Goal: Transaction & Acquisition: Book appointment/travel/reservation

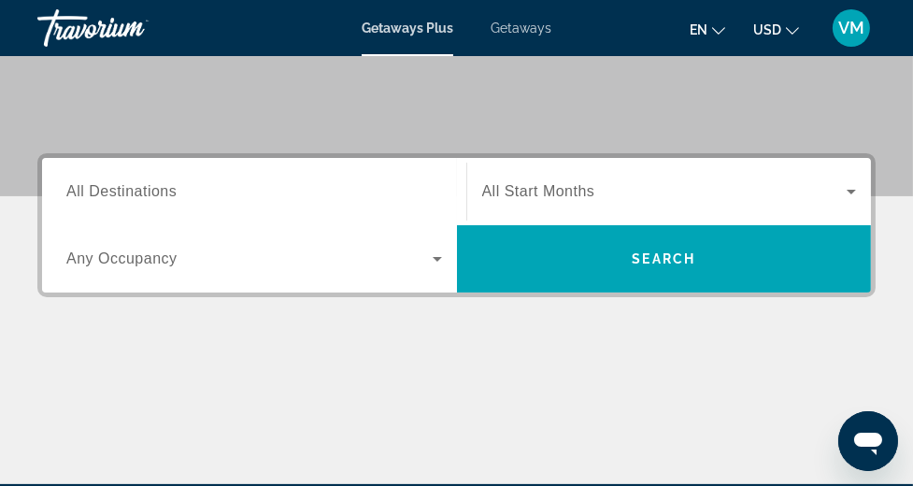
scroll to position [254, 0]
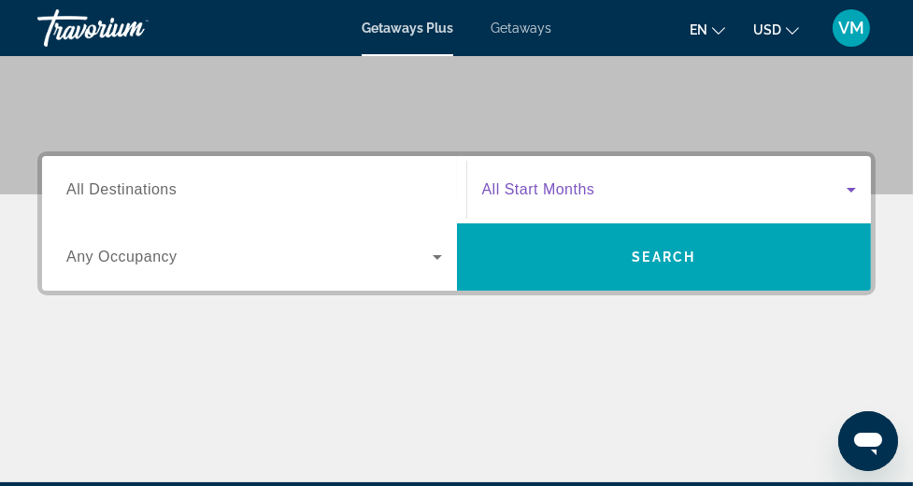
click at [853, 188] on icon "Search widget" at bounding box center [851, 190] width 9 height 5
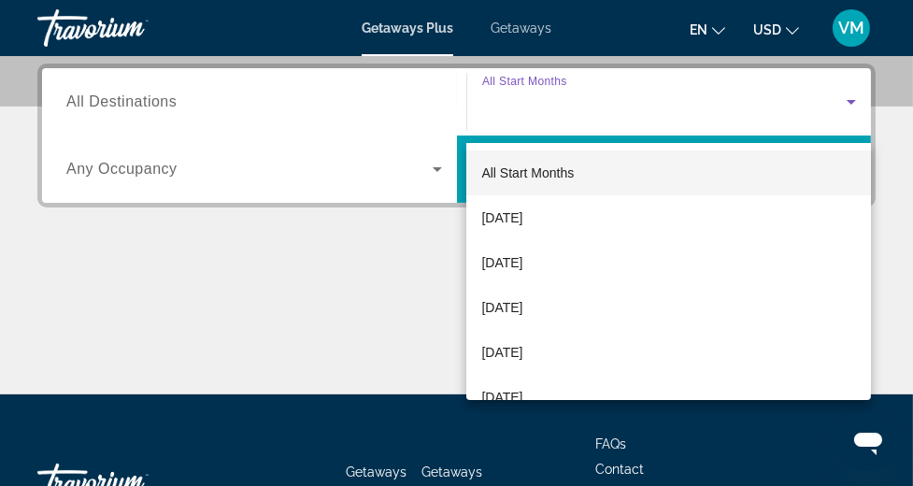
scroll to position [344, 0]
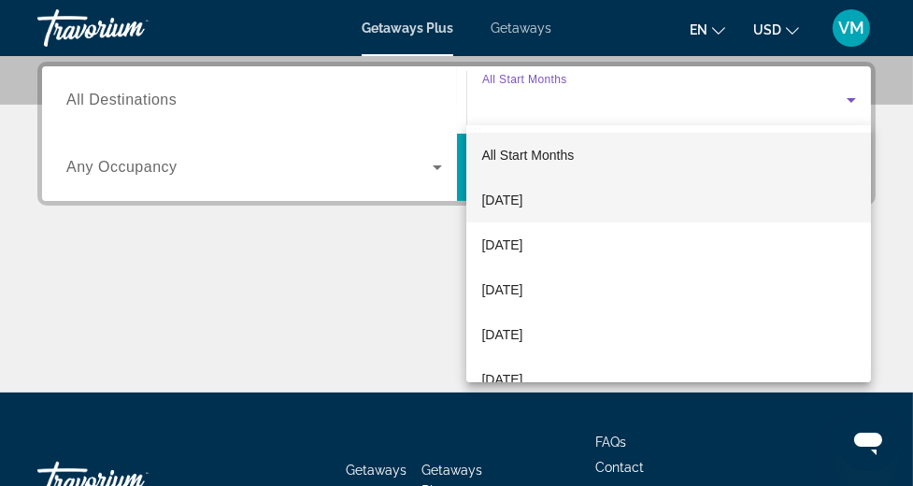
click at [508, 198] on span "[DATE]" at bounding box center [501, 200] width 41 height 22
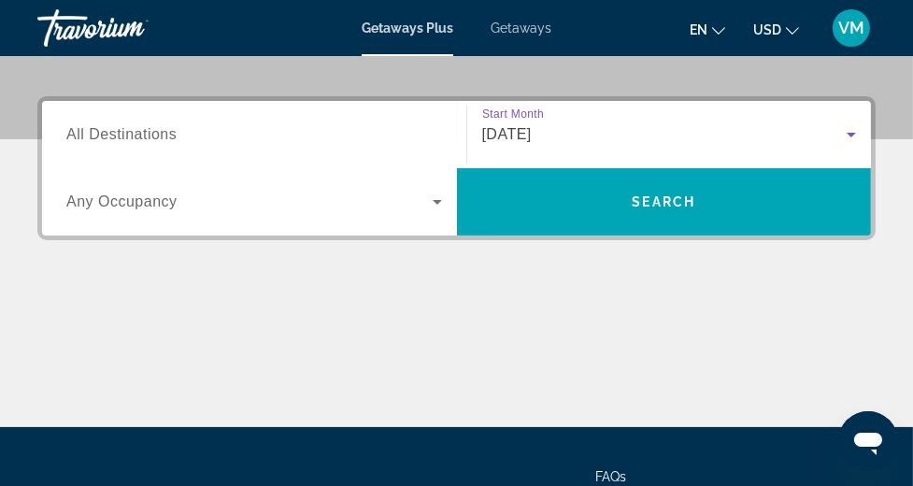
scroll to position [308, 0]
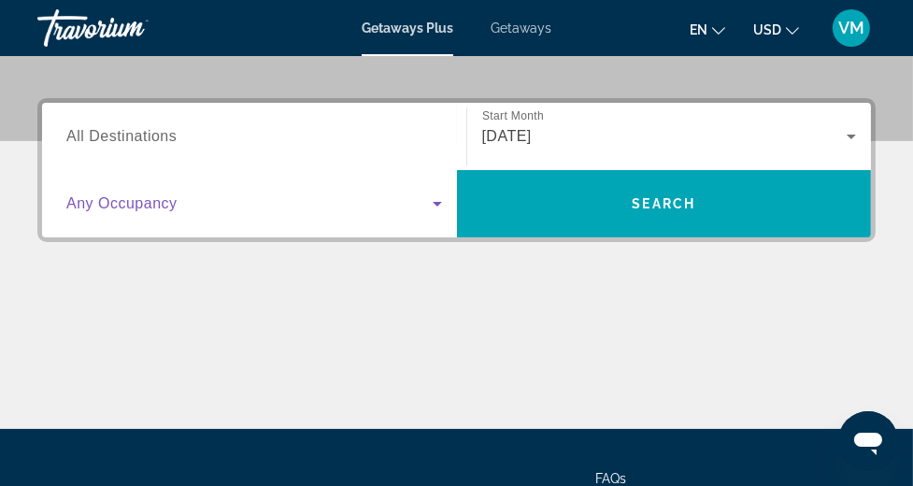
click at [437, 204] on icon "Search widget" at bounding box center [437, 204] width 9 height 5
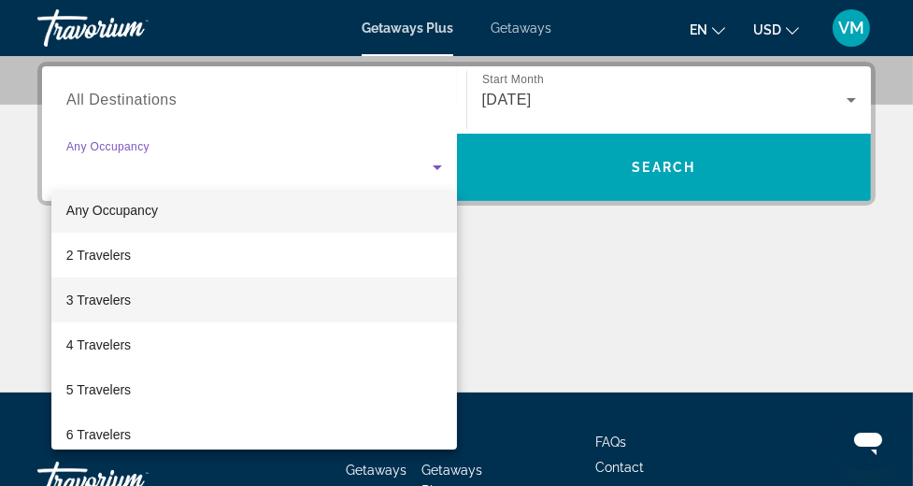
scroll to position [0, 0]
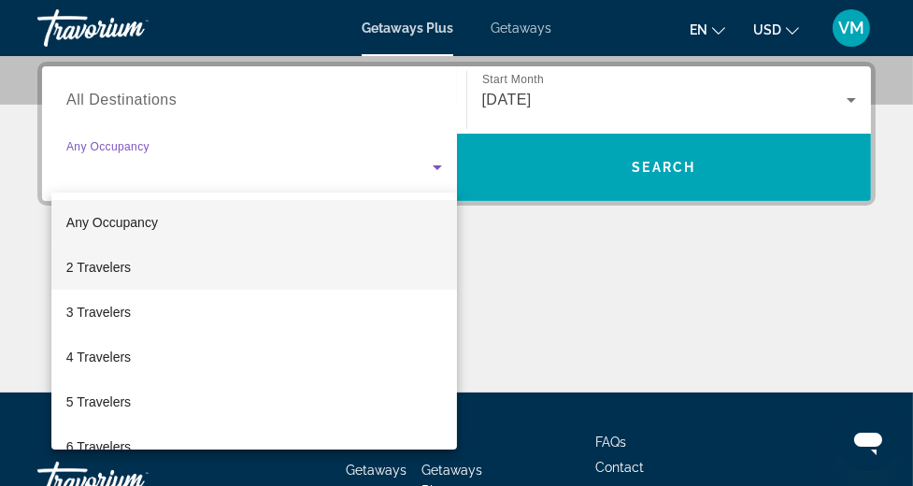
click at [100, 266] on span "2 Travelers" at bounding box center [98, 267] width 65 height 22
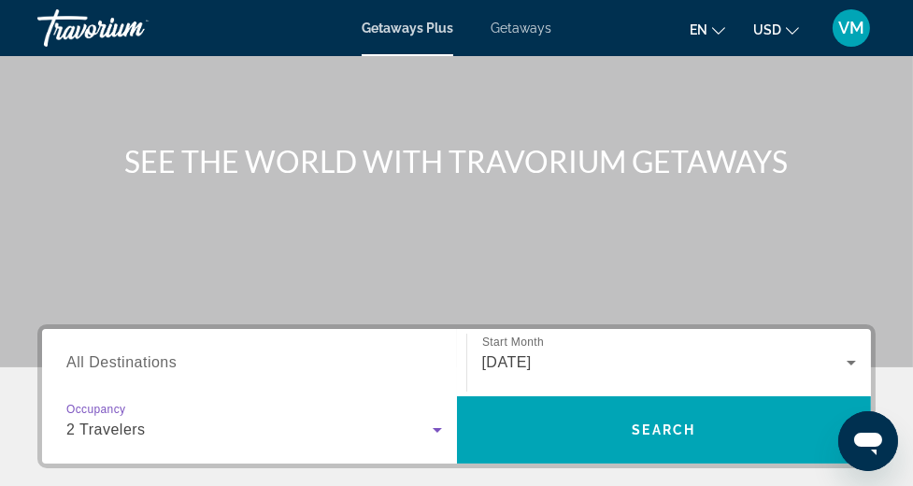
scroll to position [90, 0]
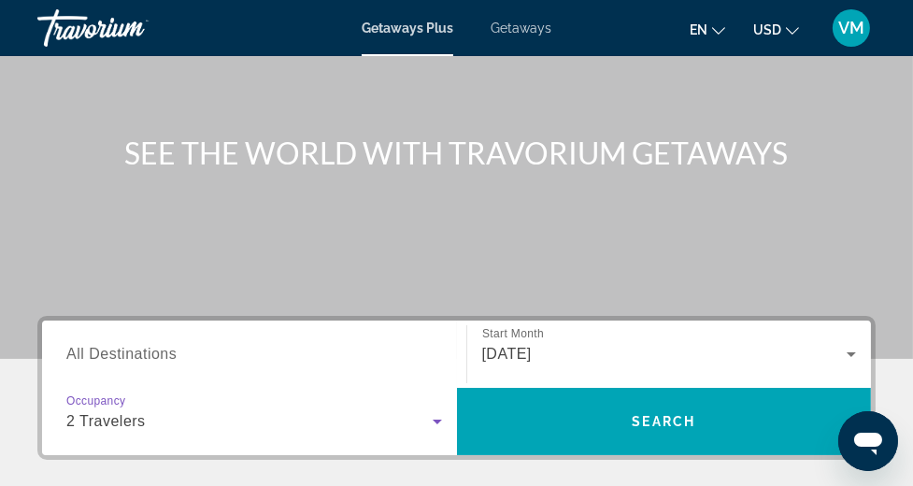
click at [157, 355] on span "All Destinations" at bounding box center [121, 354] width 110 height 16
click at [157, 355] on input "Destination All Destinations" at bounding box center [254, 355] width 376 height 22
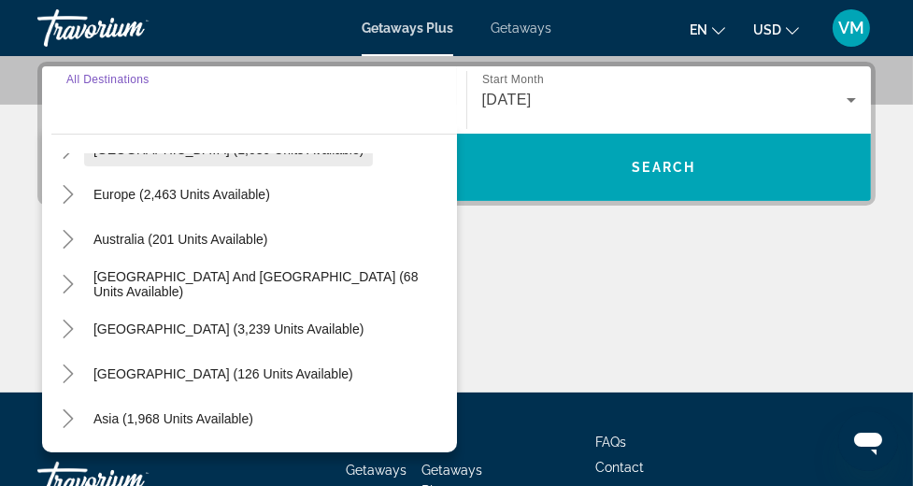
scroll to position [210, 0]
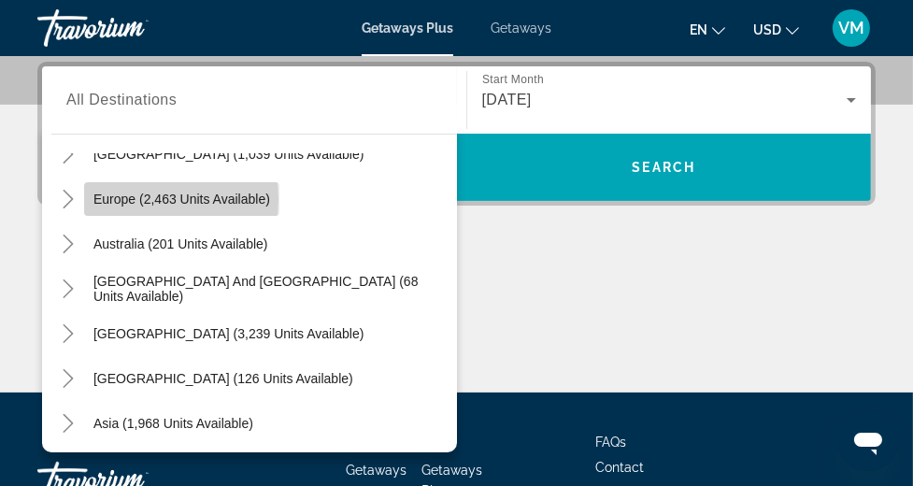
click at [127, 197] on span "Europe (2,463 units available)" at bounding box center [181, 199] width 177 height 15
type input "**********"
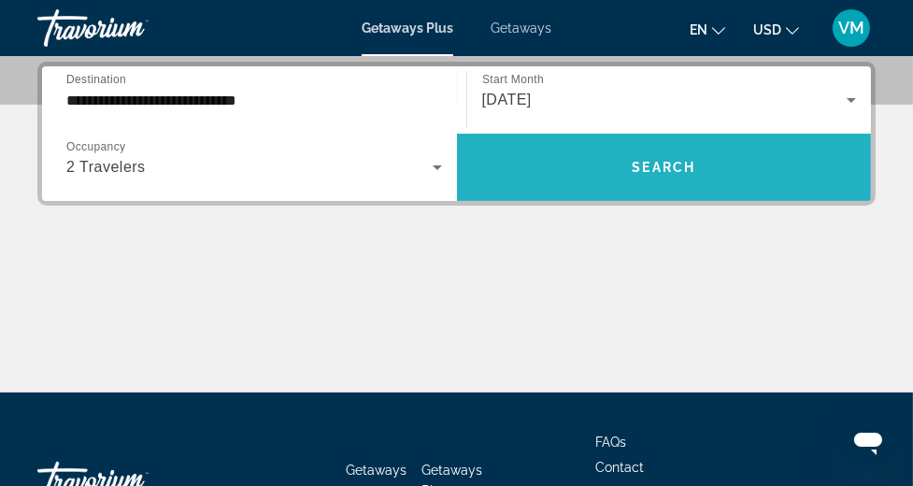
click at [650, 151] on span "Search widget" at bounding box center [664, 167] width 415 height 45
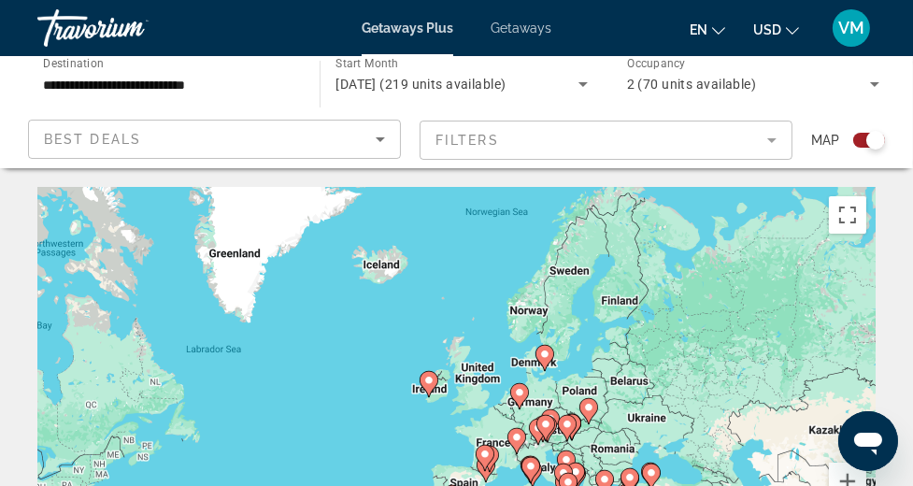
drag, startPoint x: 676, startPoint y: 203, endPoint x: 539, endPoint y: 387, distance: 229.2
click at [539, 387] on div "To activate drag with keyboard, press Alt + Enter. Once in keyboard drag state,…" at bounding box center [456, 374] width 839 height 374
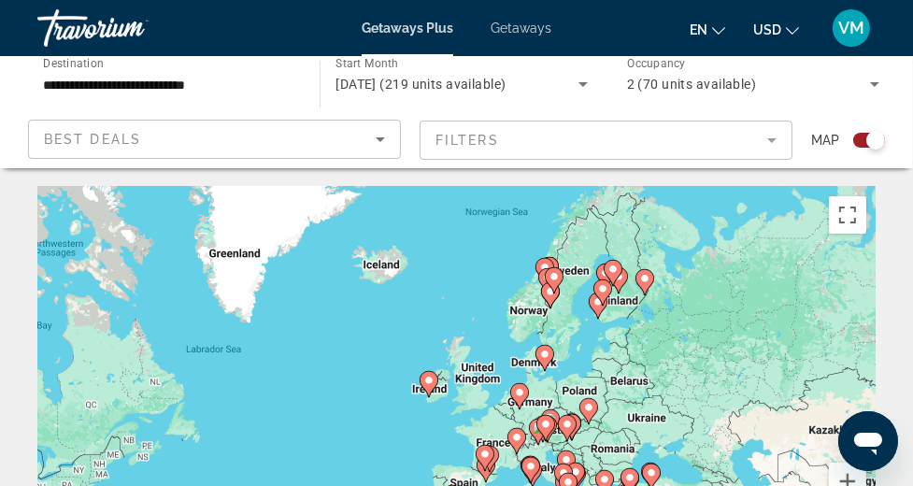
click at [572, 291] on div "To activate drag with keyboard, press Alt + Enter. Once in keyboard drag state,…" at bounding box center [456, 374] width 839 height 374
click at [567, 284] on div "To activate drag with keyboard, press Alt + Enter. Once in keyboard drag state,…" at bounding box center [456, 374] width 839 height 374
click at [558, 278] on image "Main content" at bounding box center [554, 276] width 11 height 11
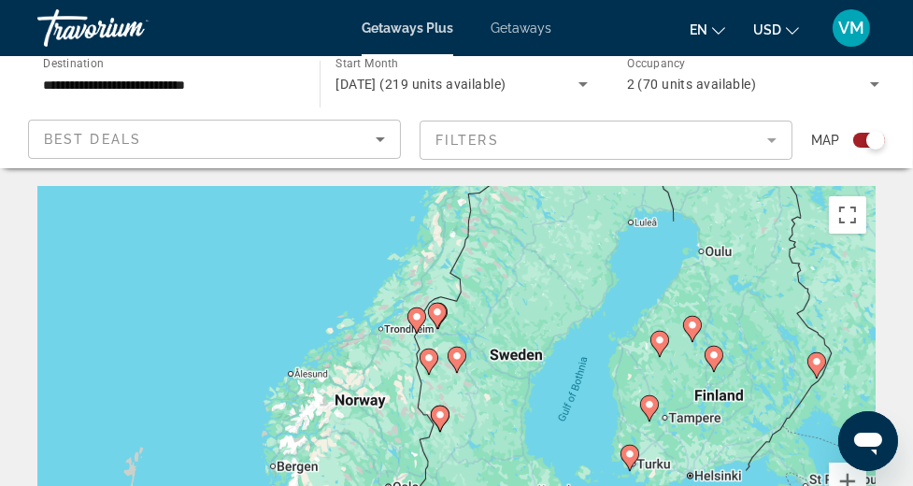
click at [439, 316] on image "Main content" at bounding box center [437, 312] width 11 height 11
type input "**********"
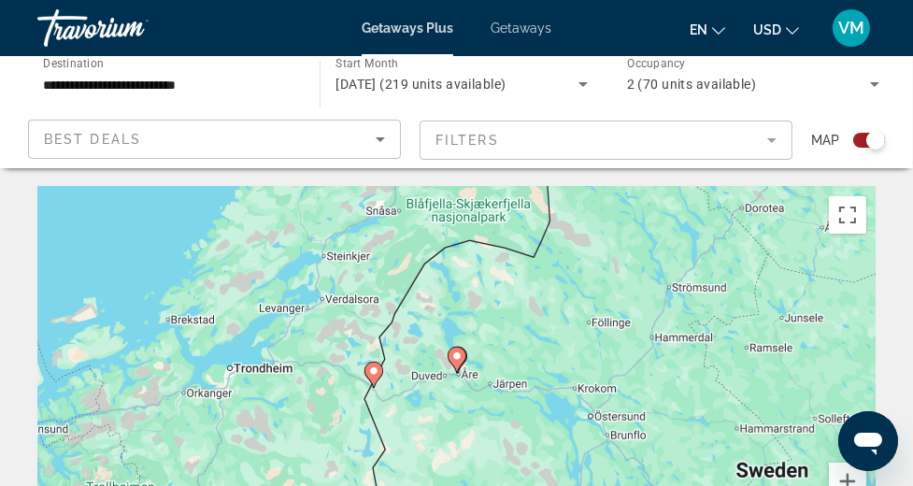
click at [460, 364] on icon "Main content" at bounding box center [456, 360] width 17 height 24
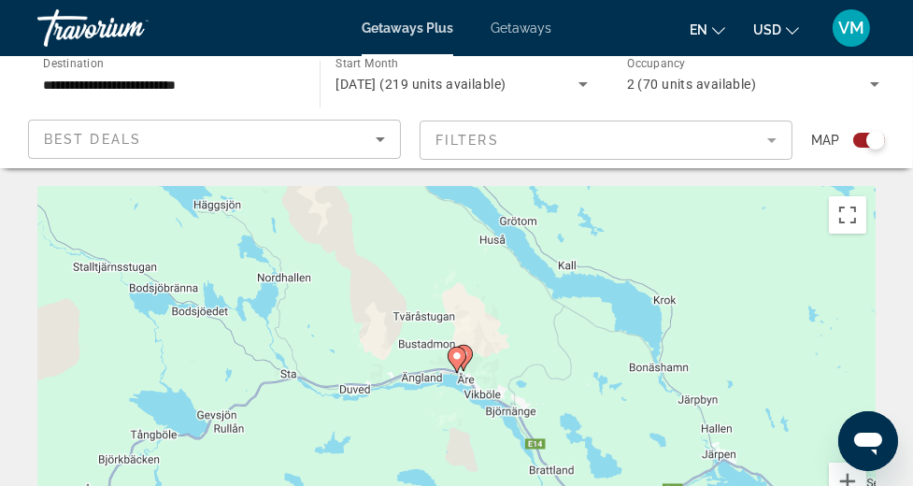
click at [460, 359] on image "Main content" at bounding box center [457, 356] width 11 height 11
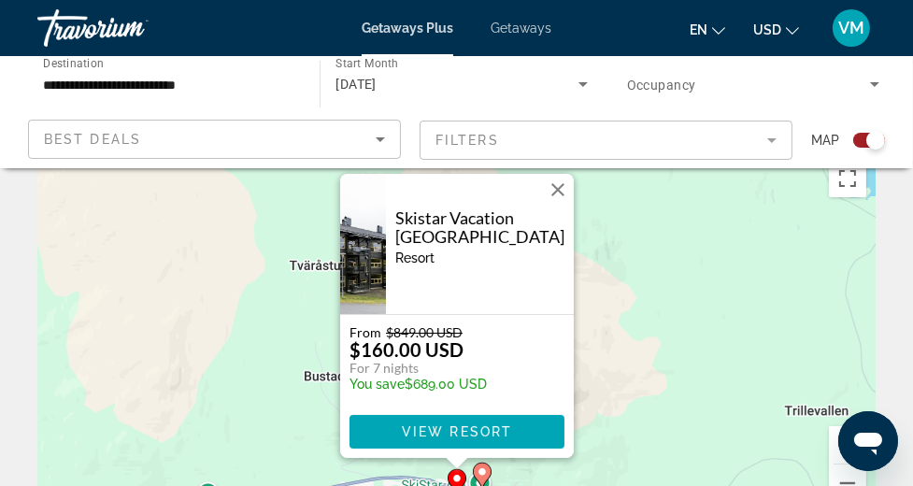
scroll to position [36, 0]
click at [558, 189] on button "Close" at bounding box center [558, 191] width 28 height 28
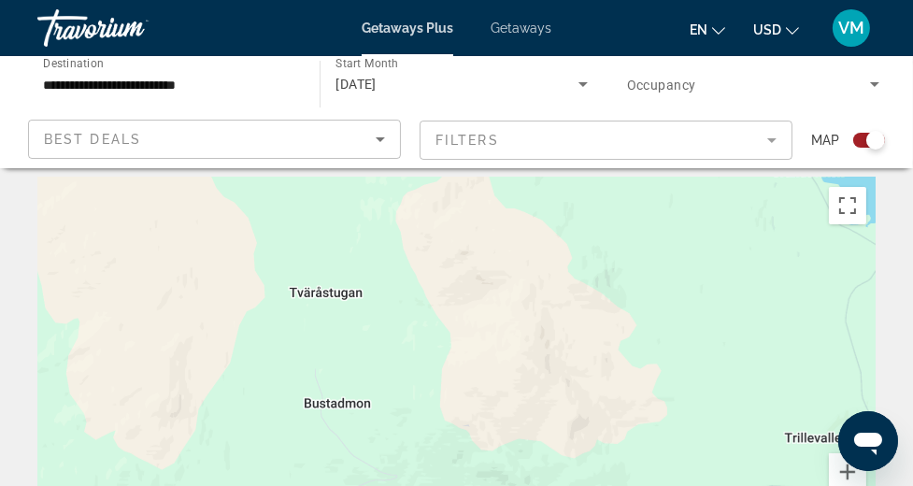
scroll to position [0, 0]
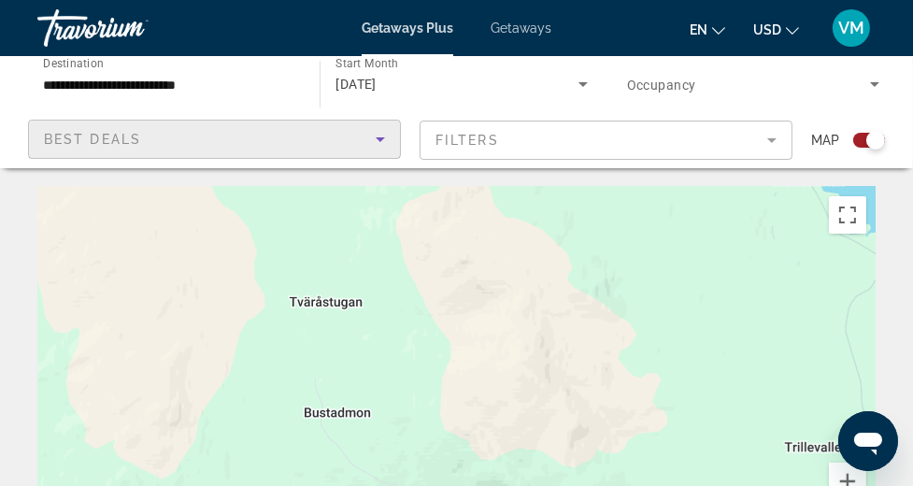
click at [380, 139] on icon "Sort by" at bounding box center [380, 139] width 9 height 5
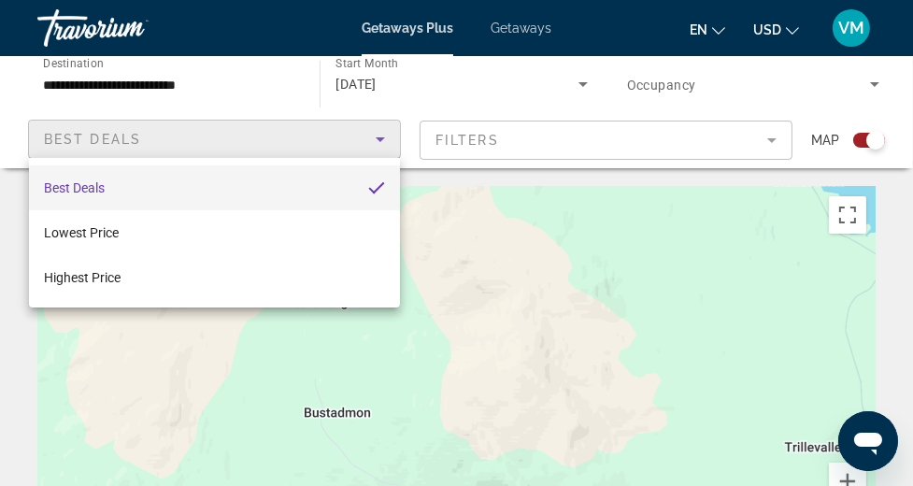
click at [380, 139] on div at bounding box center [456, 243] width 913 height 486
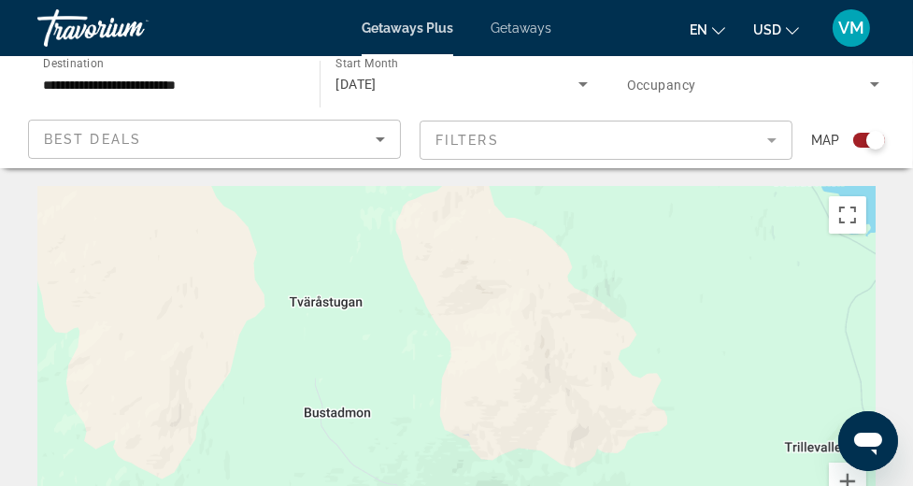
click at [770, 139] on mat-form-field "Filters" at bounding box center [606, 140] width 373 height 39
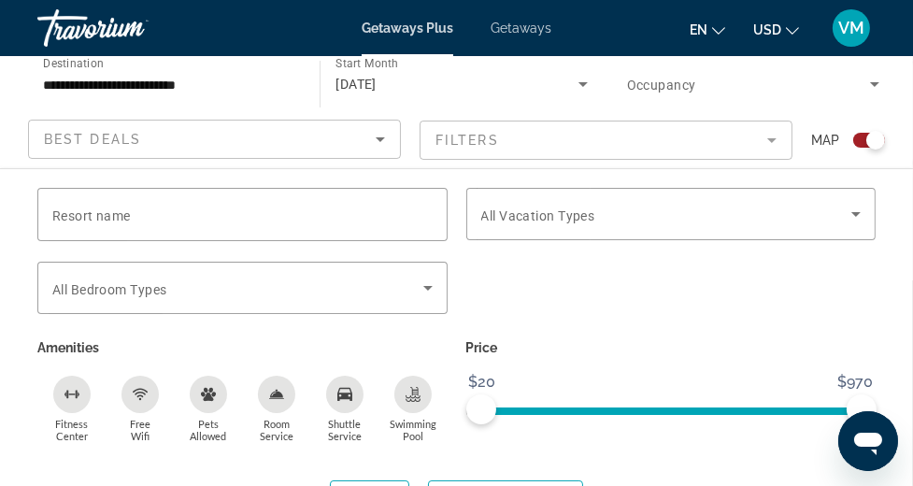
scroll to position [14, 0]
click at [268, 219] on input "Resort name" at bounding box center [242, 215] width 380 height 22
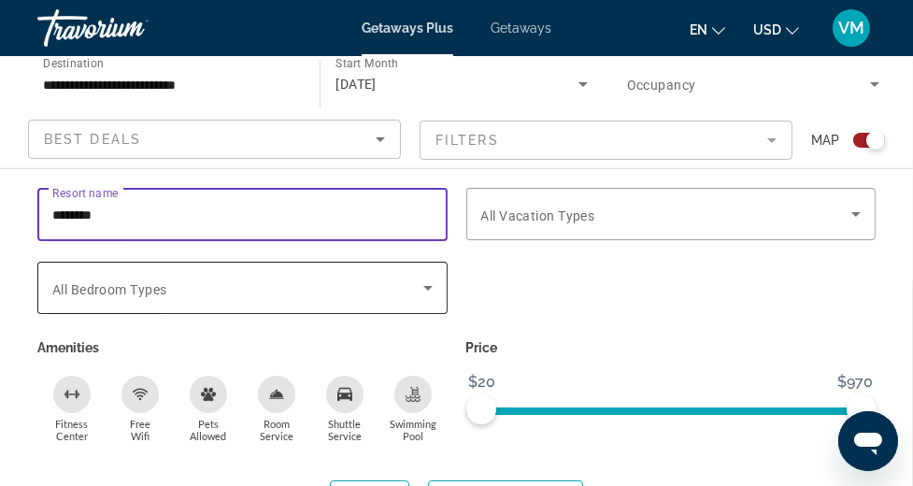
type input "********"
click at [428, 286] on icon "Search widget" at bounding box center [427, 288] width 9 height 5
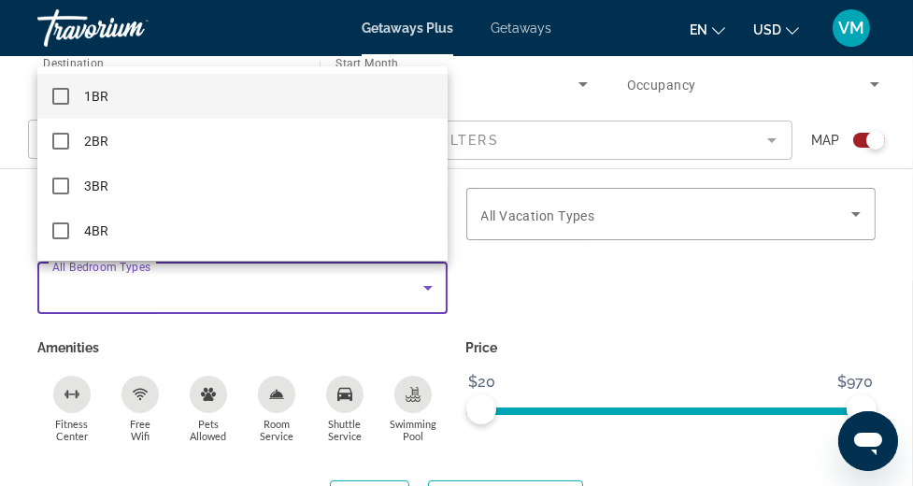
click at [63, 97] on mat-pseudo-checkbox at bounding box center [60, 96] width 17 height 17
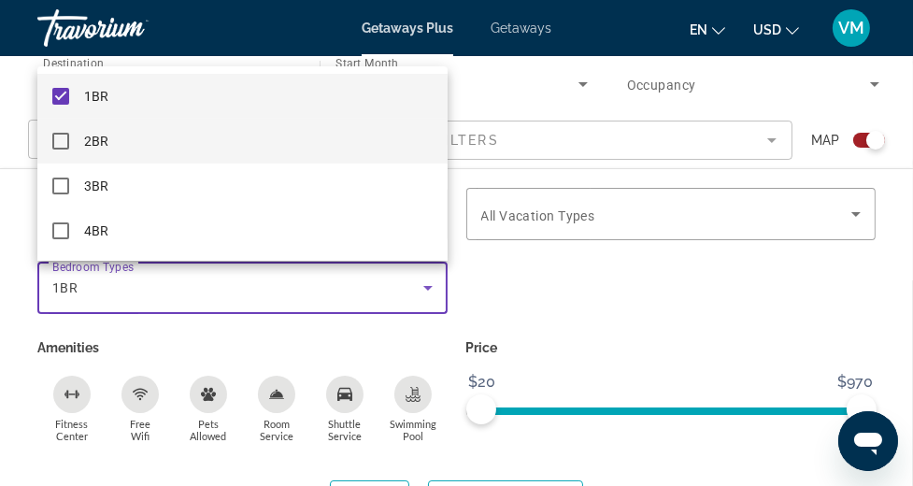
click at [67, 139] on mat-pseudo-checkbox at bounding box center [60, 141] width 17 height 17
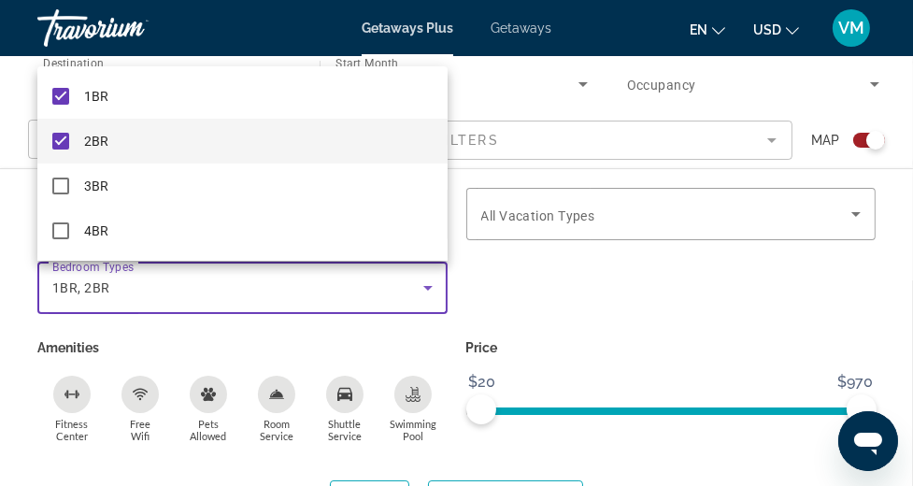
scroll to position [20, 0]
click at [769, 138] on div at bounding box center [456, 243] width 913 height 486
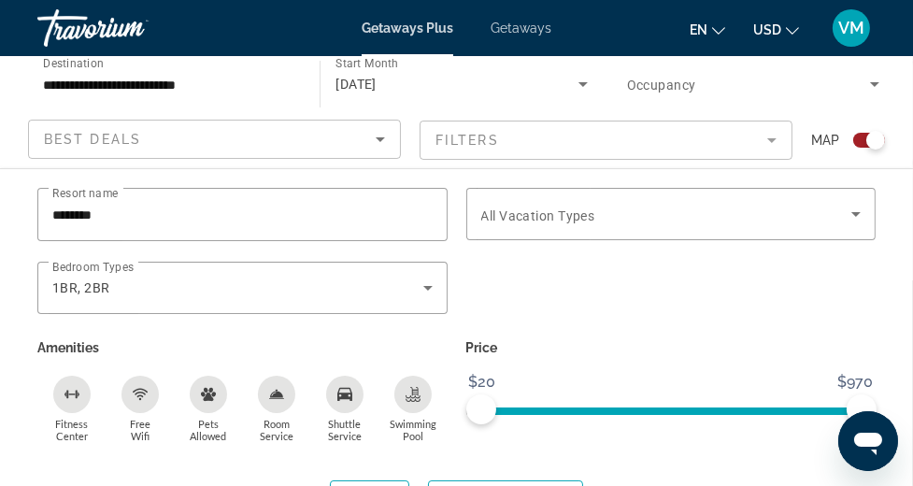
scroll to position [479, 0]
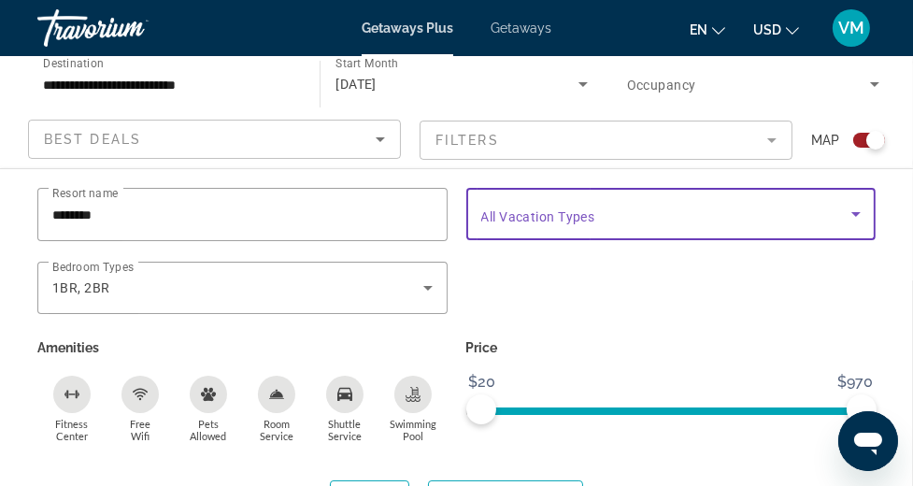
click at [857, 215] on icon "Search widget" at bounding box center [856, 214] width 9 height 5
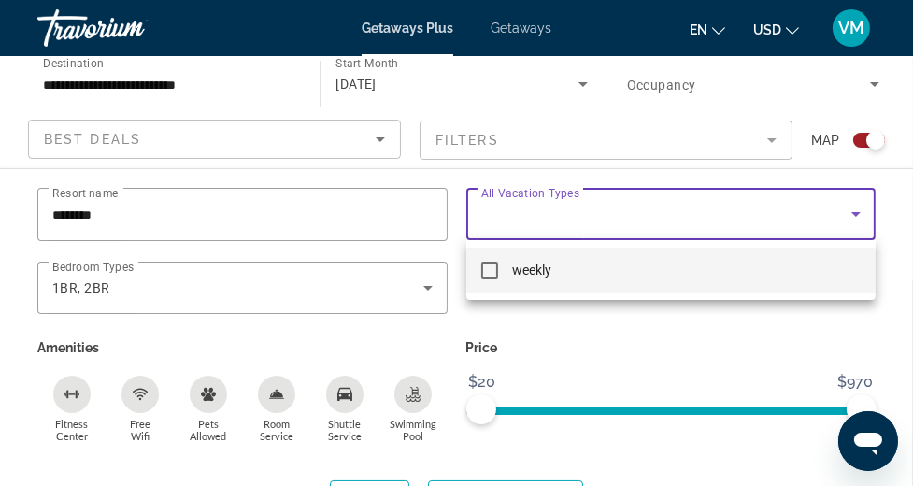
click at [493, 267] on mat-pseudo-checkbox at bounding box center [489, 270] width 17 height 17
click at [492, 482] on div at bounding box center [456, 243] width 913 height 486
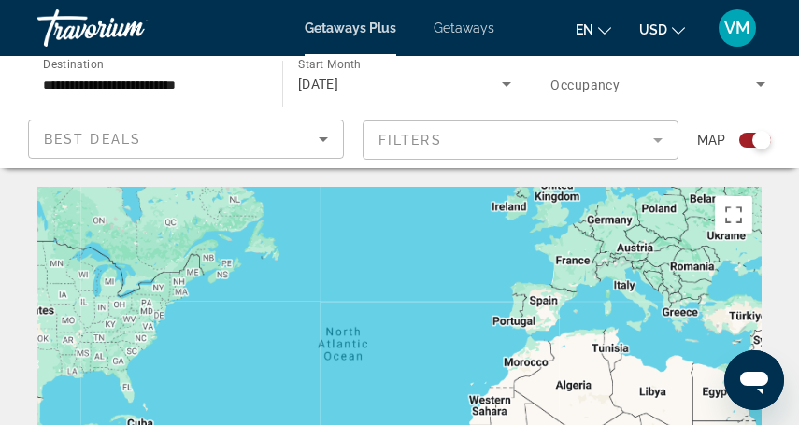
click at [660, 139] on mat-form-field "Filters" at bounding box center [521, 140] width 316 height 39
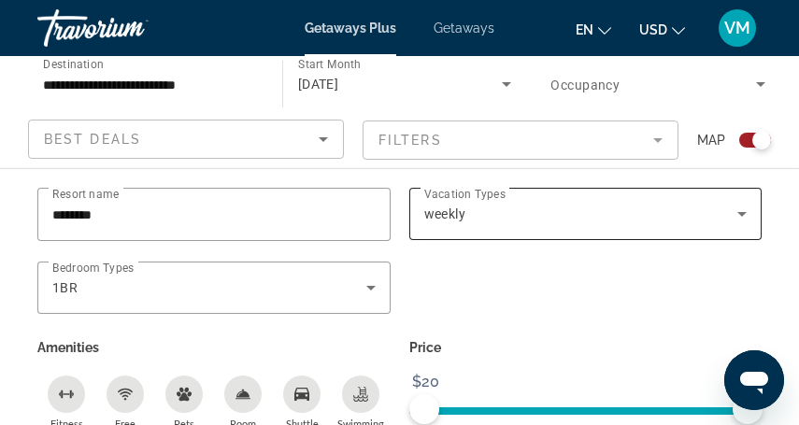
click at [743, 212] on icon "Search widget" at bounding box center [742, 214] width 9 height 5
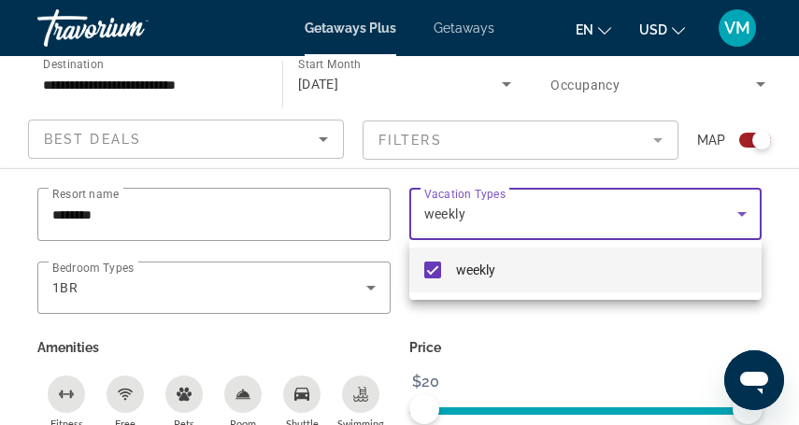
click at [743, 212] on div at bounding box center [399, 212] width 799 height 425
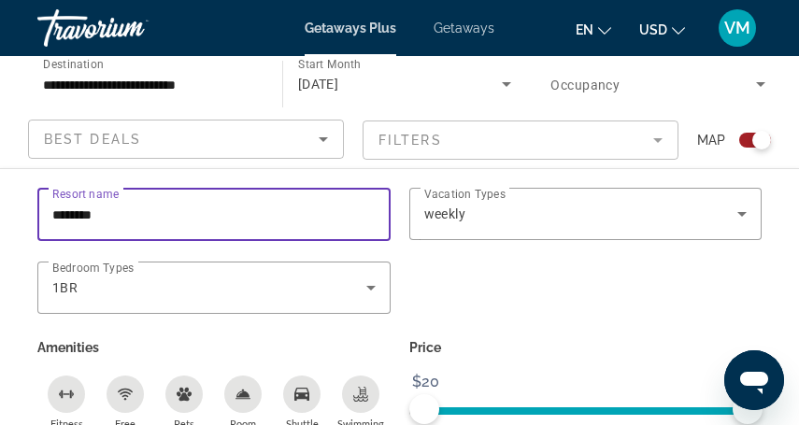
drag, startPoint x: 113, startPoint y: 218, endPoint x: 45, endPoint y: 211, distance: 68.6
click at [45, 211] on div "Resort name ********" at bounding box center [213, 214] width 353 height 53
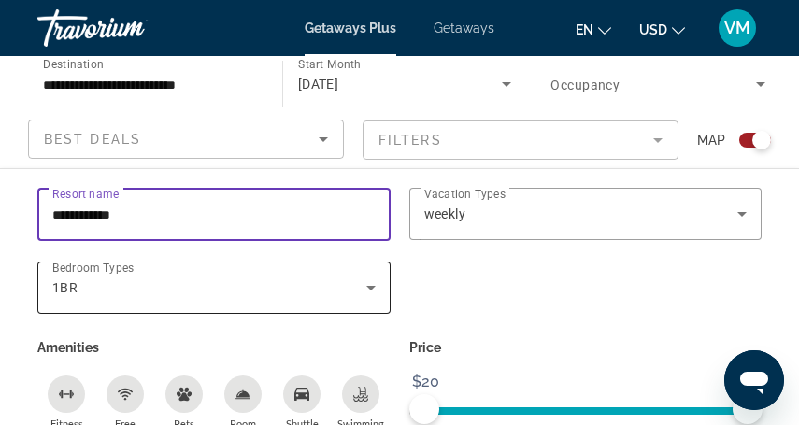
type input "**********"
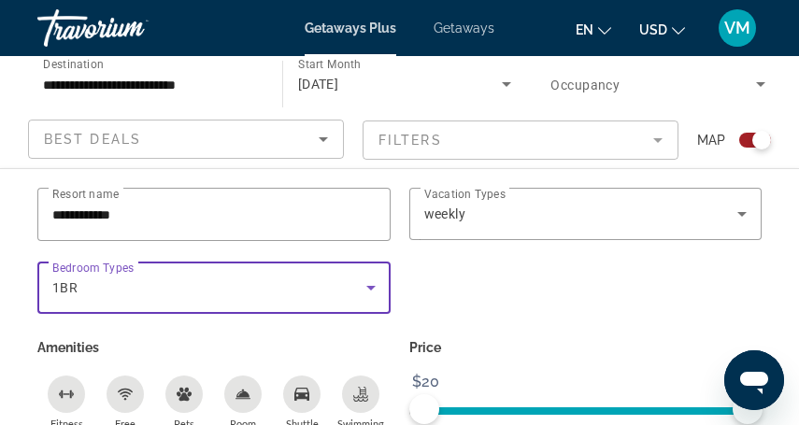
click at [370, 287] on icon "Search widget" at bounding box center [370, 288] width 9 height 5
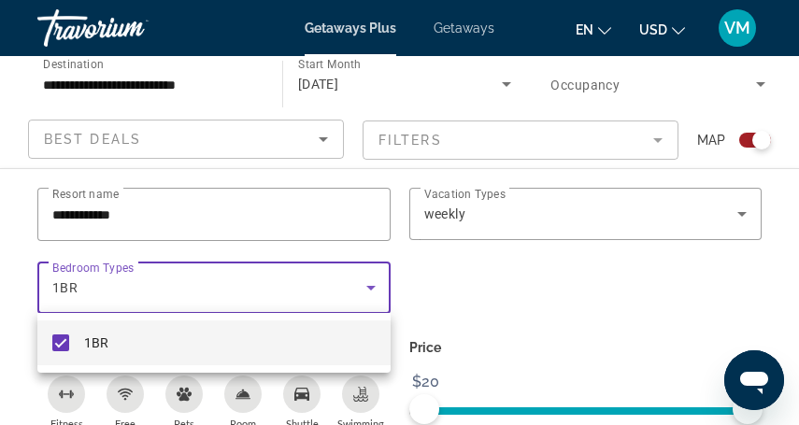
scroll to position [21, 0]
click at [370, 285] on div at bounding box center [399, 212] width 799 height 425
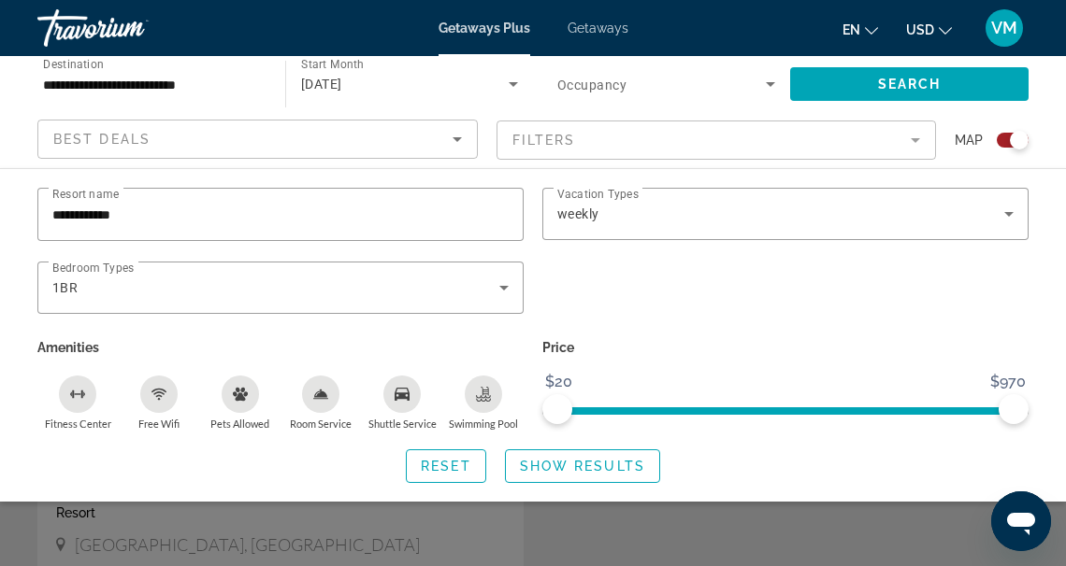
scroll to position [657, 0]
click at [583, 466] on span "Show Results" at bounding box center [582, 466] width 125 height 15
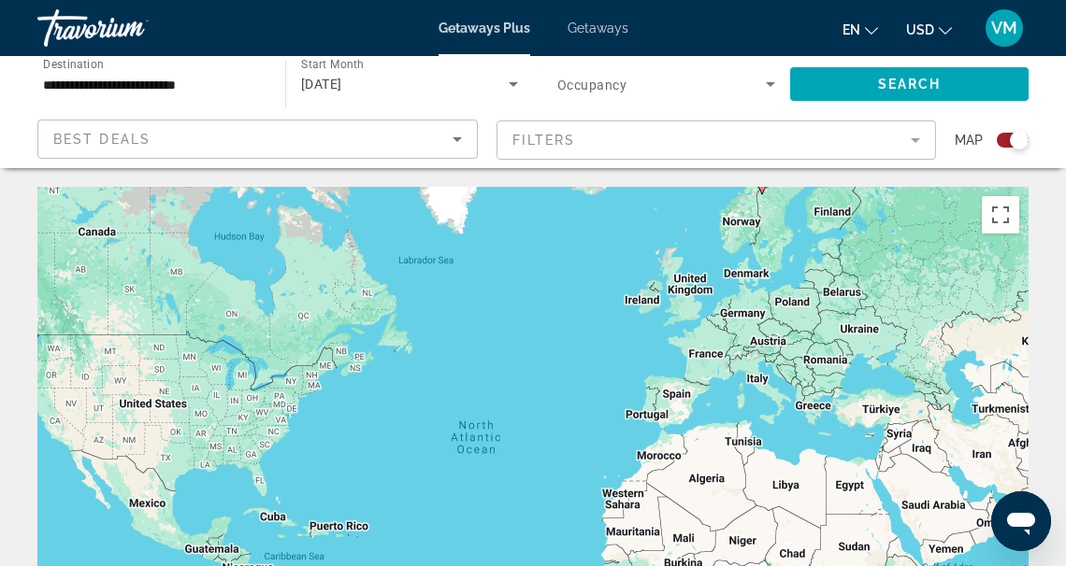
click at [776, 215] on div "To activate drag with keyboard, press Alt + Enter. Once in keyboard drag state,…" at bounding box center [532, 467] width 991 height 561
click at [776, 207] on div "To activate drag with keyboard, press Alt + Enter. Once in keyboard drag state,…" at bounding box center [532, 467] width 991 height 561
click at [912, 213] on button "Toggle fullscreen view" at bounding box center [1000, 214] width 37 height 37
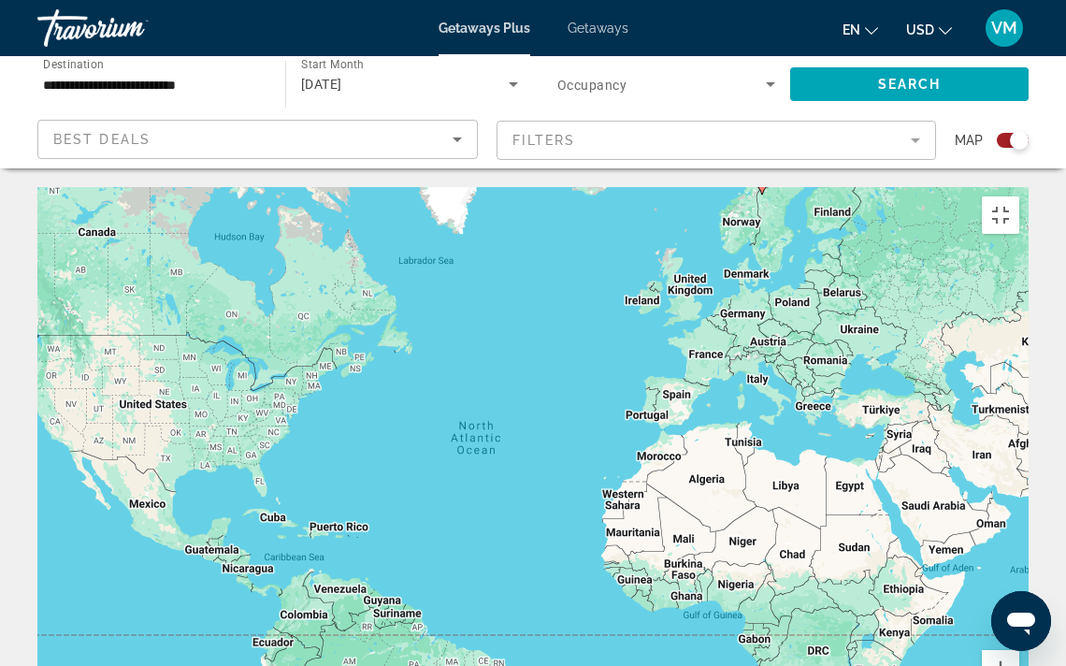
click at [764, 169] on icon "Main content" at bounding box center [761, 181] width 17 height 24
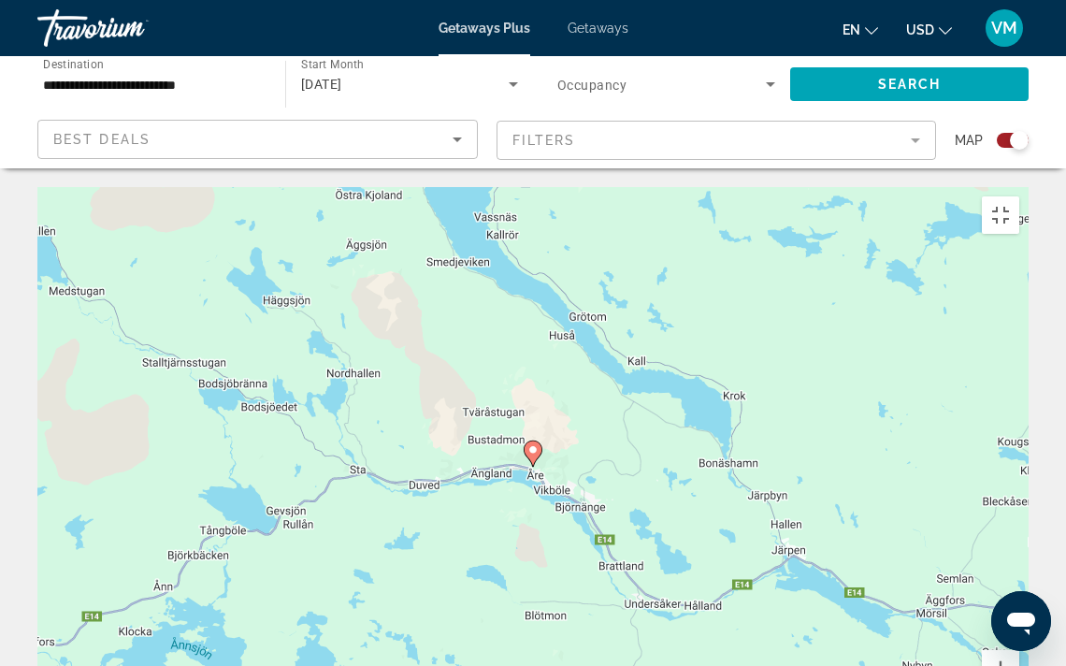
click at [535, 444] on image "Main content" at bounding box center [532, 449] width 11 height 11
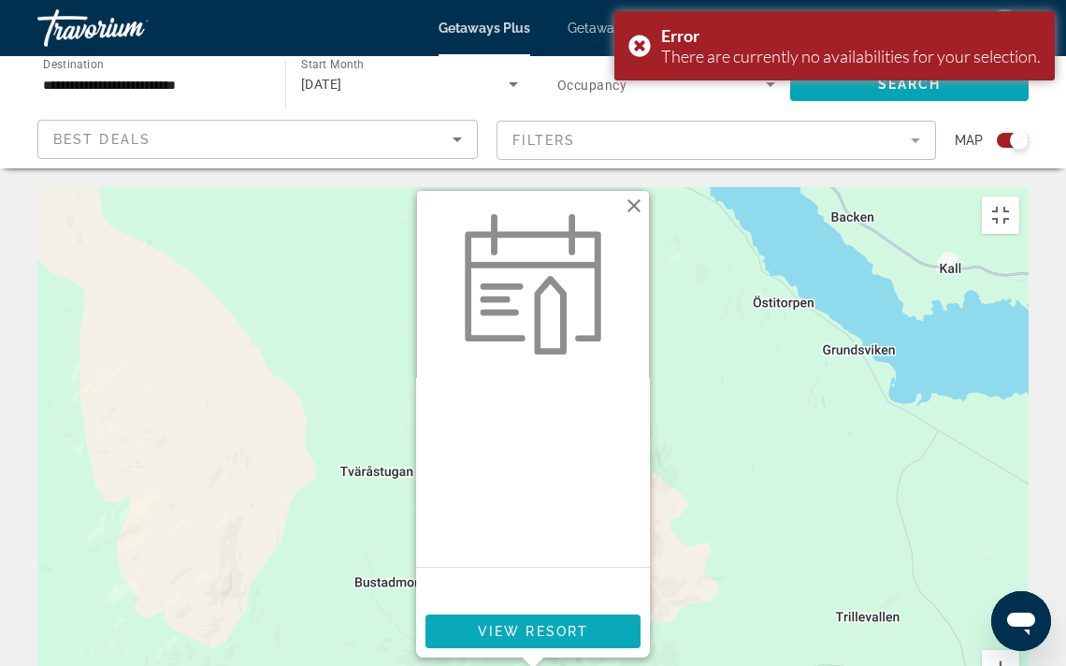
click at [556, 485] on span "View Resort" at bounding box center [533, 631] width 110 height 15
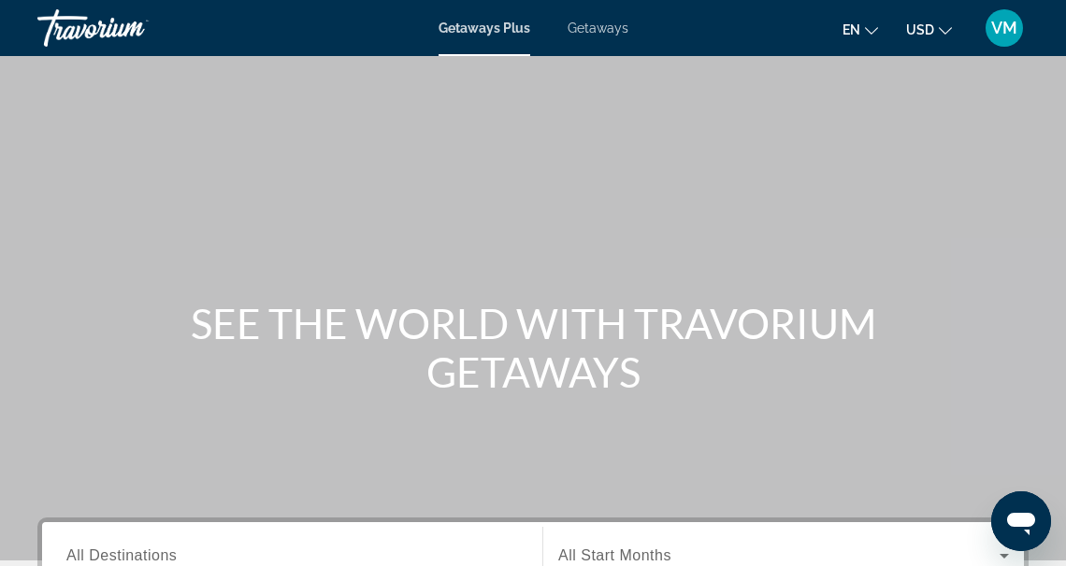
click at [597, 27] on span "Getaways" at bounding box center [597, 28] width 61 height 15
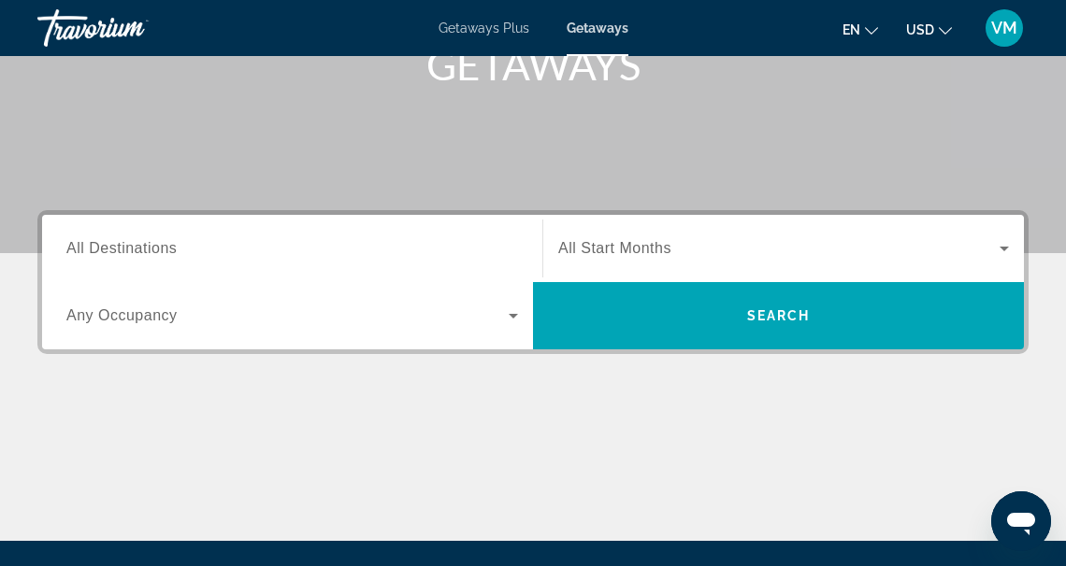
scroll to position [310, 0]
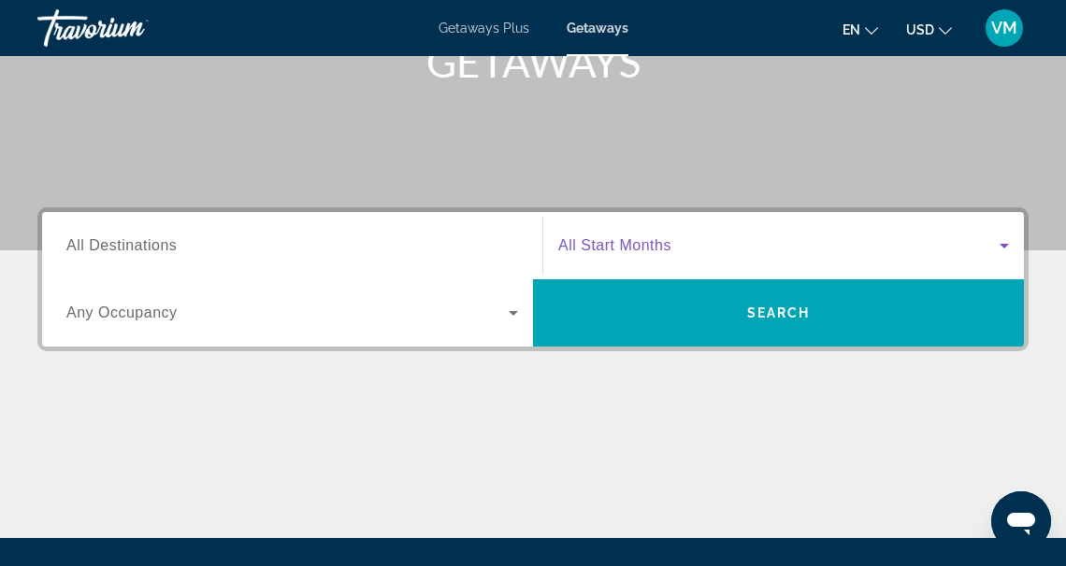
click at [1004, 242] on icon "Search widget" at bounding box center [1004, 246] width 22 height 22
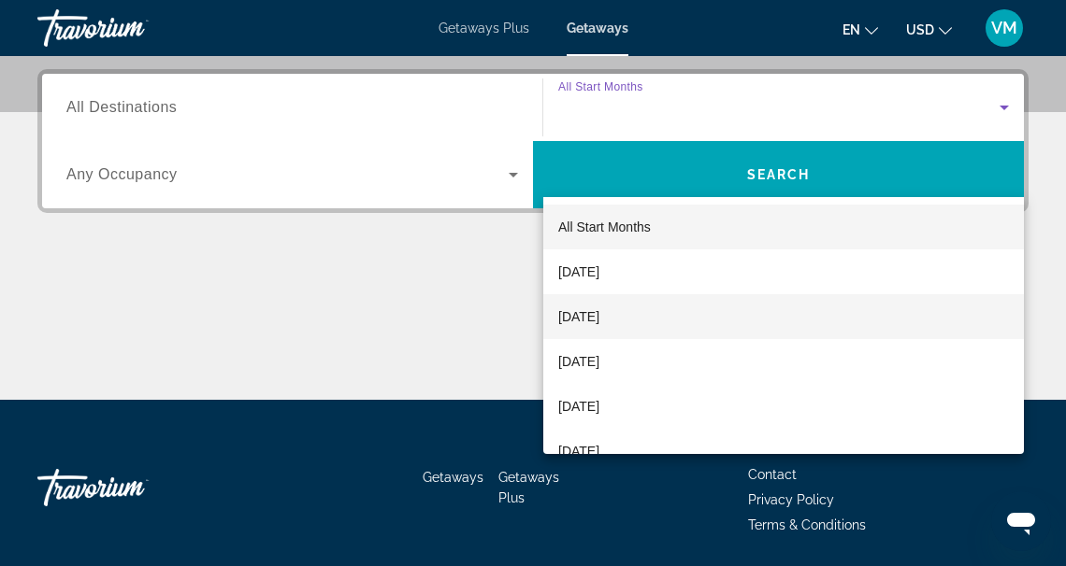
scroll to position [457, 0]
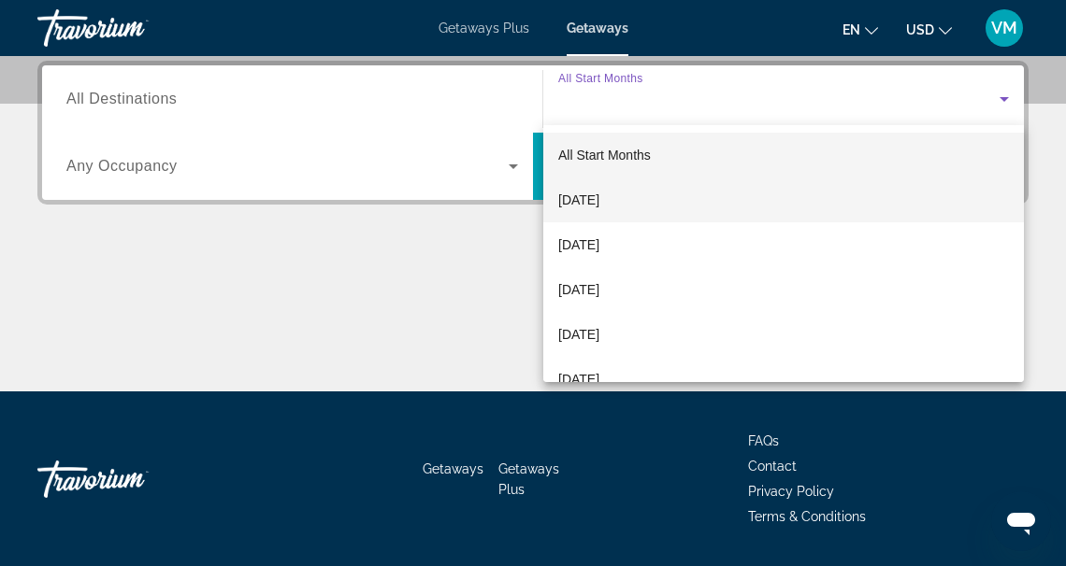
click at [597, 198] on span "[DATE]" at bounding box center [578, 200] width 41 height 22
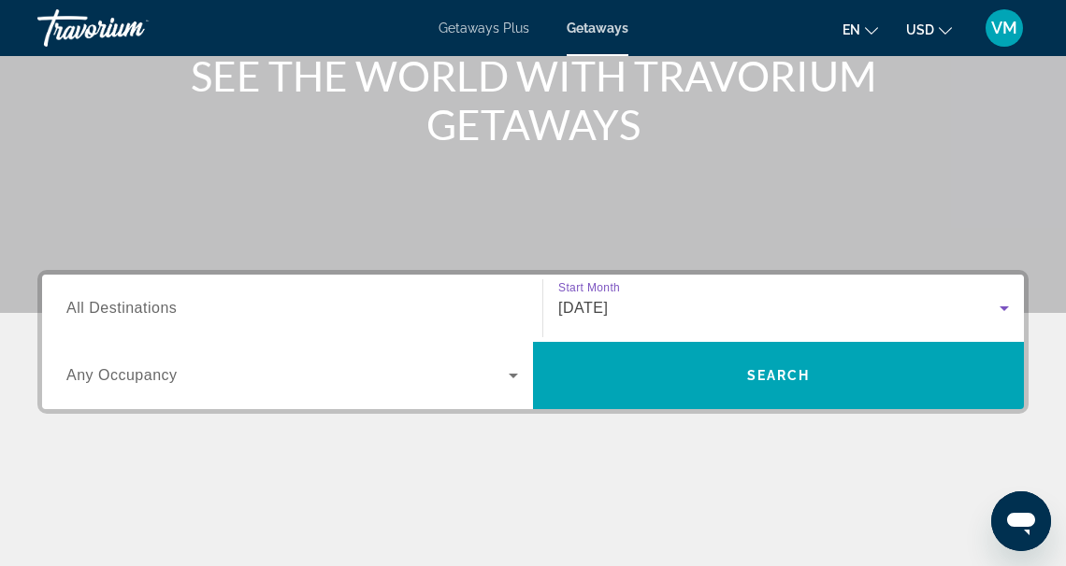
scroll to position [231, 0]
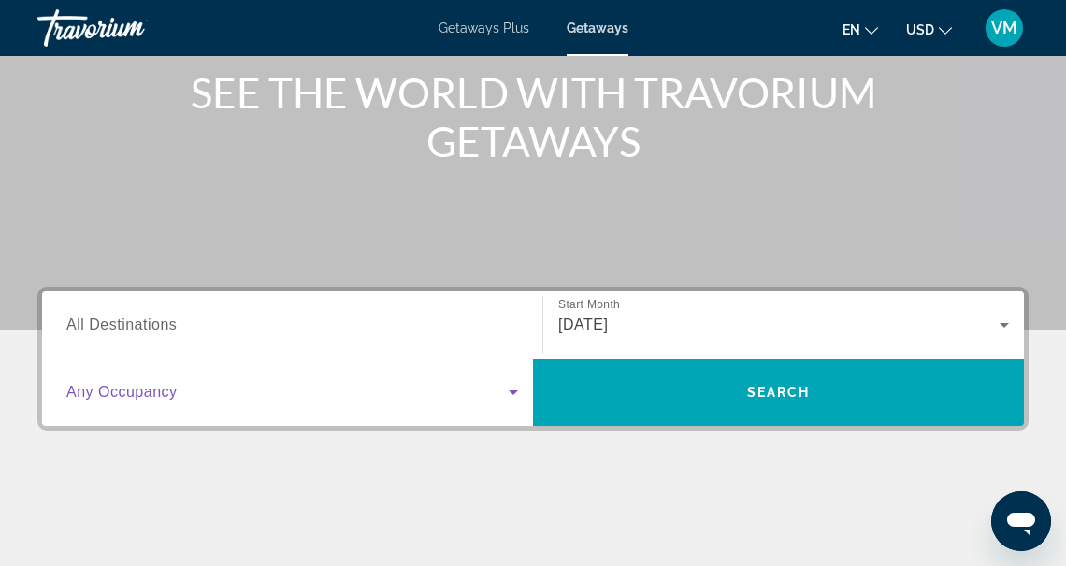
click at [516, 391] on icon "Search widget" at bounding box center [513, 393] width 9 height 5
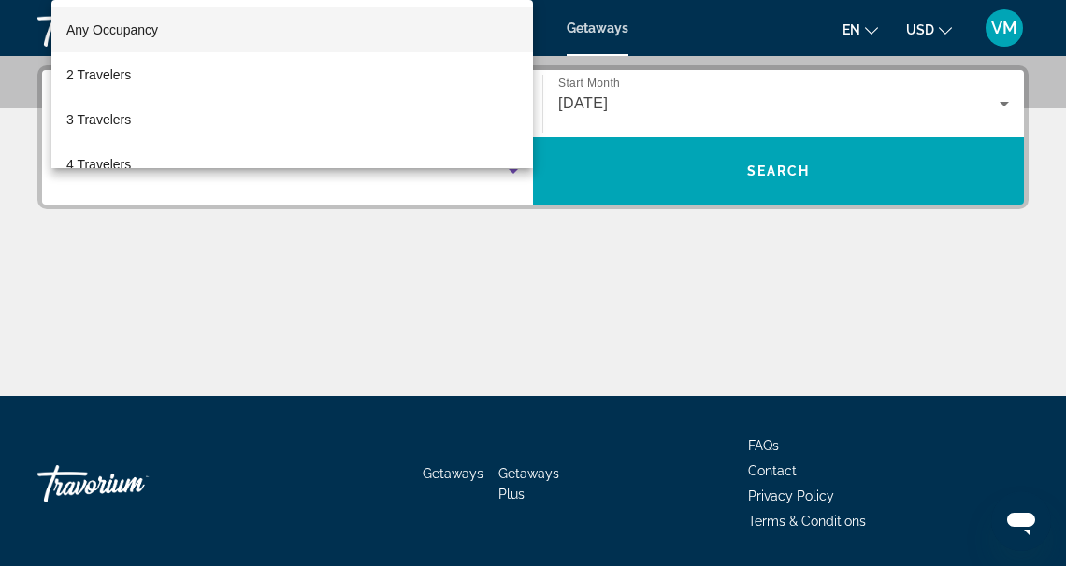
scroll to position [457, 0]
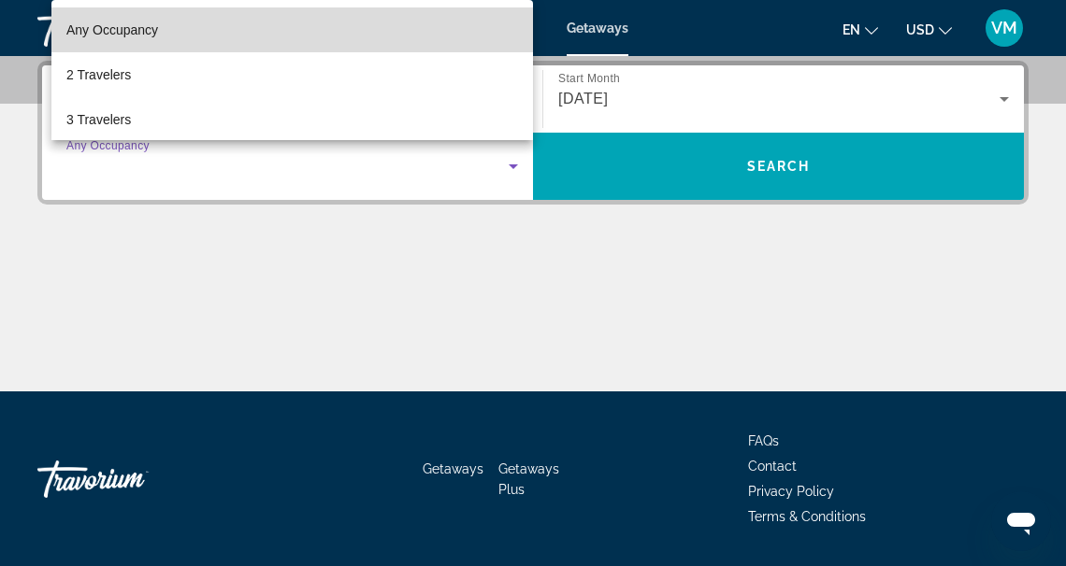
click at [128, 27] on span "Any Occupancy" at bounding box center [112, 29] width 92 height 15
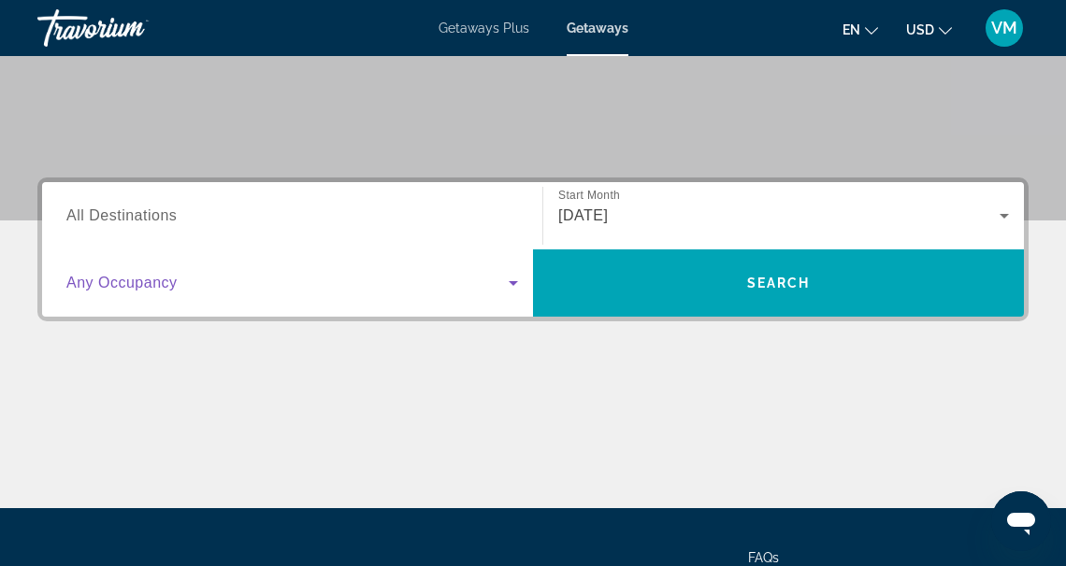
scroll to position [322, 0]
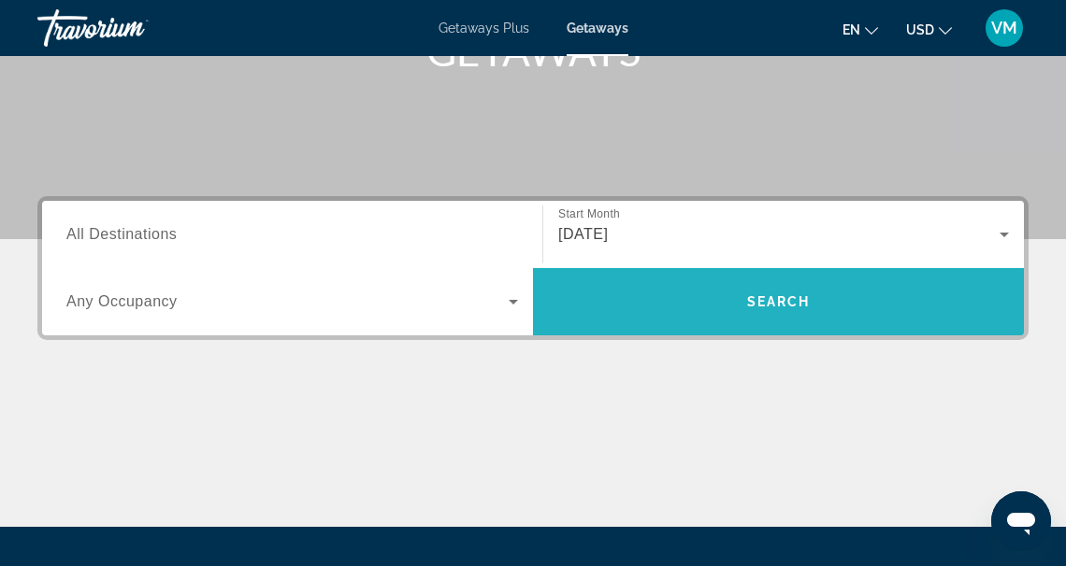
click at [775, 300] on span "Search" at bounding box center [779, 301] width 64 height 15
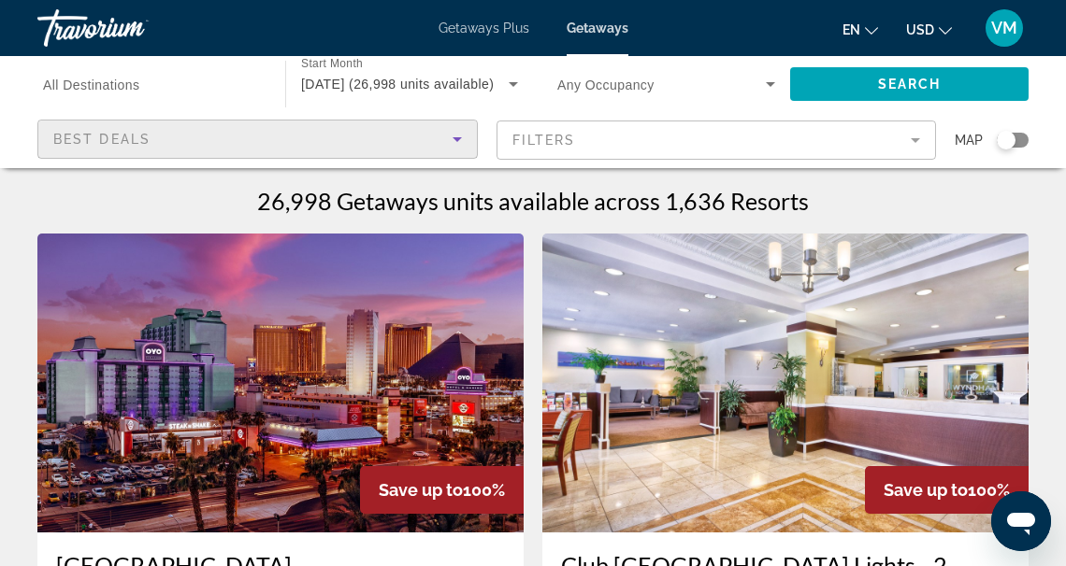
click at [457, 140] on icon "Sort by" at bounding box center [456, 139] width 9 height 5
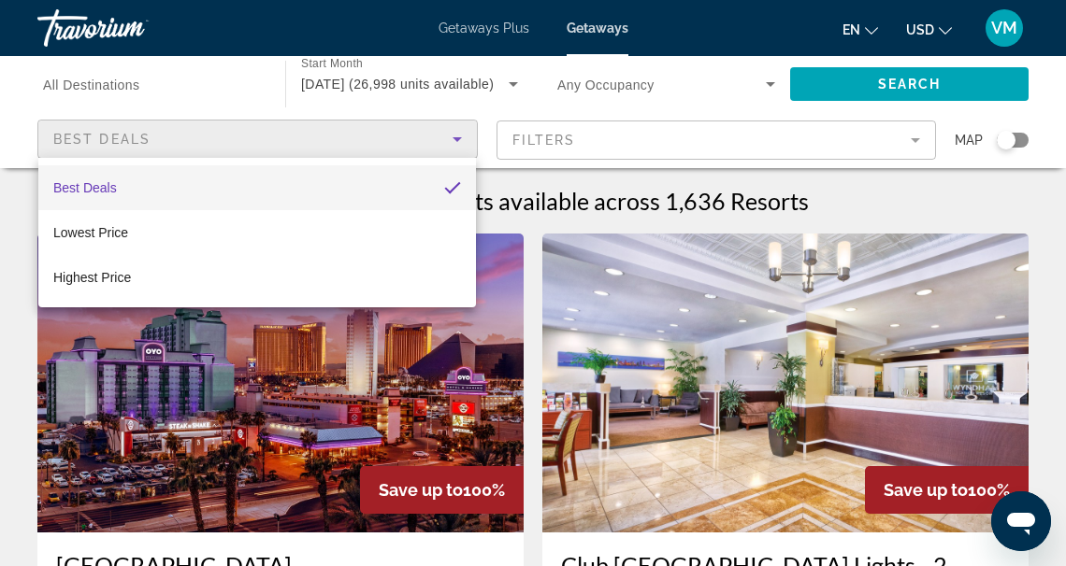
click at [457, 140] on div at bounding box center [533, 283] width 1066 height 566
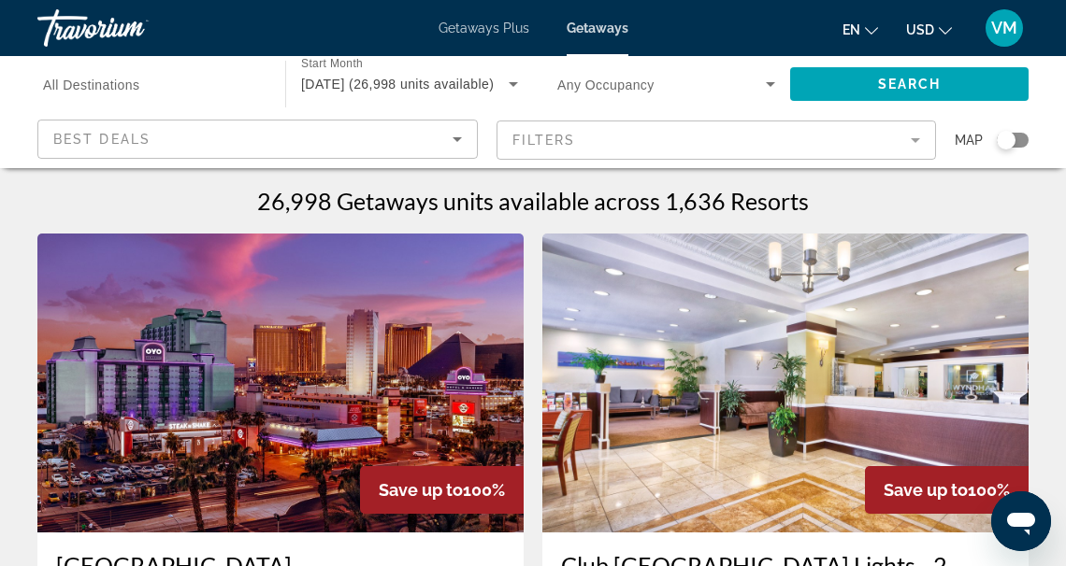
click at [618, 138] on mat-form-field "Filters" at bounding box center [716, 140] width 440 height 39
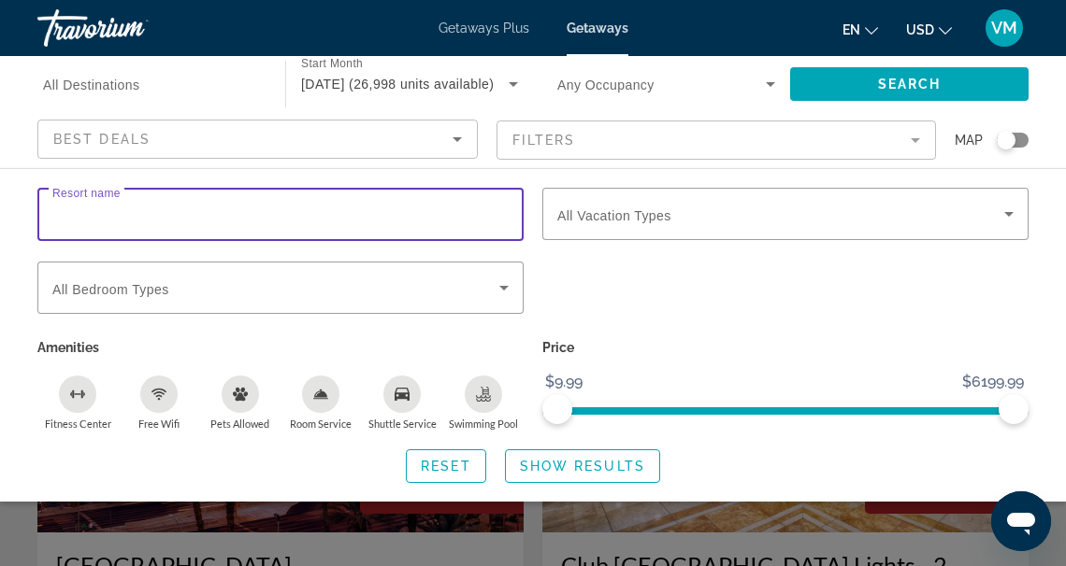
click at [132, 206] on input "Resort name" at bounding box center [280, 215] width 456 height 22
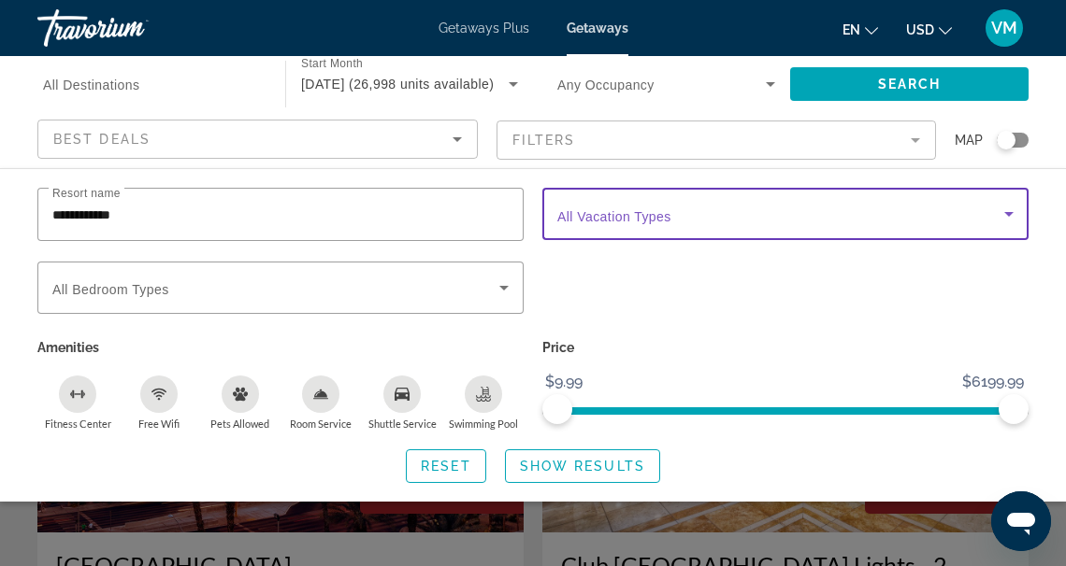
click at [1011, 213] on icon "Search widget" at bounding box center [1008, 214] width 22 height 22
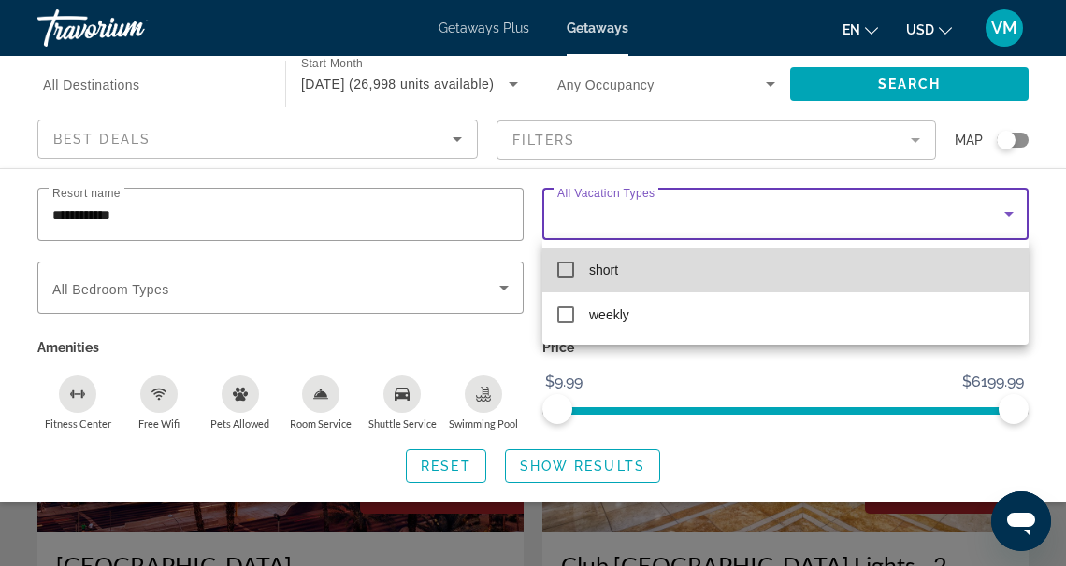
click at [570, 269] on mat-pseudo-checkbox at bounding box center [565, 270] width 17 height 17
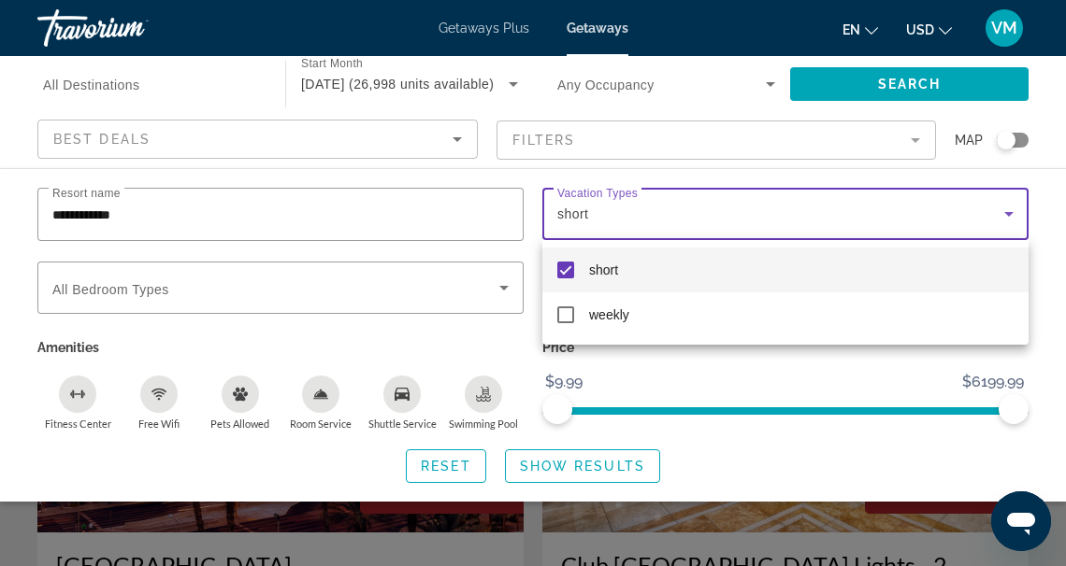
click at [503, 289] on div at bounding box center [533, 283] width 1066 height 566
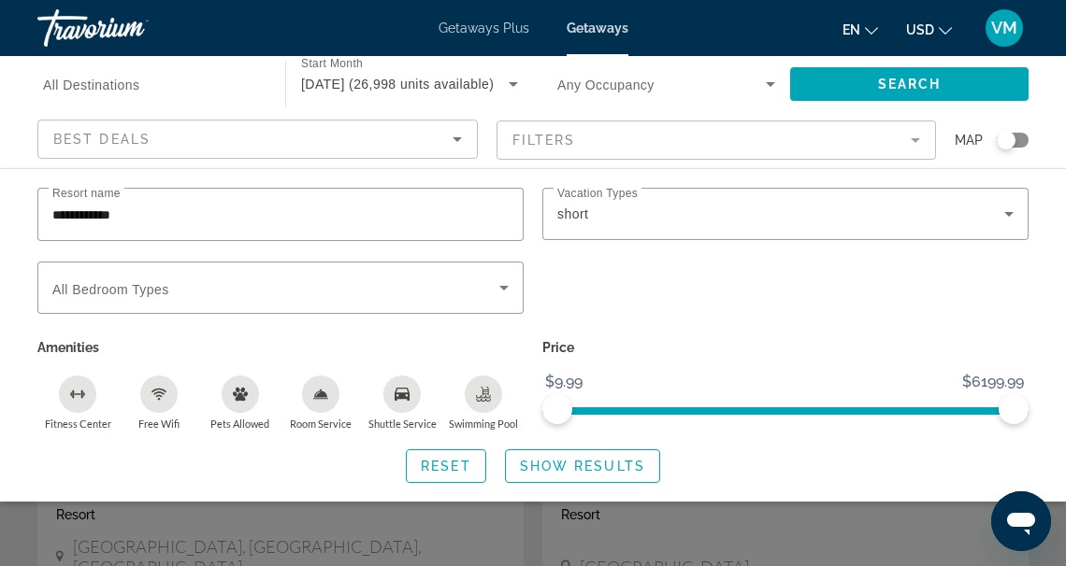
scroll to position [113, 0]
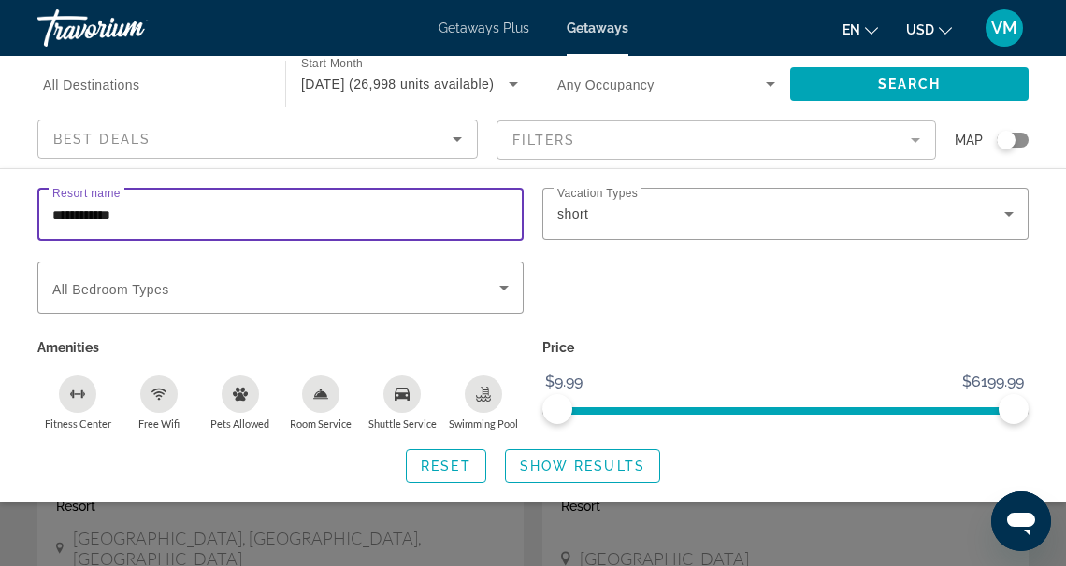
click at [138, 212] on input "**********" at bounding box center [280, 215] width 456 height 22
type input "**********"
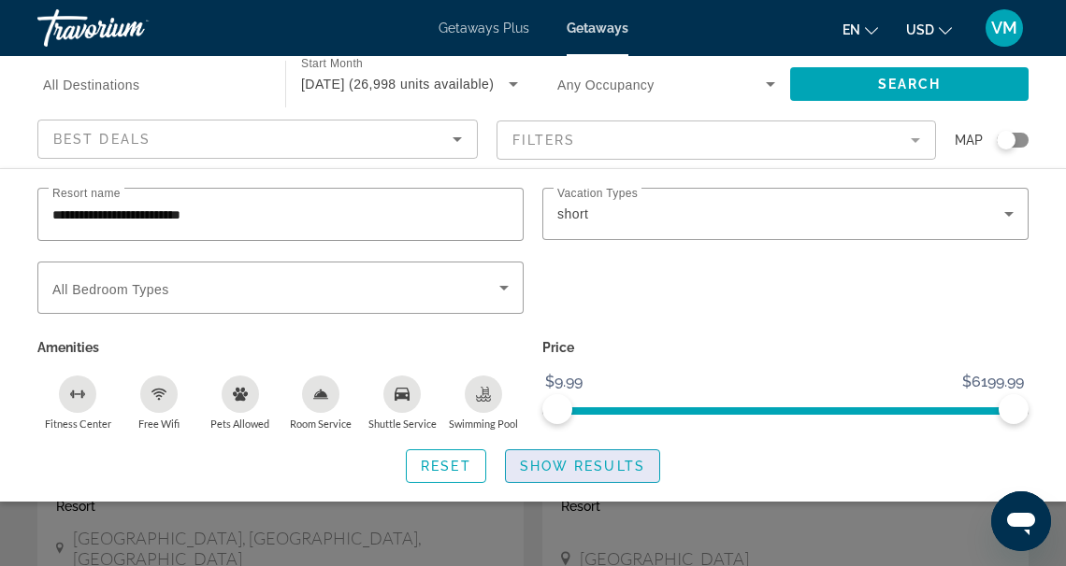
click at [571, 464] on span "Show Results" at bounding box center [582, 466] width 125 height 15
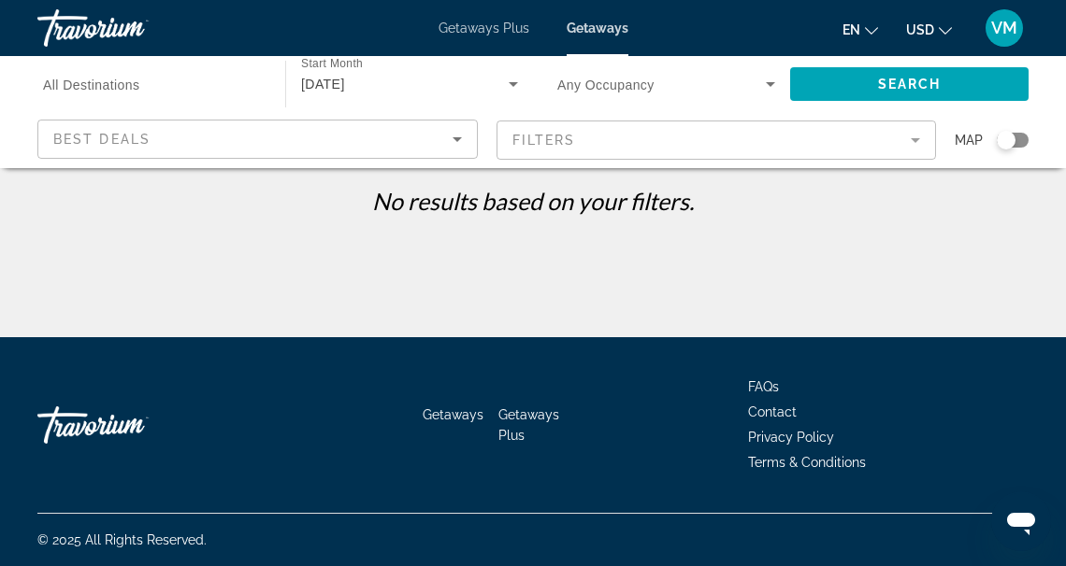
click at [593, 29] on span "Getaways" at bounding box center [597, 28] width 62 height 15
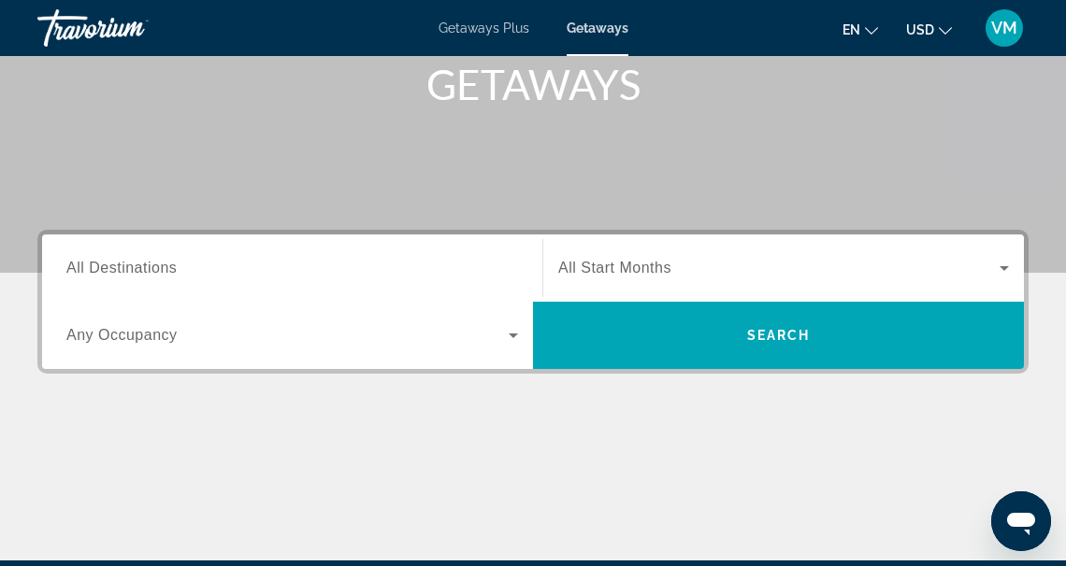
scroll to position [290, 0]
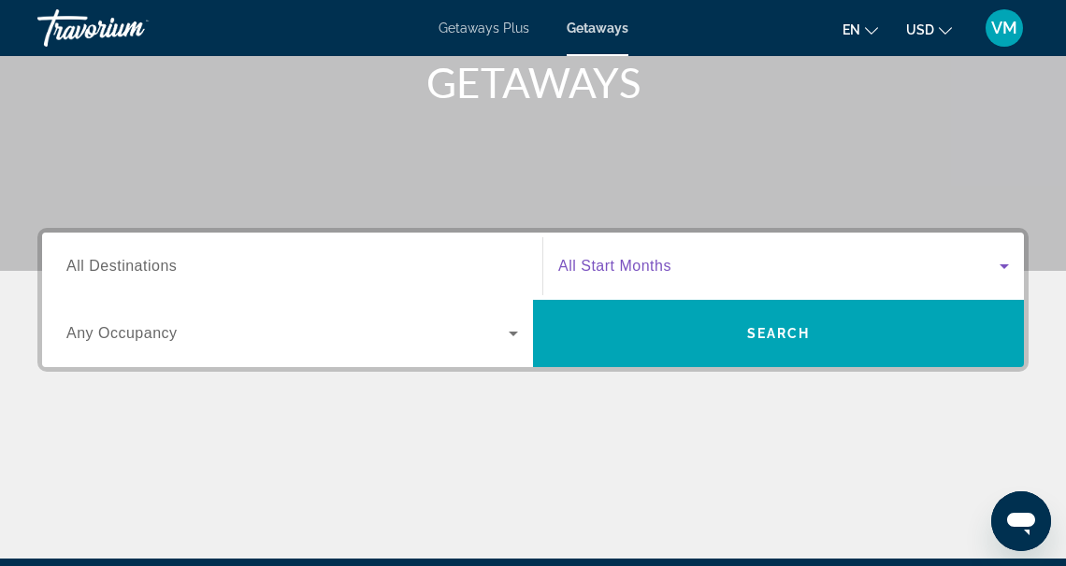
click at [1005, 265] on icon "Search widget" at bounding box center [1003, 267] width 9 height 5
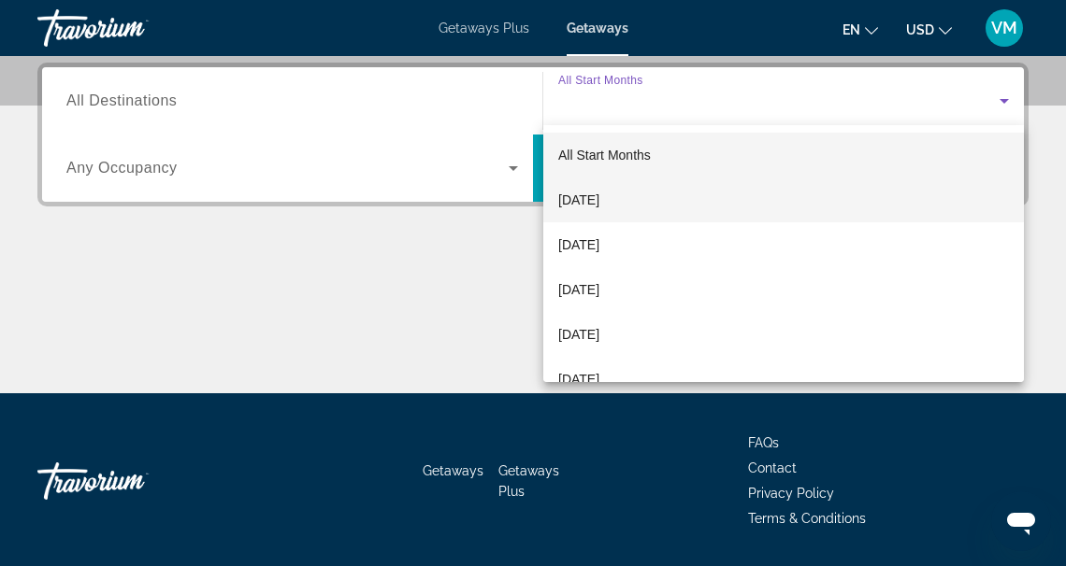
scroll to position [457, 0]
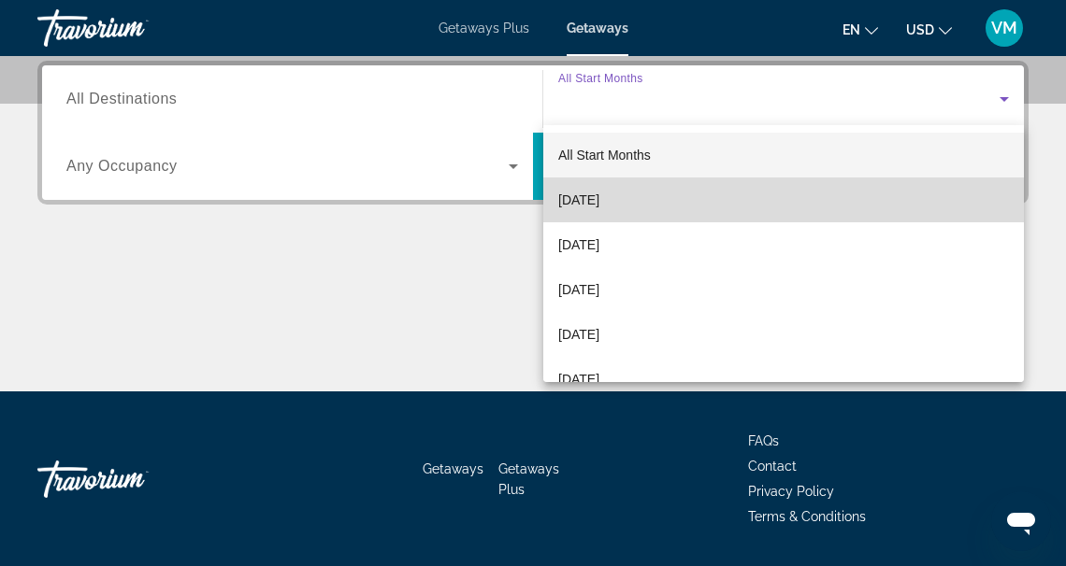
click at [599, 198] on span "[DATE]" at bounding box center [578, 200] width 41 height 22
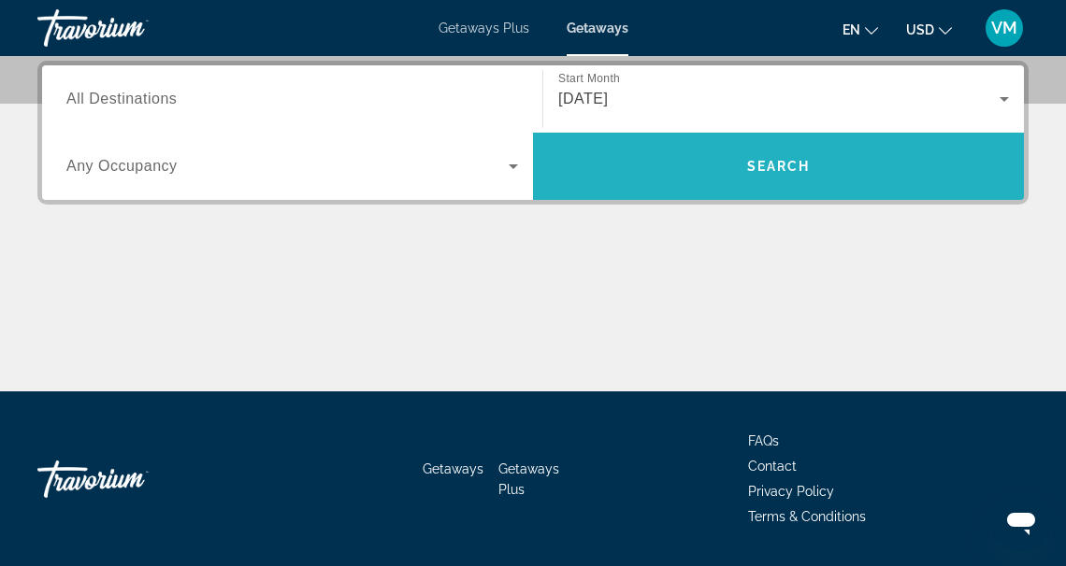
click at [779, 162] on span "Search" at bounding box center [779, 166] width 64 height 15
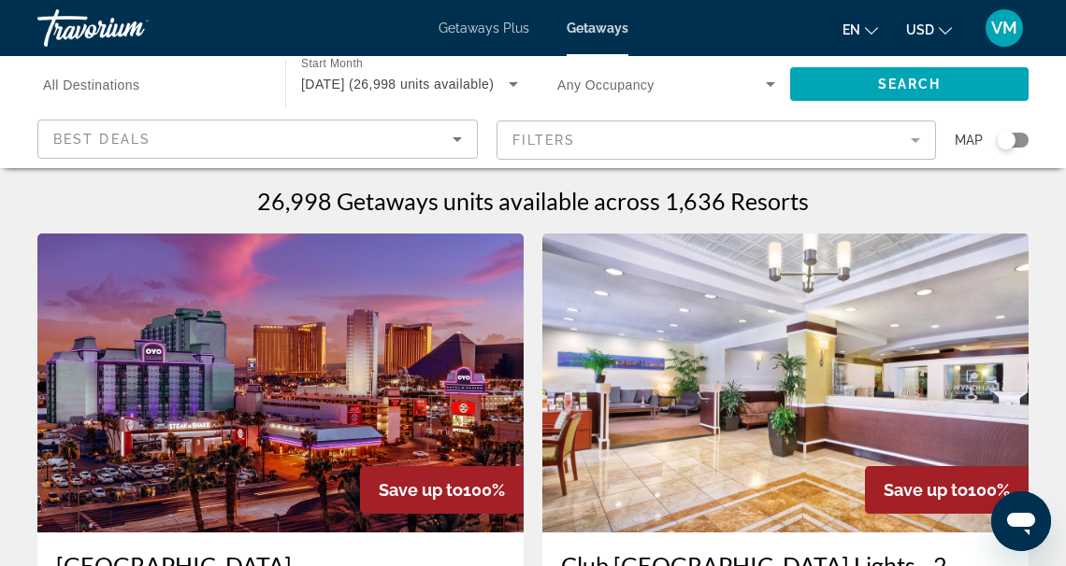
click at [74, 85] on span "All Destinations" at bounding box center [91, 85] width 97 height 15
click at [74, 85] on input "Destination All Destinations" at bounding box center [152, 85] width 218 height 22
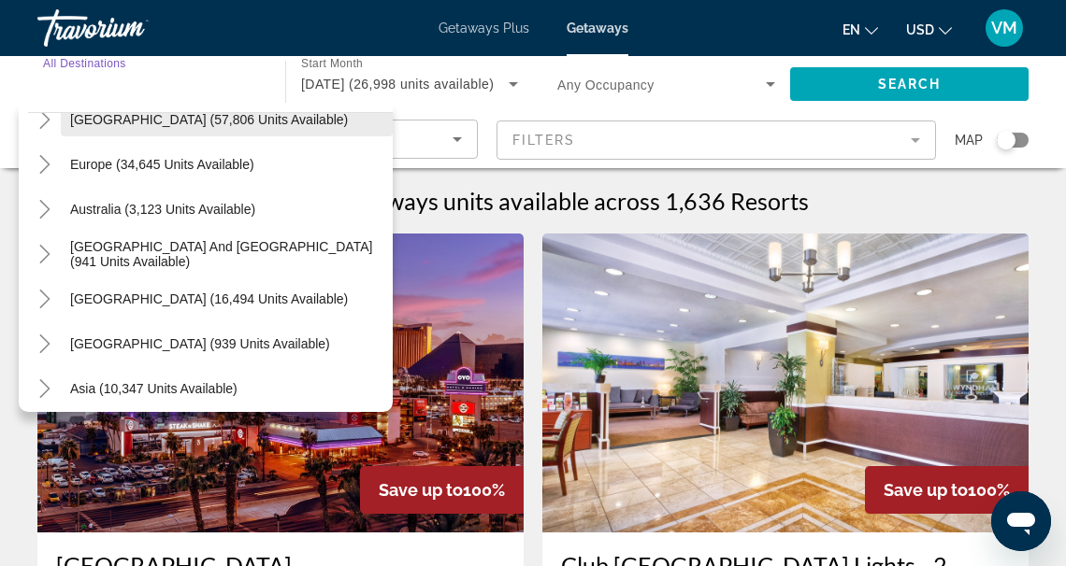
scroll to position [206, 0]
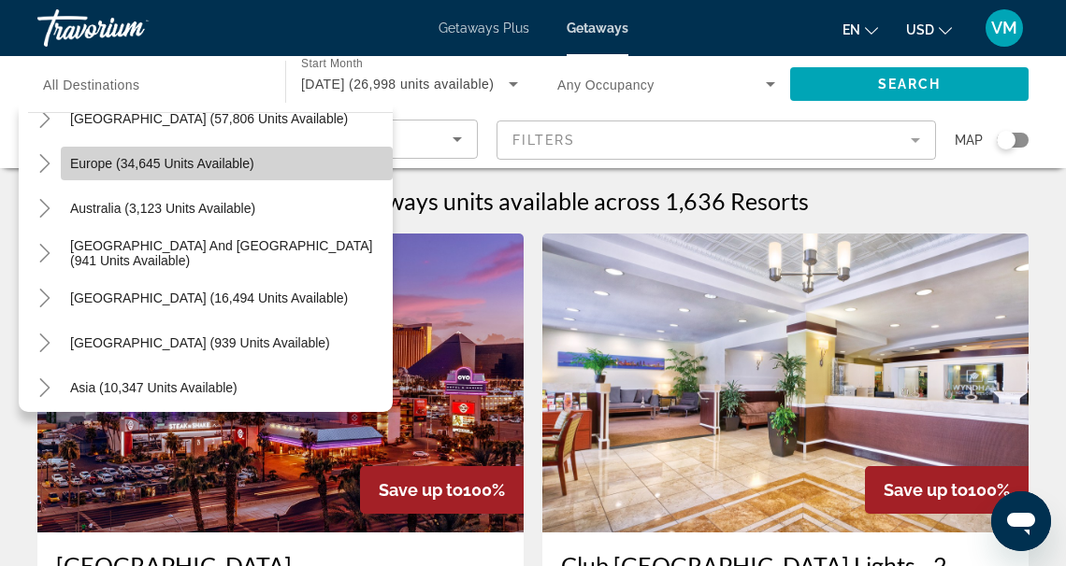
click at [105, 164] on span "Europe (34,645 units available)" at bounding box center [162, 163] width 184 height 15
type input "**********"
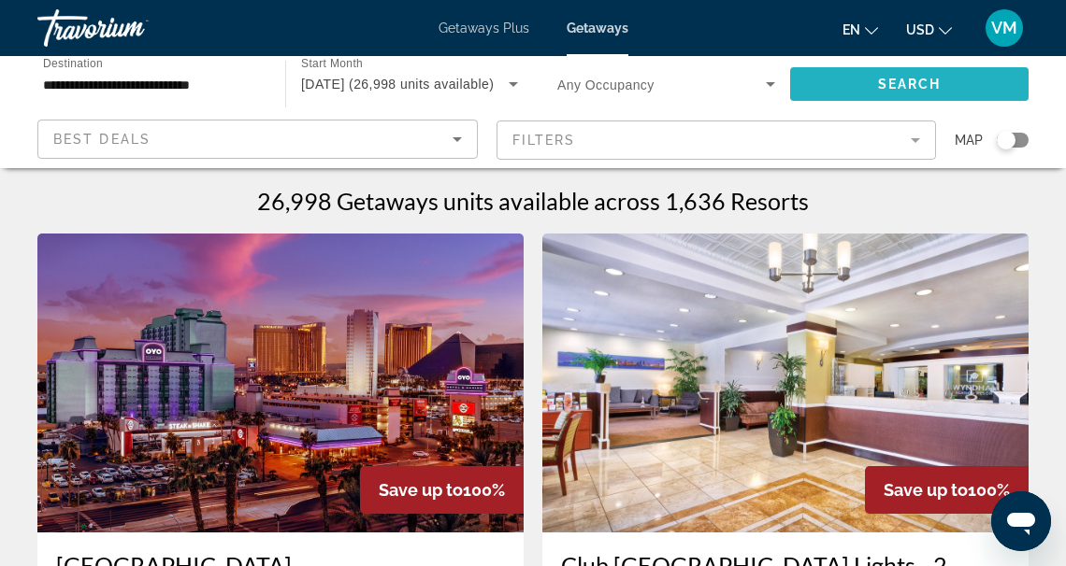
click at [914, 83] on span "Search" at bounding box center [910, 84] width 64 height 15
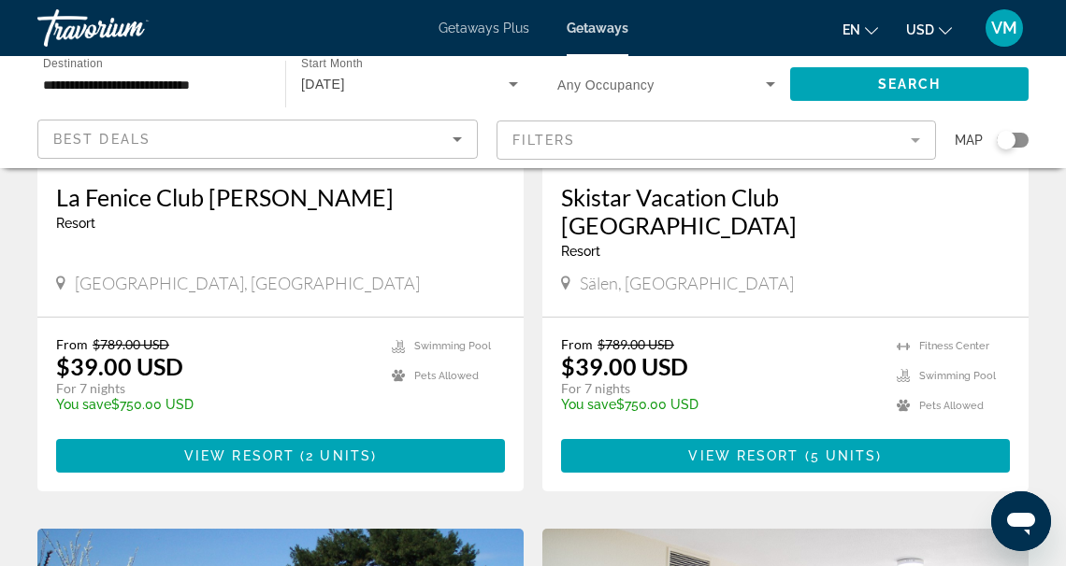
scroll to position [2954, 0]
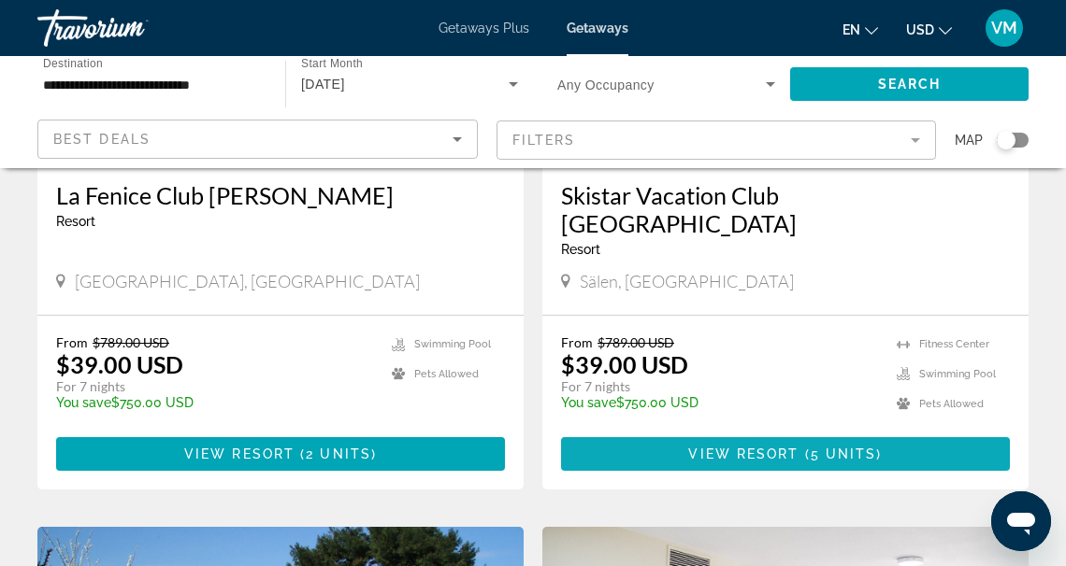
click at [795, 447] on span "View Resort" at bounding box center [743, 454] width 110 height 15
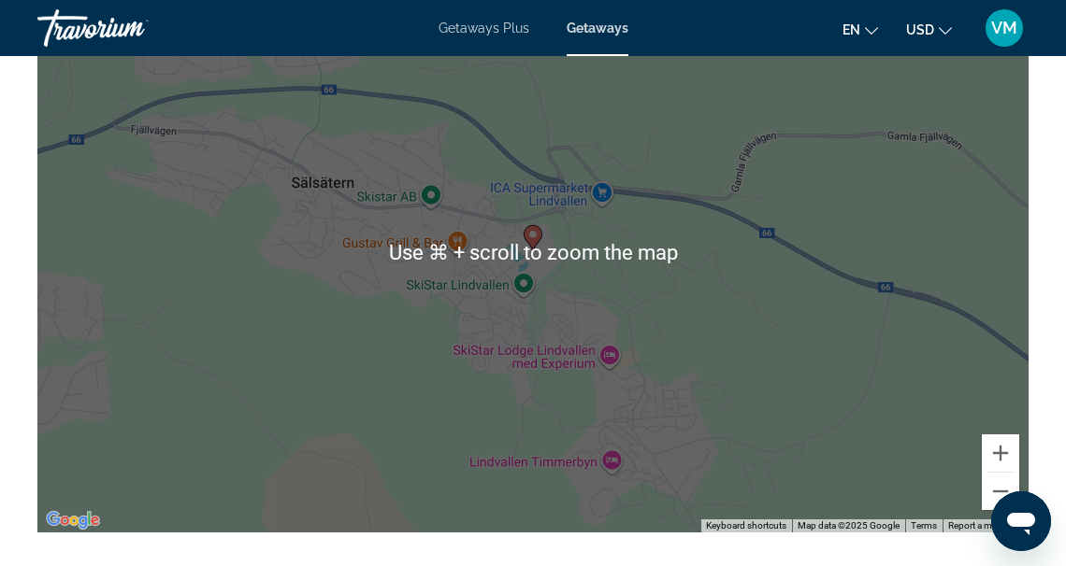
scroll to position [3130, 0]
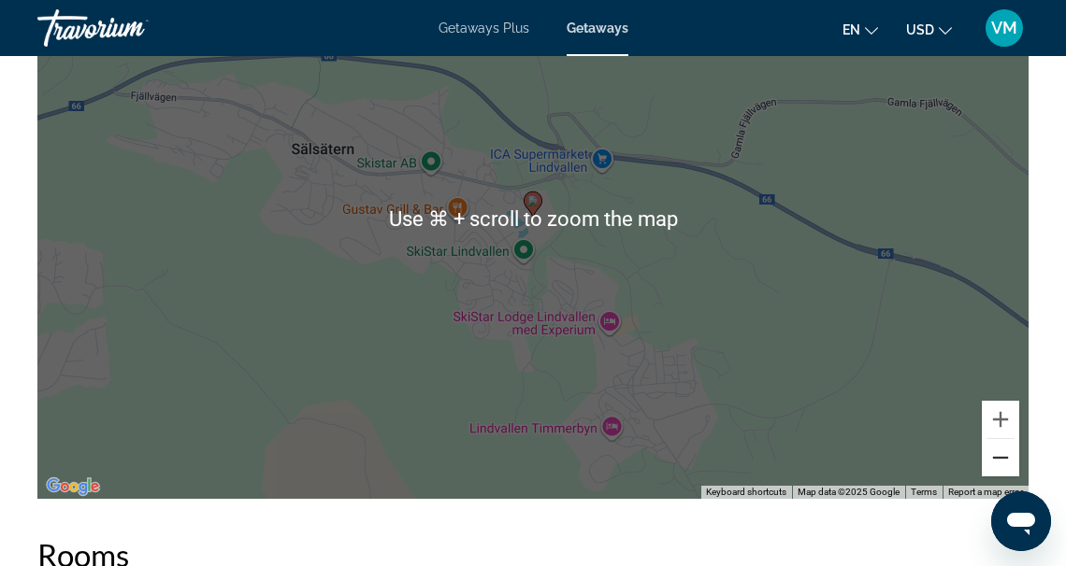
click at [1005, 453] on button "Zoom out" at bounding box center [1000, 457] width 37 height 37
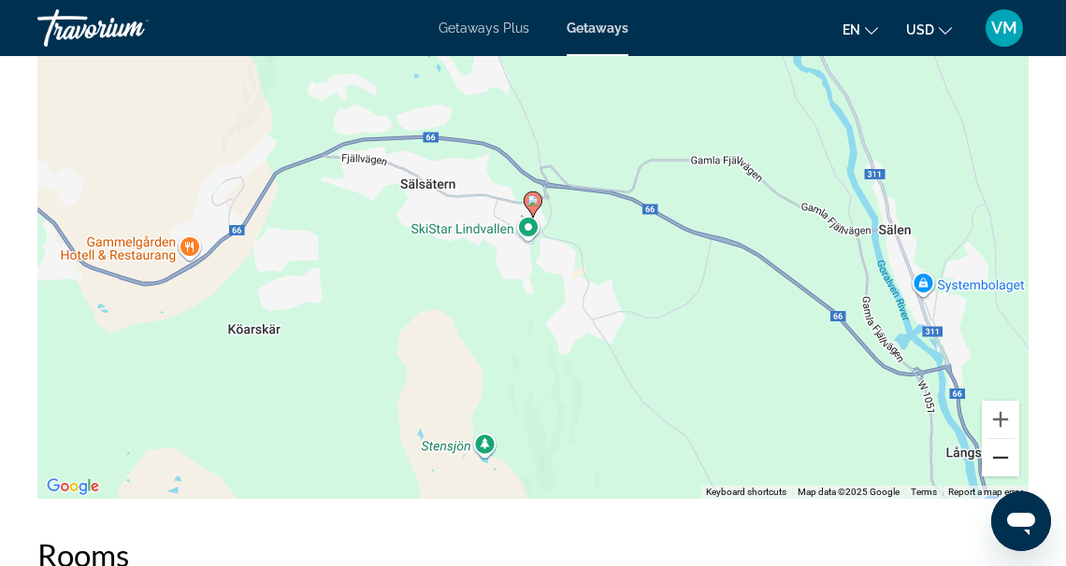
click at [1005, 453] on button "Zoom out" at bounding box center [1000, 457] width 37 height 37
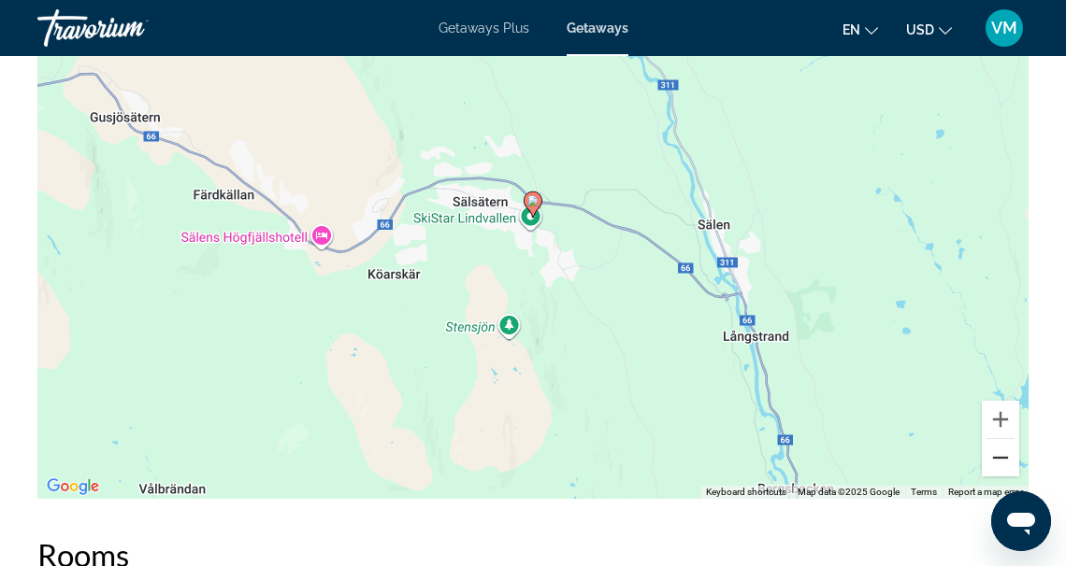
click at [1005, 453] on button "Zoom out" at bounding box center [1000, 457] width 37 height 37
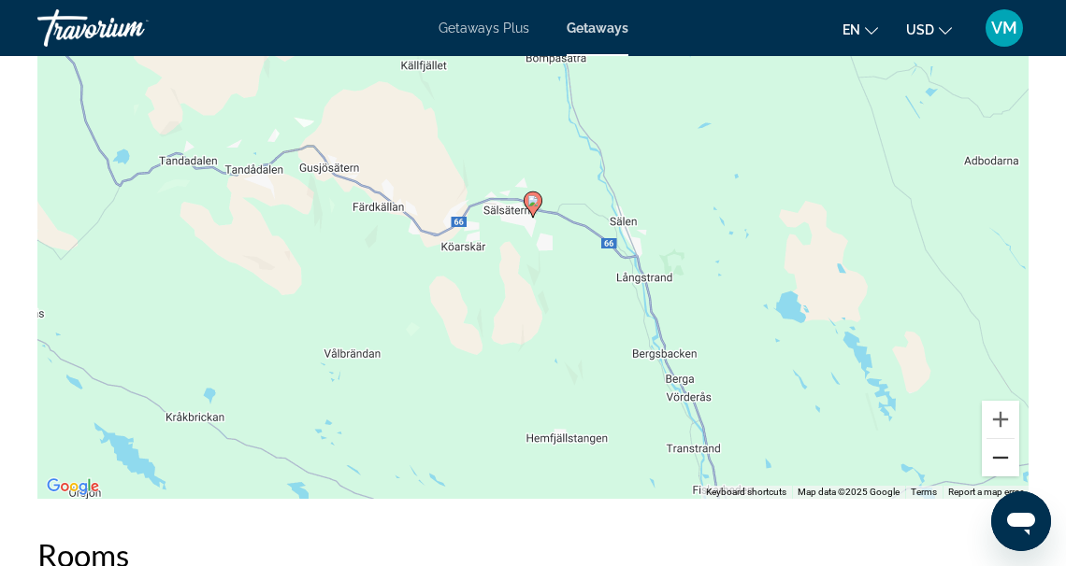
click at [1002, 453] on button "Zoom out" at bounding box center [1000, 457] width 37 height 37
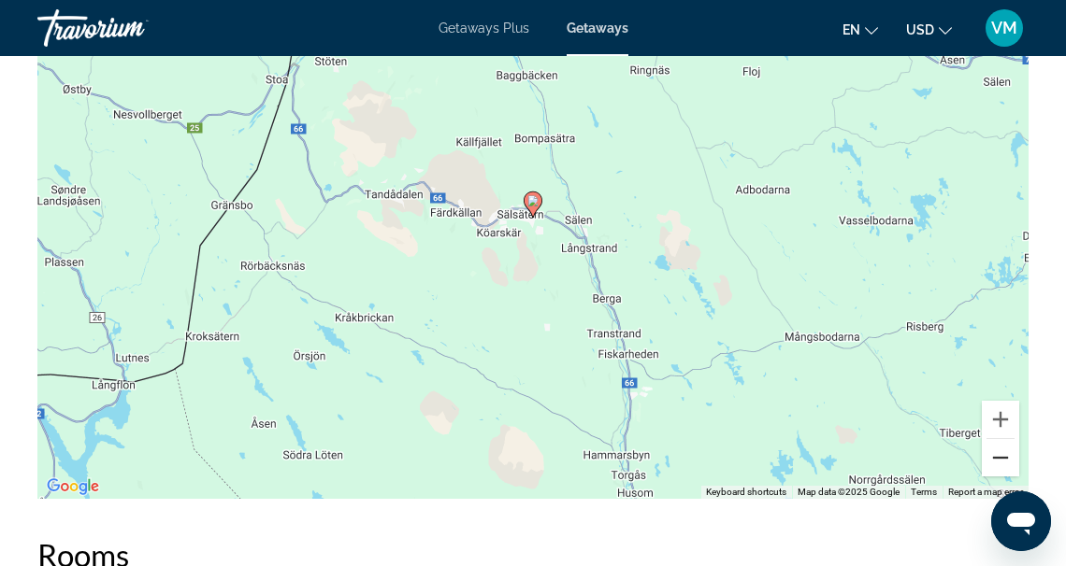
click at [1002, 453] on button "Zoom out" at bounding box center [1000, 457] width 37 height 37
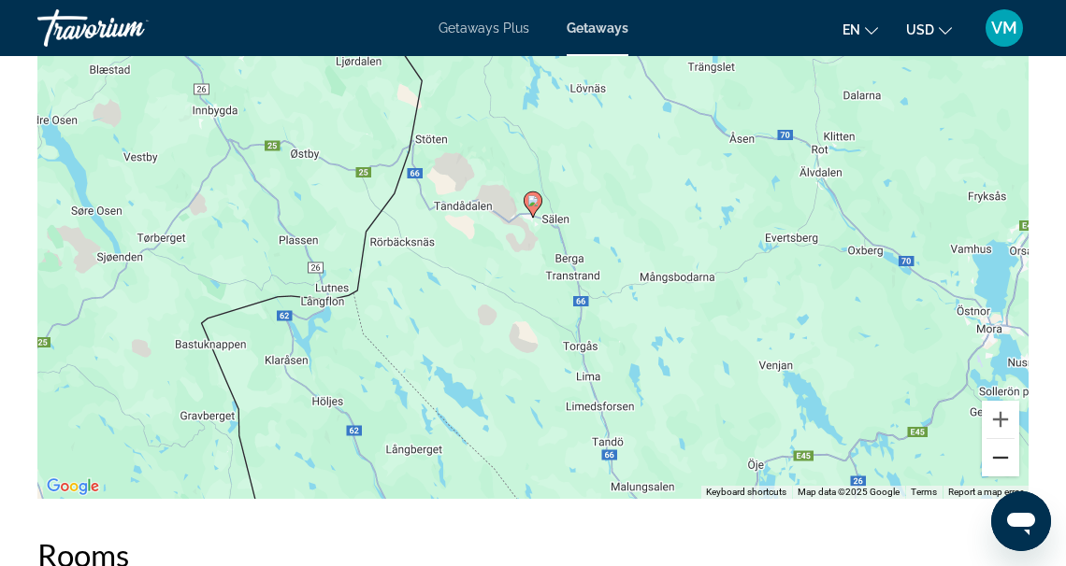
click at [1002, 453] on button "Zoom out" at bounding box center [1000, 457] width 37 height 37
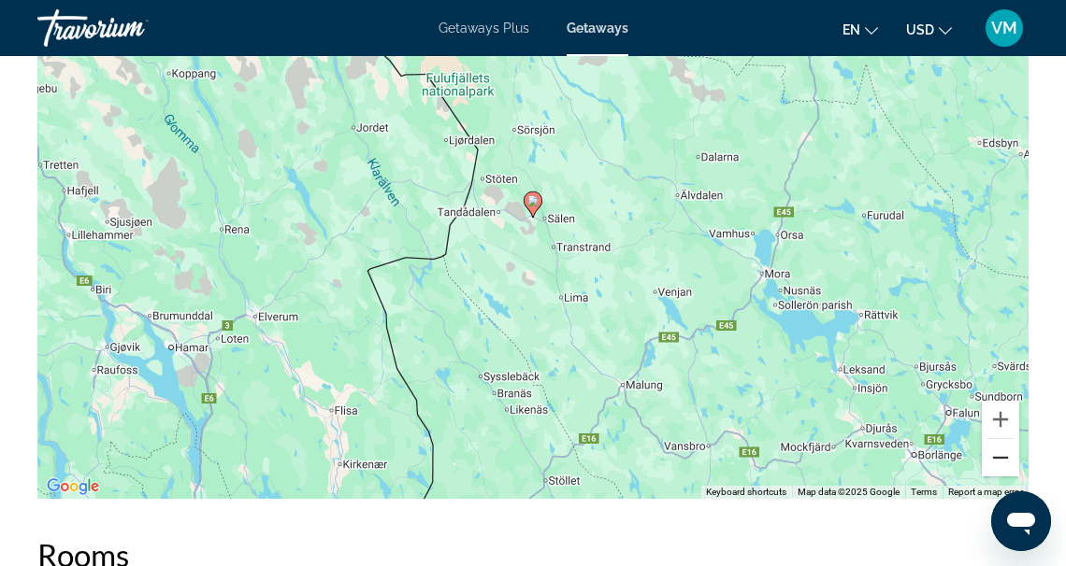
click at [1002, 453] on button "Zoom out" at bounding box center [1000, 457] width 37 height 37
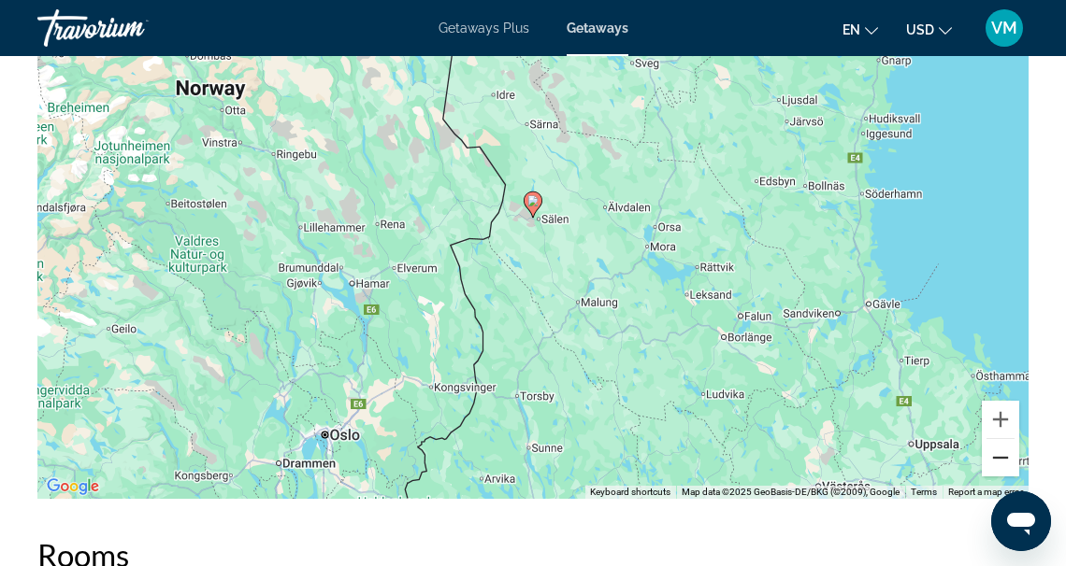
click at [1002, 453] on button "Zoom out" at bounding box center [1000, 457] width 37 height 37
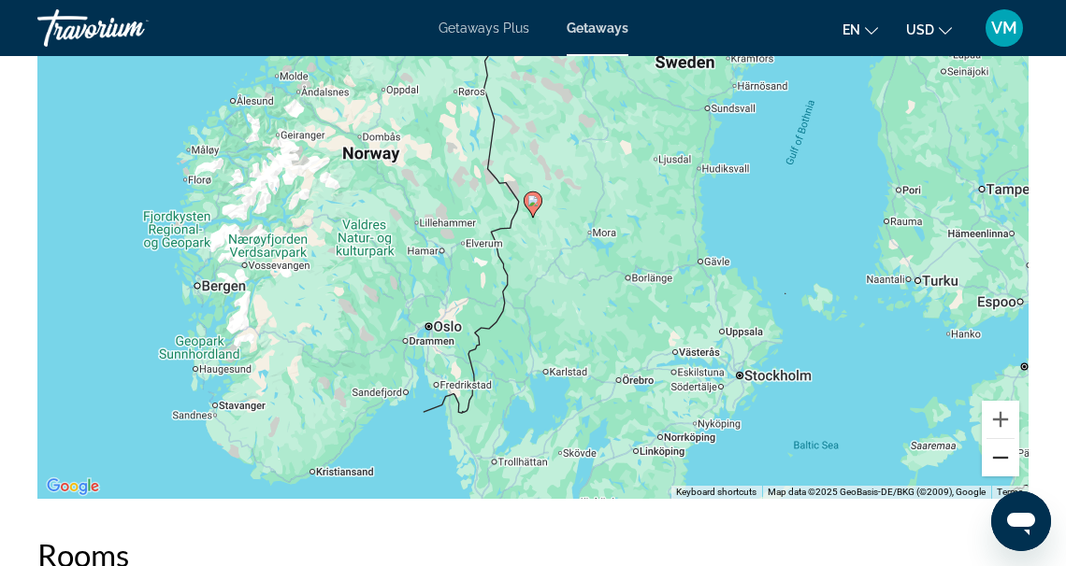
click at [1002, 453] on button "Zoom out" at bounding box center [1000, 457] width 37 height 37
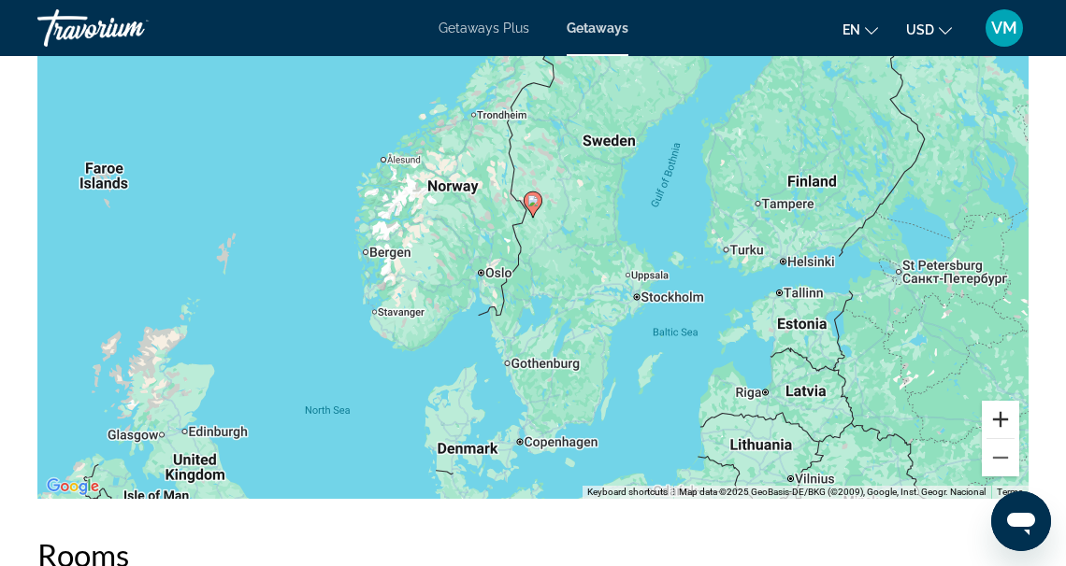
click at [1004, 417] on button "Zoom in" at bounding box center [1000, 419] width 37 height 37
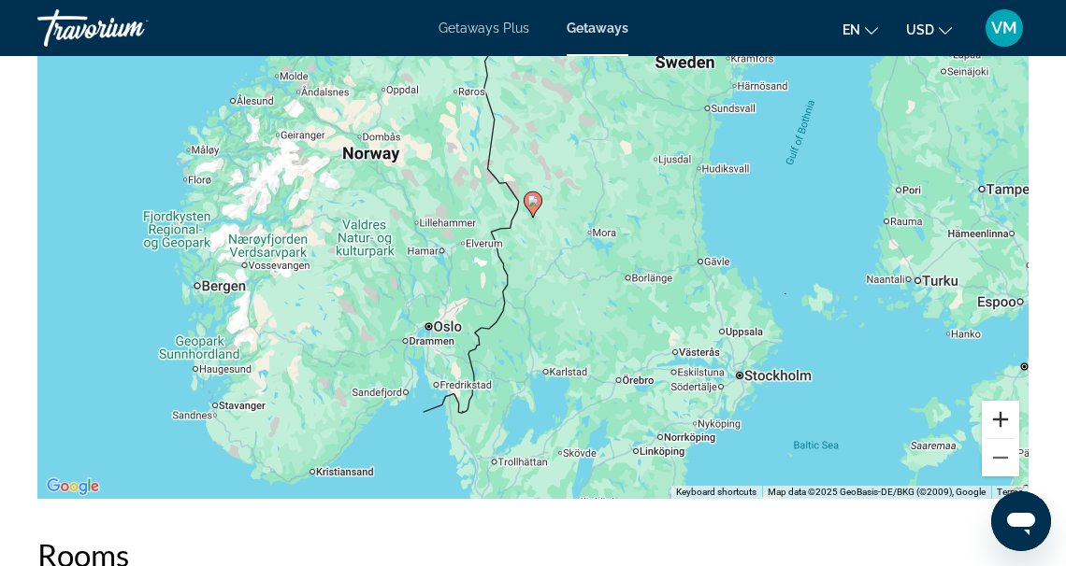
click at [1004, 417] on button "Zoom in" at bounding box center [1000, 419] width 37 height 37
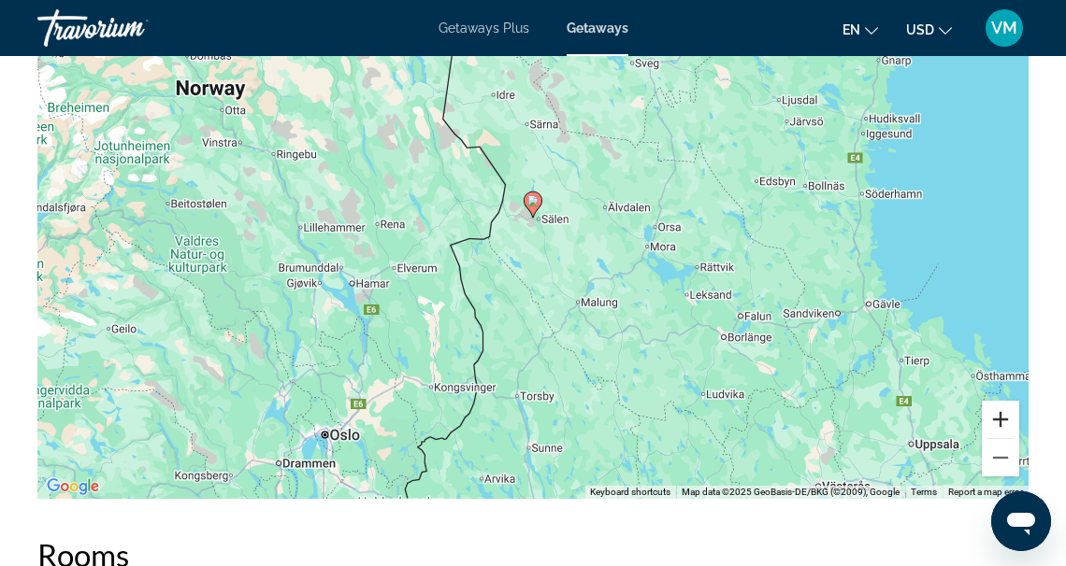
click at [1004, 417] on button "Zoom in" at bounding box center [1000, 419] width 37 height 37
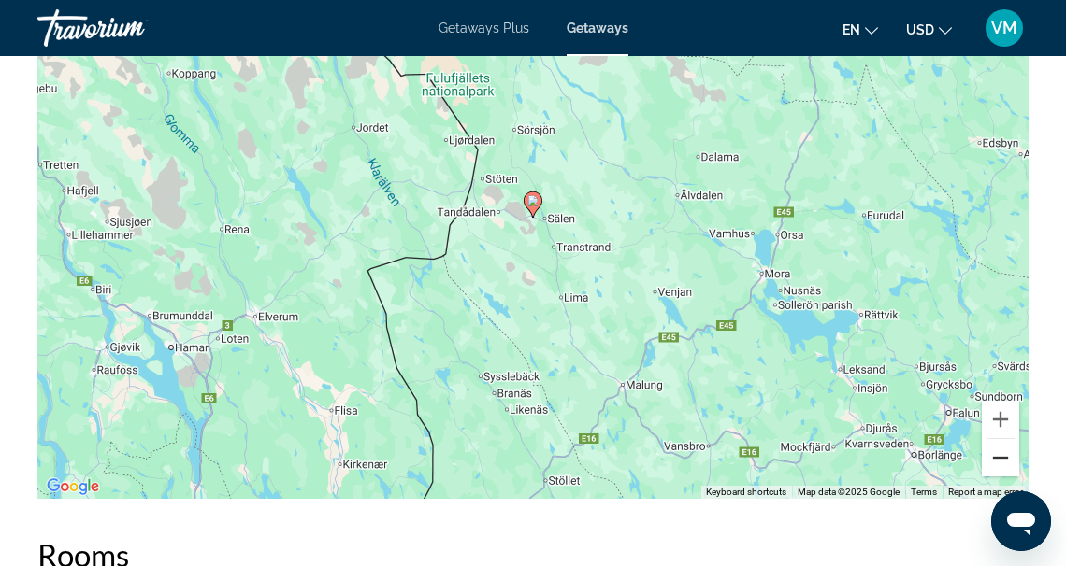
click at [1001, 452] on button "Zoom out" at bounding box center [1000, 457] width 37 height 37
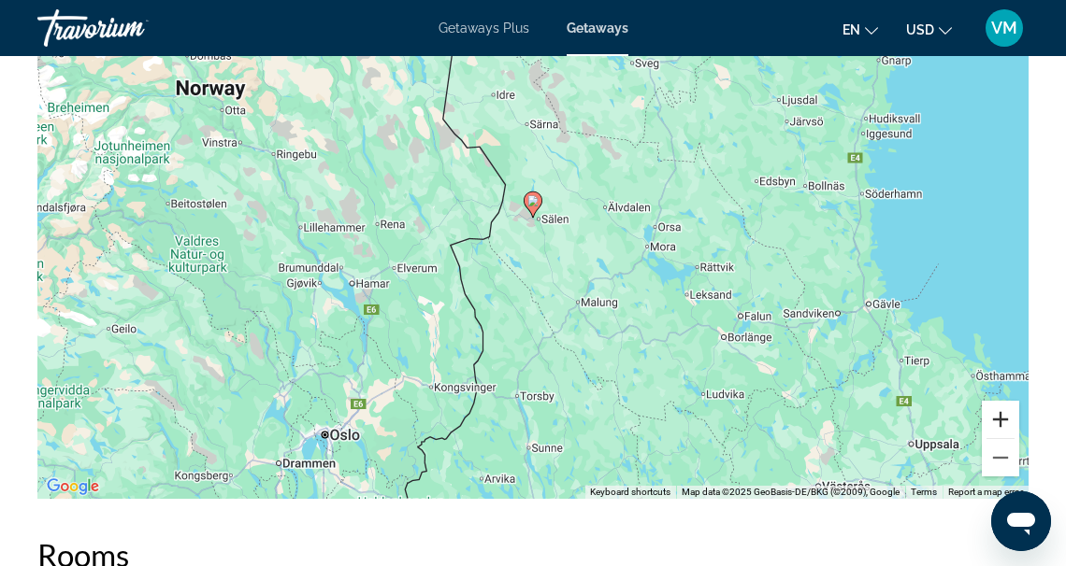
click at [1004, 414] on button "Zoom in" at bounding box center [1000, 419] width 37 height 37
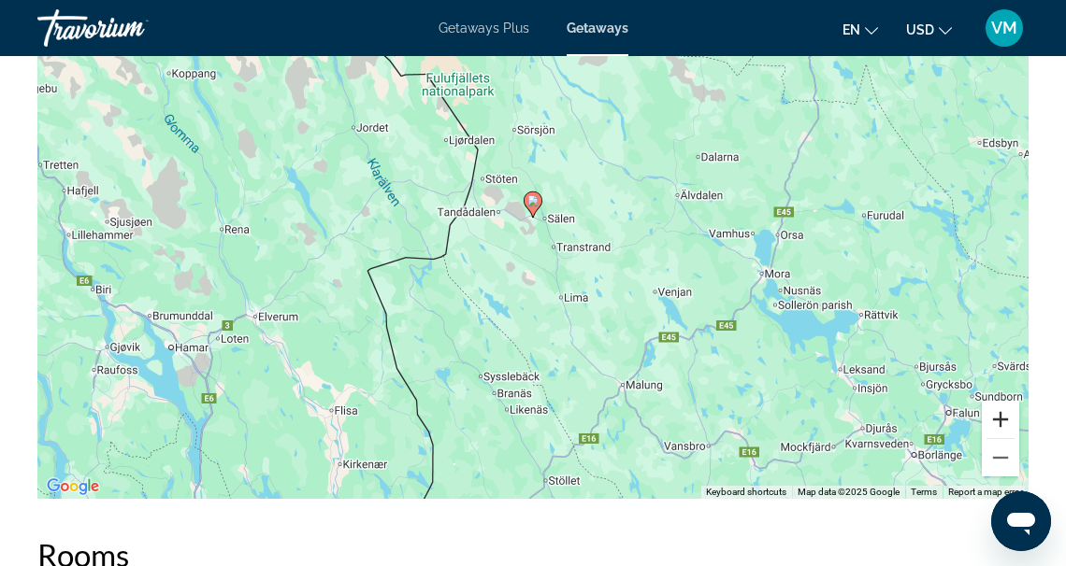
click at [1004, 414] on button "Zoom in" at bounding box center [1000, 419] width 37 height 37
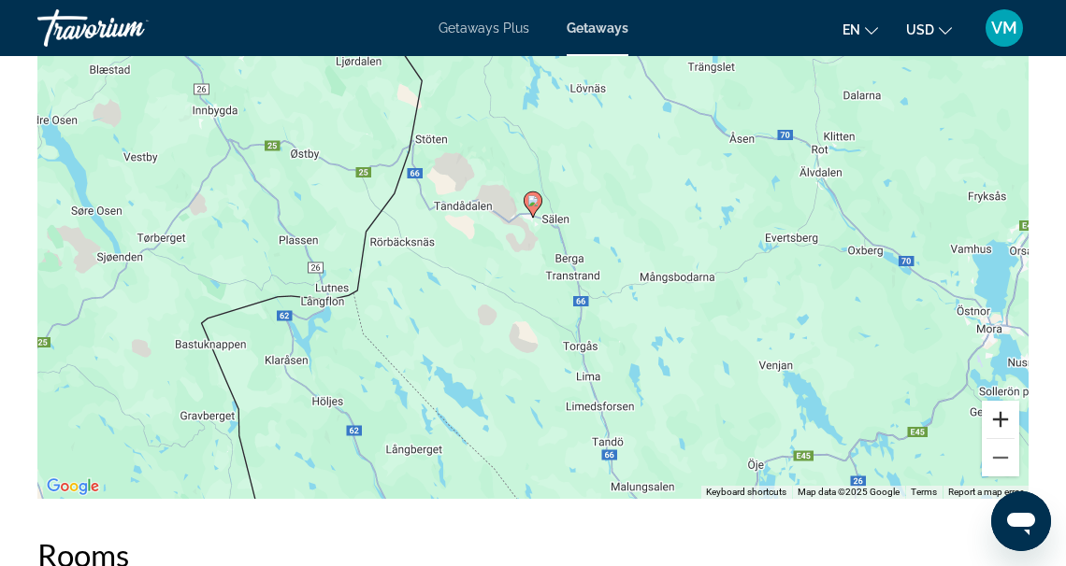
click at [1004, 414] on button "Zoom in" at bounding box center [1000, 419] width 37 height 37
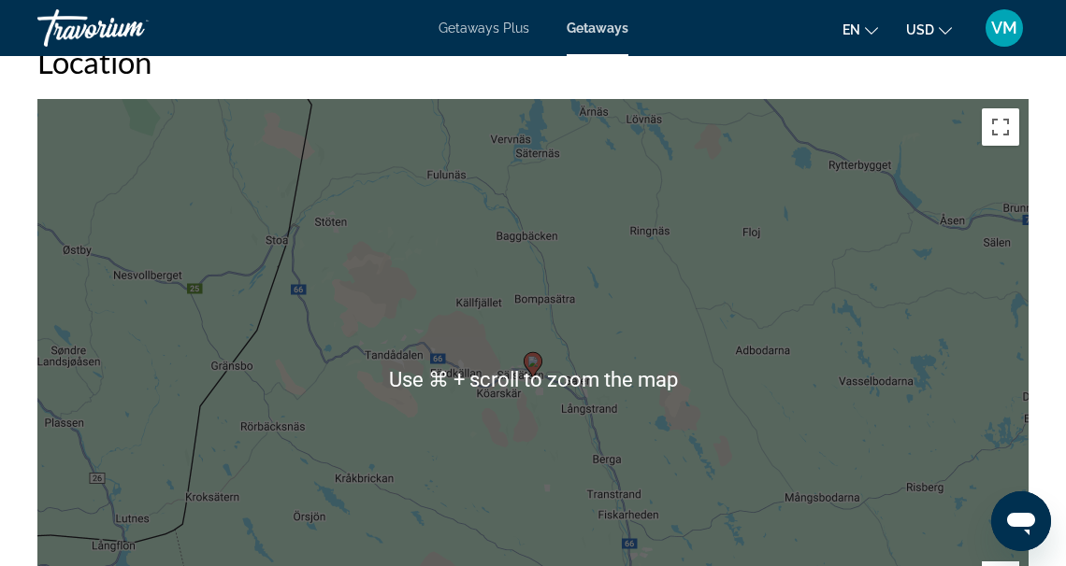
scroll to position [2933, 0]
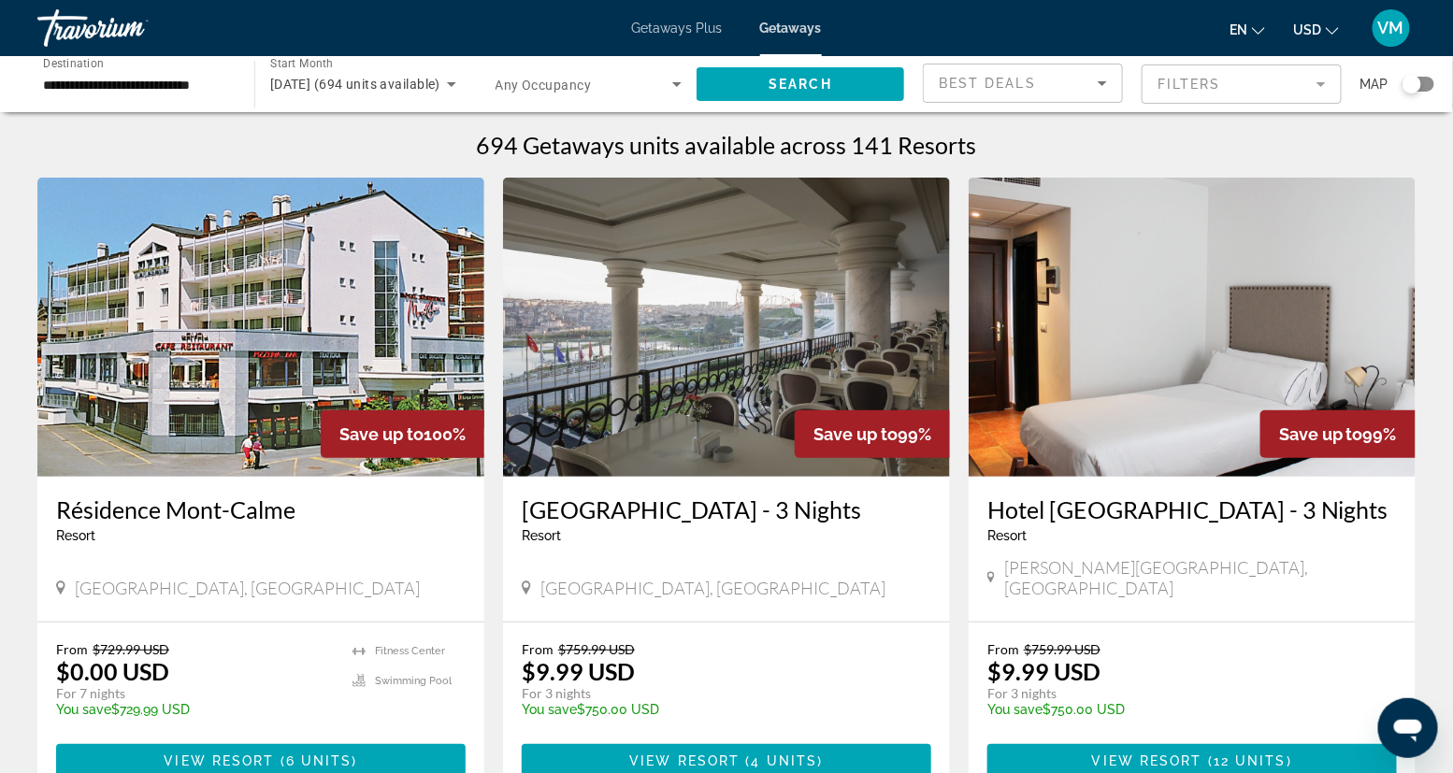
click at [1065, 85] on mat-form-field "Filters" at bounding box center [1241, 84] width 200 height 39
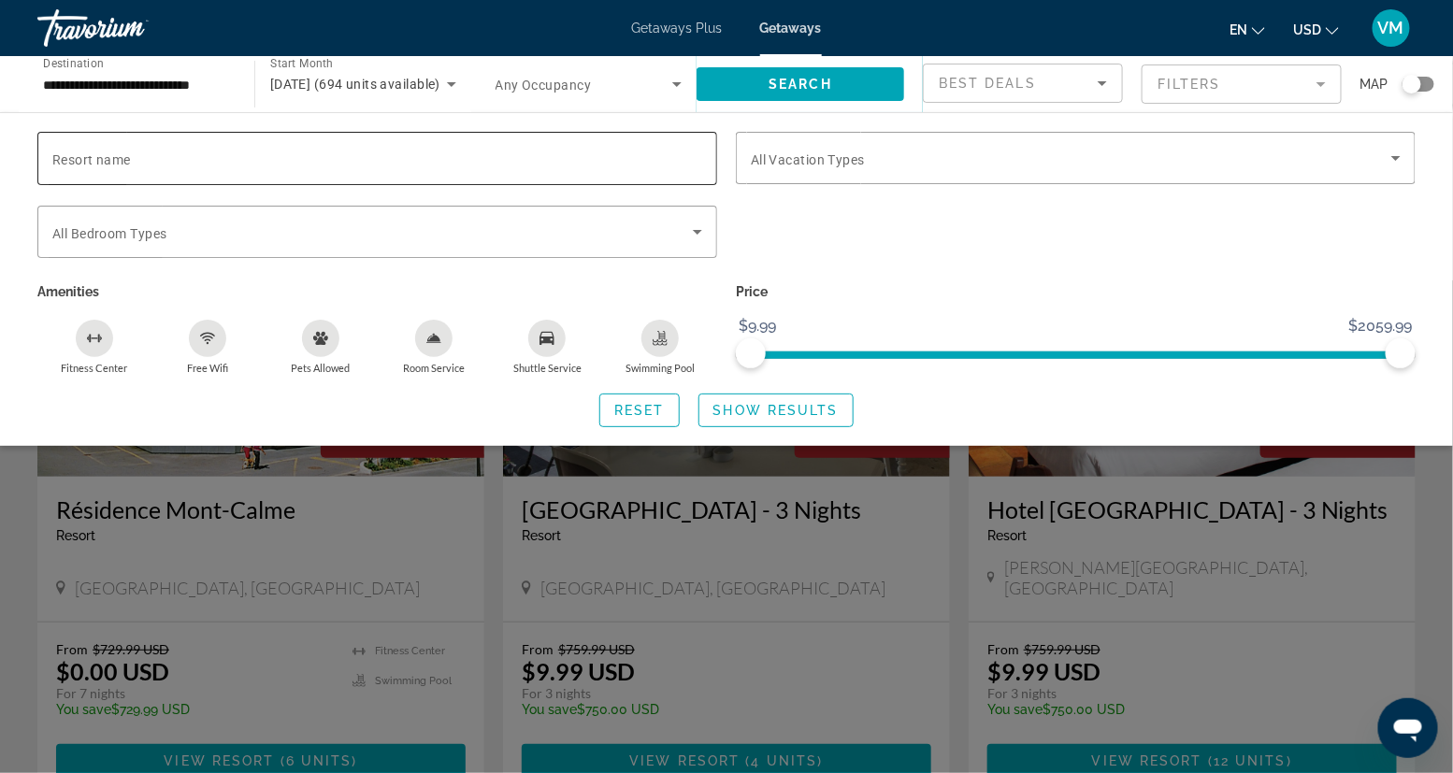
click at [100, 152] on span "Resort name" at bounding box center [91, 159] width 79 height 15
click at [100, 152] on input "Resort name" at bounding box center [377, 159] width 650 height 22
type input "********"
click at [816, 78] on span "Search" at bounding box center [800, 84] width 64 height 15
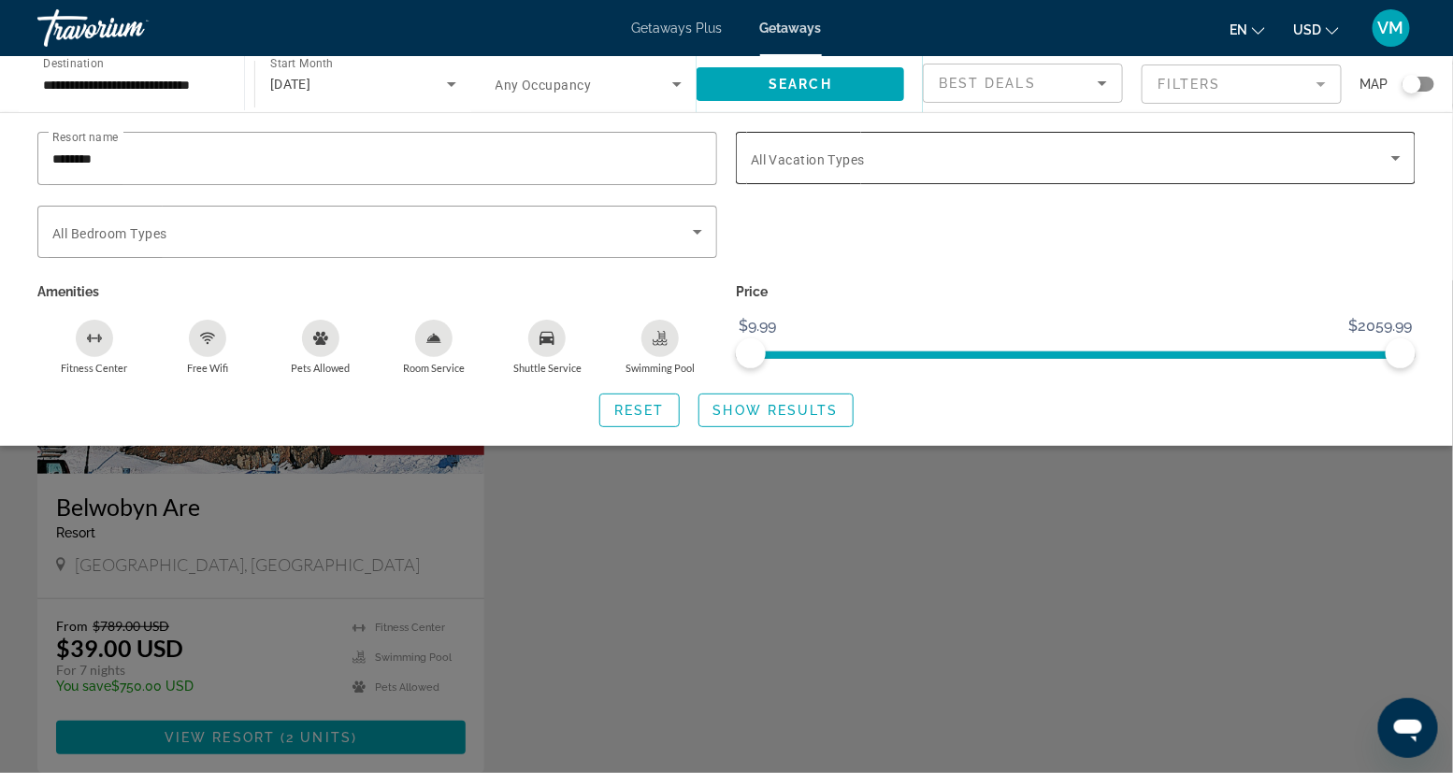
scroll to position [4, 0]
click at [706, 566] on div "Search widget" at bounding box center [726, 526] width 1453 height 493
click at [706, 566] on div "Save up to 95% Belwobyn Are Resort - This is an adults only resort [GEOGRAPHIC_…" at bounding box center [726, 492] width 1397 height 636
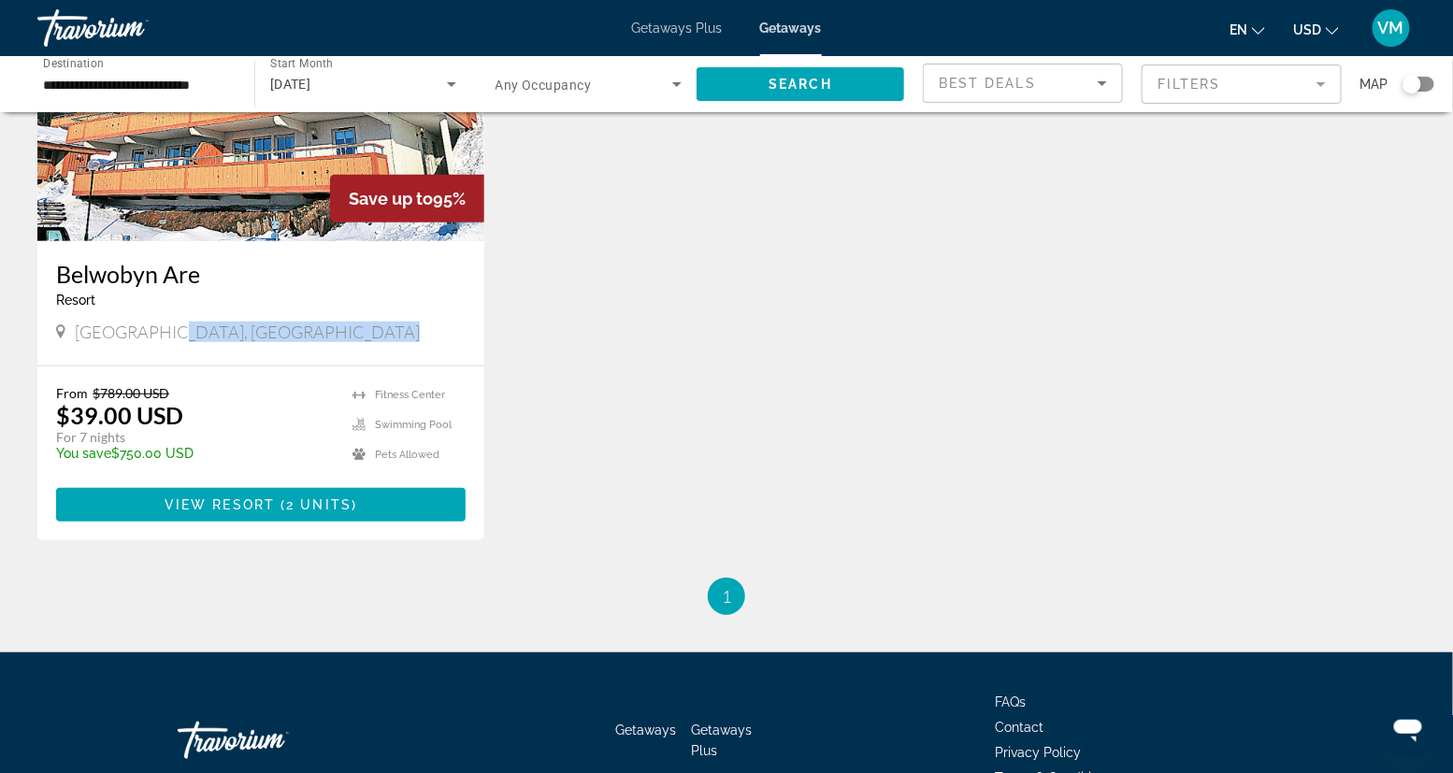
scroll to position [235, 0]
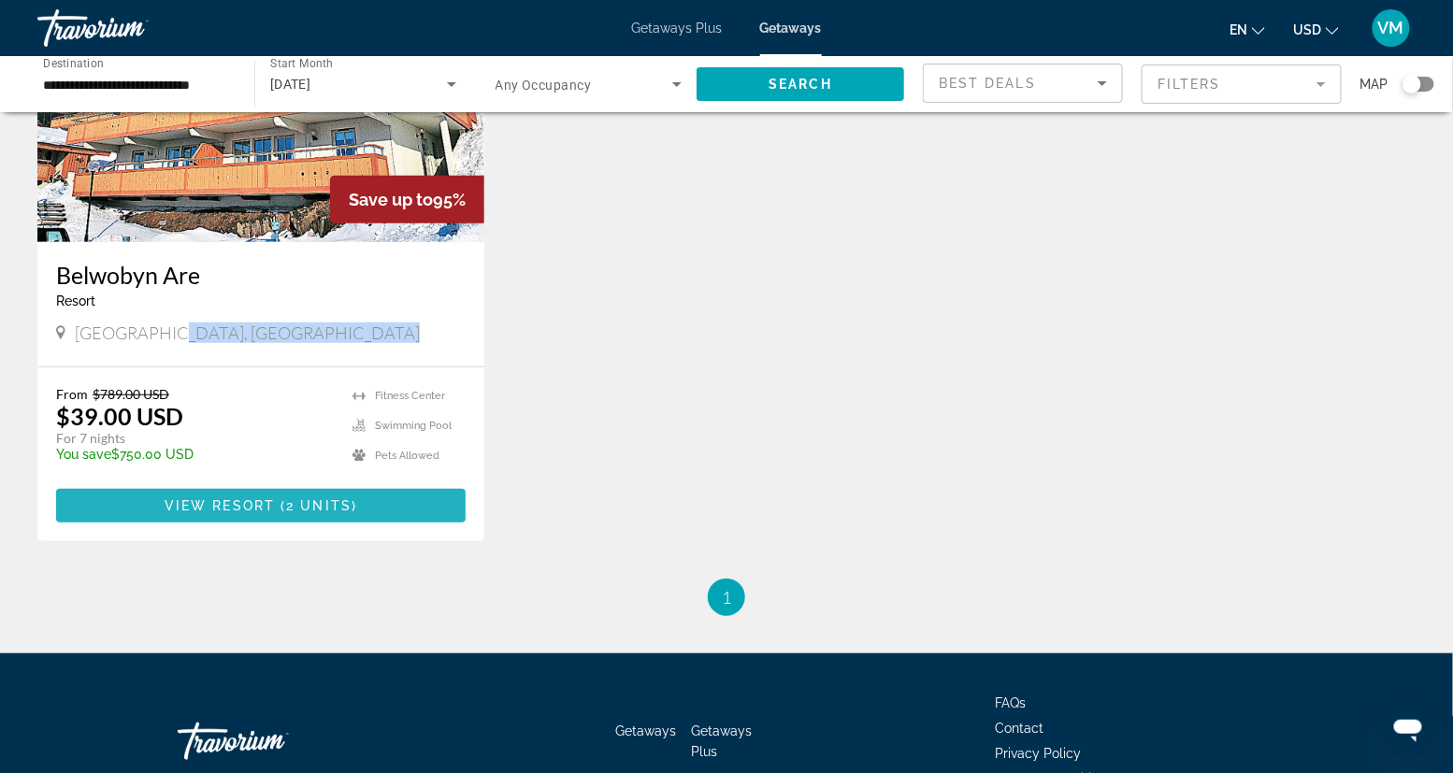
click at [272, 504] on span "View Resort" at bounding box center [220, 505] width 110 height 15
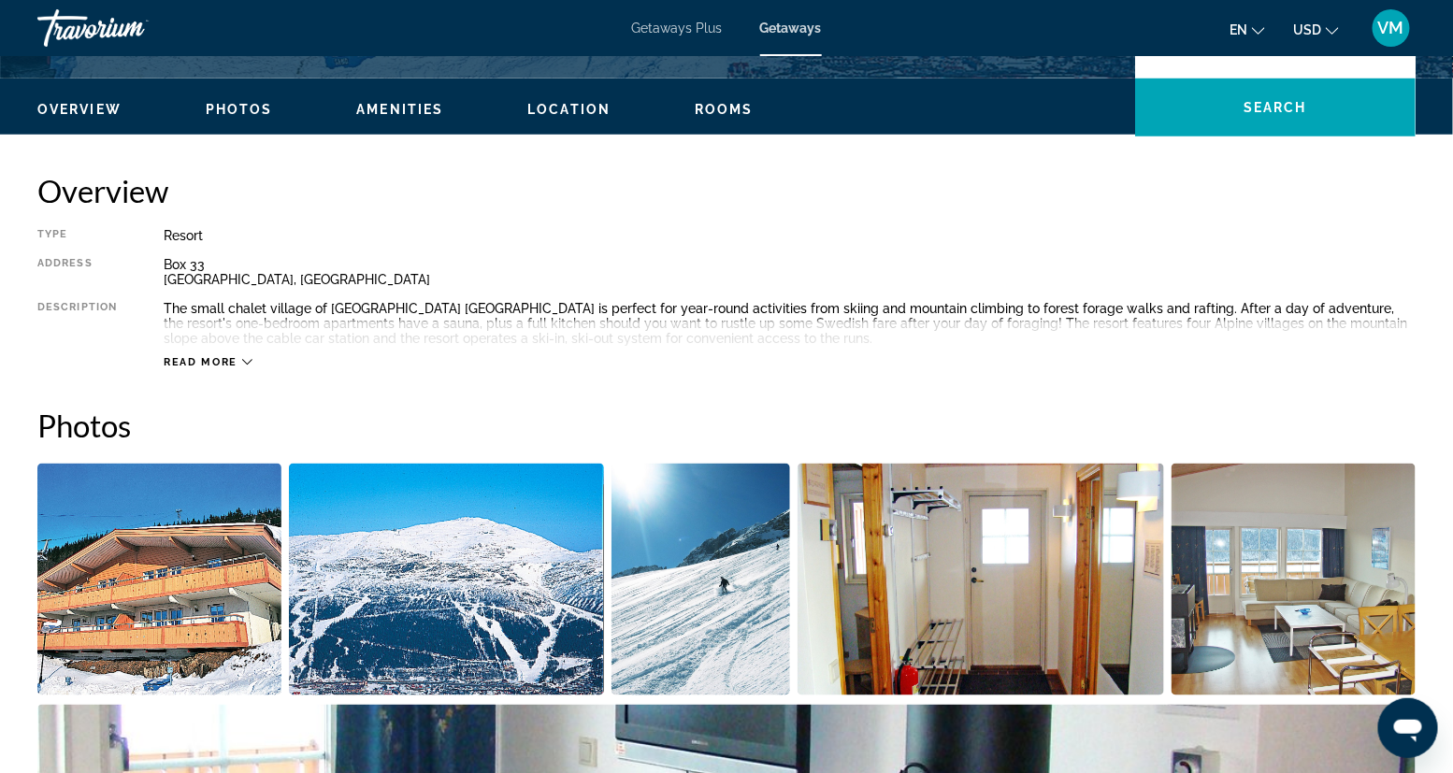
scroll to position [541, 0]
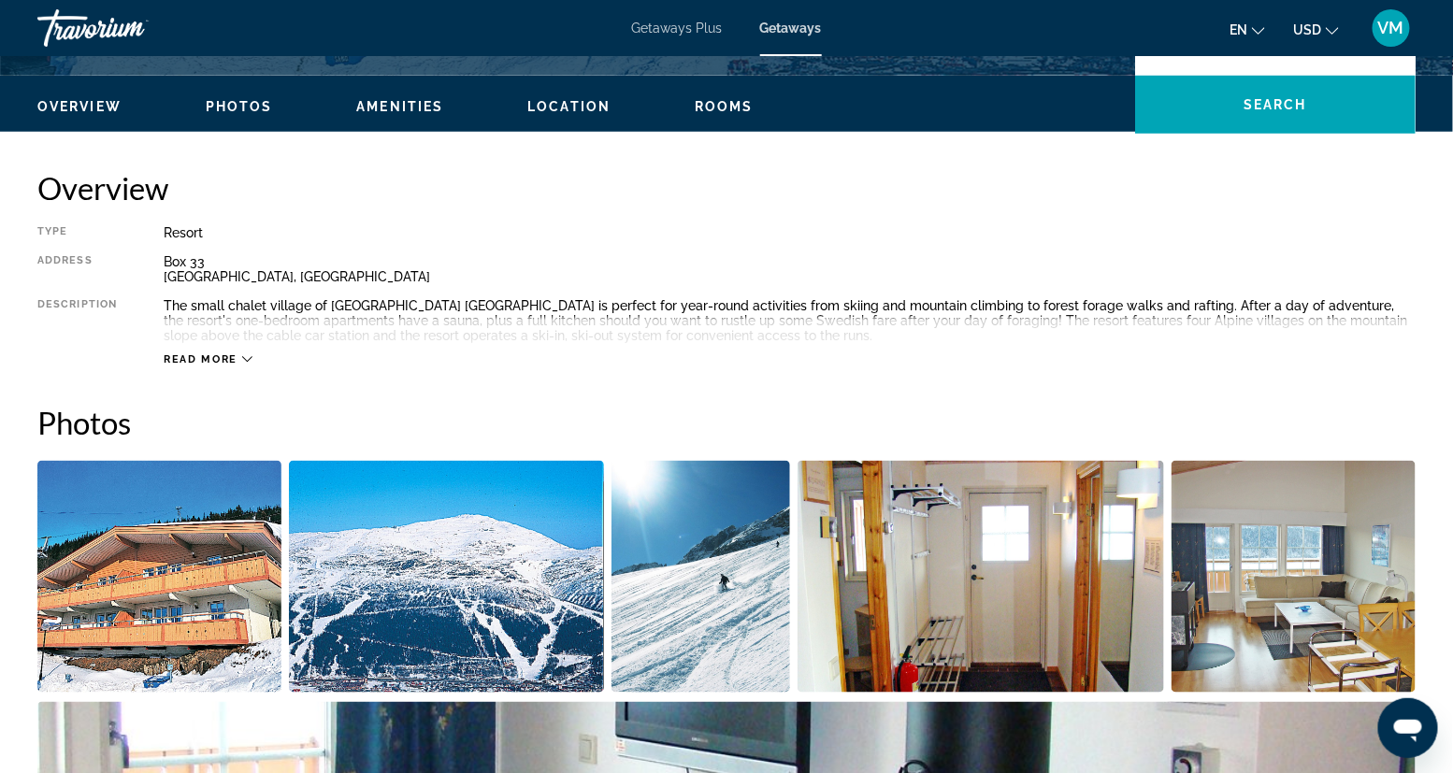
click at [247, 358] on icon "Main content" at bounding box center [247, 359] width 10 height 10
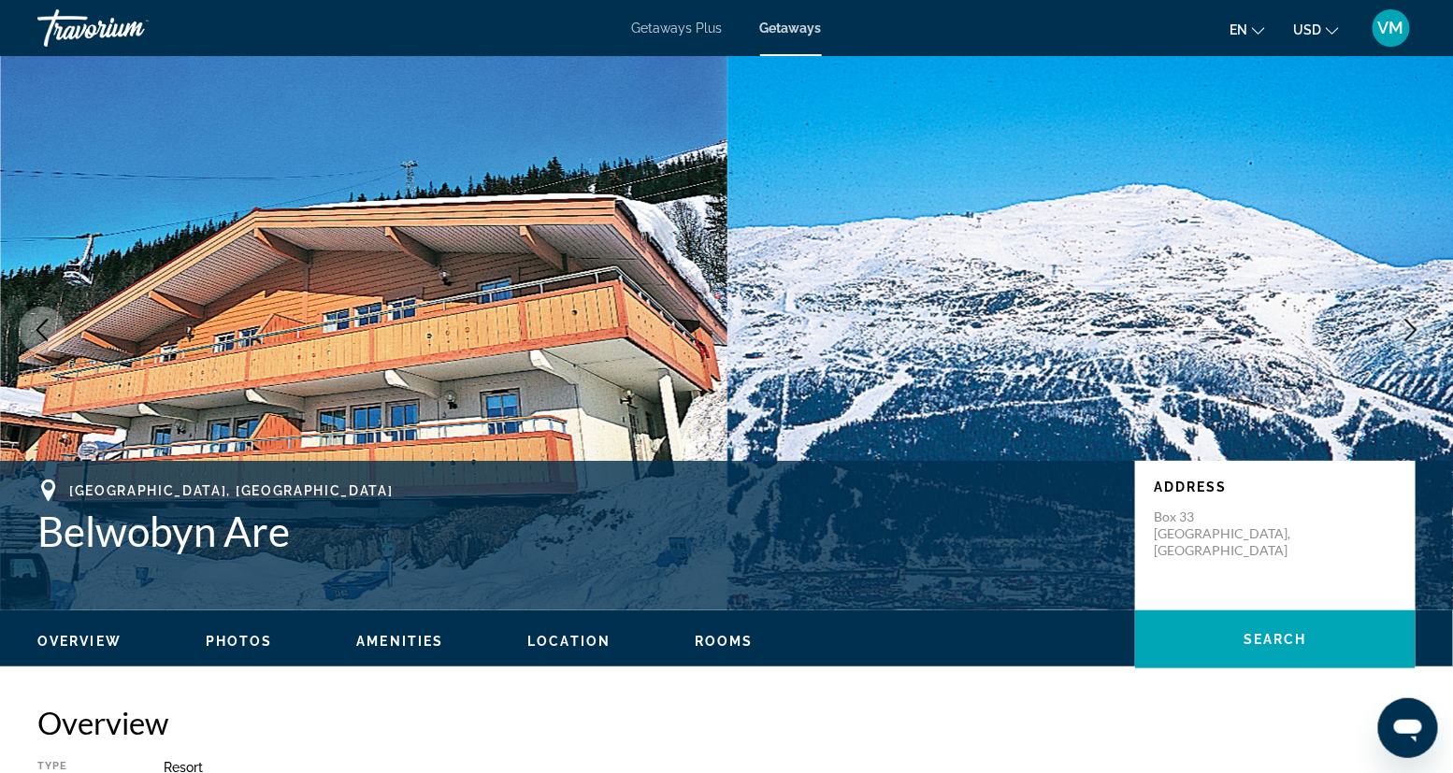
scroll to position [0, 0]
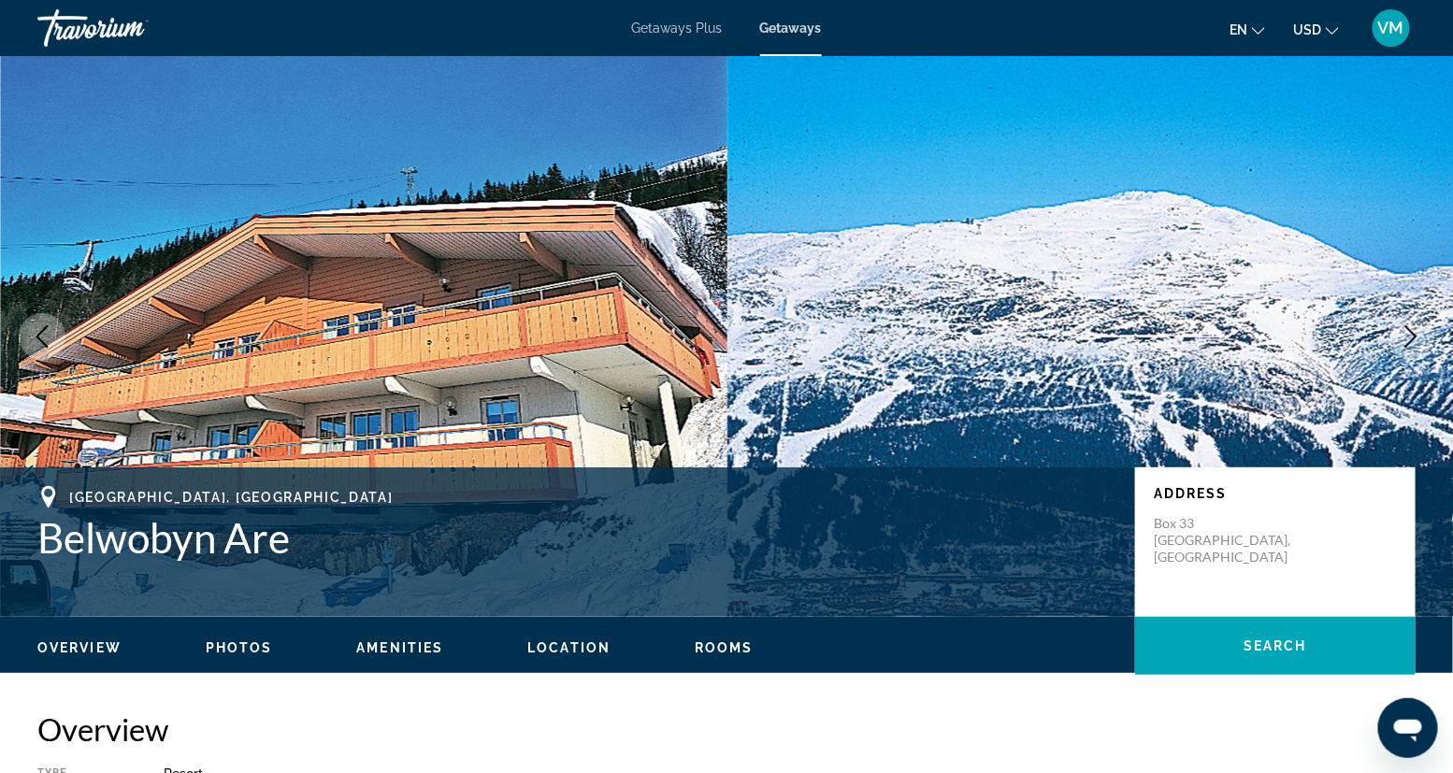
click at [667, 27] on span "Getaways Plus" at bounding box center [677, 28] width 91 height 15
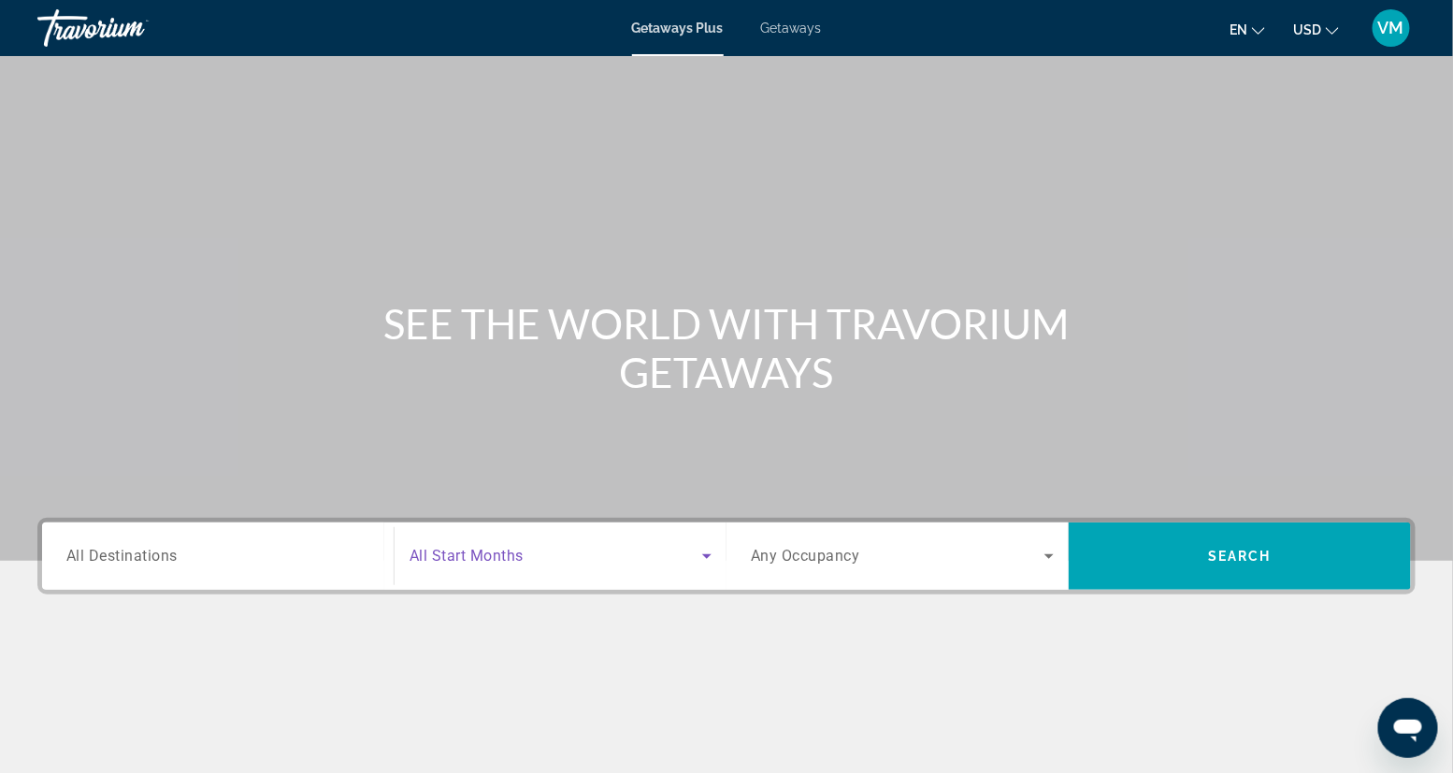
click at [710, 557] on icon "Search widget" at bounding box center [707, 556] width 22 height 22
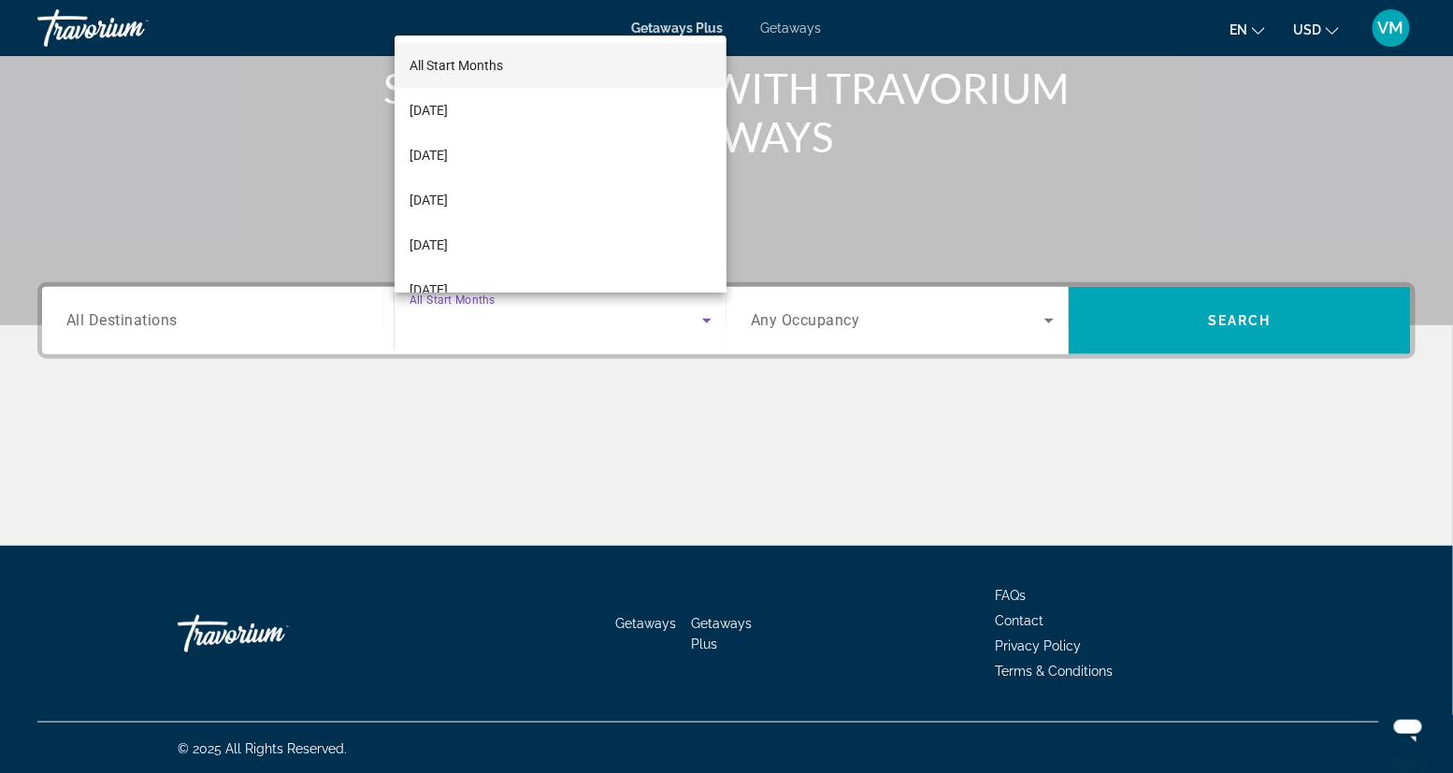
scroll to position [237, 0]
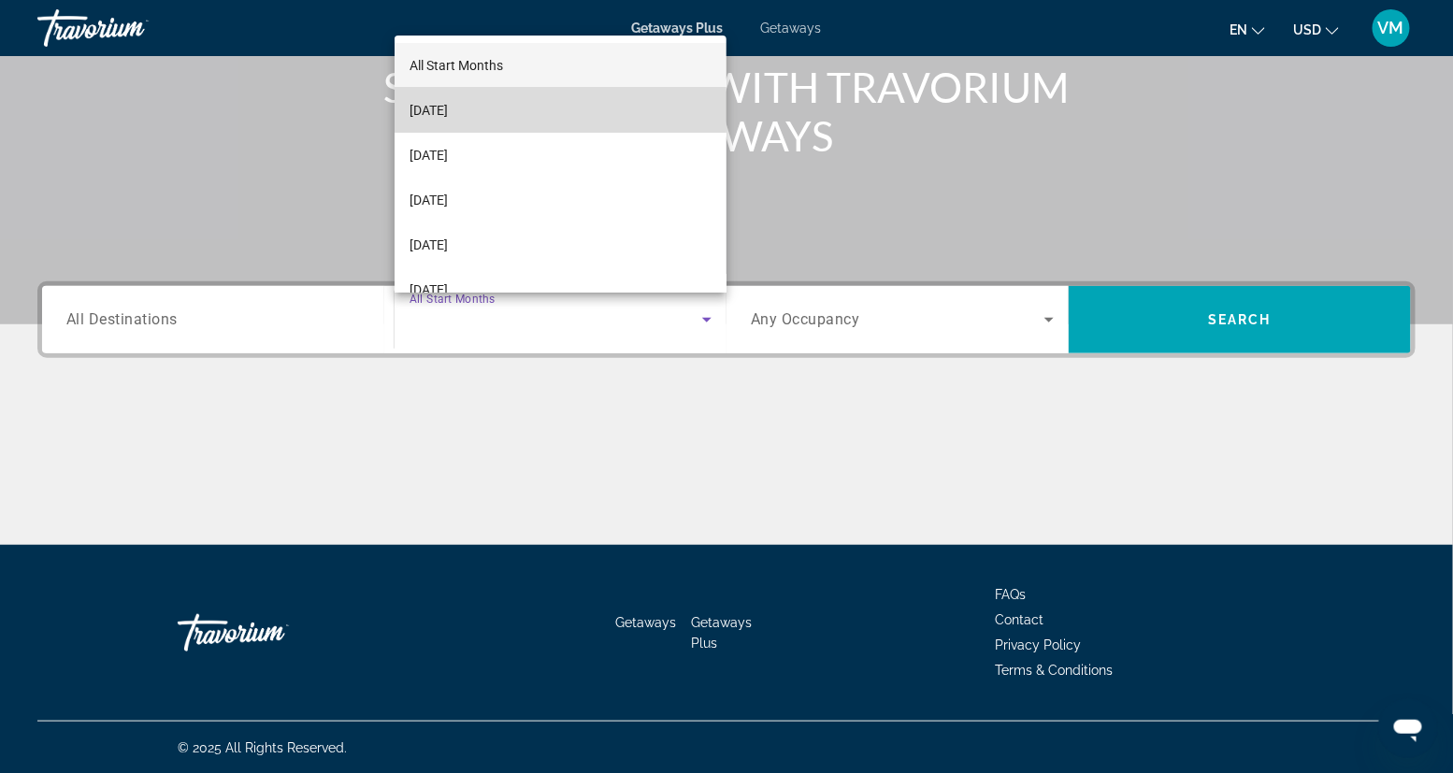
click at [448, 111] on span "[DATE]" at bounding box center [428, 110] width 38 height 22
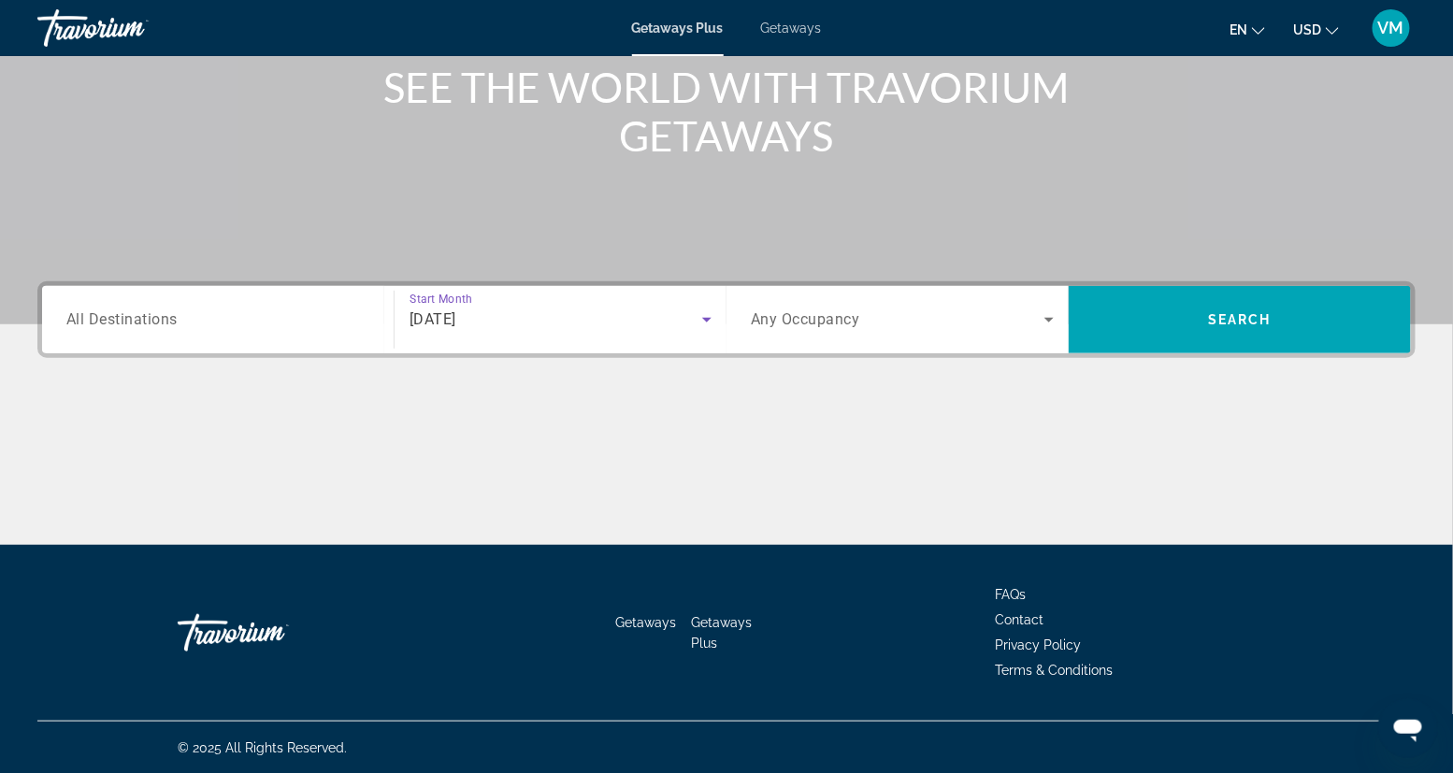
click at [1053, 316] on icon "Search widget" at bounding box center [1049, 319] width 22 height 22
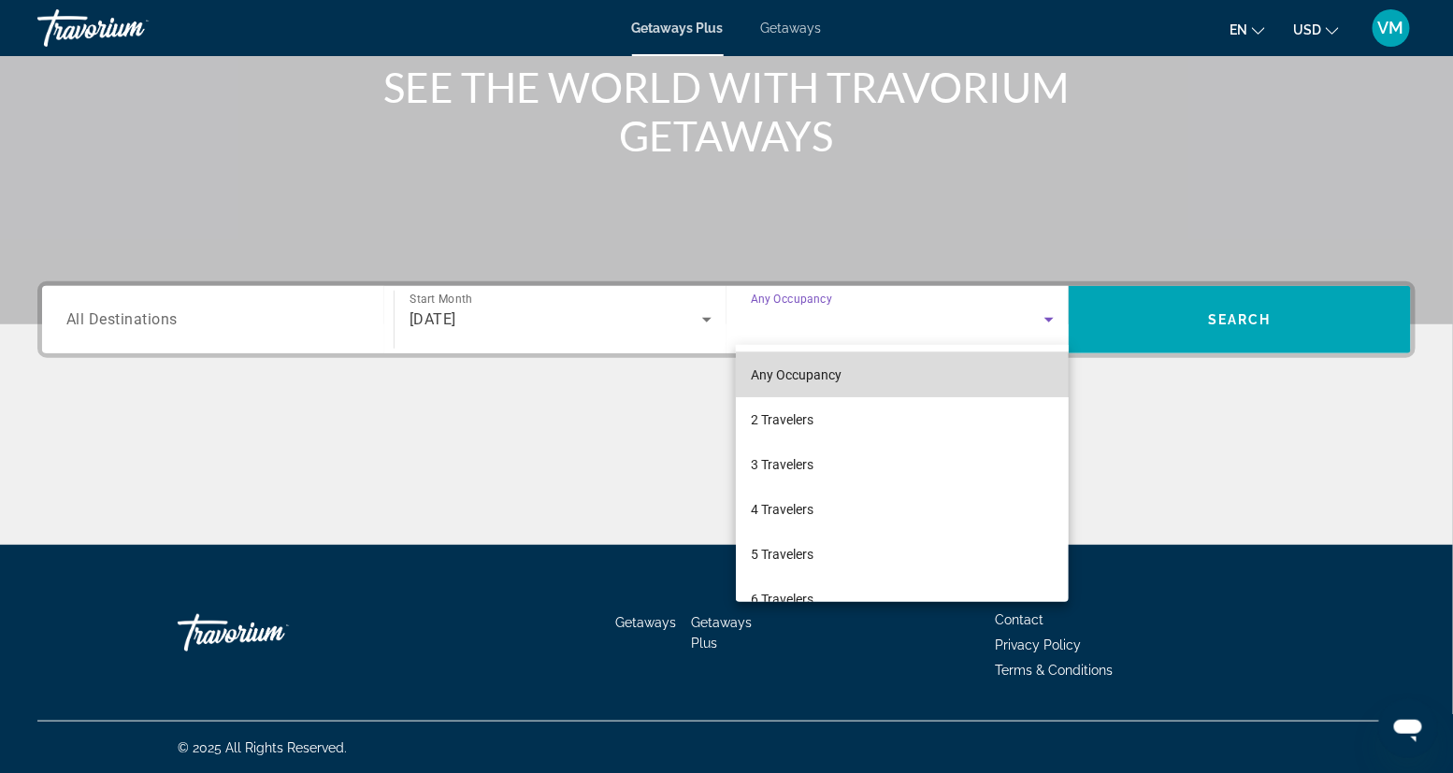
click at [819, 370] on span "Any Occupancy" at bounding box center [796, 374] width 91 height 15
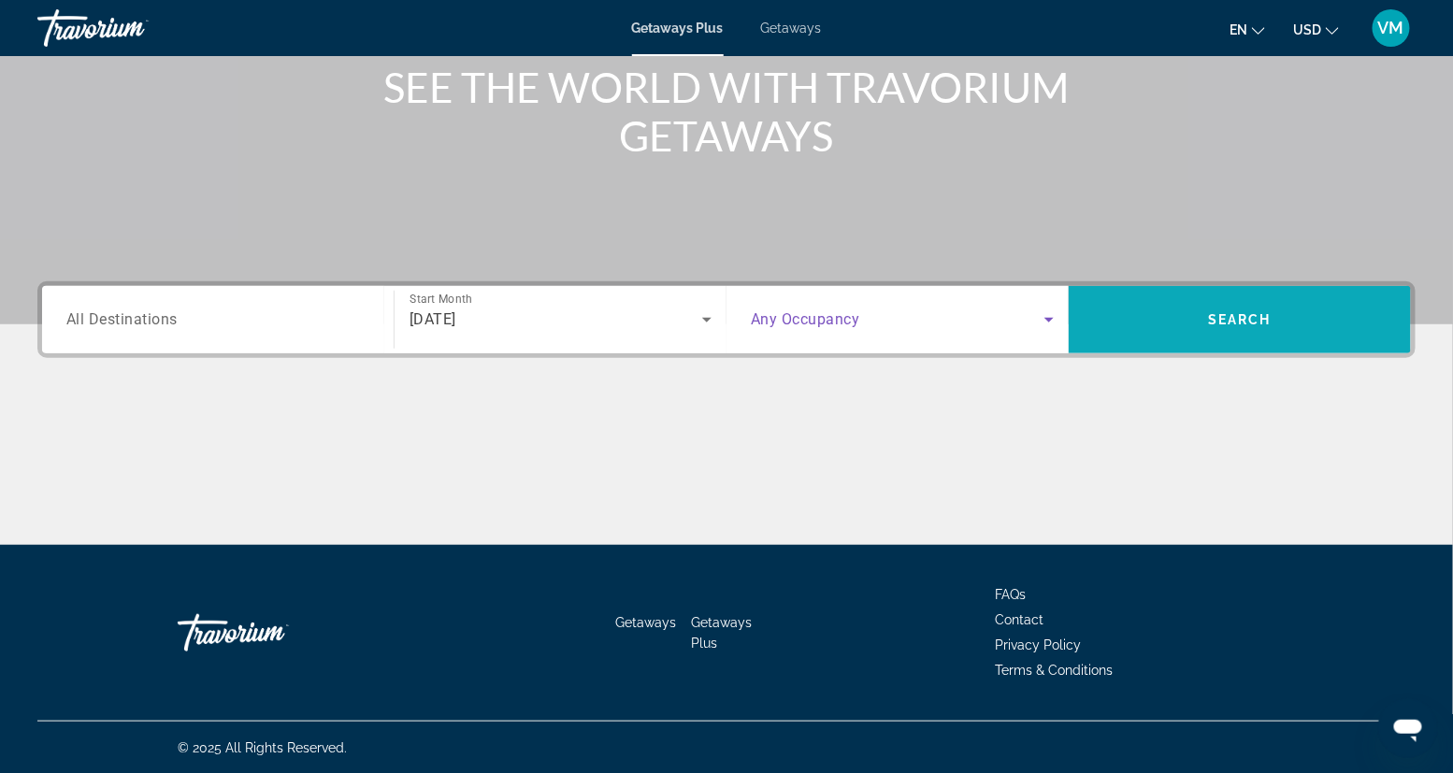
click at [1065, 309] on span "Search widget" at bounding box center [1239, 319] width 342 height 45
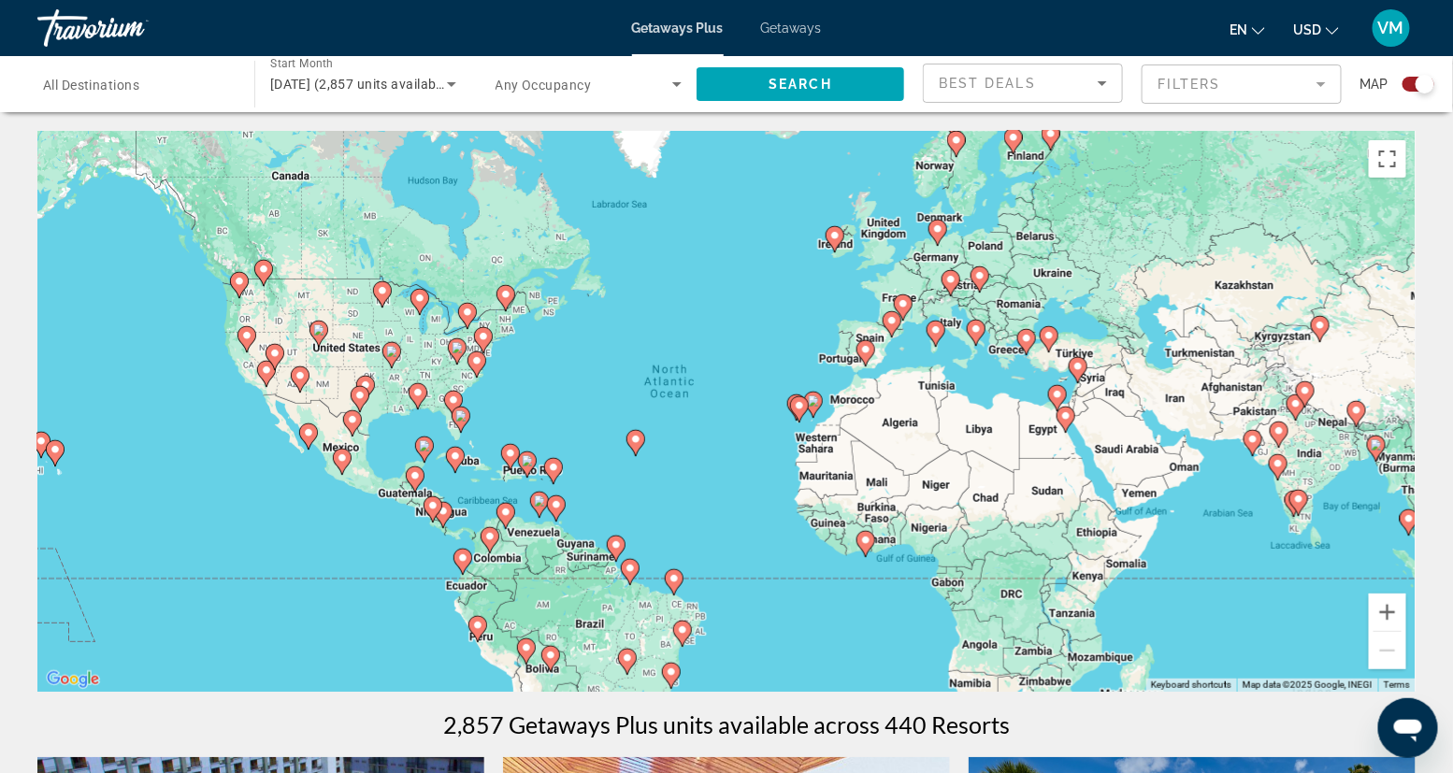
click at [968, 154] on div "To activate drag with keyboard, press Alt + Enter. Once in keyboard drag state,…" at bounding box center [726, 411] width 1378 height 561
click at [967, 160] on div "To activate drag with keyboard, press Alt + Enter. Once in keyboard drag state,…" at bounding box center [726, 411] width 1378 height 561
click at [153, 85] on input "Destination All Destinations" at bounding box center [136, 85] width 187 height 22
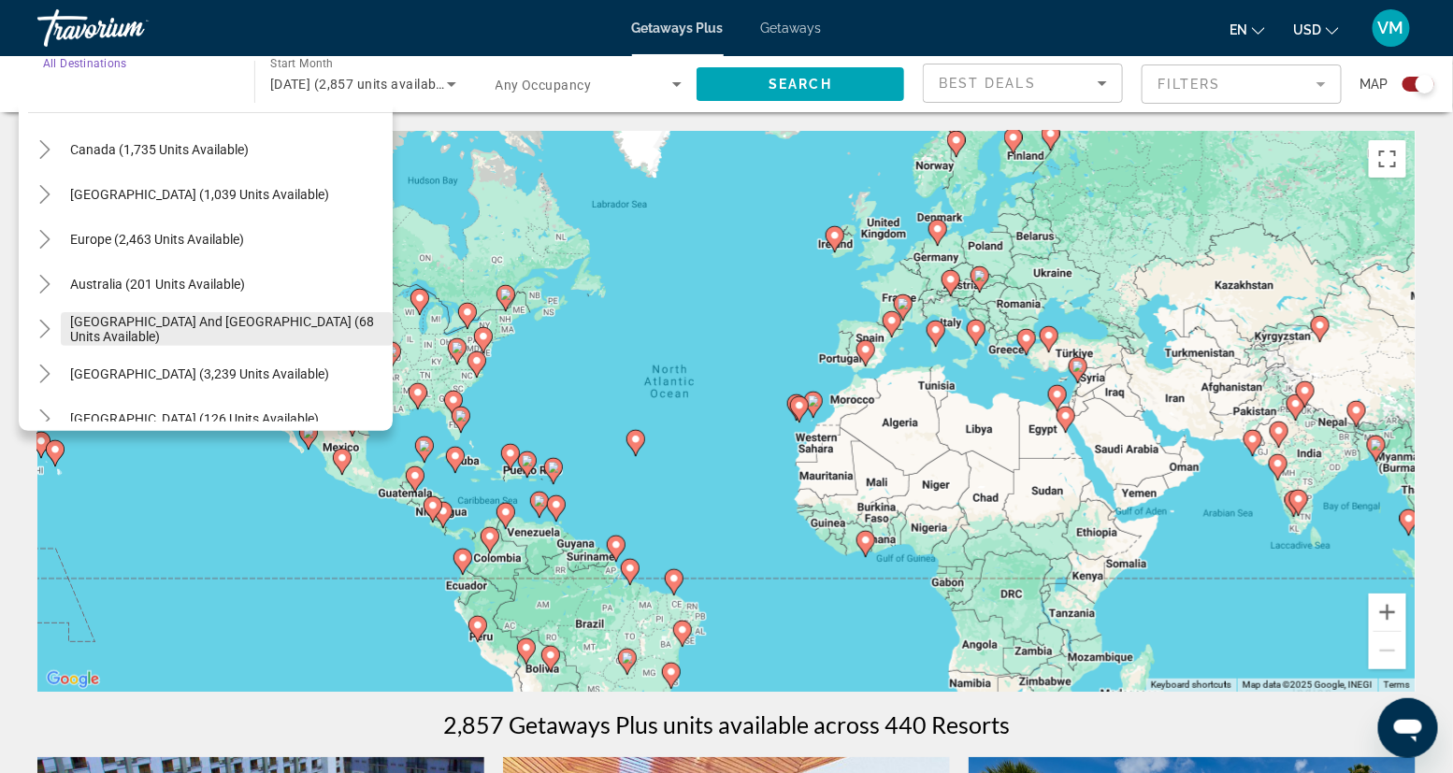
scroll to position [159, 0]
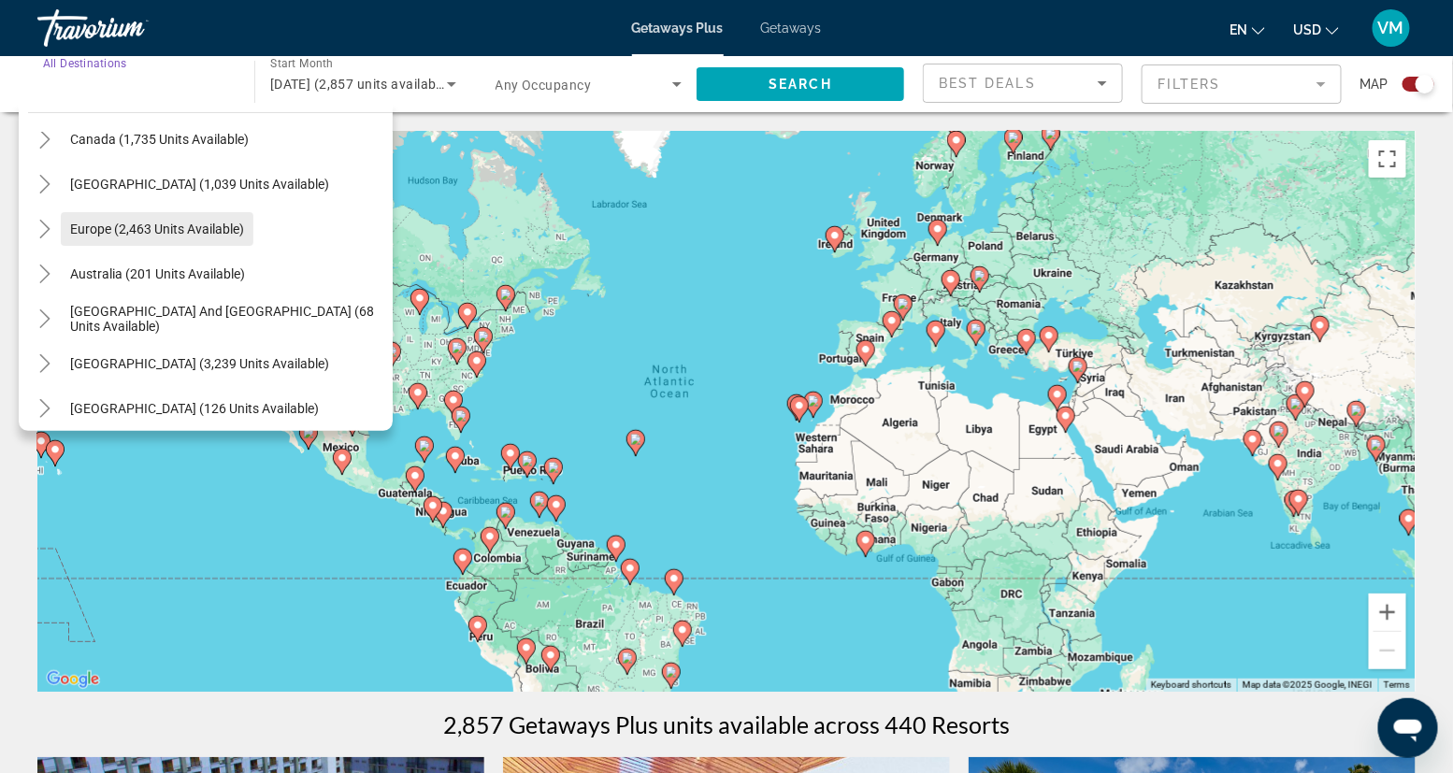
click at [94, 229] on span "Europe (2,463 units available)" at bounding box center [157, 229] width 174 height 15
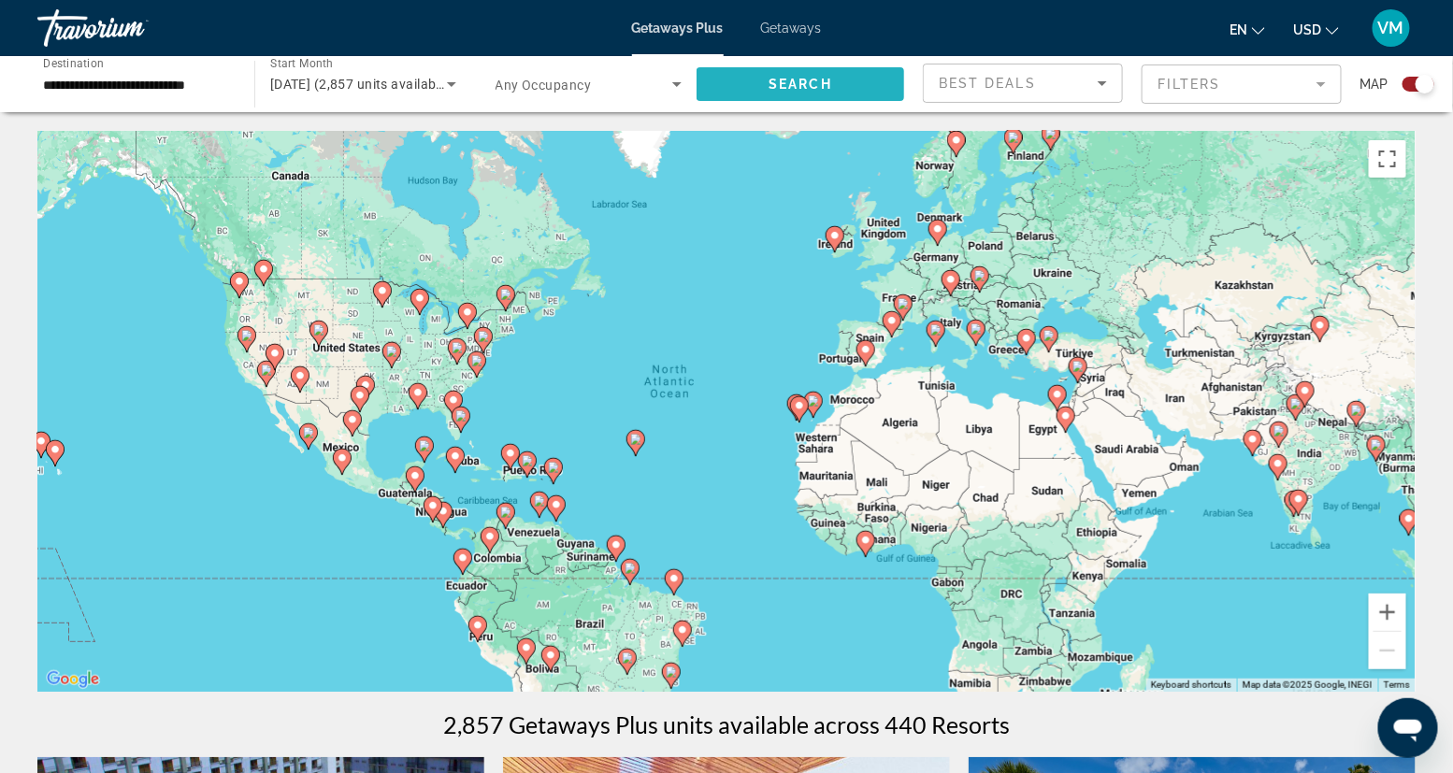
click at [816, 80] on span "Search" at bounding box center [800, 84] width 64 height 15
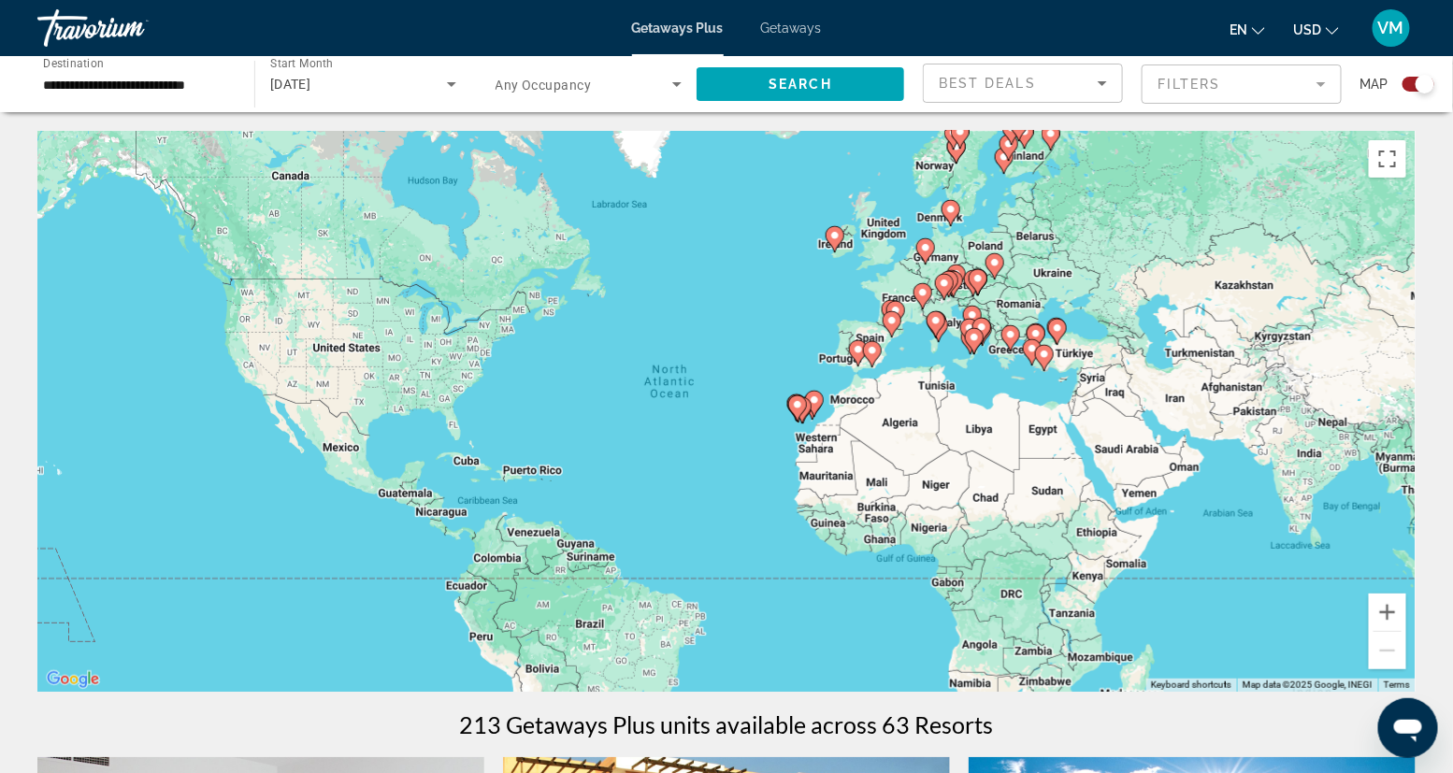
click at [972, 178] on div "To activate drag with keyboard, press Alt + Enter. Once in keyboard drag state,…" at bounding box center [726, 411] width 1378 height 561
click at [961, 149] on gmp-advanced-marker "Main content" at bounding box center [960, 136] width 19 height 28
type input "**********"
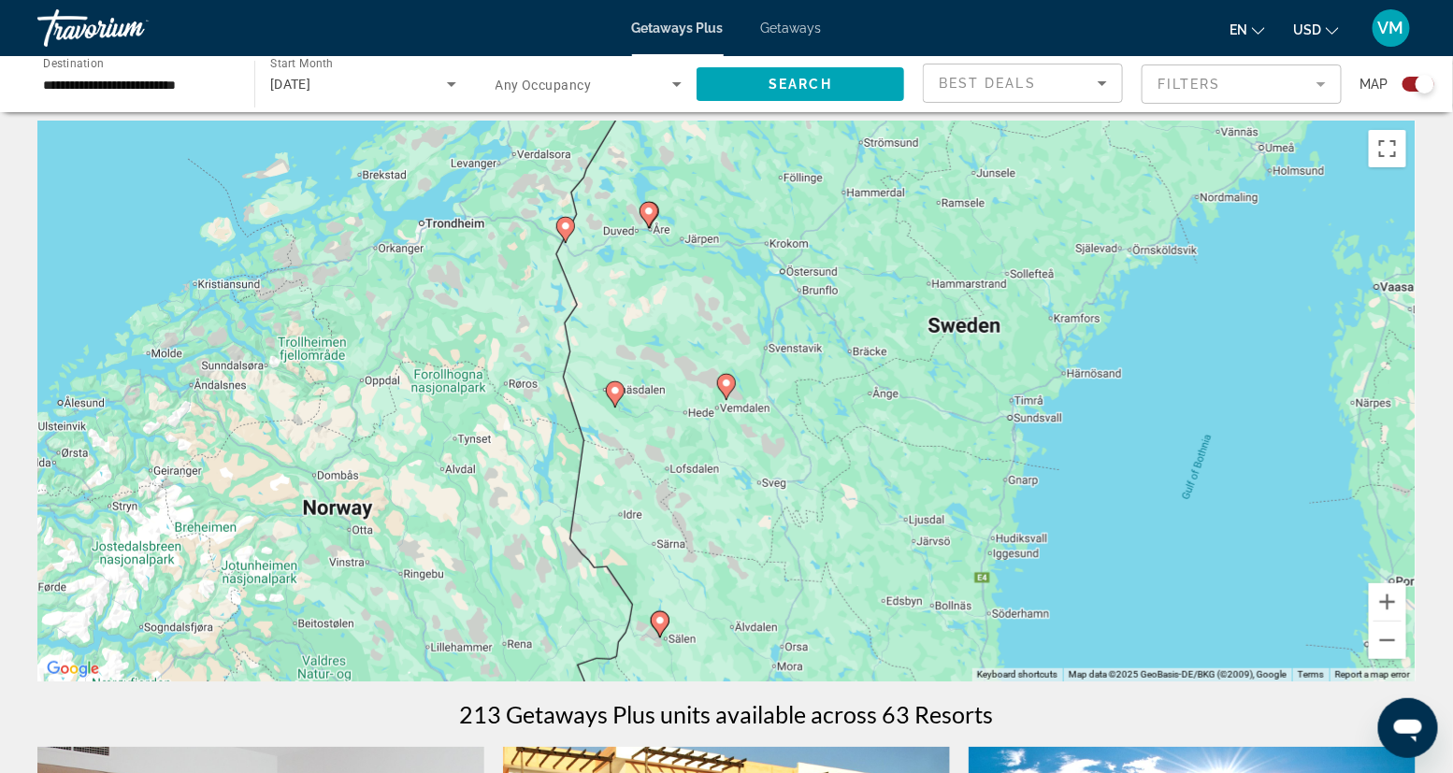
scroll to position [9, 0]
click at [653, 218] on icon "Main content" at bounding box center [648, 216] width 17 height 24
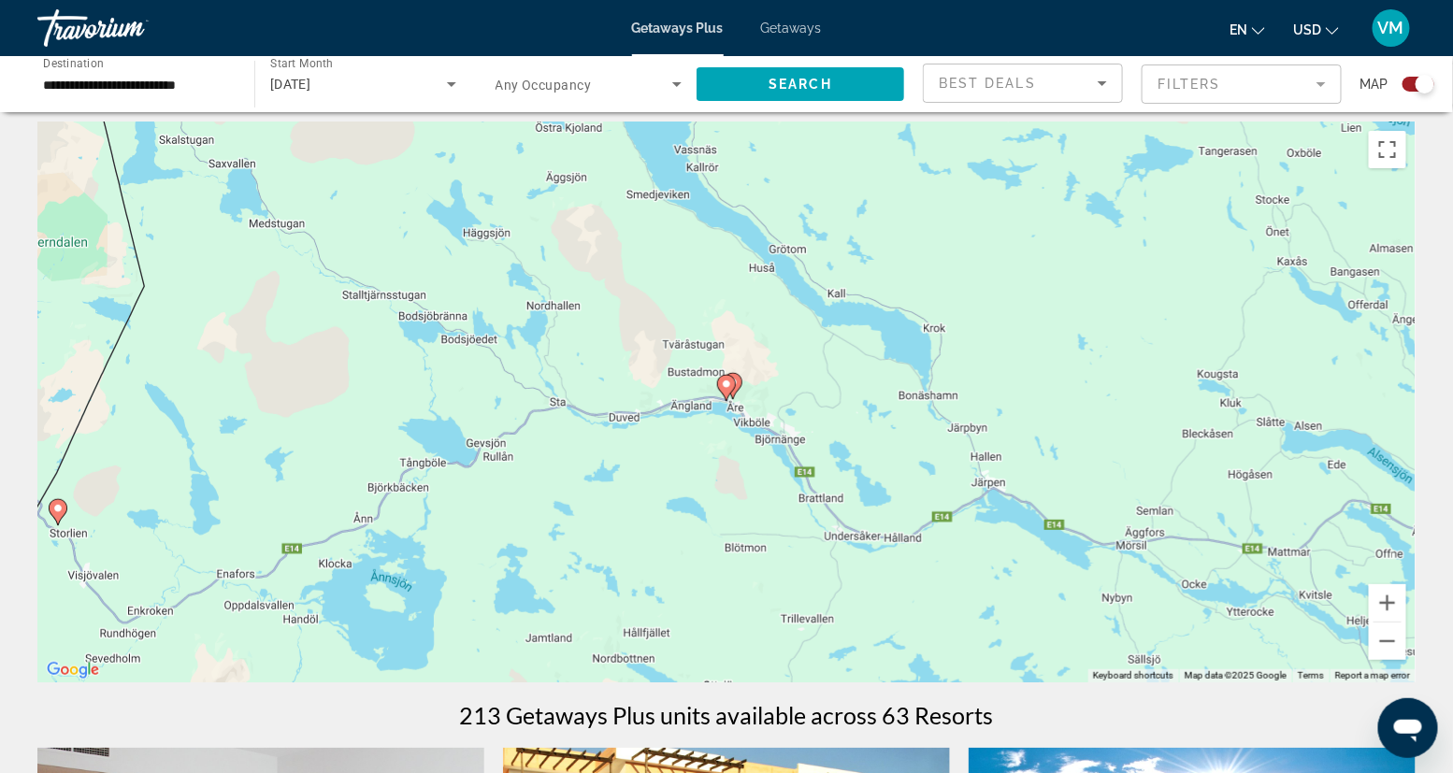
scroll to position [0, 0]
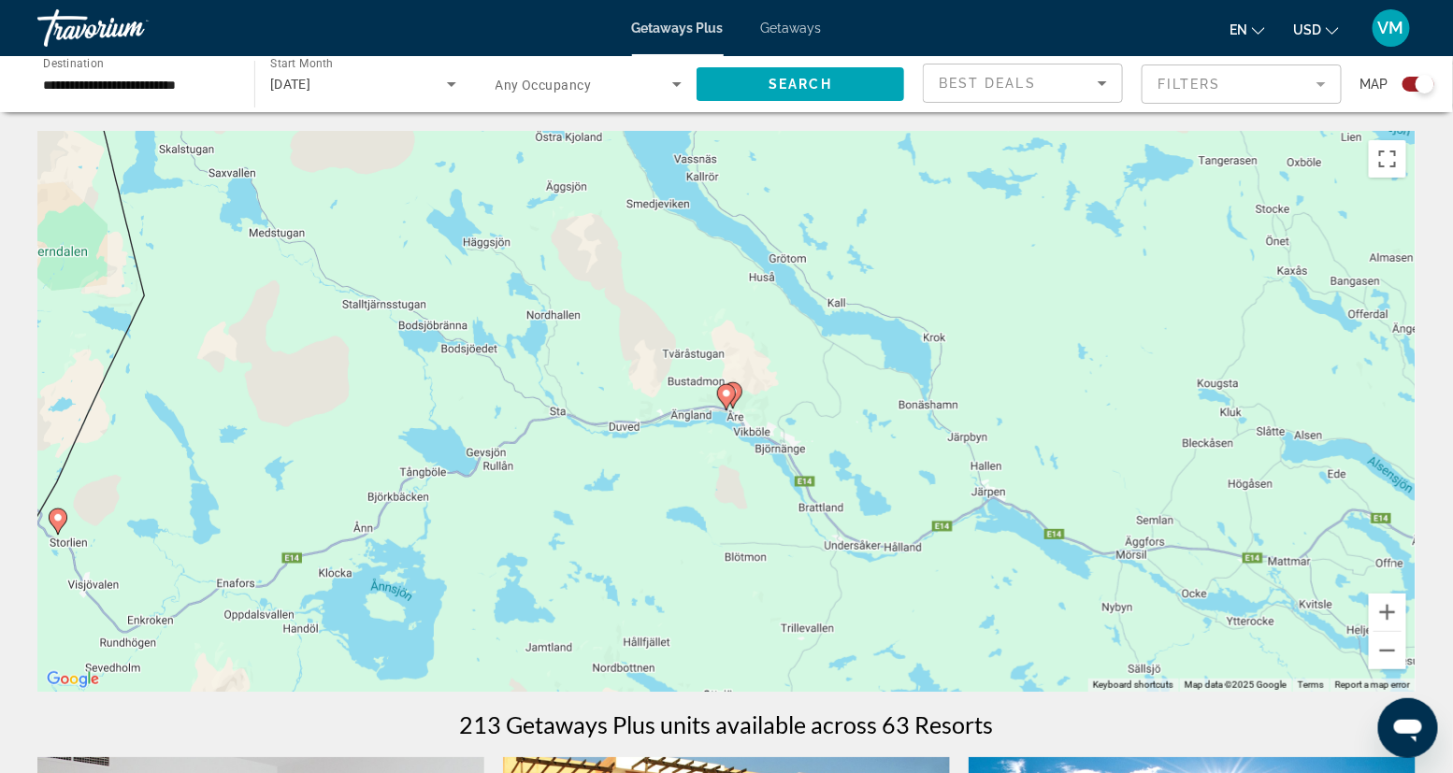
click at [730, 395] on image "Main content" at bounding box center [726, 393] width 11 height 11
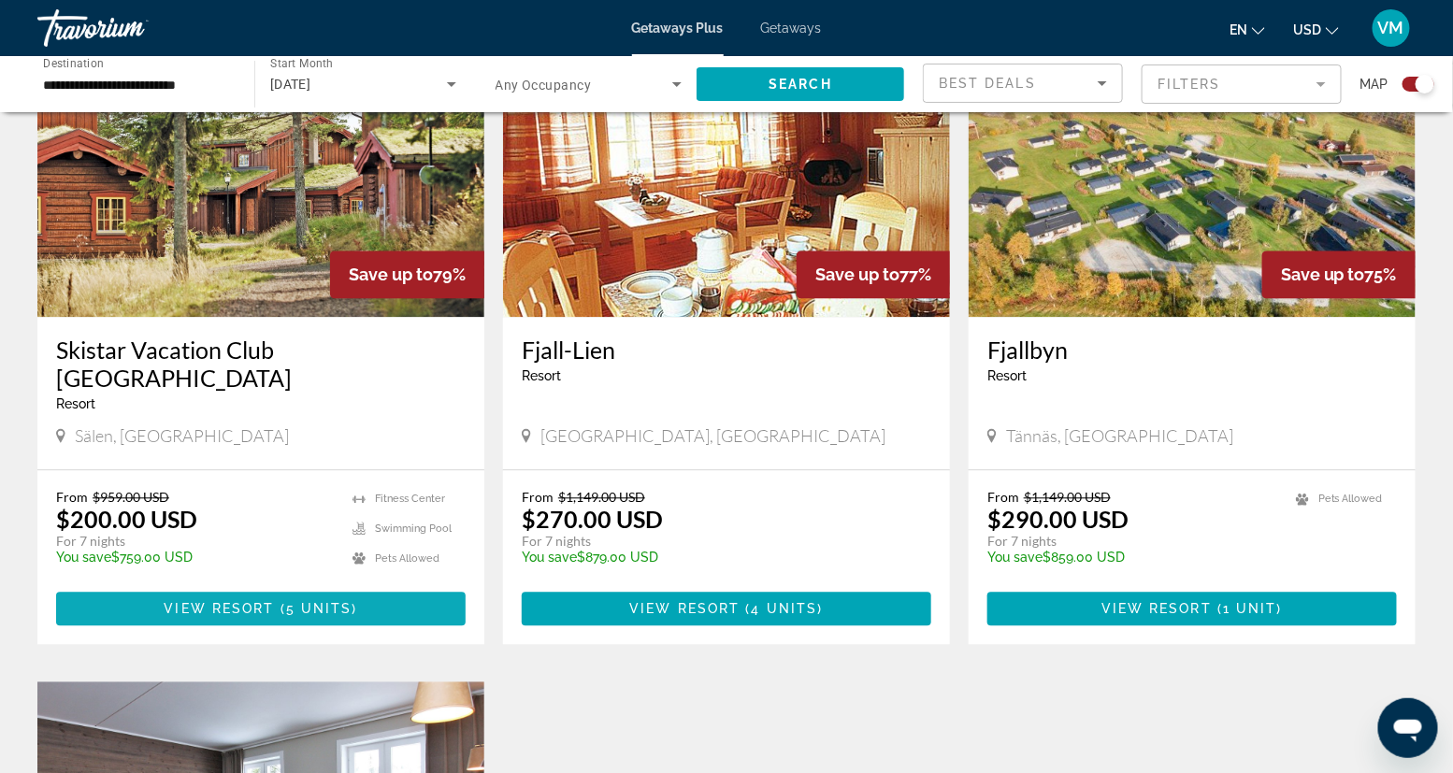
scroll to position [1388, 0]
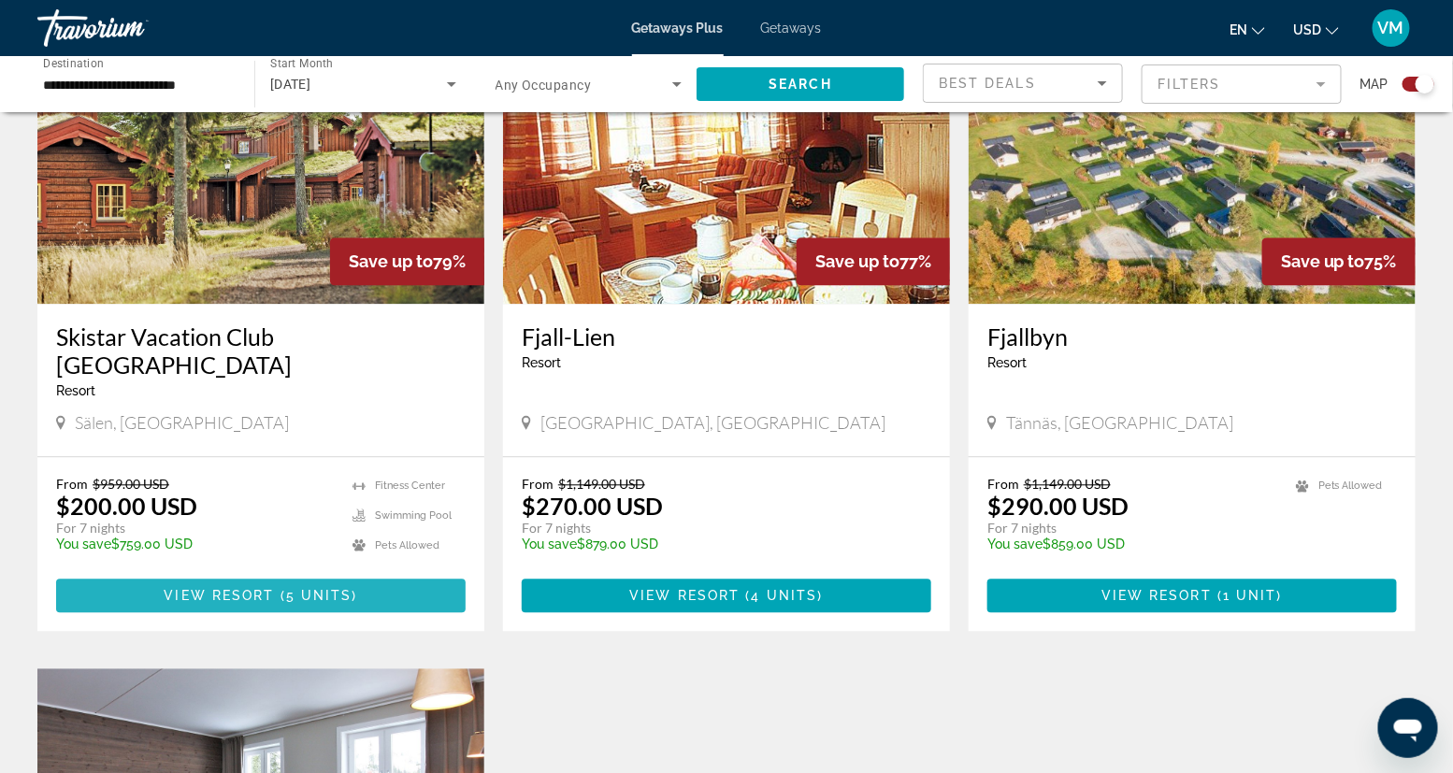
click at [249, 566] on span "View Resort" at bounding box center [219, 595] width 110 height 15
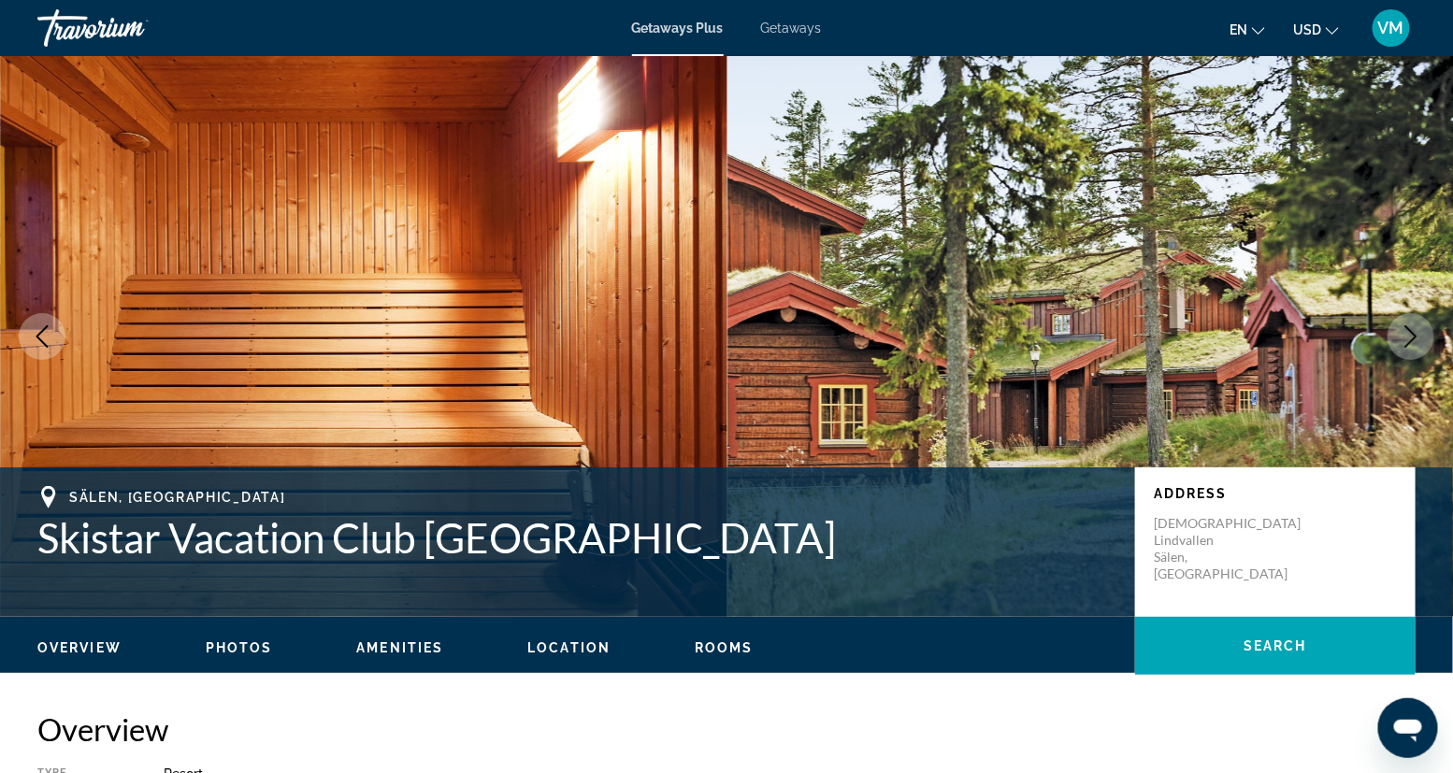
click at [244, 566] on span "Photos" at bounding box center [239, 647] width 67 height 15
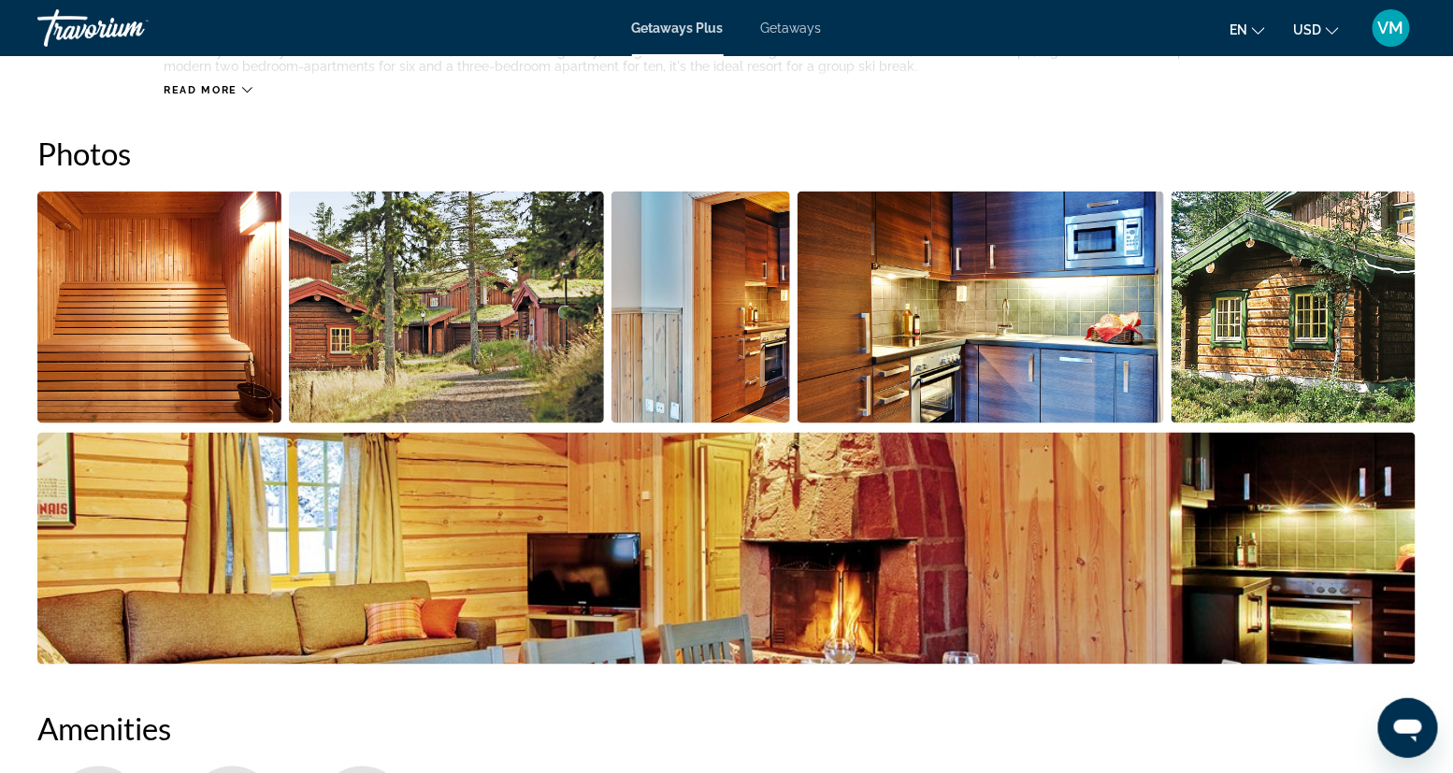
scroll to position [832, 0]
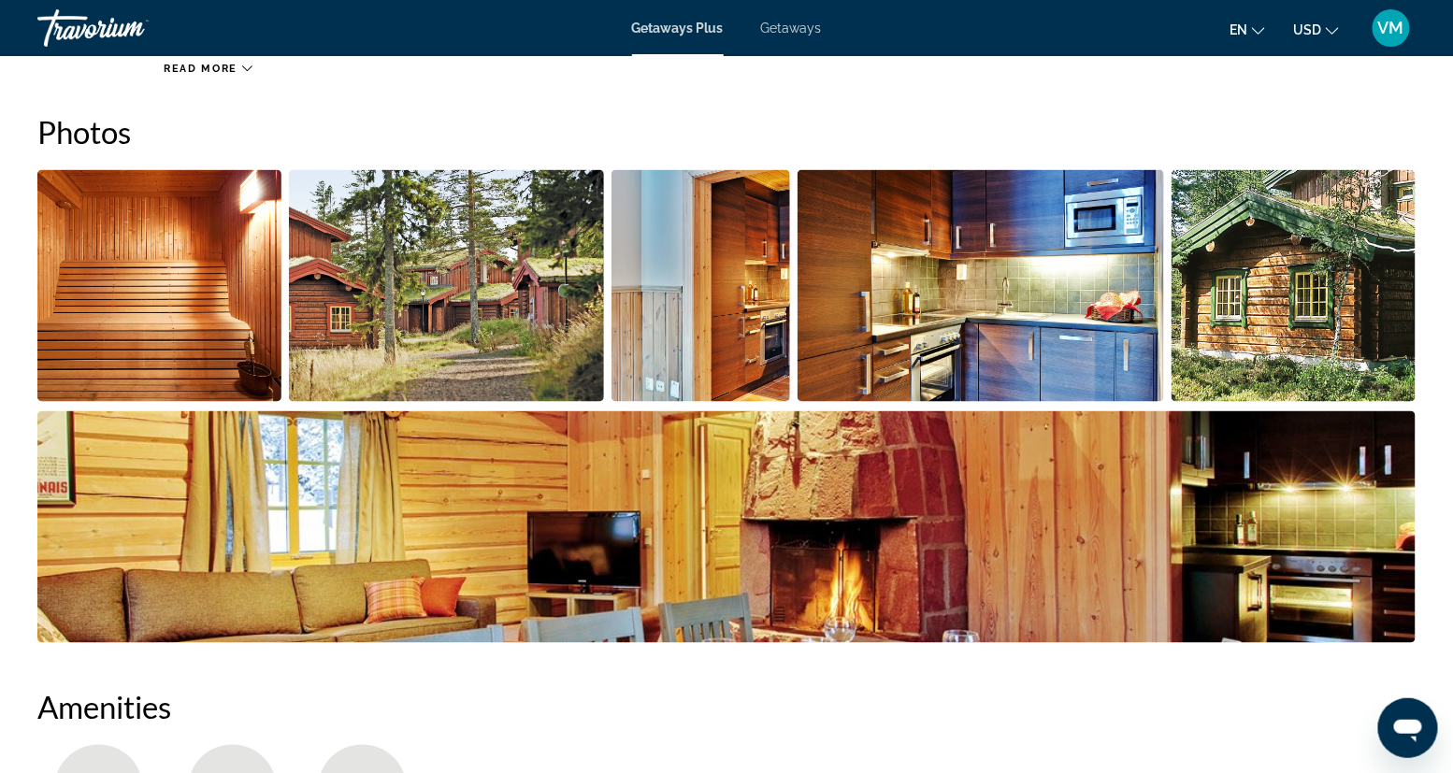
click at [928, 275] on img "Open full-screen image slider" at bounding box center [980, 286] width 366 height 232
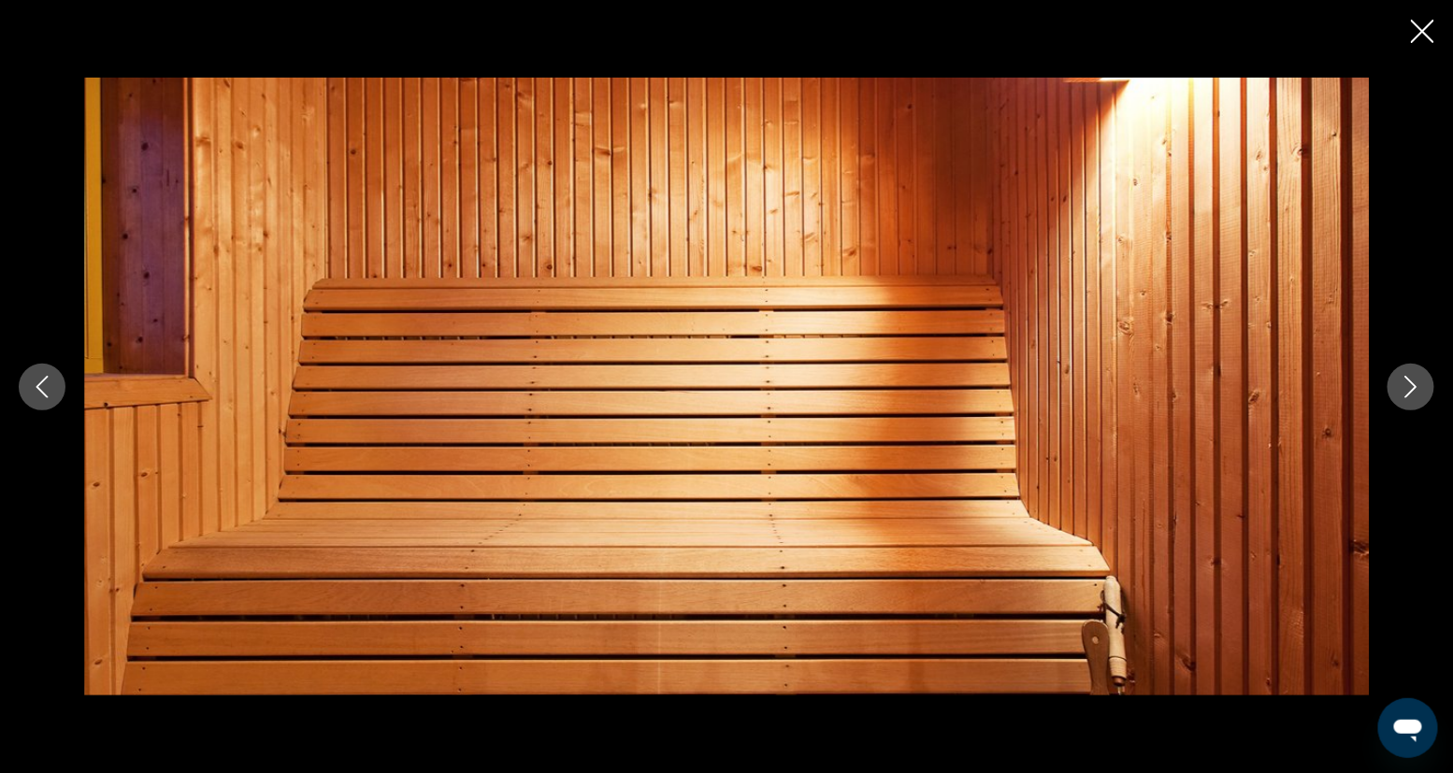
click at [1065, 387] on icon "Next image" at bounding box center [1410, 387] width 22 height 22
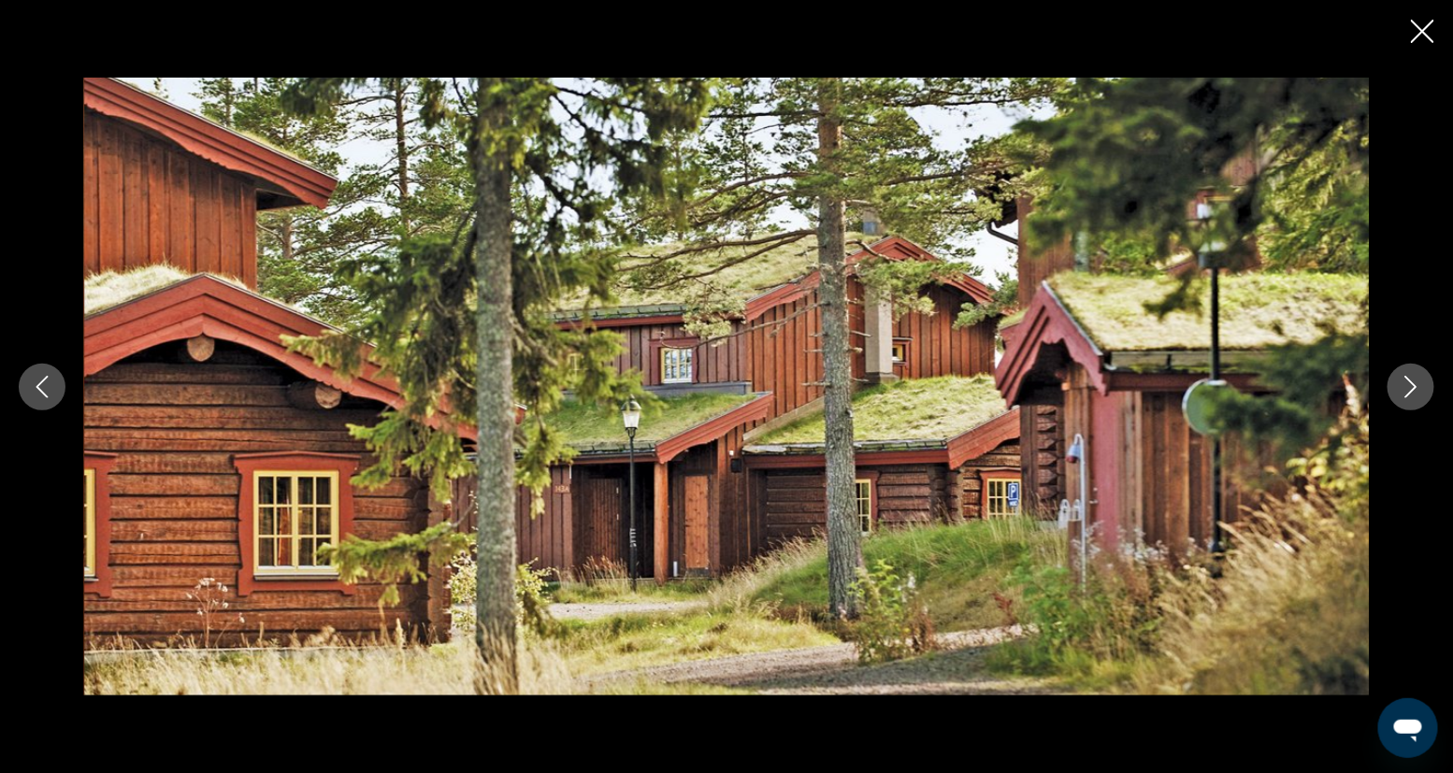
click at [1065, 387] on icon "Next image" at bounding box center [1410, 387] width 22 height 22
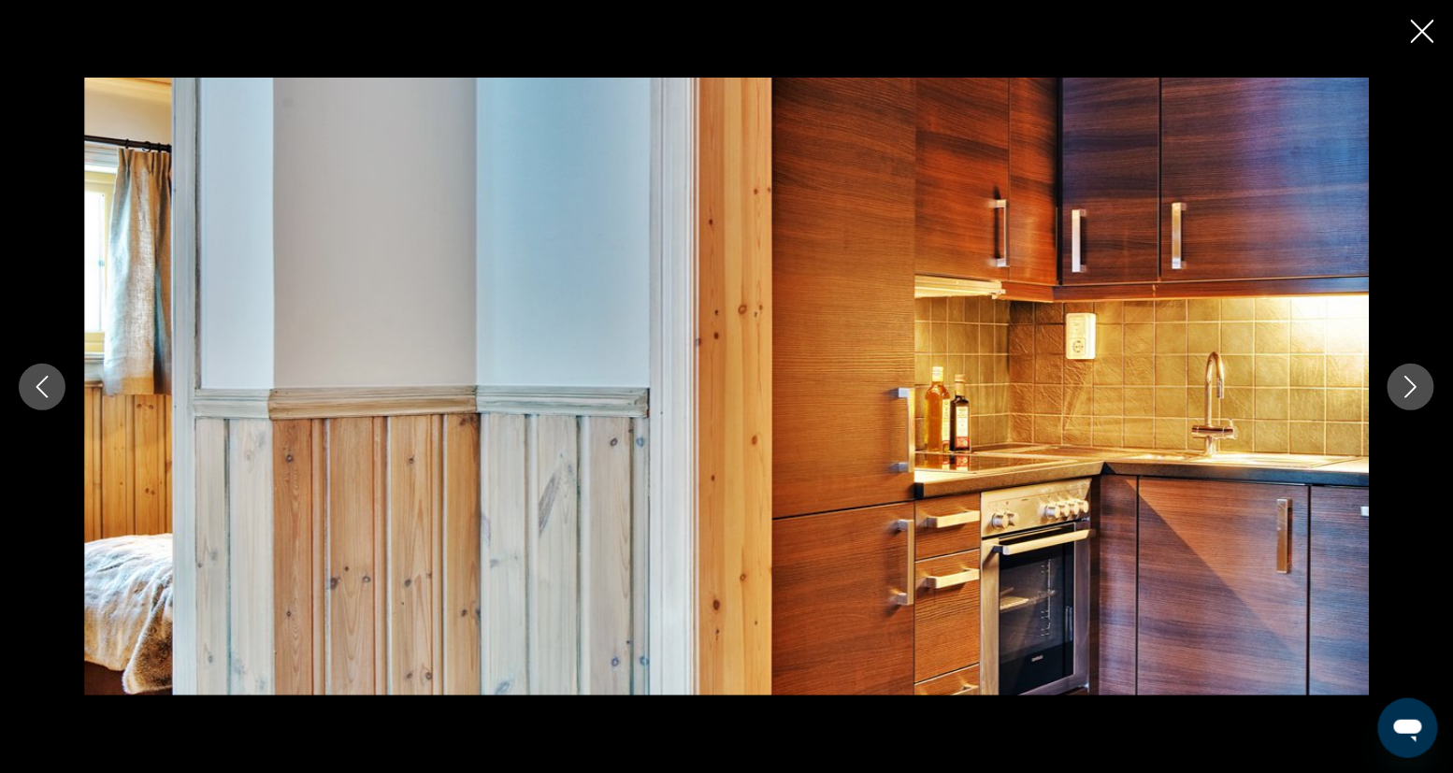
click at [1065, 387] on icon "Next image" at bounding box center [1410, 387] width 22 height 22
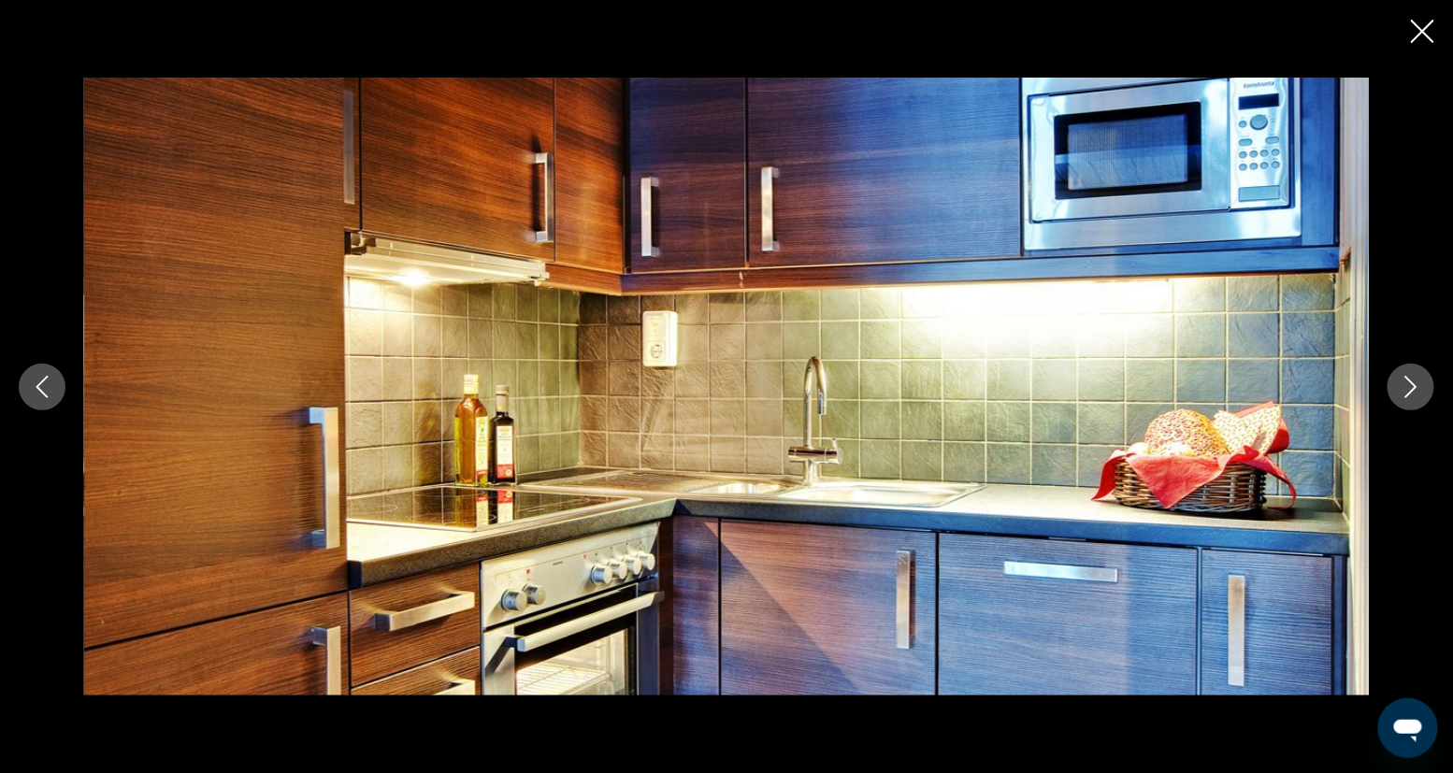
click at [1065, 387] on icon "Next image" at bounding box center [1410, 387] width 22 height 22
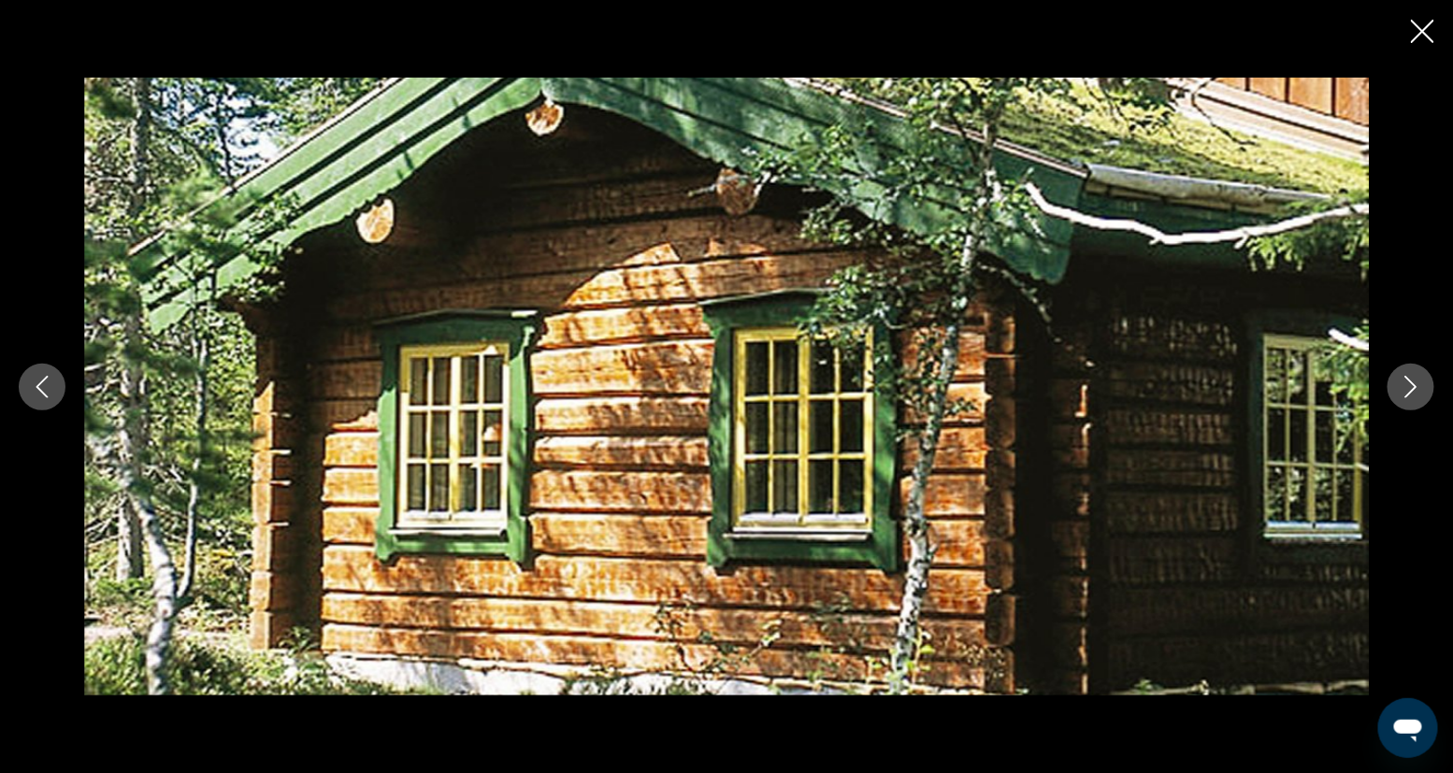
click at [1065, 384] on icon "Next image" at bounding box center [1410, 387] width 22 height 22
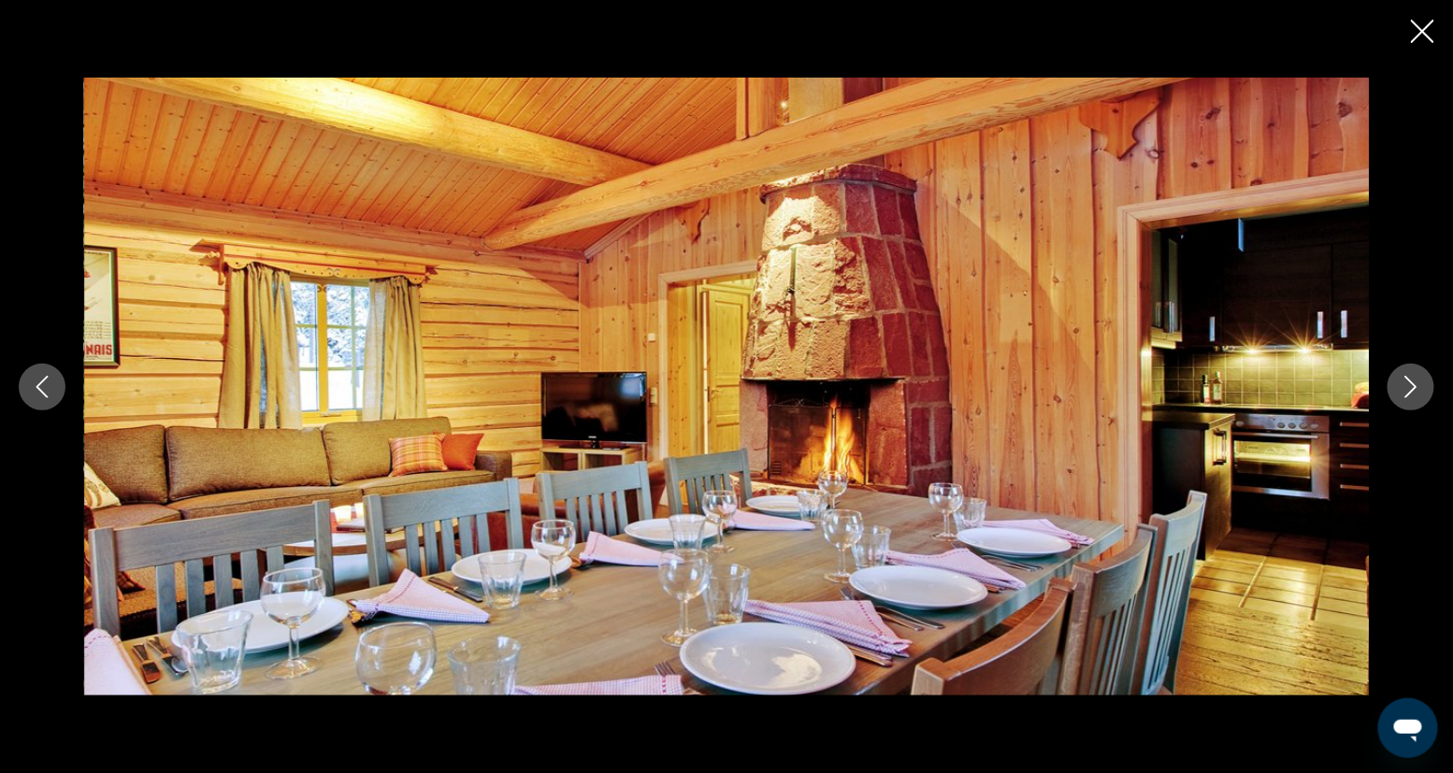
click at [1065, 383] on icon "Next image" at bounding box center [1411, 387] width 12 height 22
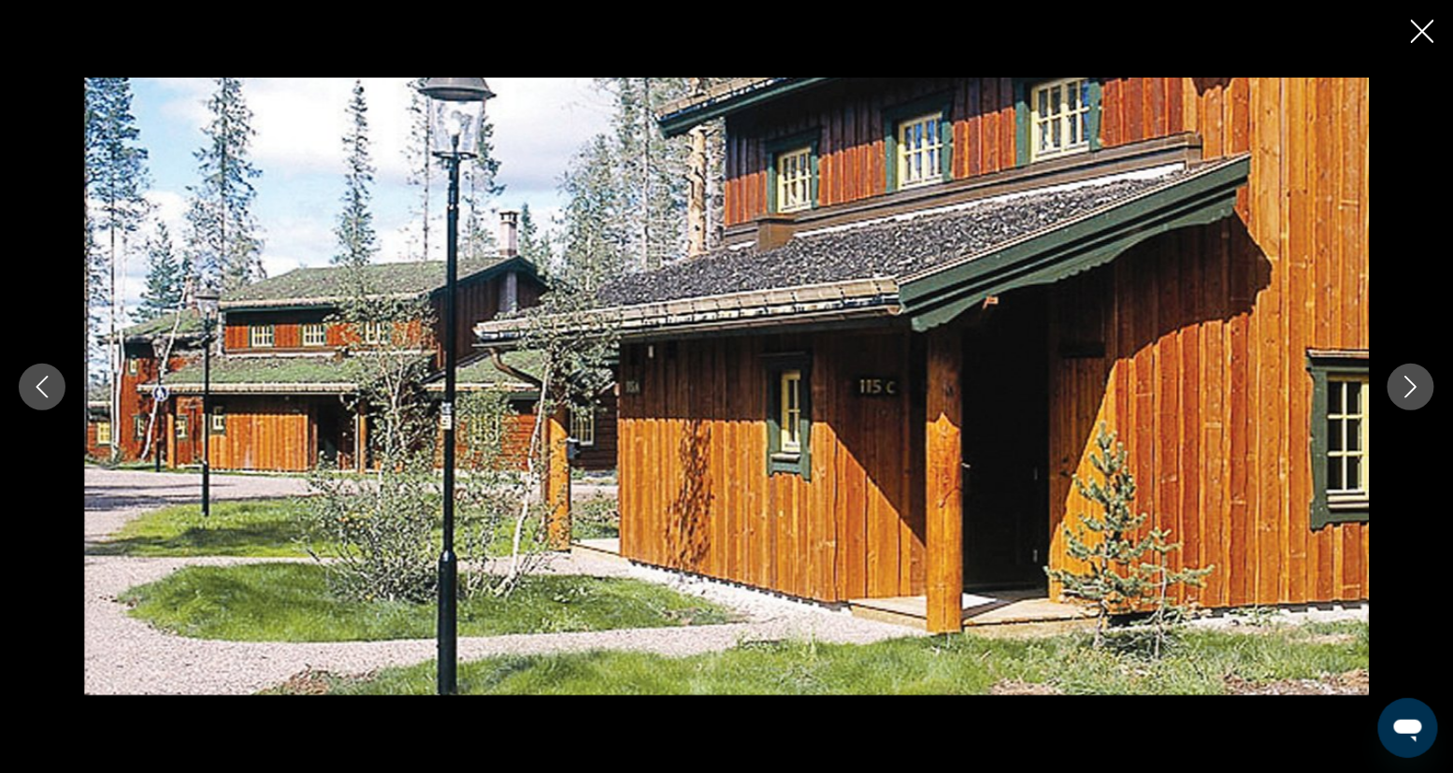
click at [1065, 383] on icon "Next image" at bounding box center [1411, 387] width 12 height 22
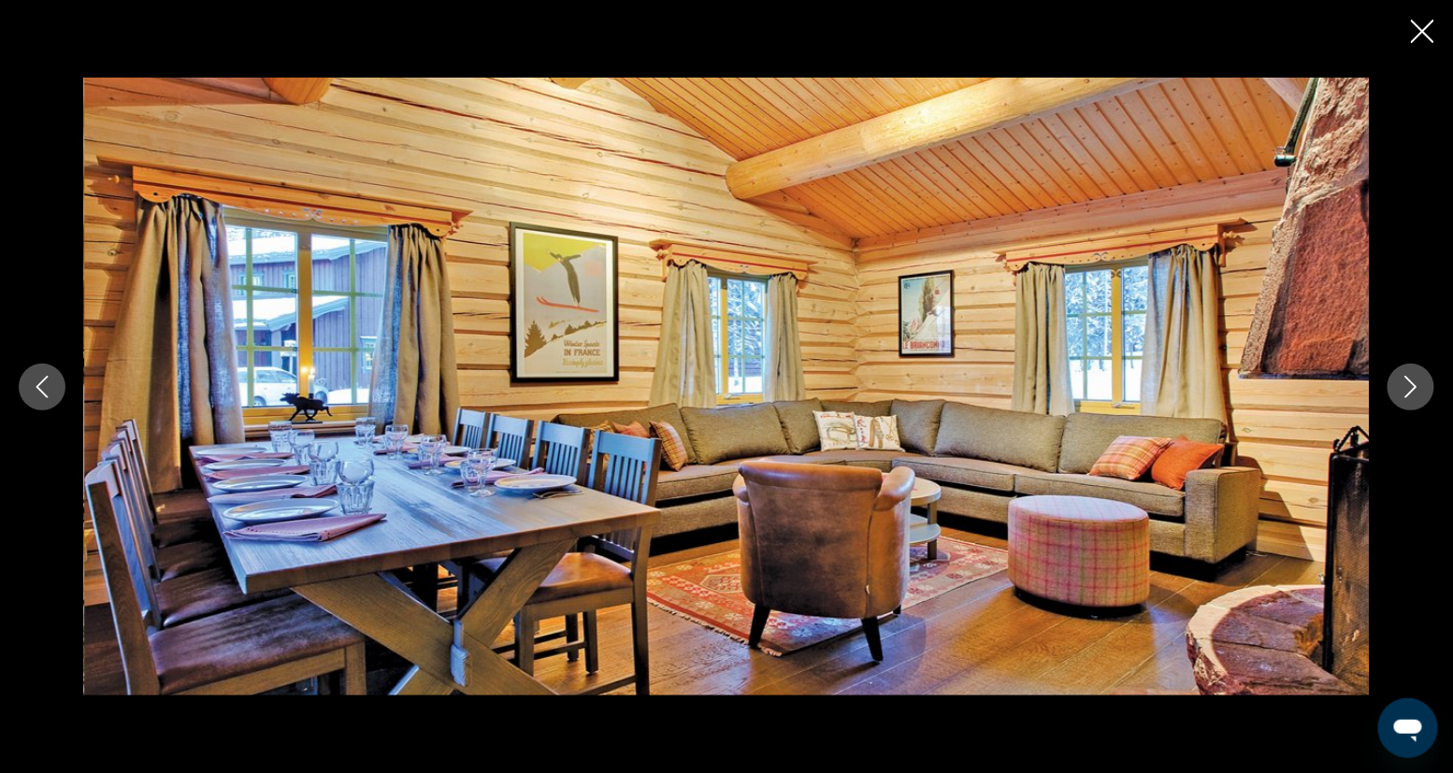
click at [1065, 382] on icon "Next image" at bounding box center [1411, 387] width 12 height 22
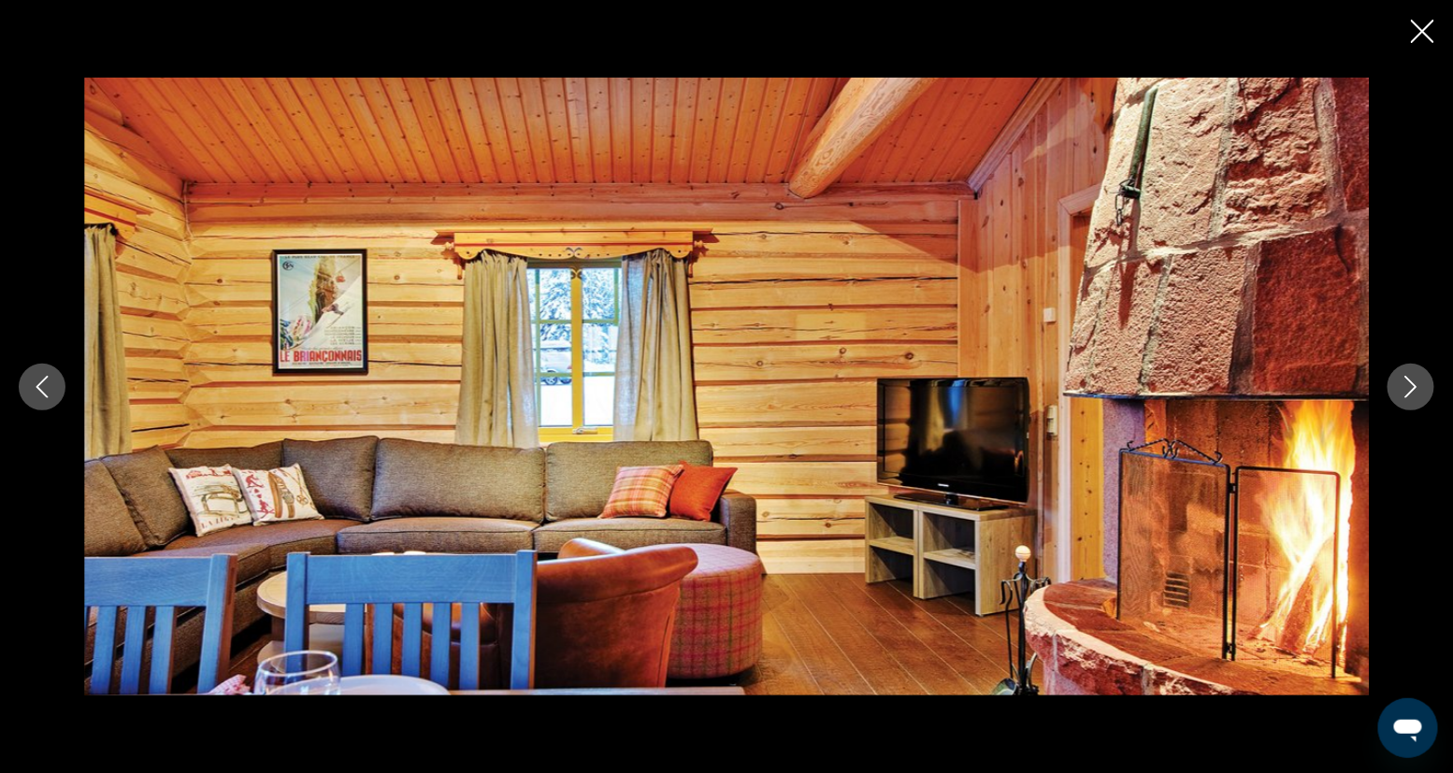
click at [1065, 382] on icon "Next image" at bounding box center [1411, 387] width 12 height 22
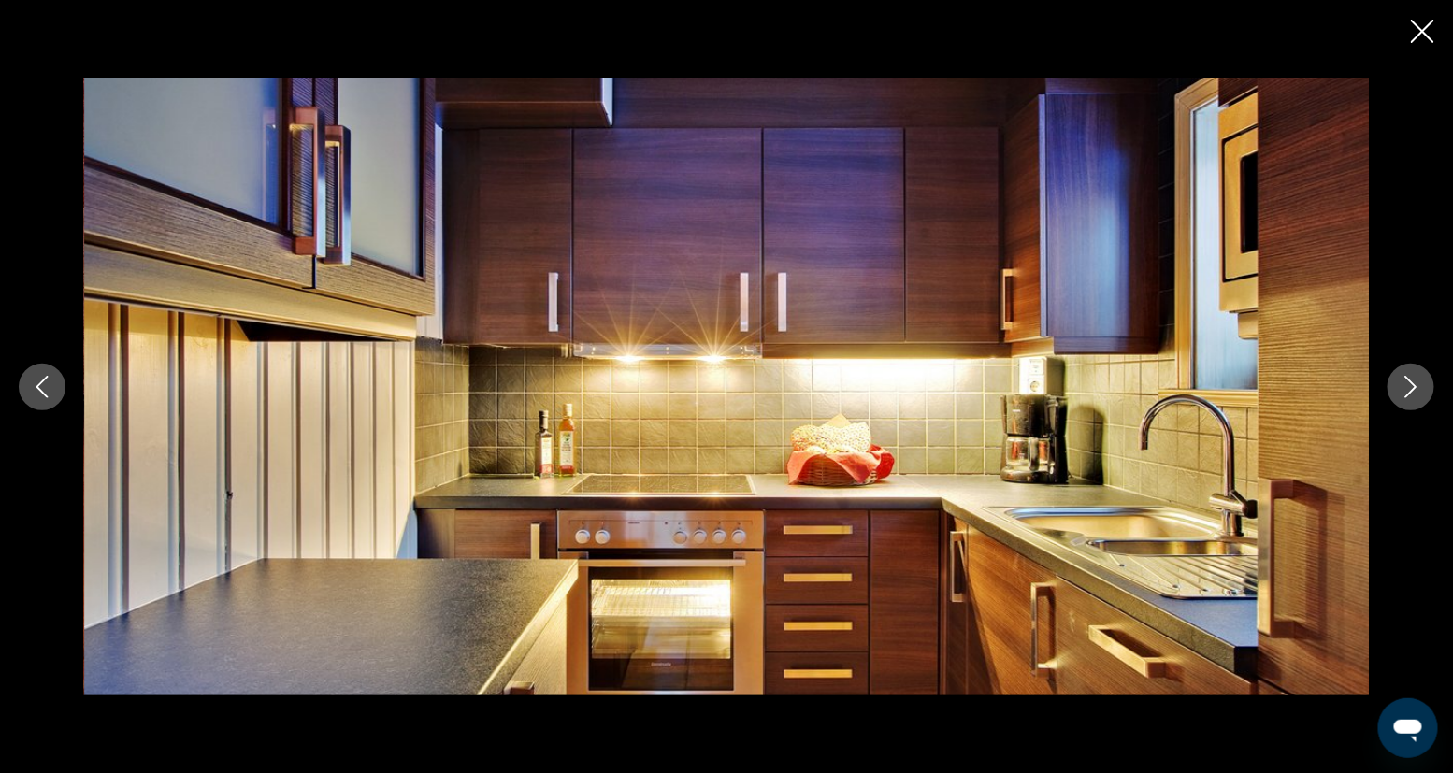
click at [1065, 382] on icon "Next image" at bounding box center [1411, 387] width 12 height 22
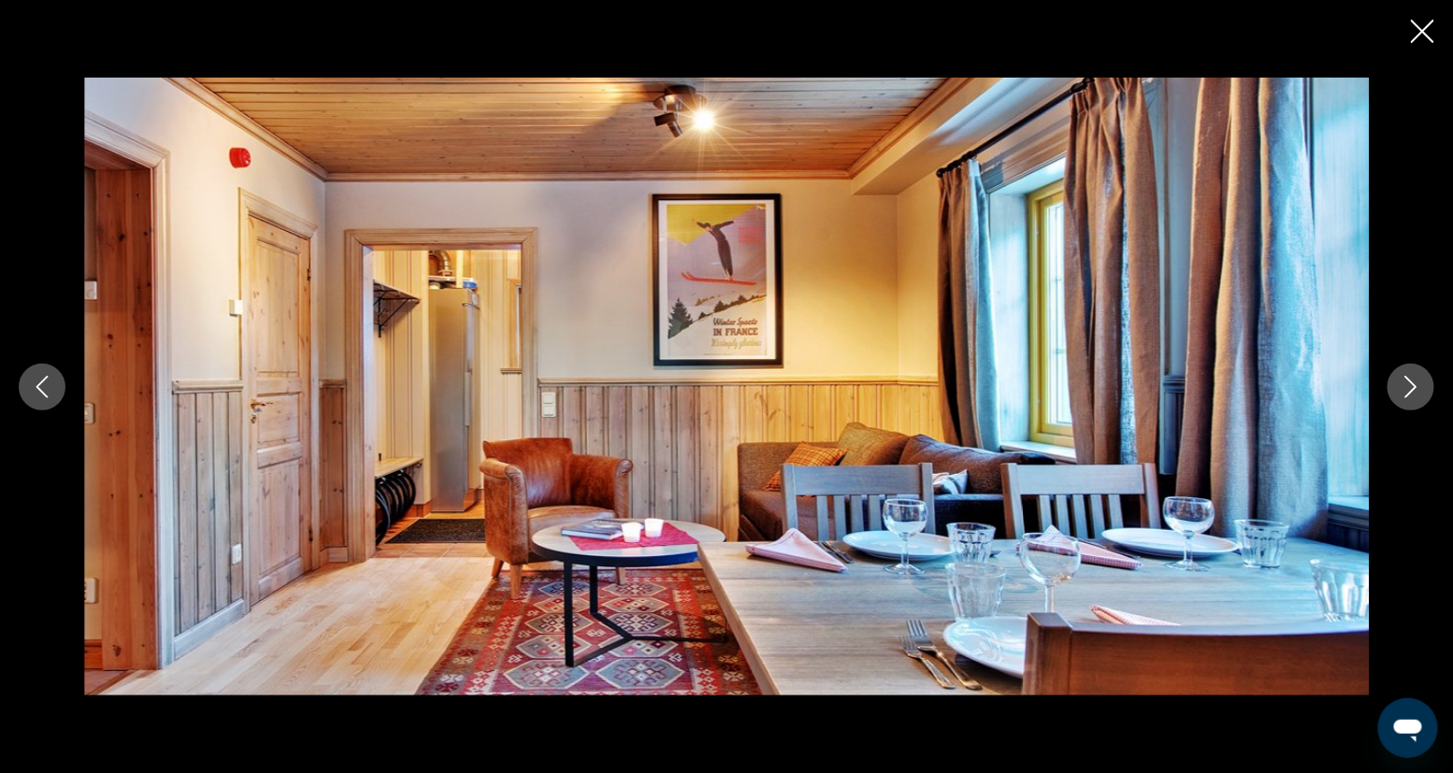
click at [1065, 382] on icon "Next image" at bounding box center [1411, 387] width 12 height 22
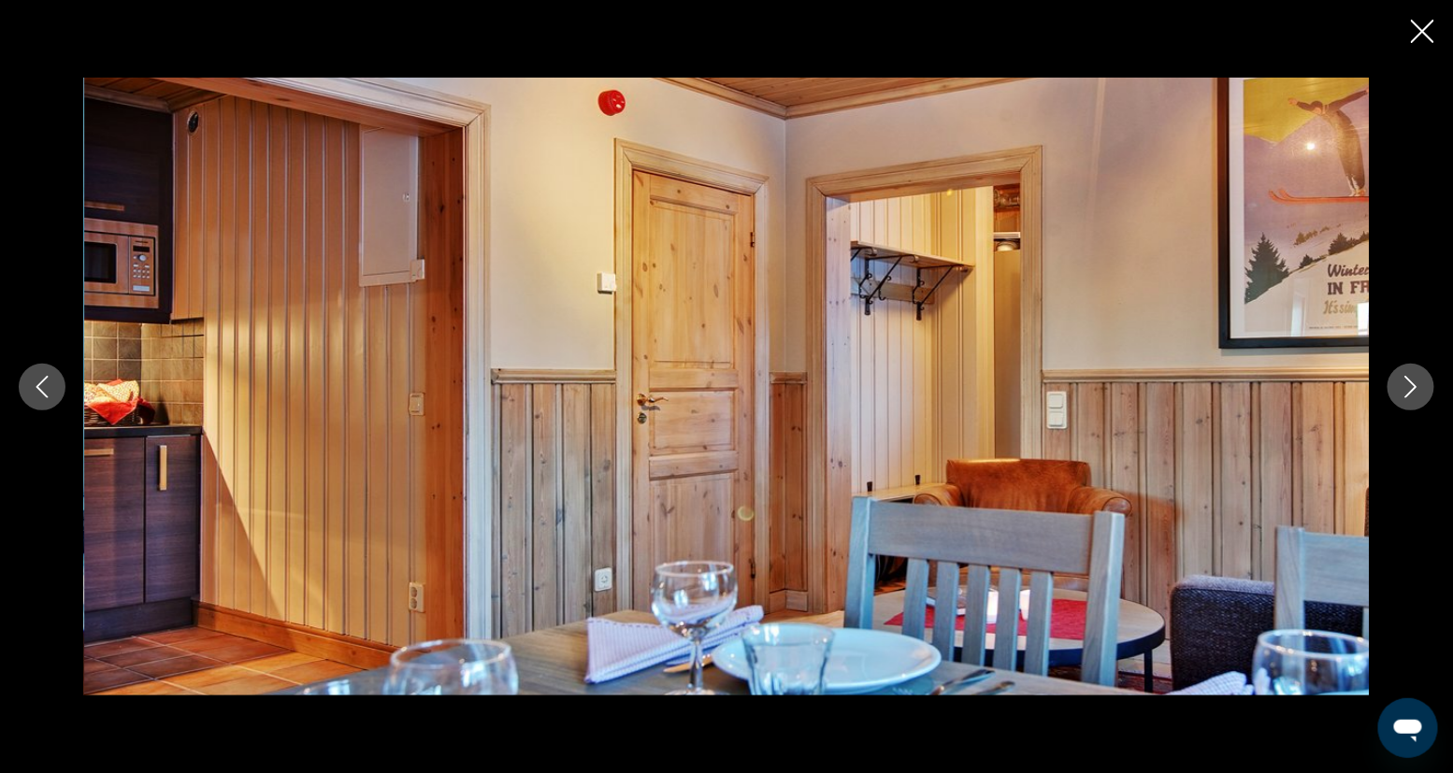
click at [1065, 382] on icon "Next image" at bounding box center [1411, 387] width 12 height 22
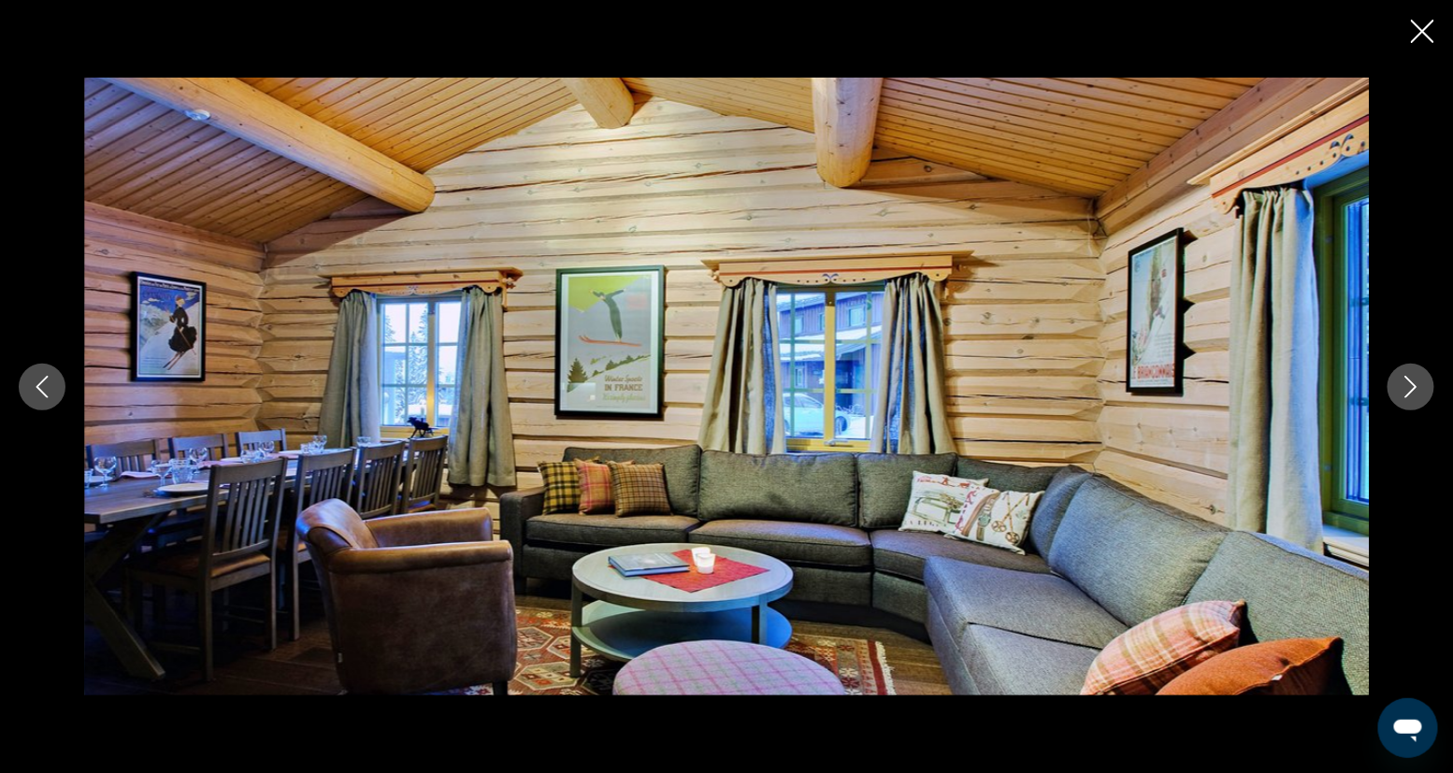
click at [1065, 382] on icon "Next image" at bounding box center [1411, 387] width 12 height 22
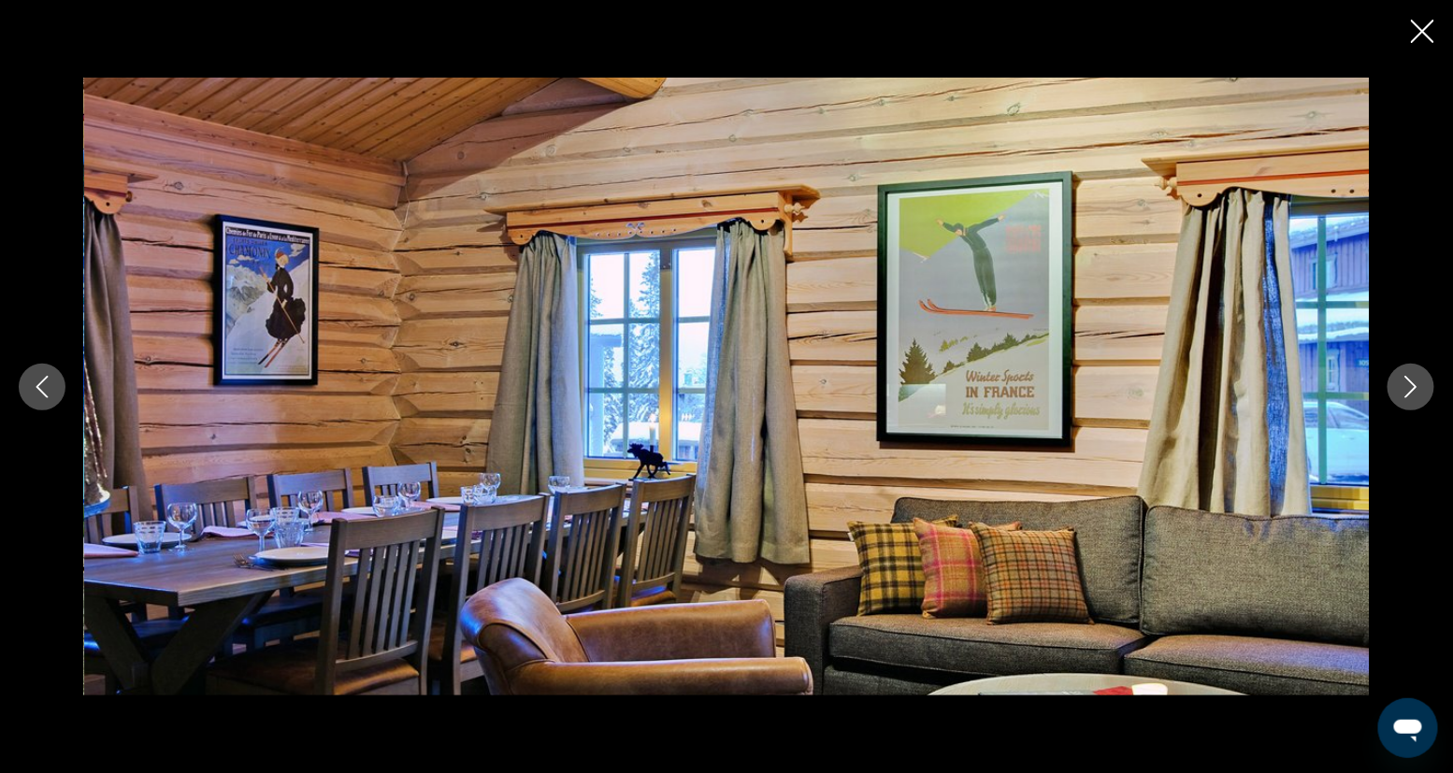
click at [40, 390] on icon "Previous image" at bounding box center [42, 387] width 12 height 22
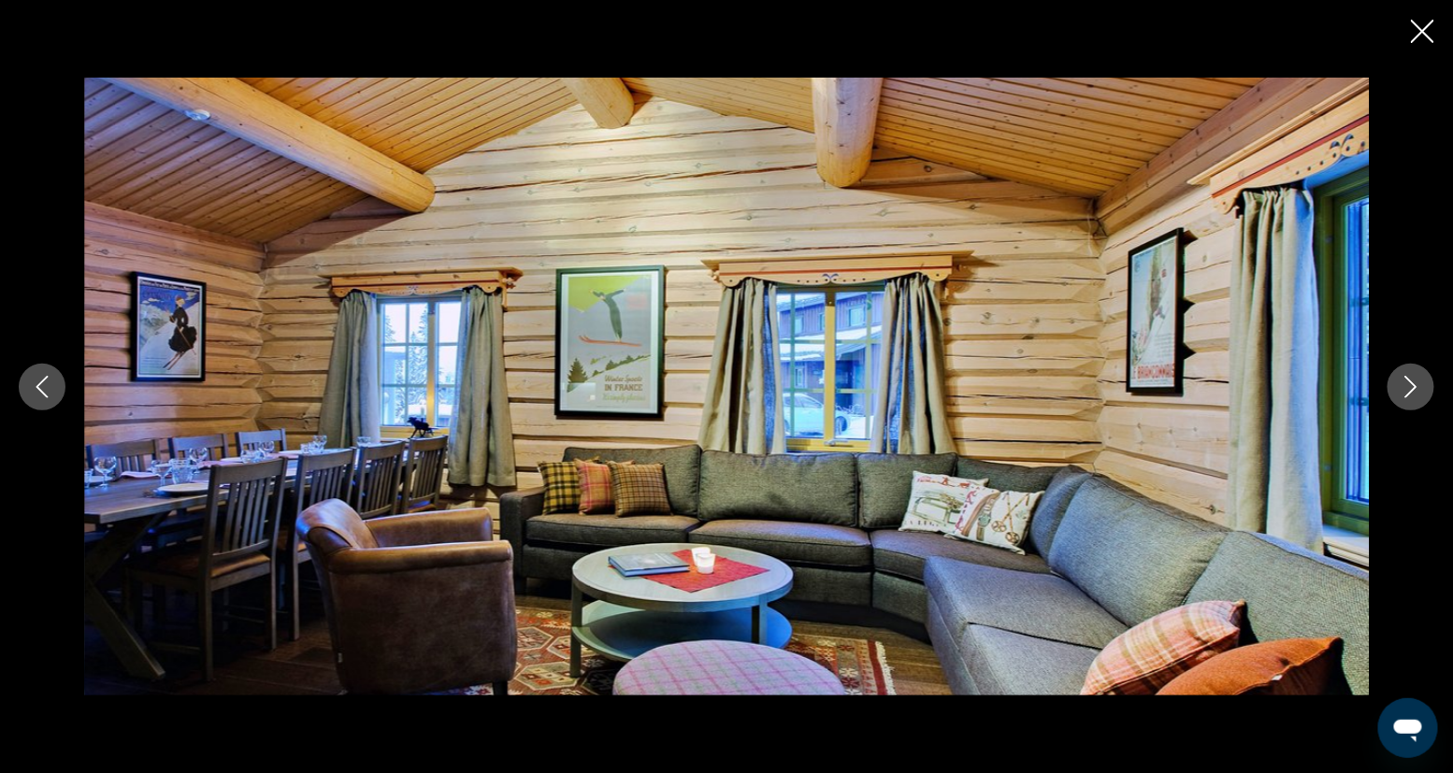
click at [1065, 384] on icon "Next image" at bounding box center [1411, 387] width 12 height 22
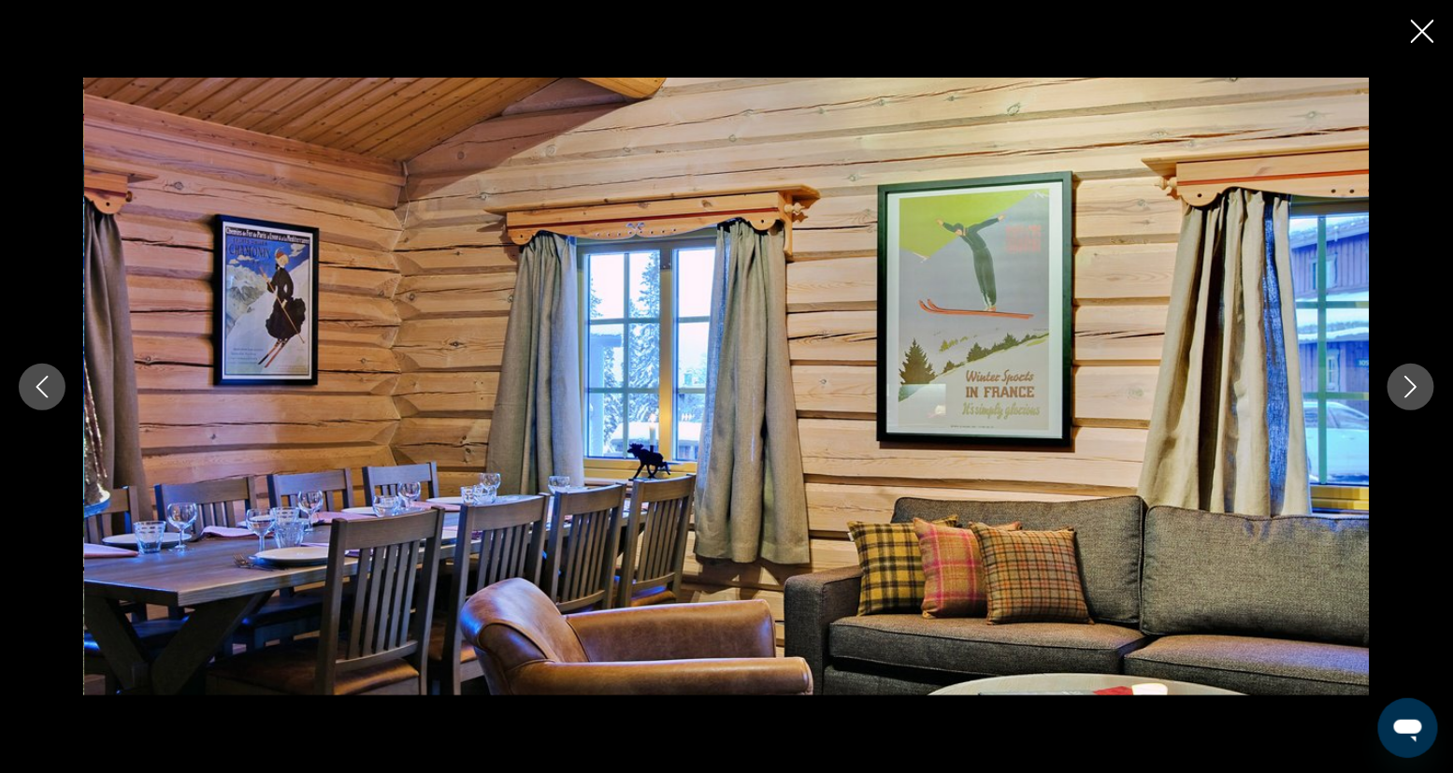
click at [1065, 384] on icon "Next image" at bounding box center [1411, 387] width 12 height 22
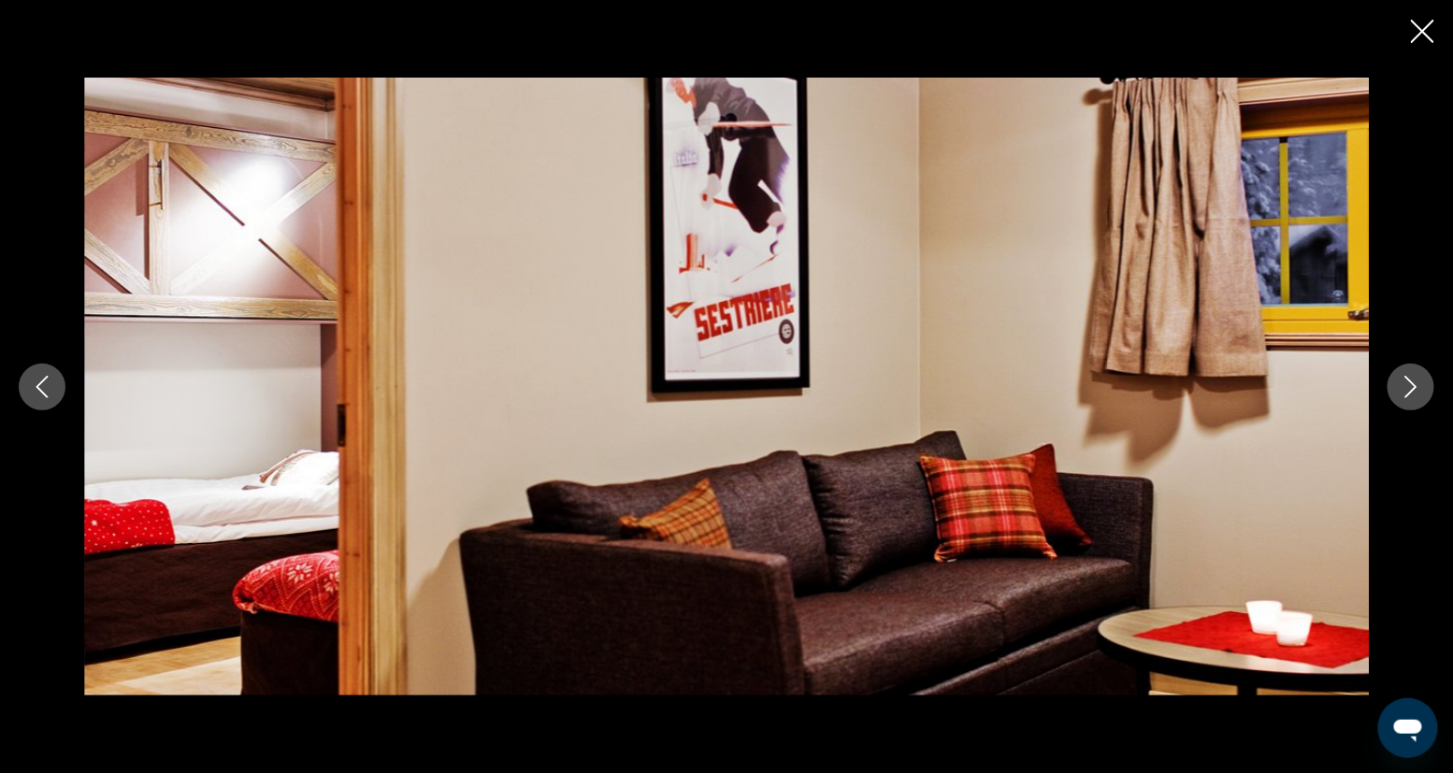
click at [1065, 384] on icon "Next image" at bounding box center [1411, 387] width 12 height 22
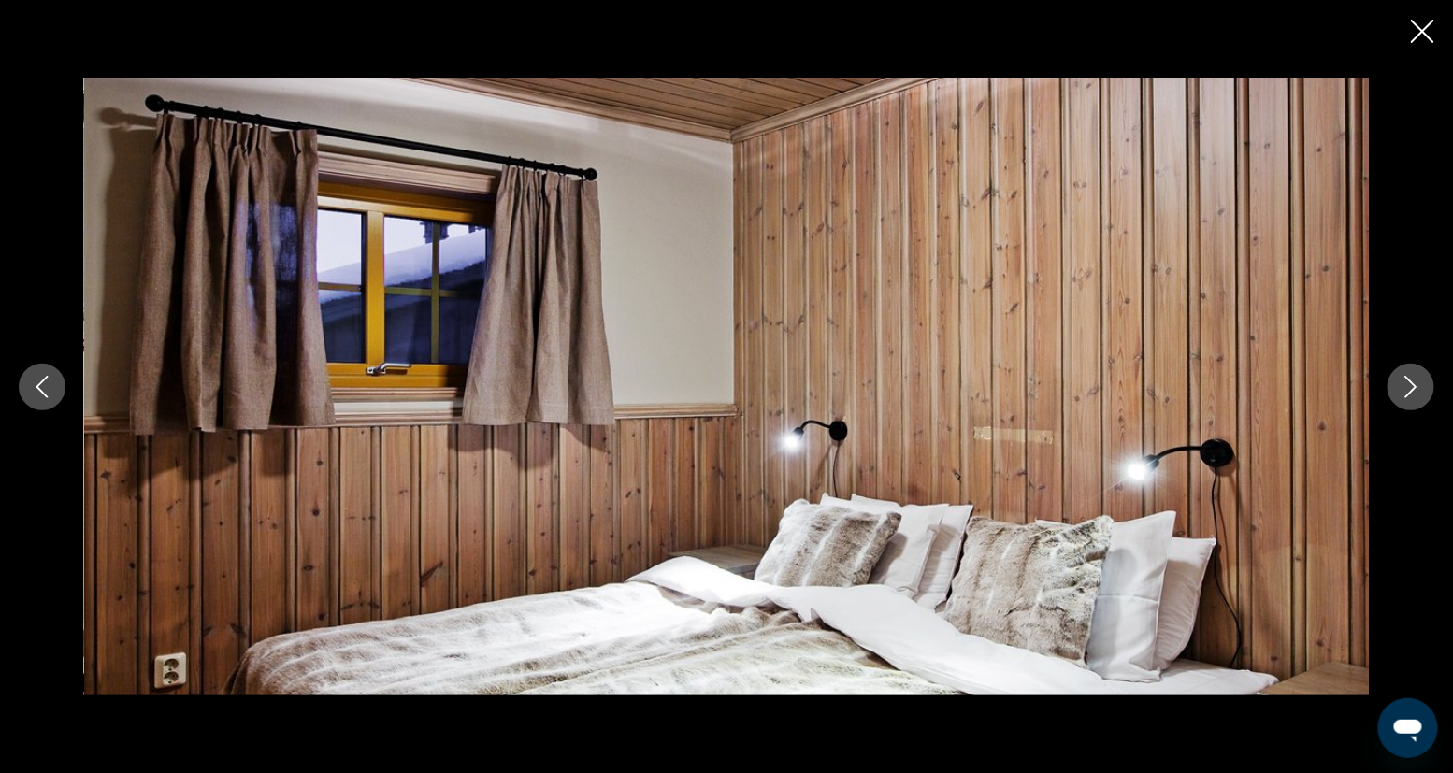
click at [1065, 384] on icon "Next image" at bounding box center [1411, 387] width 12 height 22
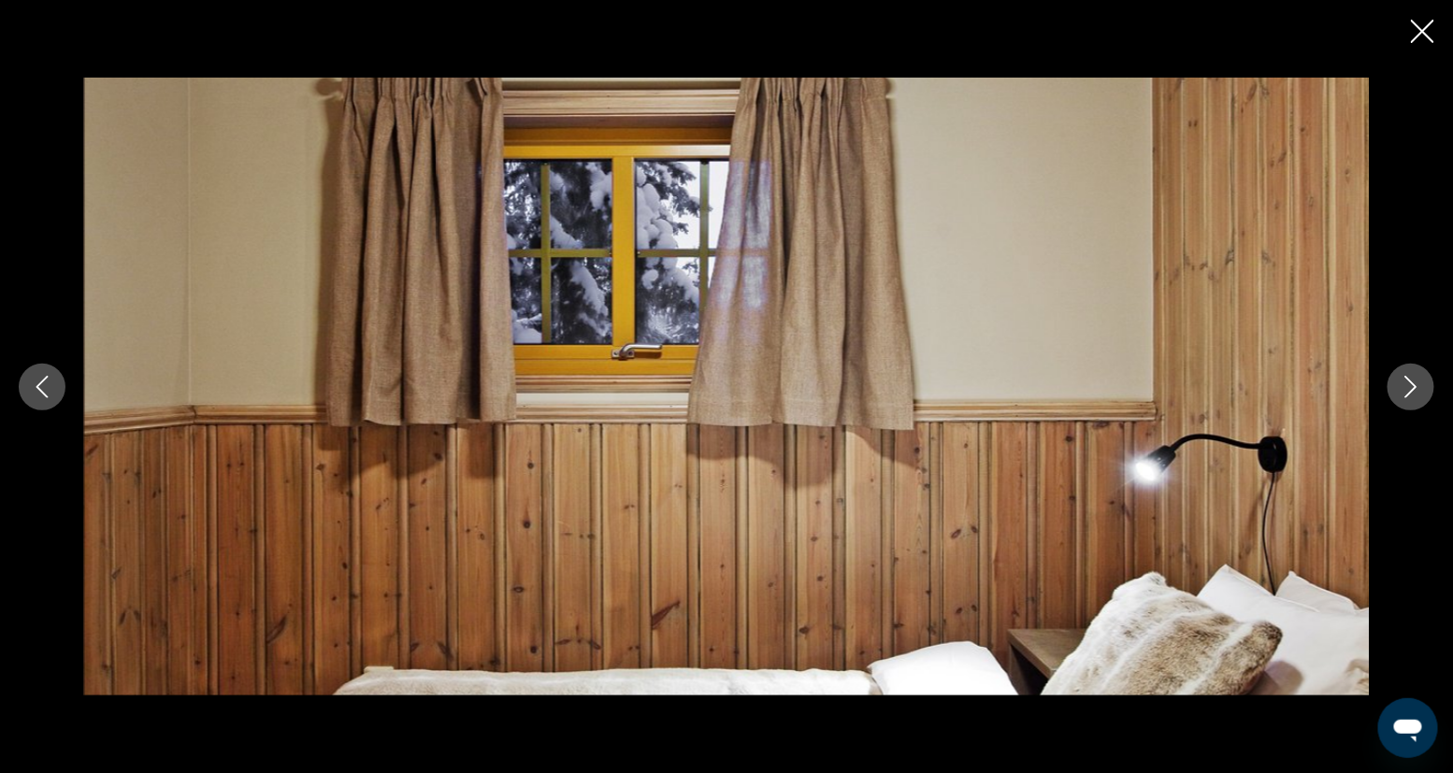
click at [1065, 384] on icon "Next image" at bounding box center [1411, 387] width 12 height 22
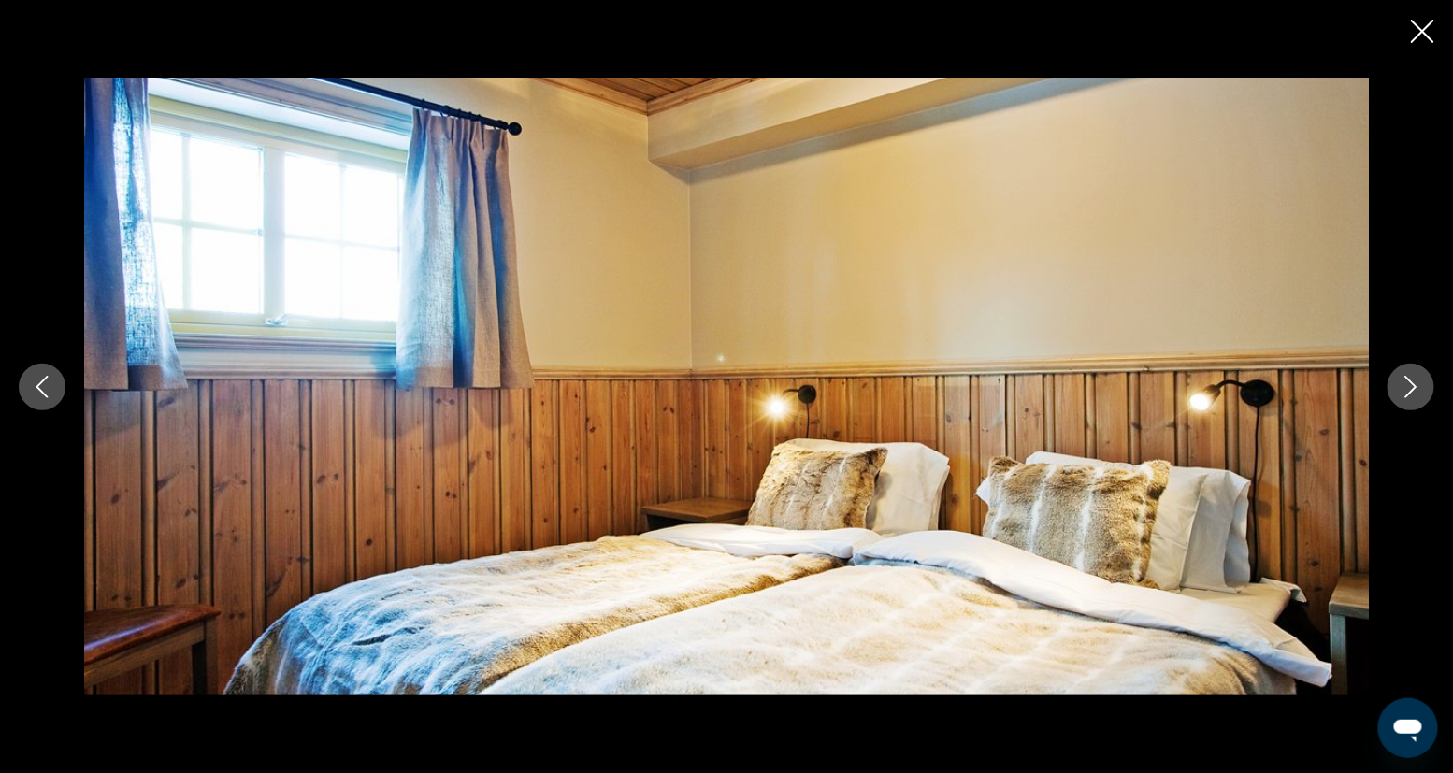
click at [1065, 384] on icon "Next image" at bounding box center [1411, 387] width 12 height 22
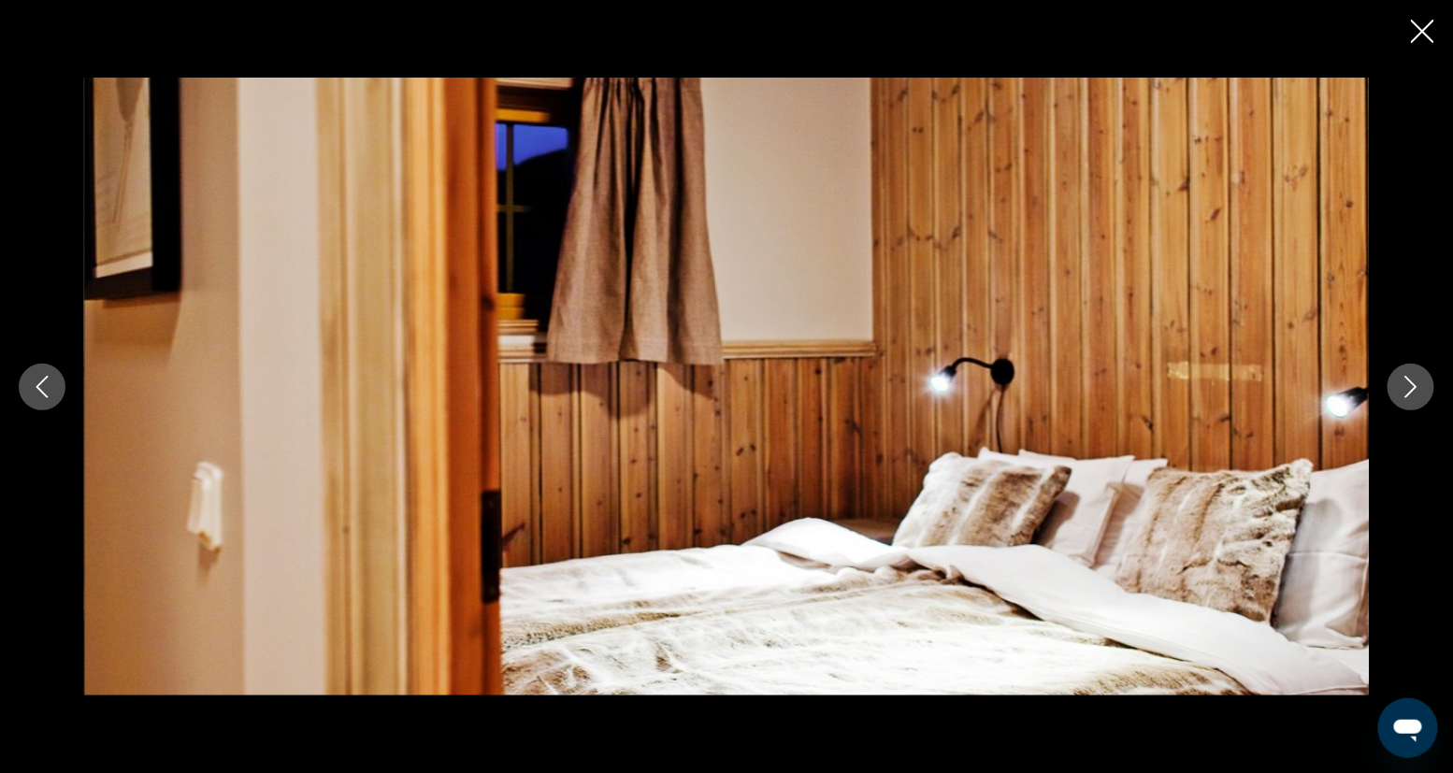
click at [1065, 384] on icon "Next image" at bounding box center [1411, 387] width 12 height 22
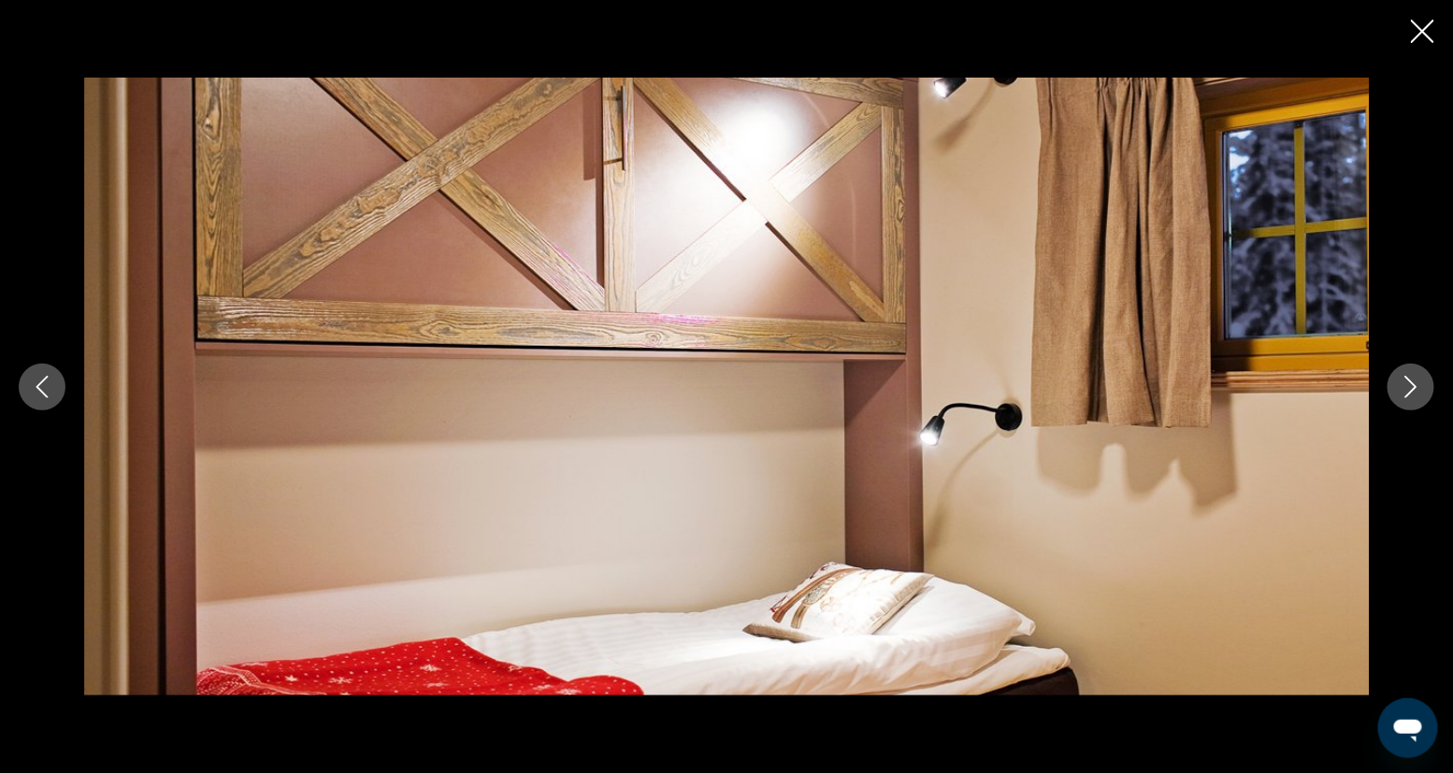
click at [1065, 384] on icon "Next image" at bounding box center [1411, 387] width 12 height 22
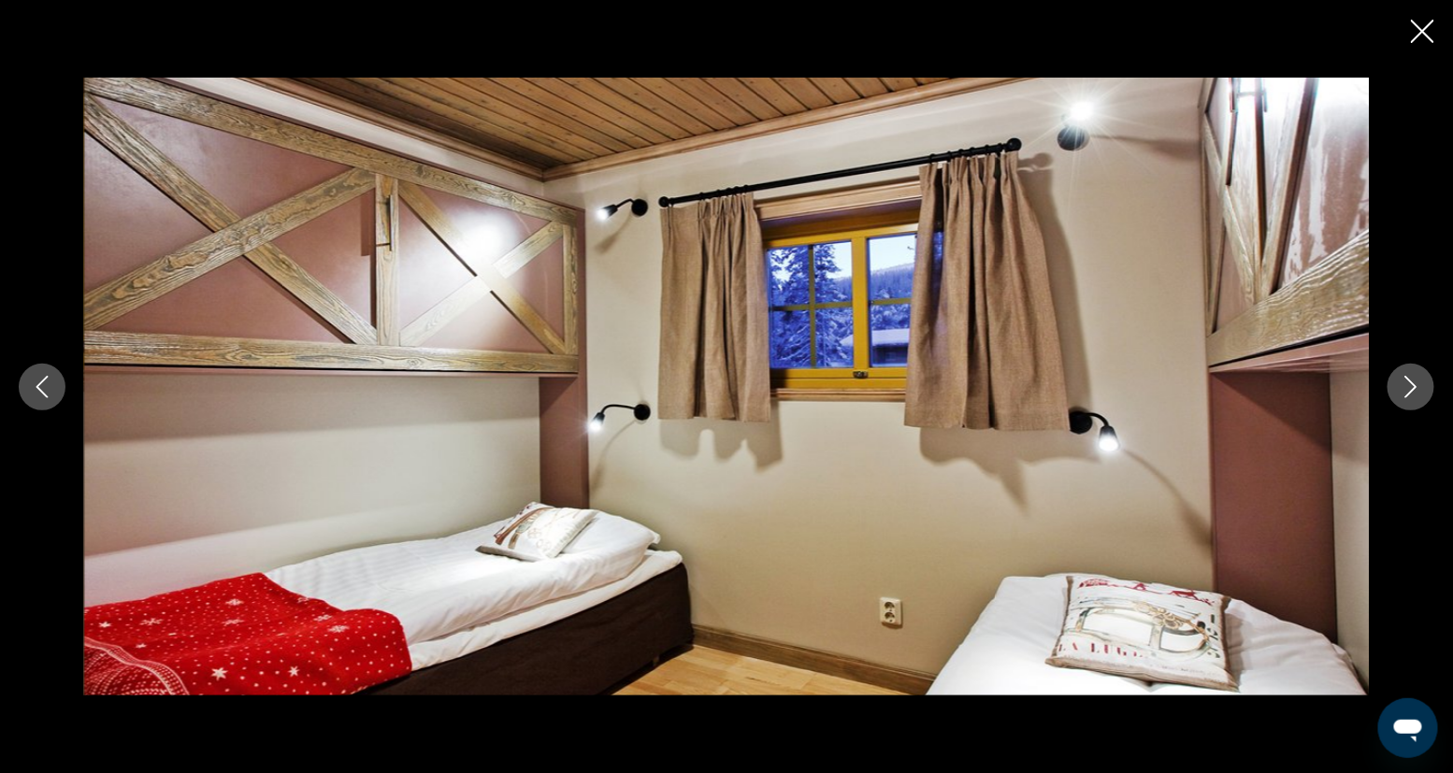
click at [1065, 24] on icon "Close slideshow" at bounding box center [1422, 31] width 23 height 23
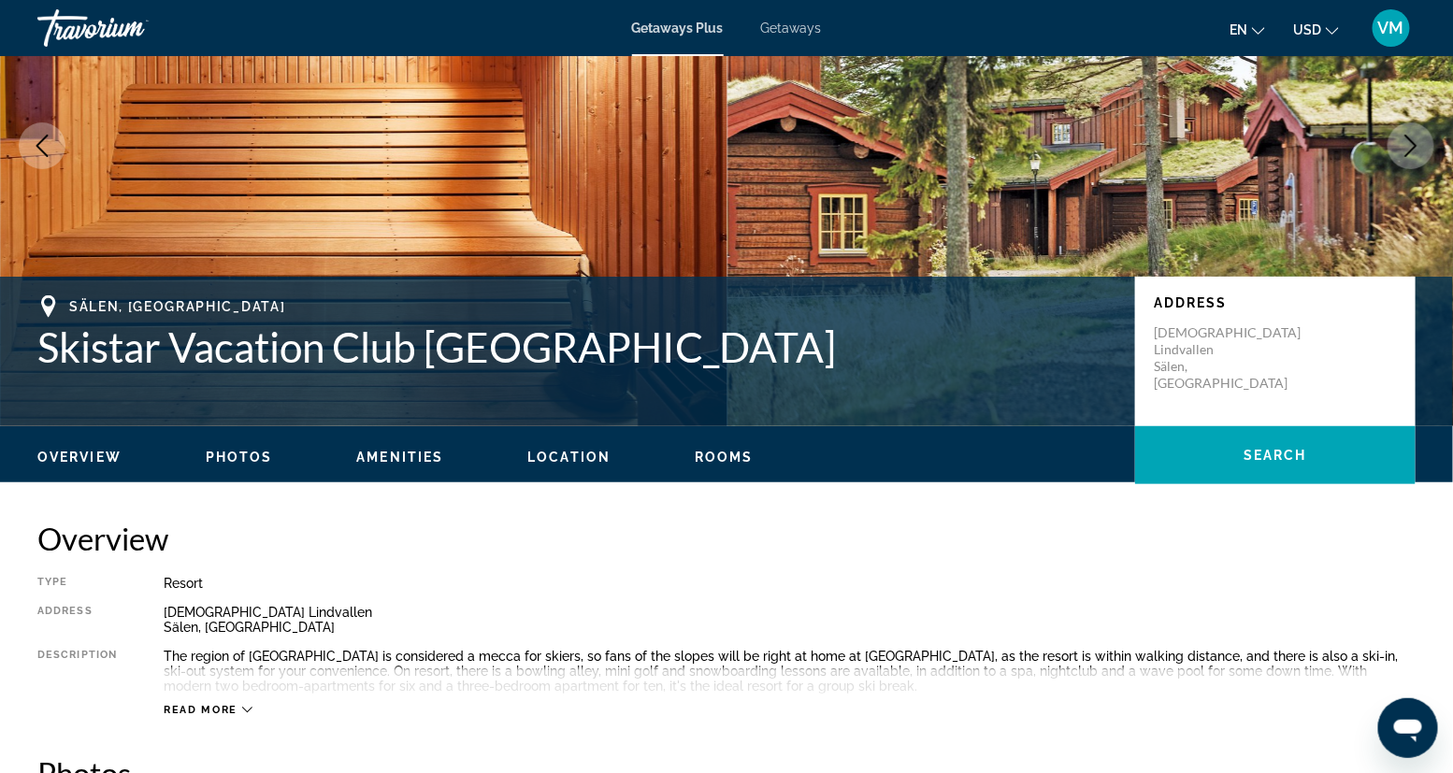
scroll to position [192, 0]
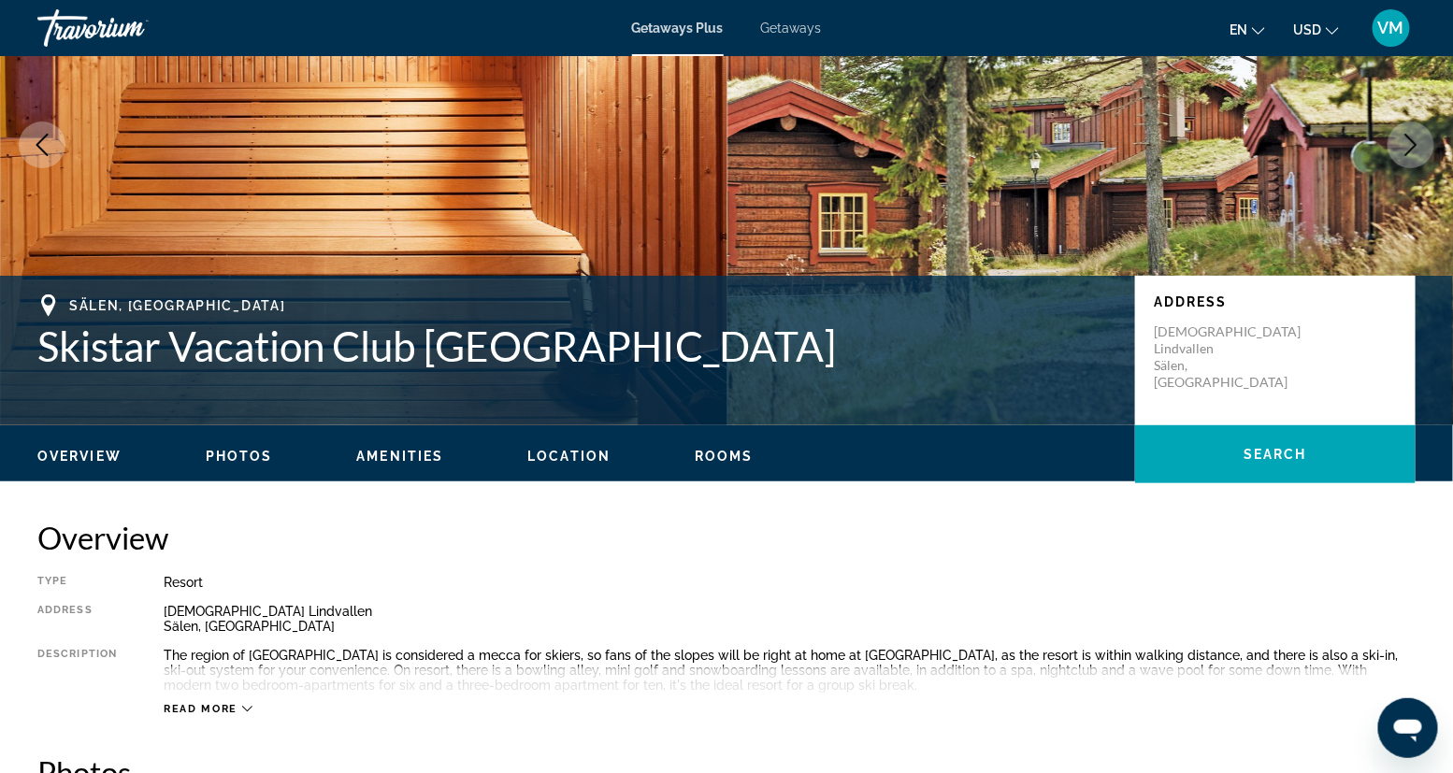
click at [563, 450] on span "Location" at bounding box center [568, 456] width 83 height 15
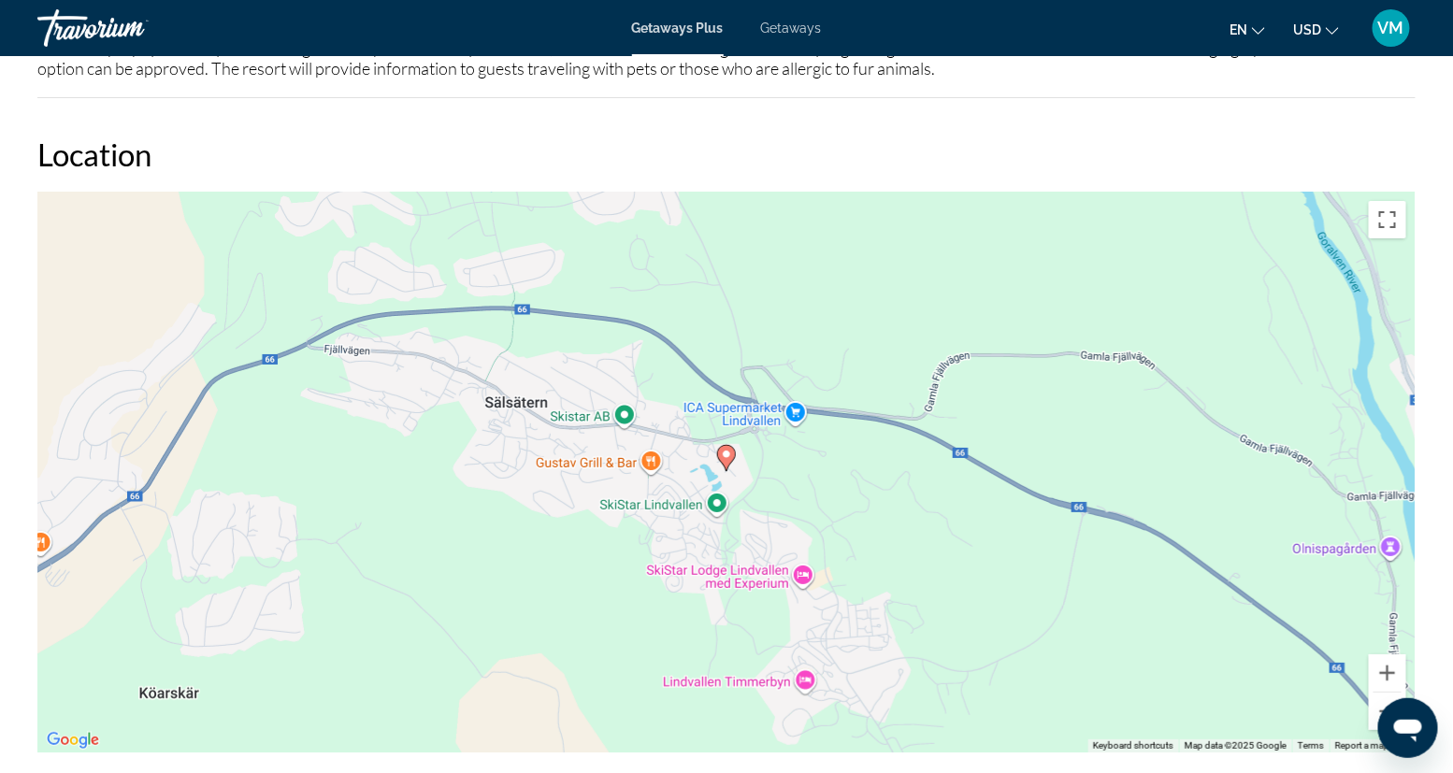
scroll to position [2497, 0]
click at [1065, 566] on button "Zoom out" at bounding box center [1387, 709] width 37 height 37
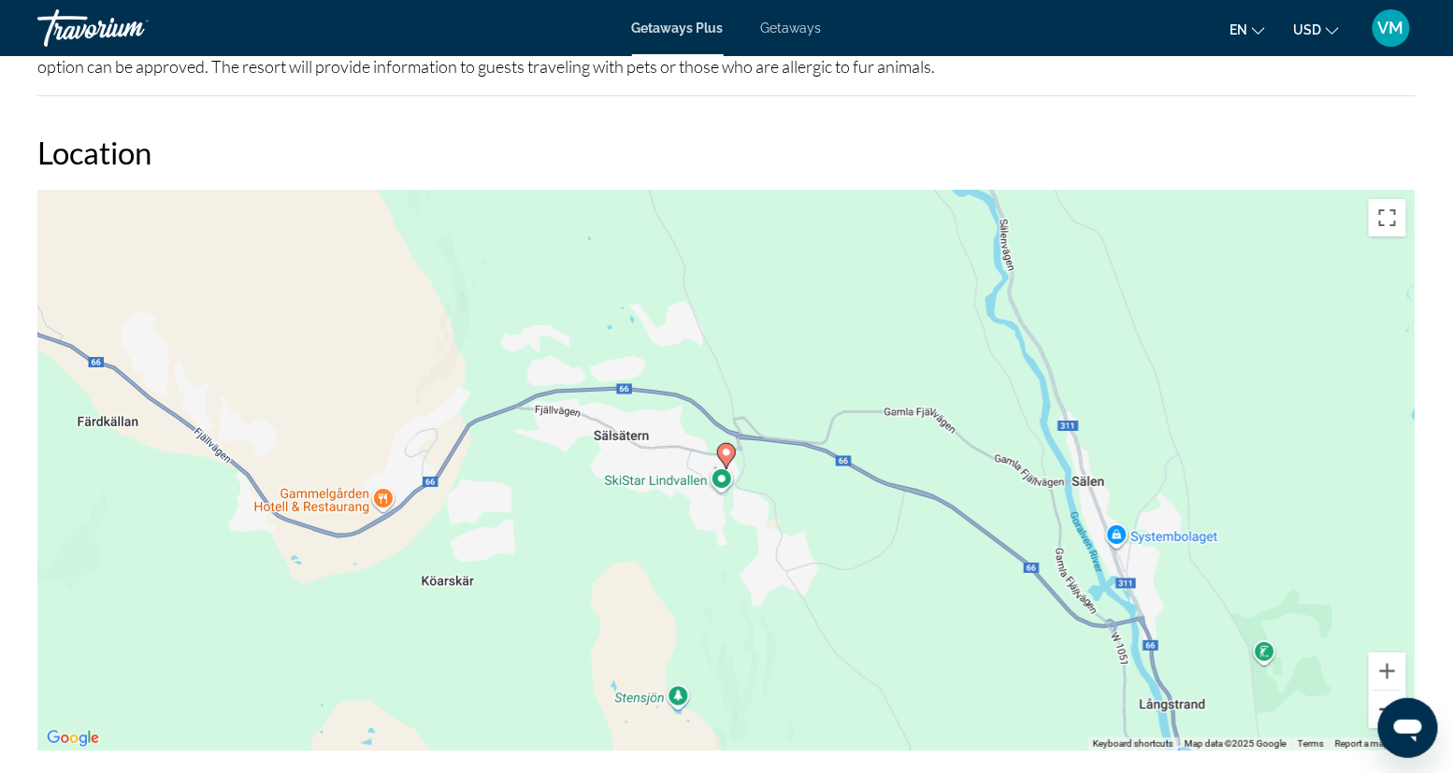
click at [1065, 566] on button "Zoom out" at bounding box center [1387, 709] width 37 height 37
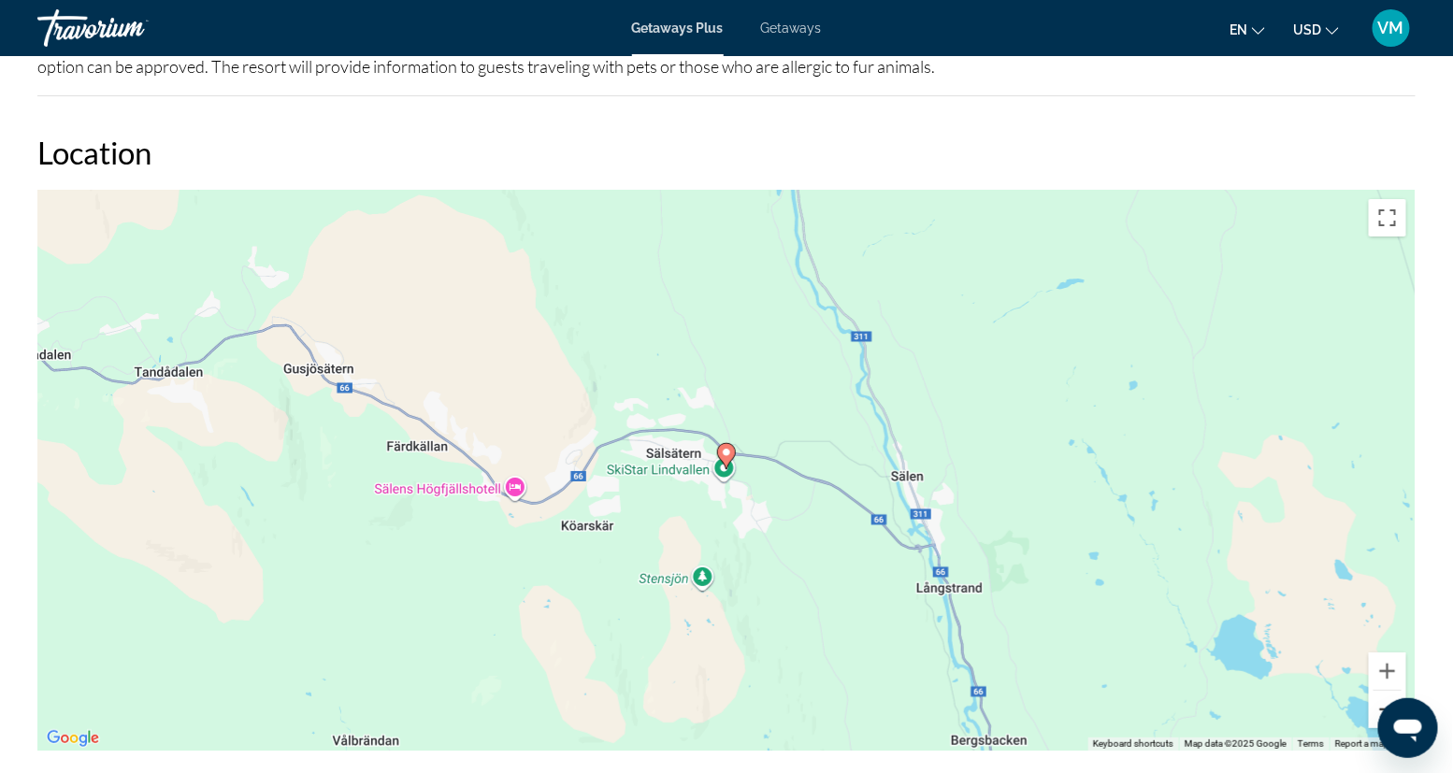
click at [1065, 566] on button "Zoom out" at bounding box center [1387, 709] width 37 height 37
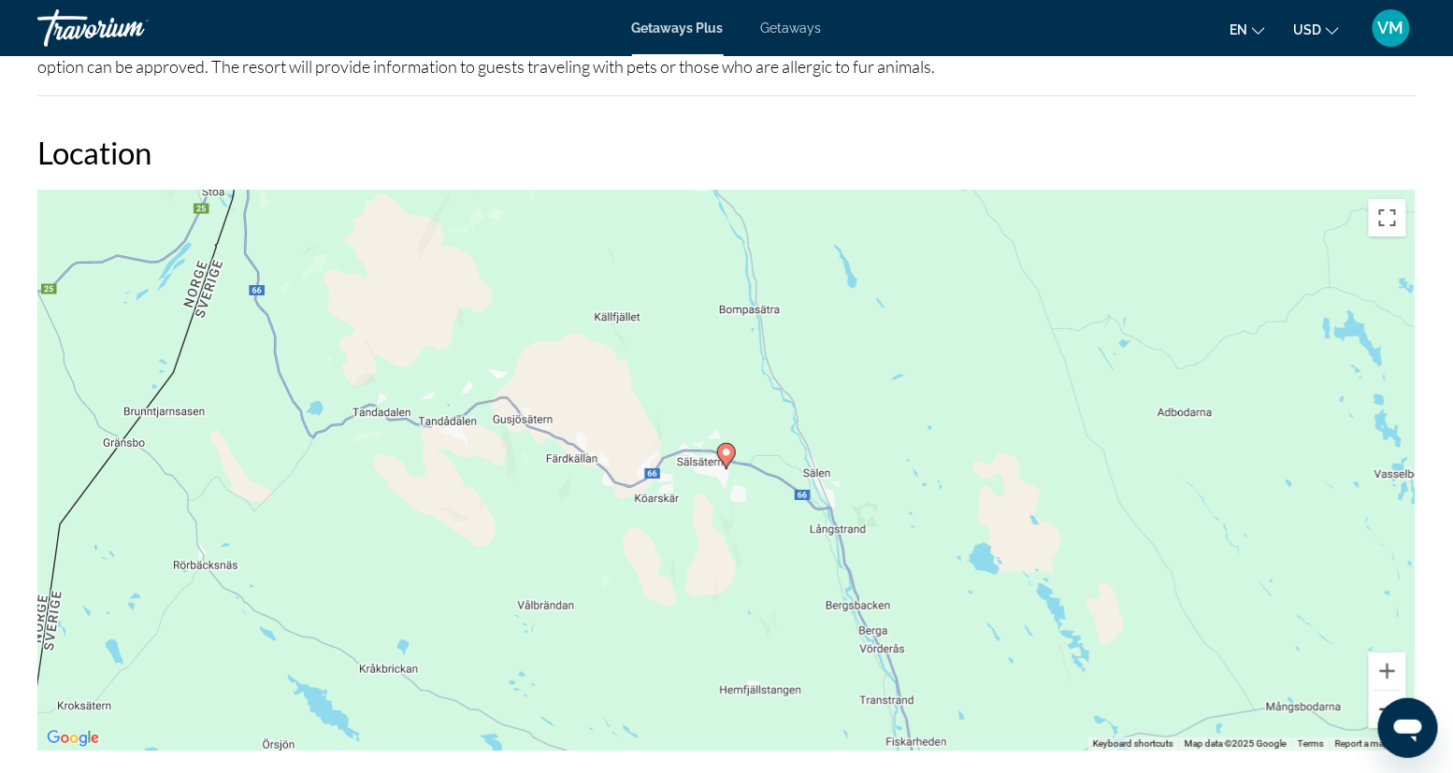
click at [1065, 566] on button "Zoom out" at bounding box center [1387, 709] width 37 height 37
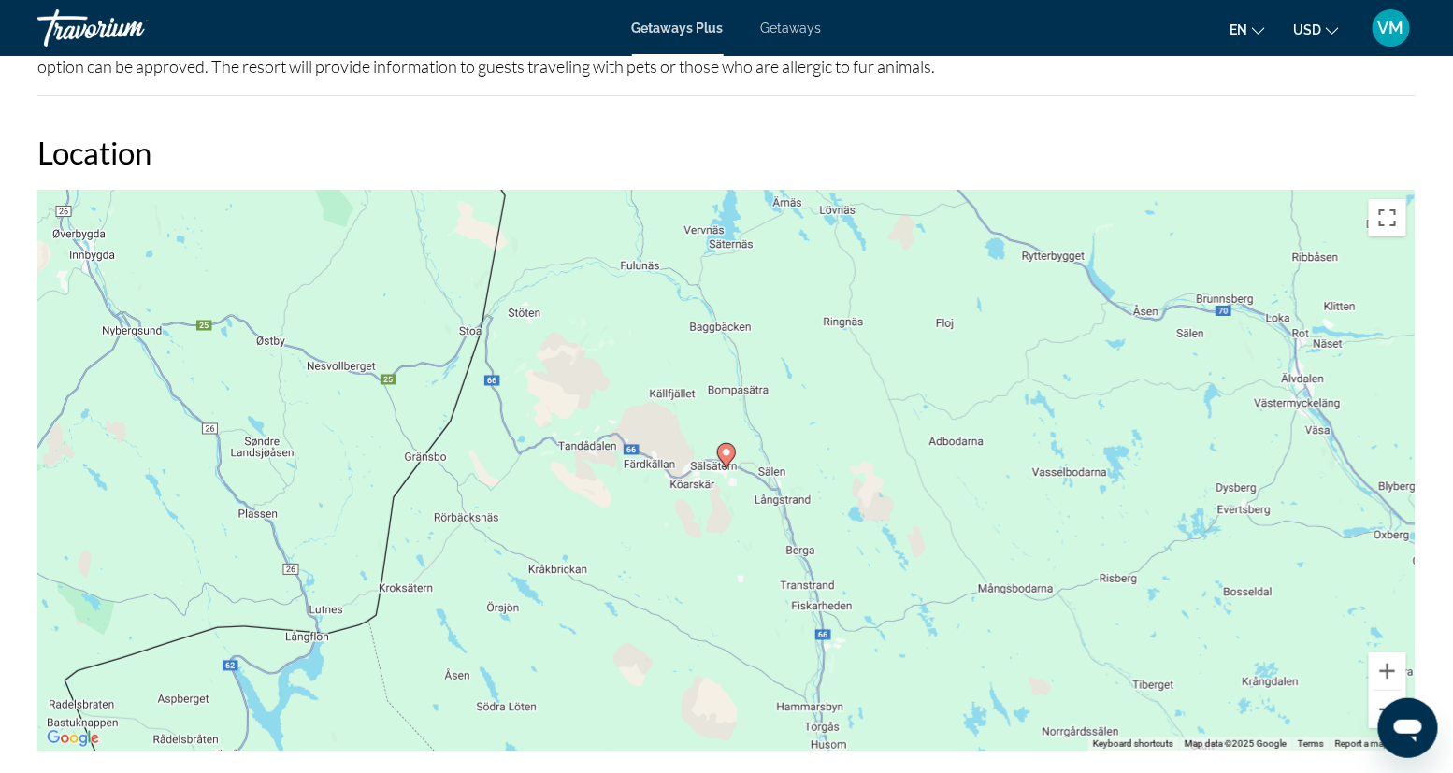
click at [1065, 566] on button "Zoom out" at bounding box center [1387, 709] width 37 height 37
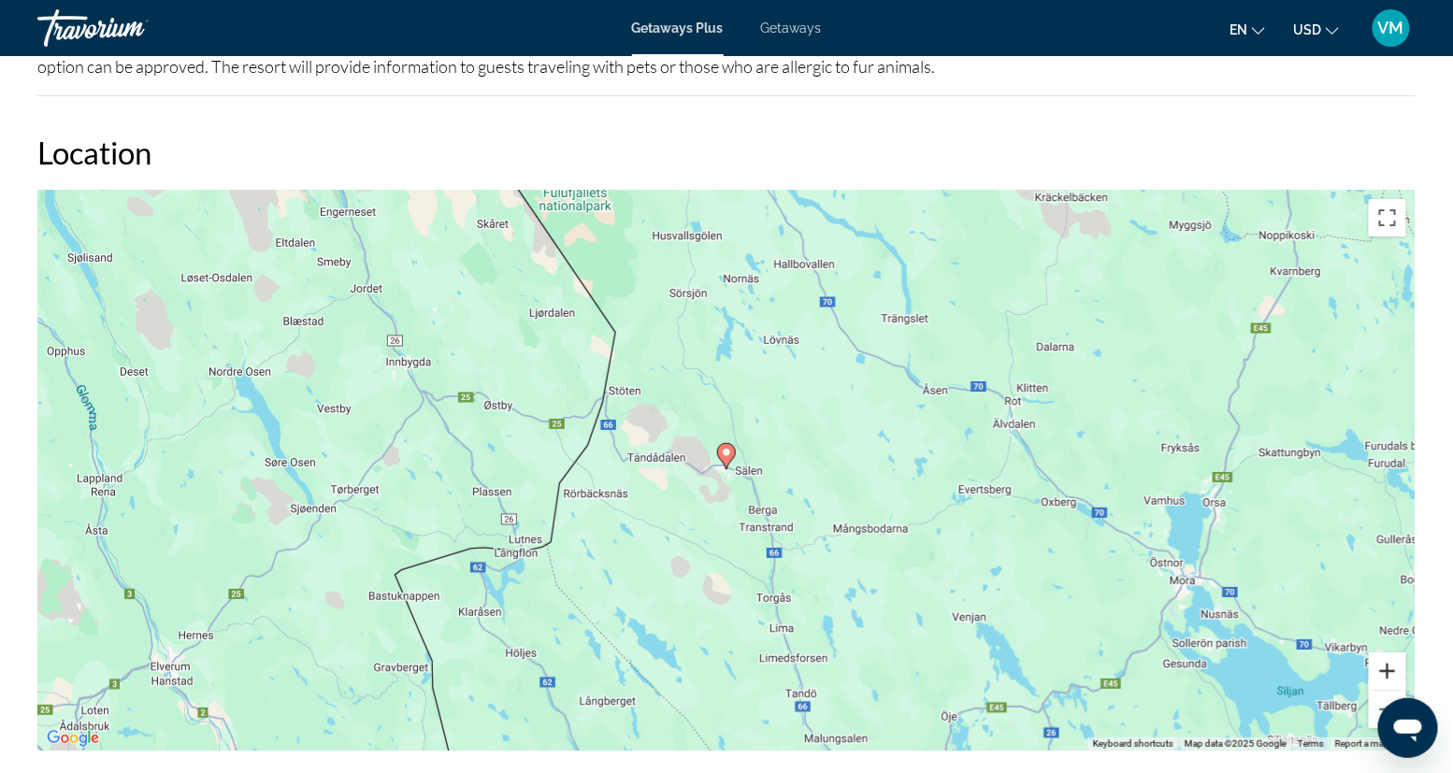
click at [1065, 566] on button "Zoom in" at bounding box center [1387, 671] width 37 height 37
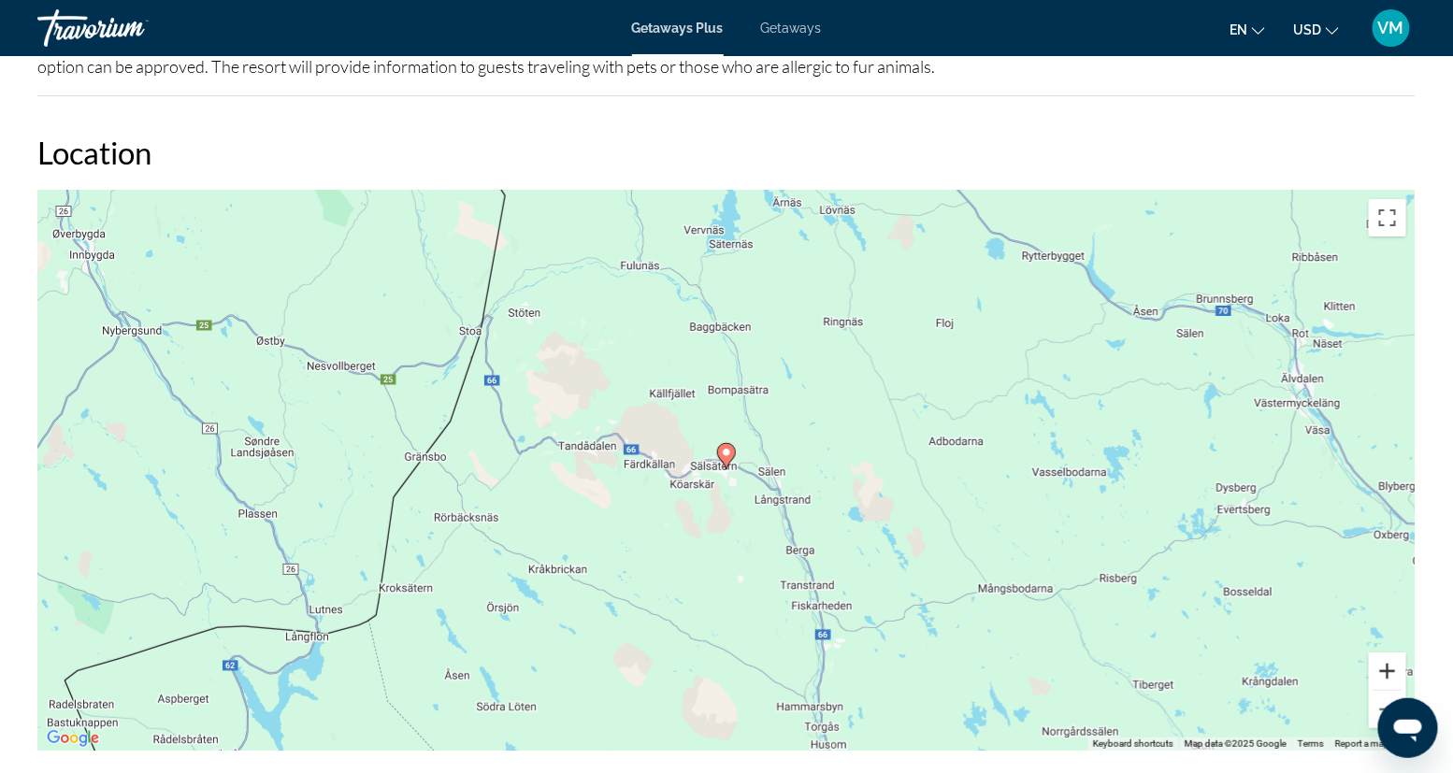
click at [1065, 566] on button "Zoom in" at bounding box center [1387, 671] width 37 height 37
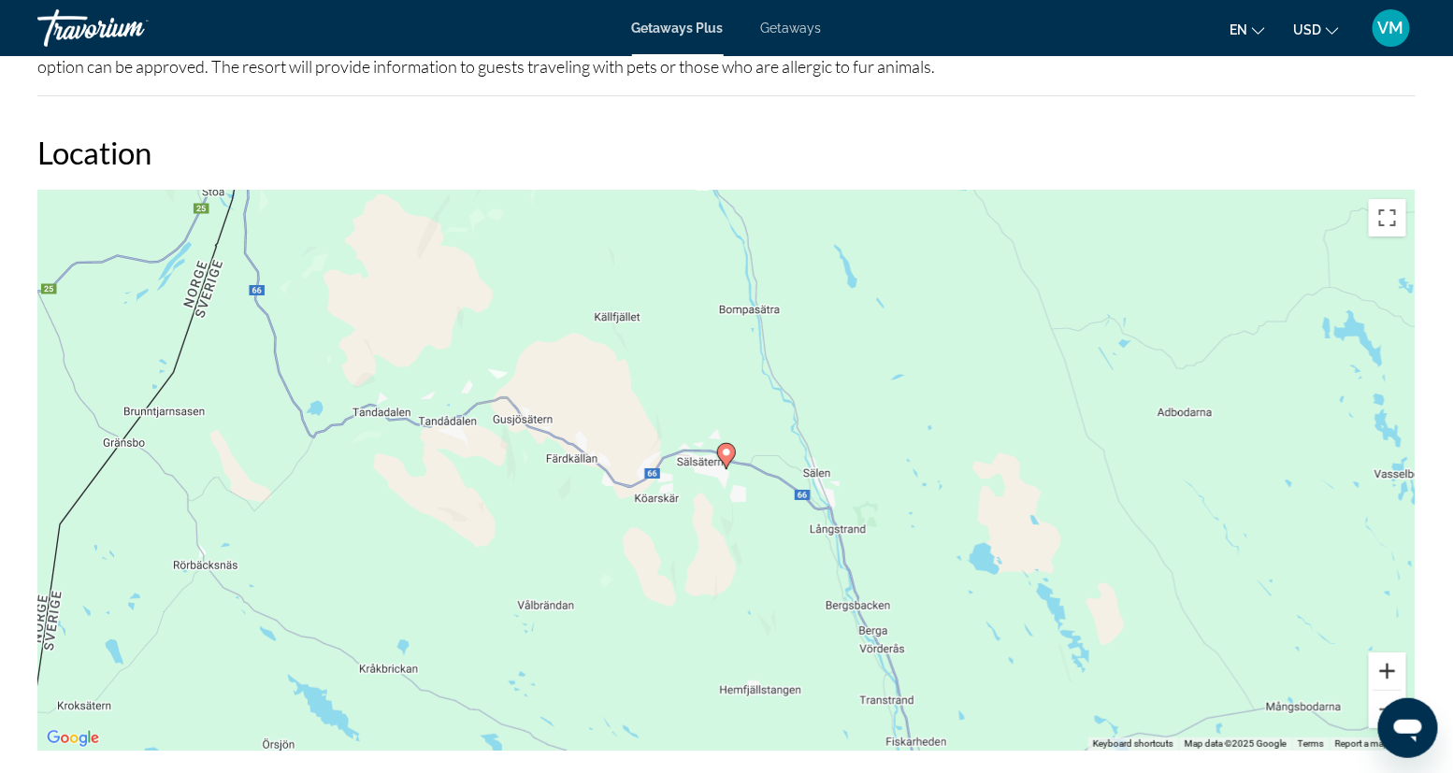
click at [1065, 566] on button "Zoom in" at bounding box center [1387, 671] width 37 height 37
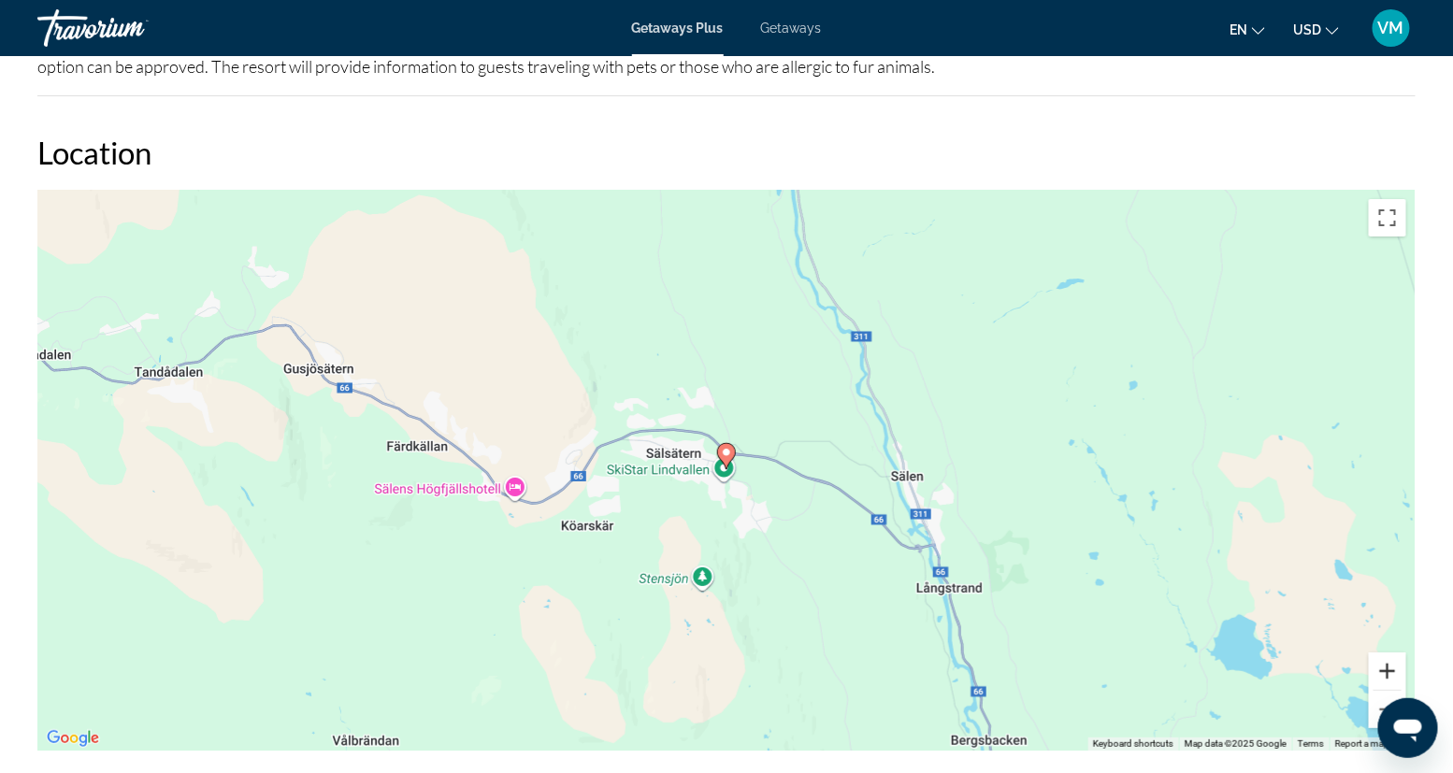
click at [1065, 566] on button "Zoom in" at bounding box center [1387, 671] width 37 height 37
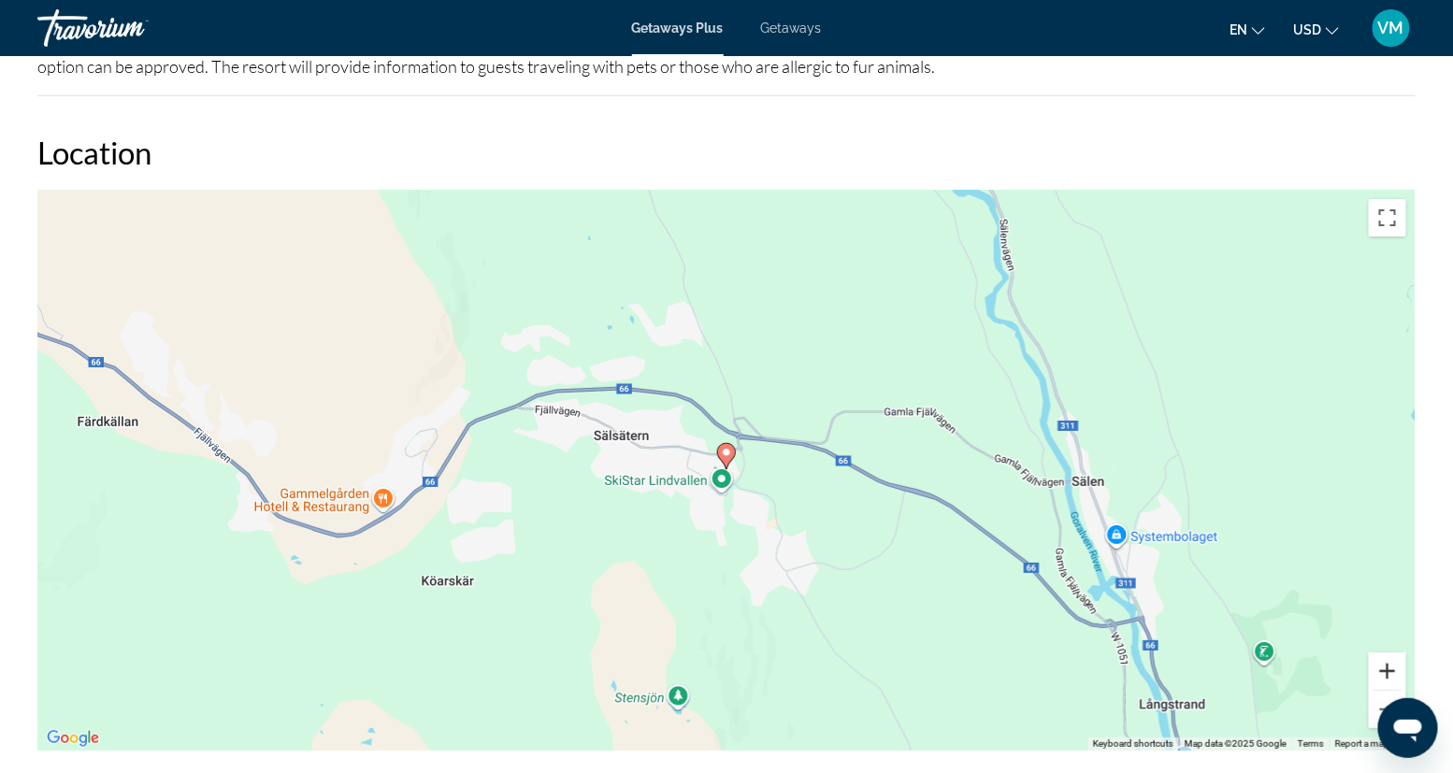
click at [1065, 566] on button "Zoom in" at bounding box center [1387, 671] width 37 height 37
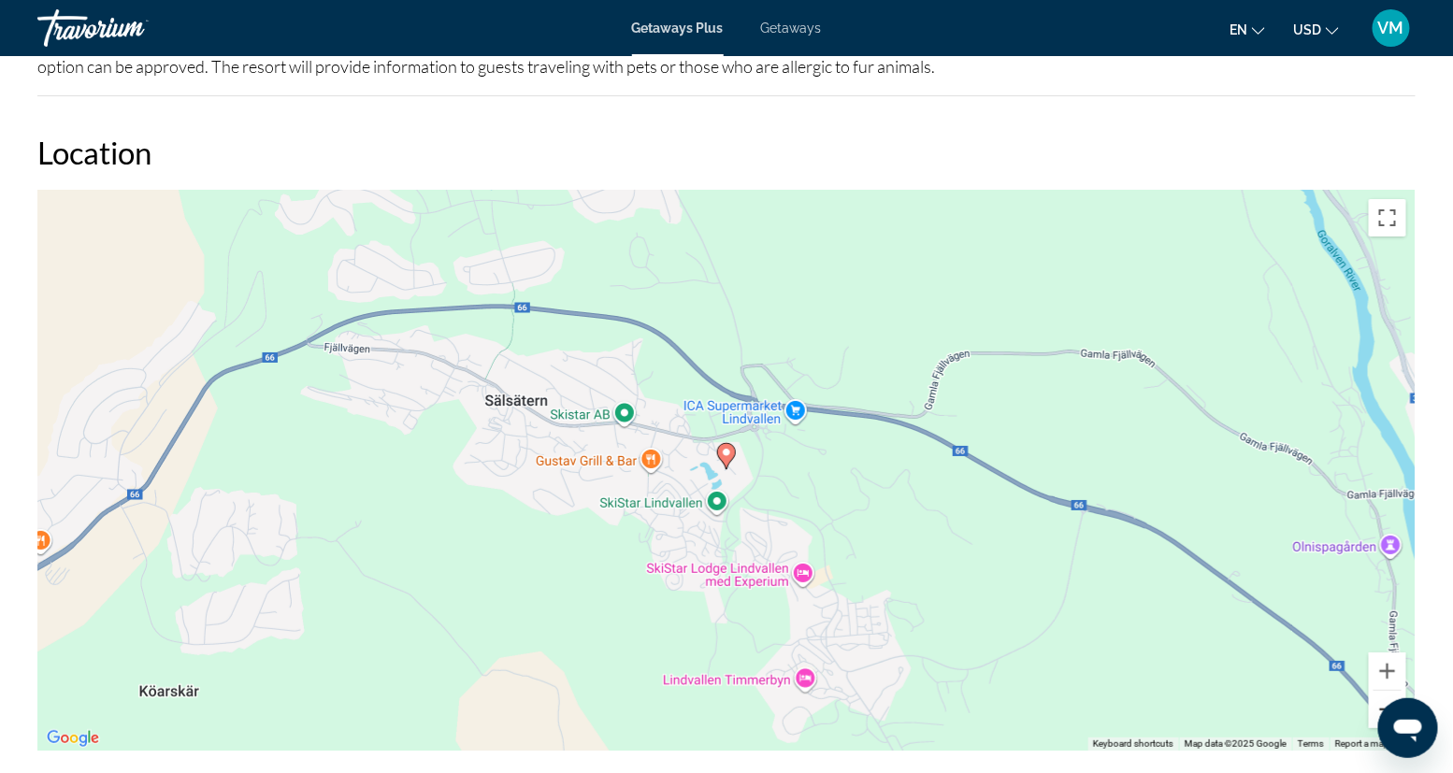
click at [1065, 566] on button "Zoom out" at bounding box center [1387, 709] width 37 height 37
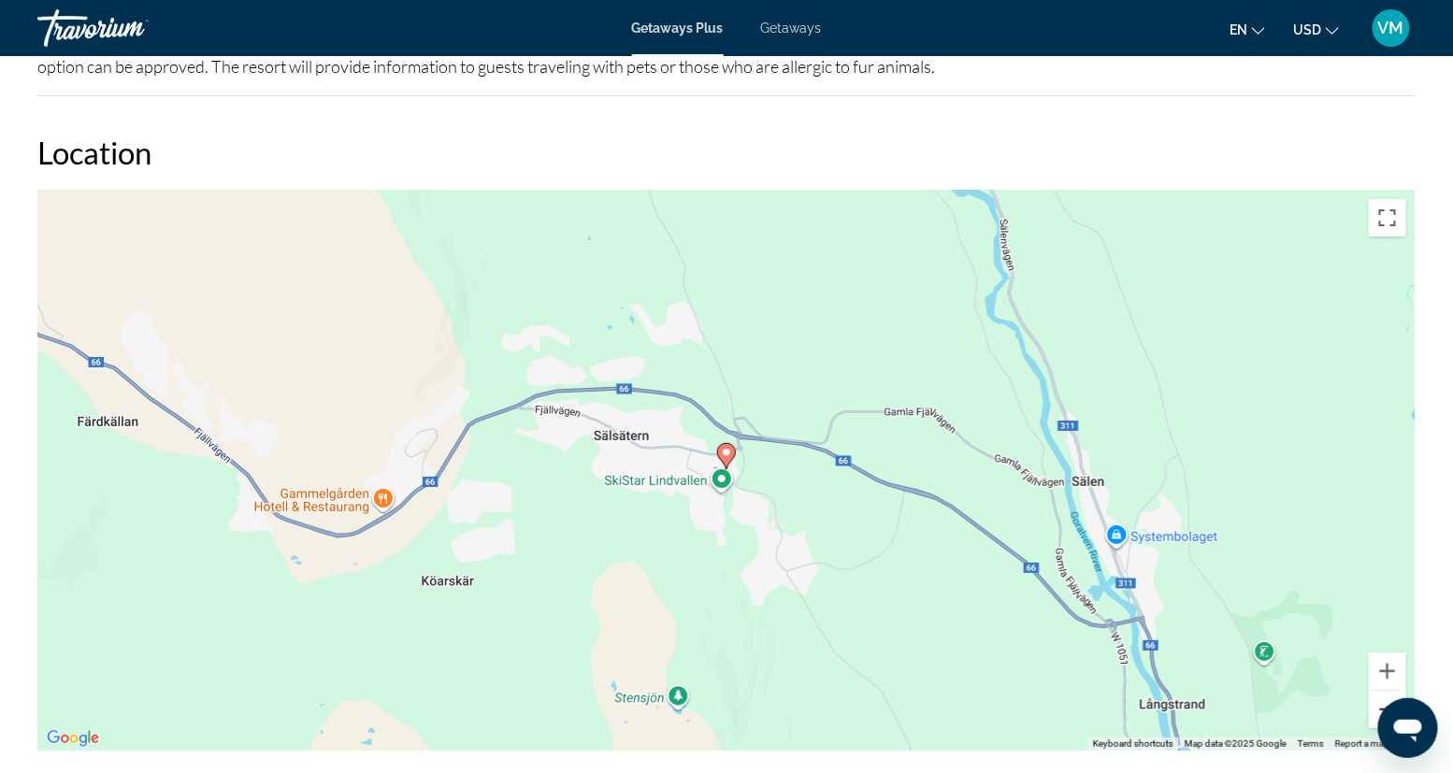
click at [1065, 566] on button "Zoom out" at bounding box center [1387, 709] width 37 height 37
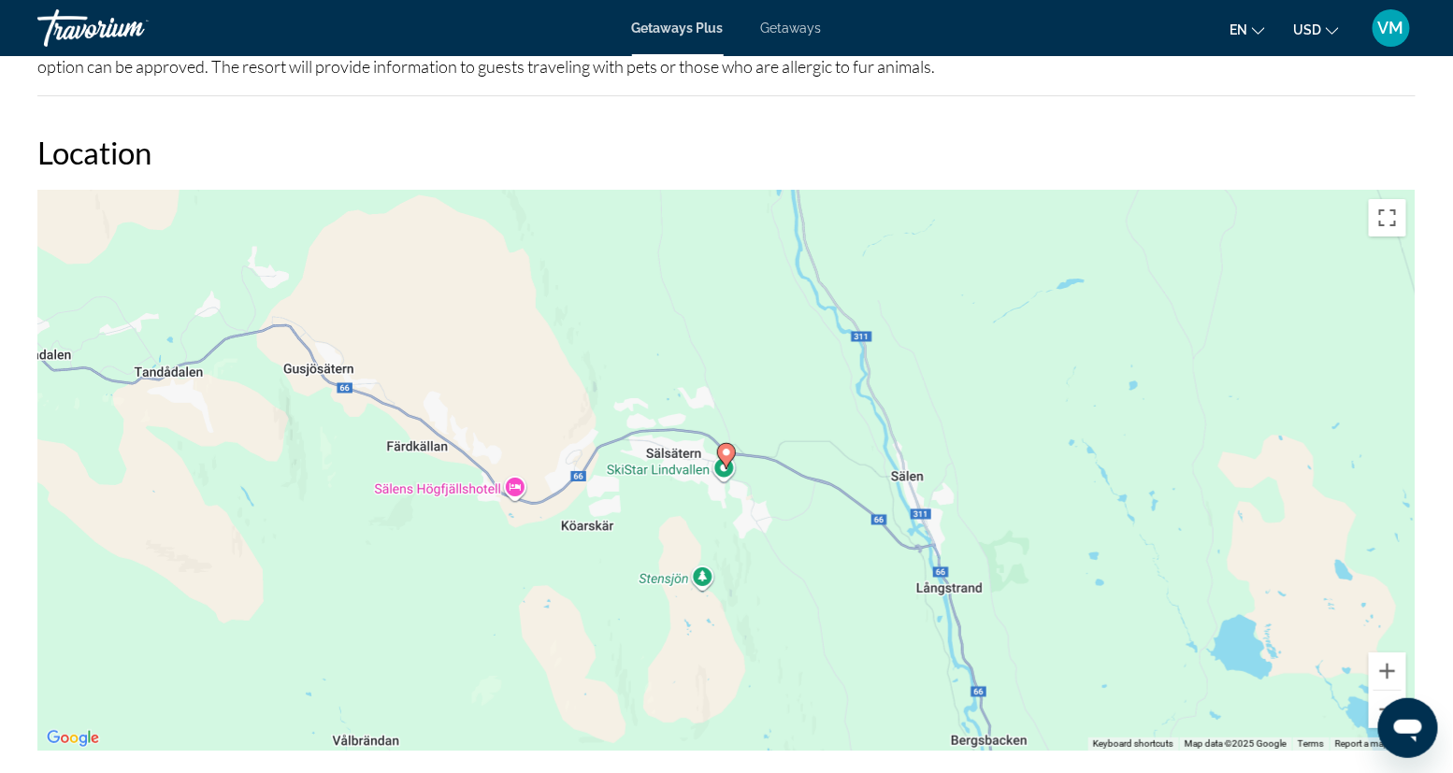
click at [795, 27] on span "Getaways" at bounding box center [791, 28] width 61 height 15
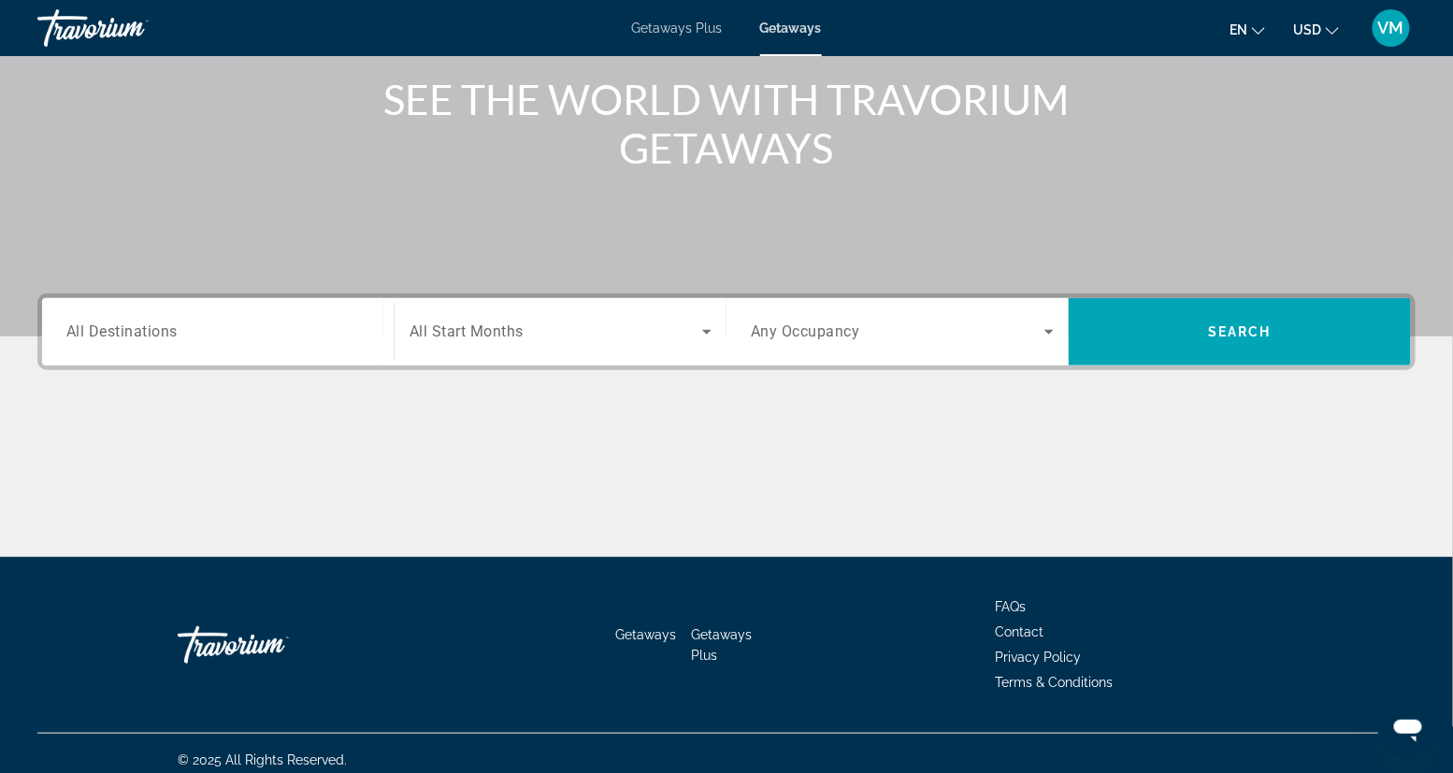
scroll to position [237, 0]
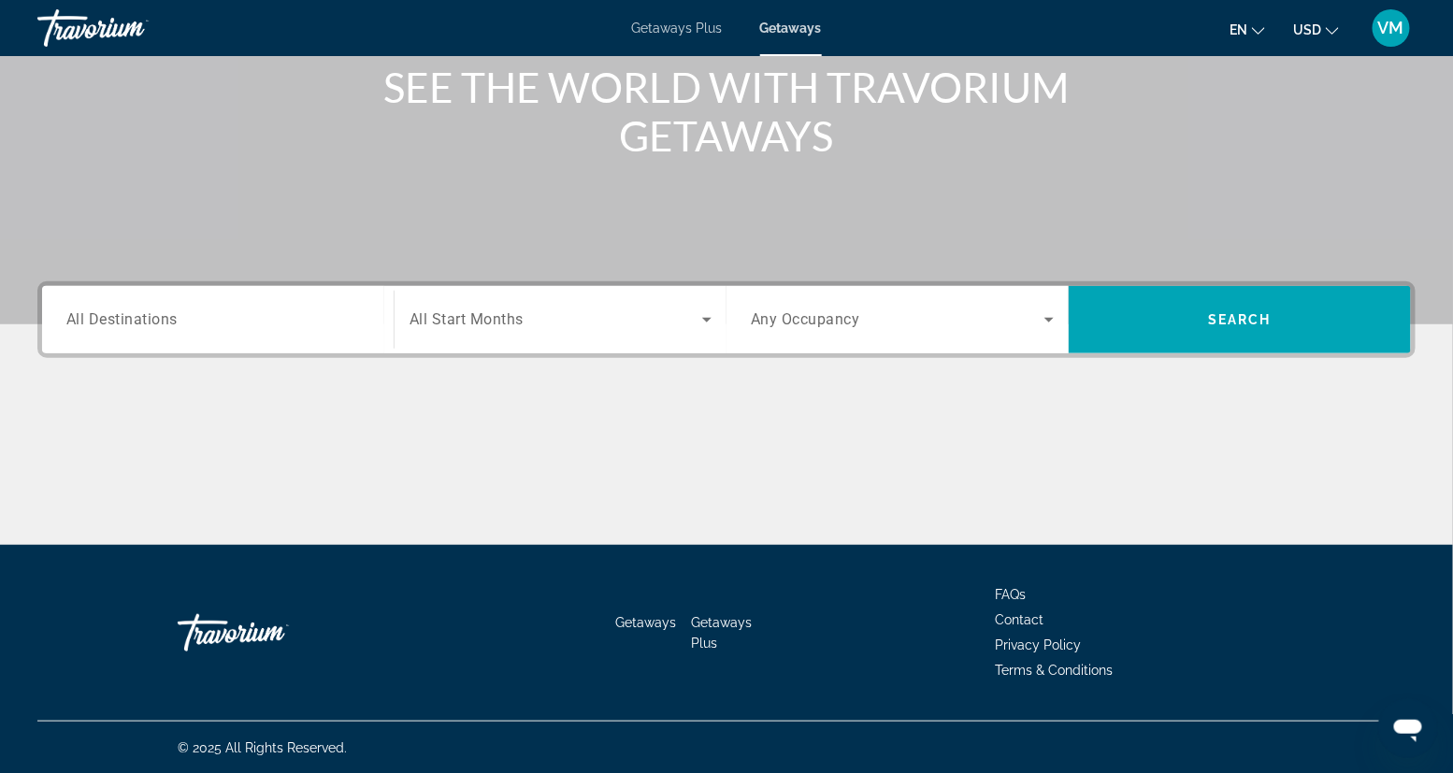
click at [147, 321] on span "All Destinations" at bounding box center [121, 319] width 111 height 18
click at [147, 321] on input "Destination All Destinations" at bounding box center [217, 320] width 303 height 22
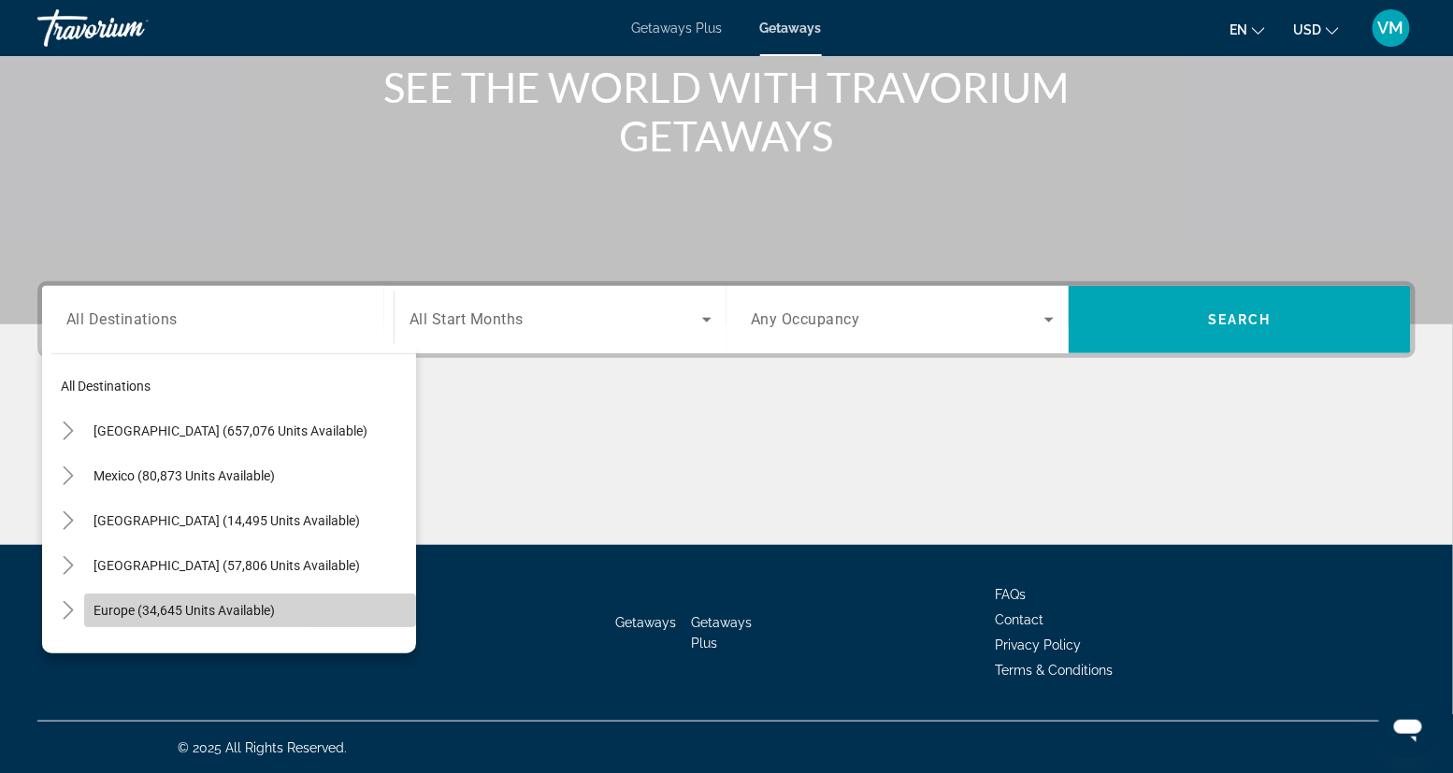
click at [125, 566] on span "Europe (34,645 units available)" at bounding box center [183, 610] width 181 height 15
type input "**********"
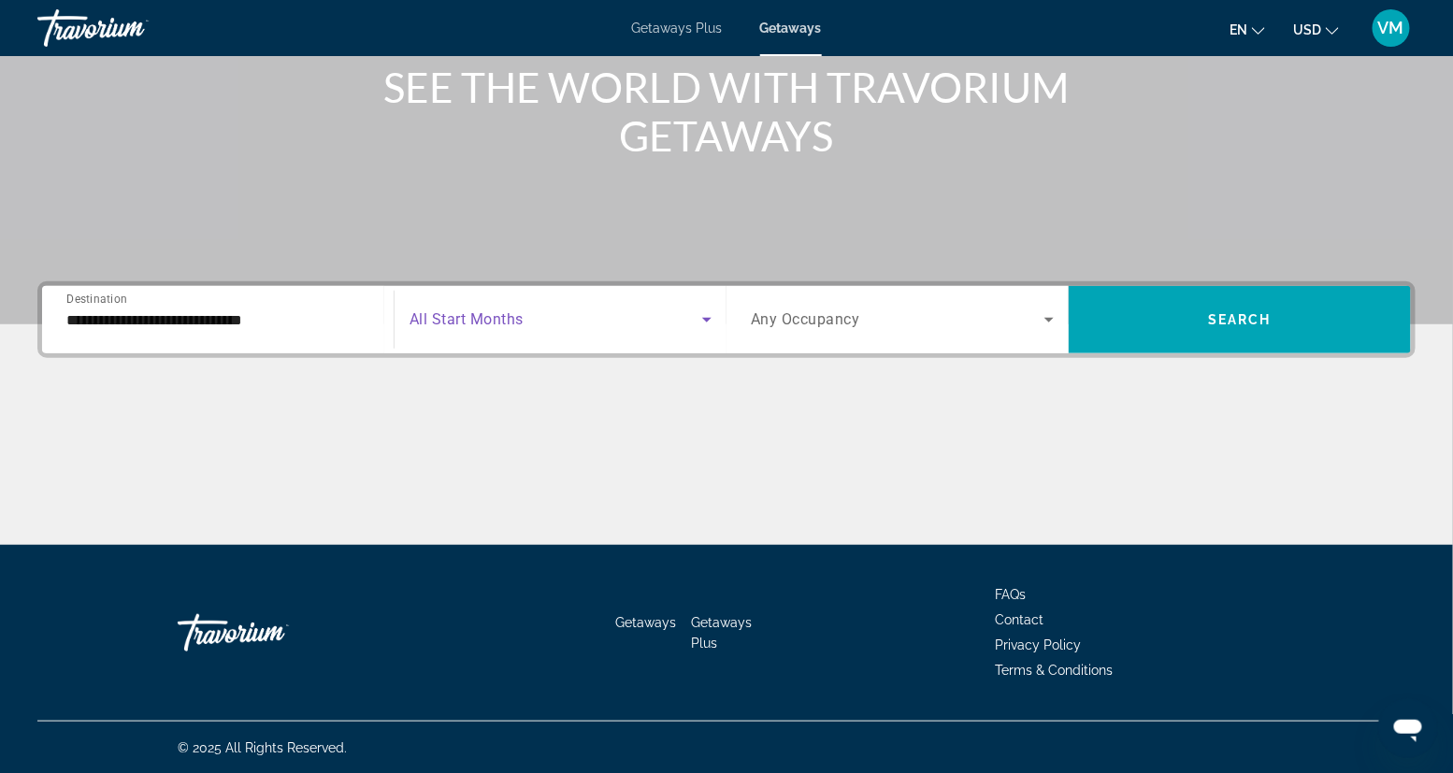
click at [709, 317] on icon "Search widget" at bounding box center [707, 319] width 22 height 22
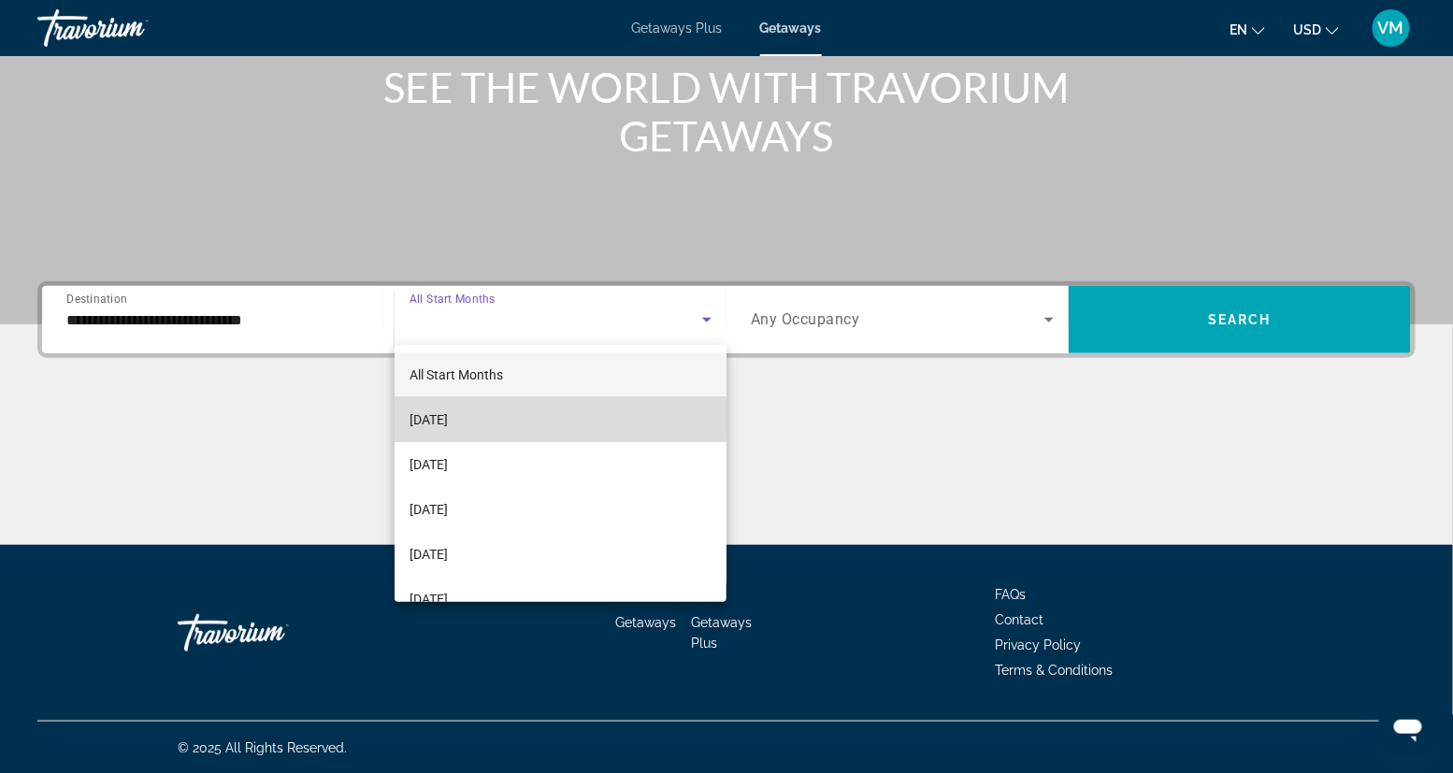
click at [437, 417] on span "[DATE]" at bounding box center [428, 420] width 38 height 22
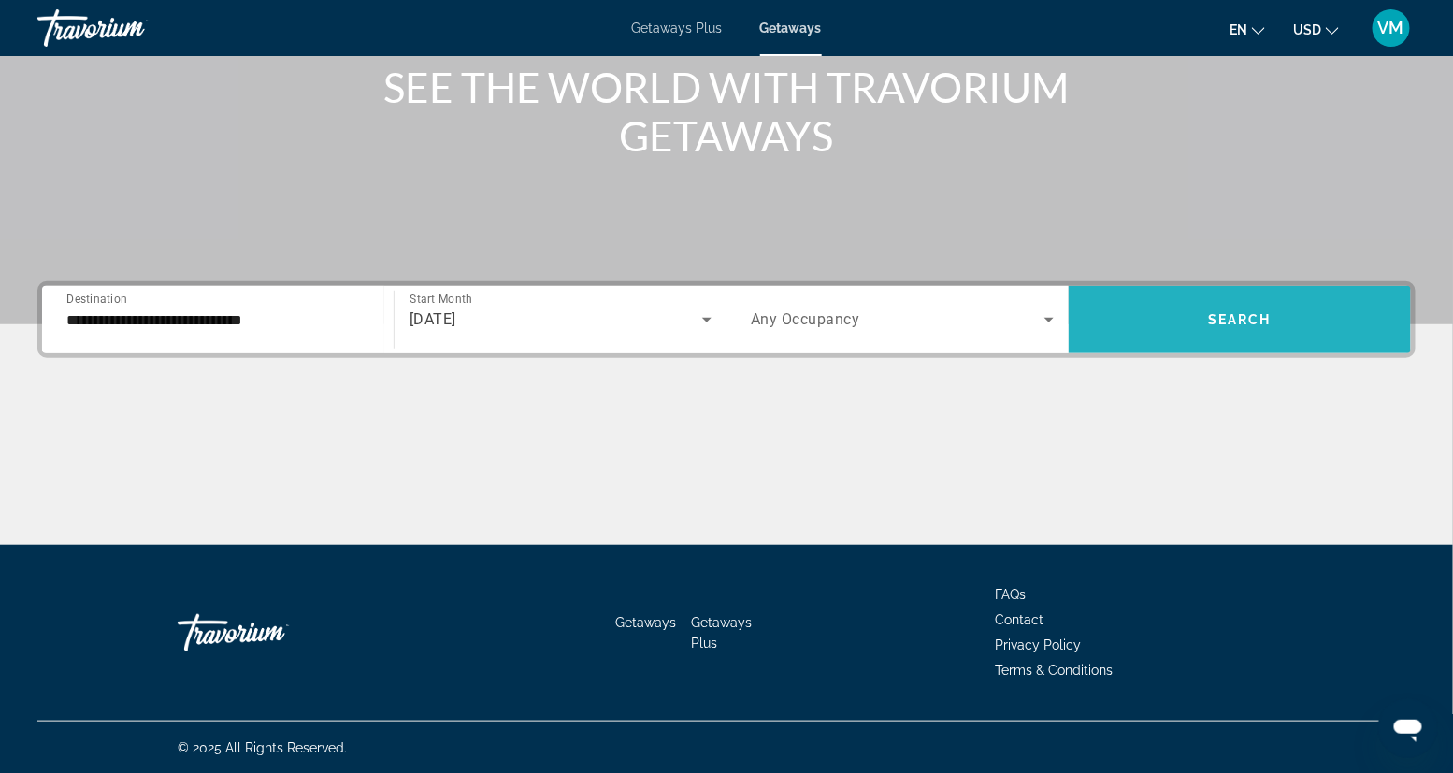
click at [1065, 308] on span "Search widget" at bounding box center [1239, 319] width 342 height 45
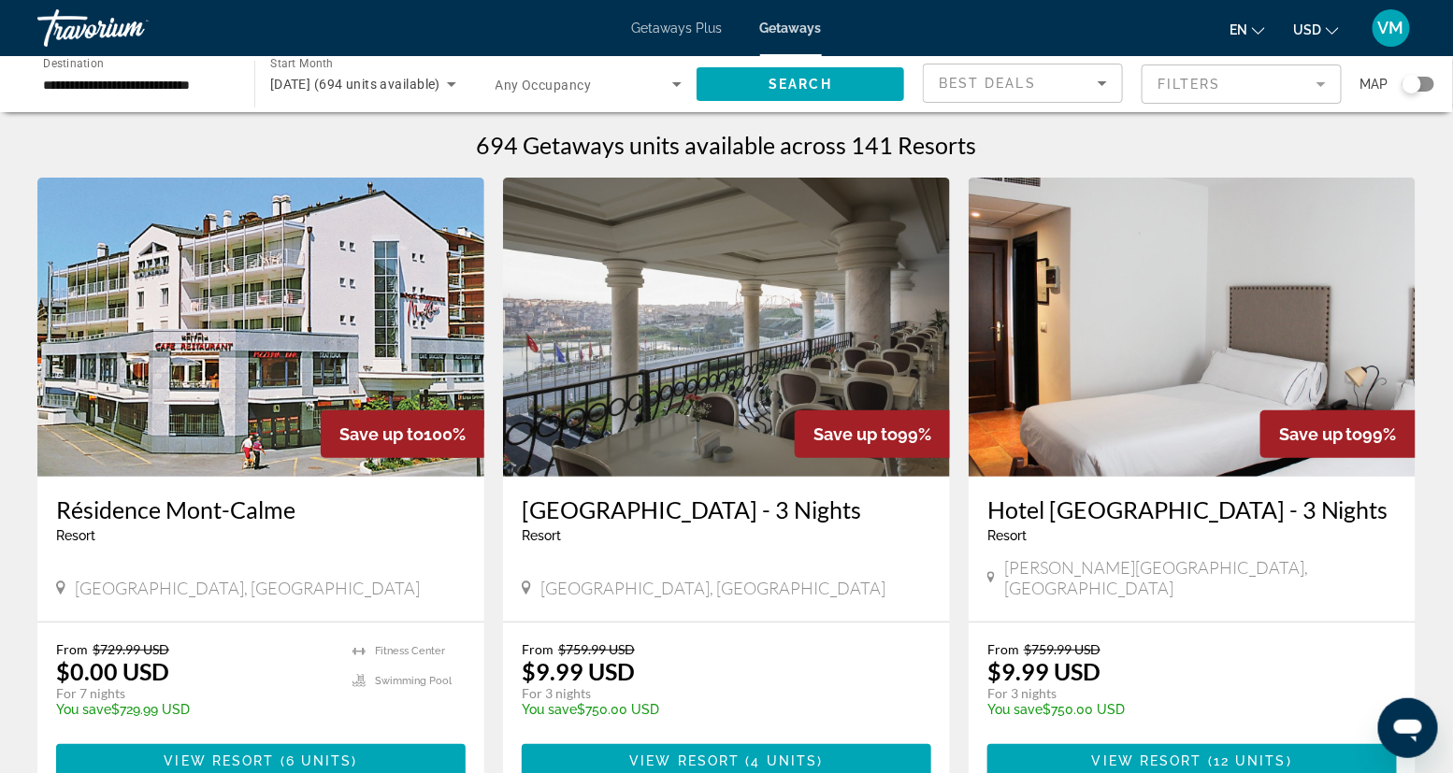
click at [1065, 87] on mat-form-field "Filters" at bounding box center [1241, 84] width 200 height 39
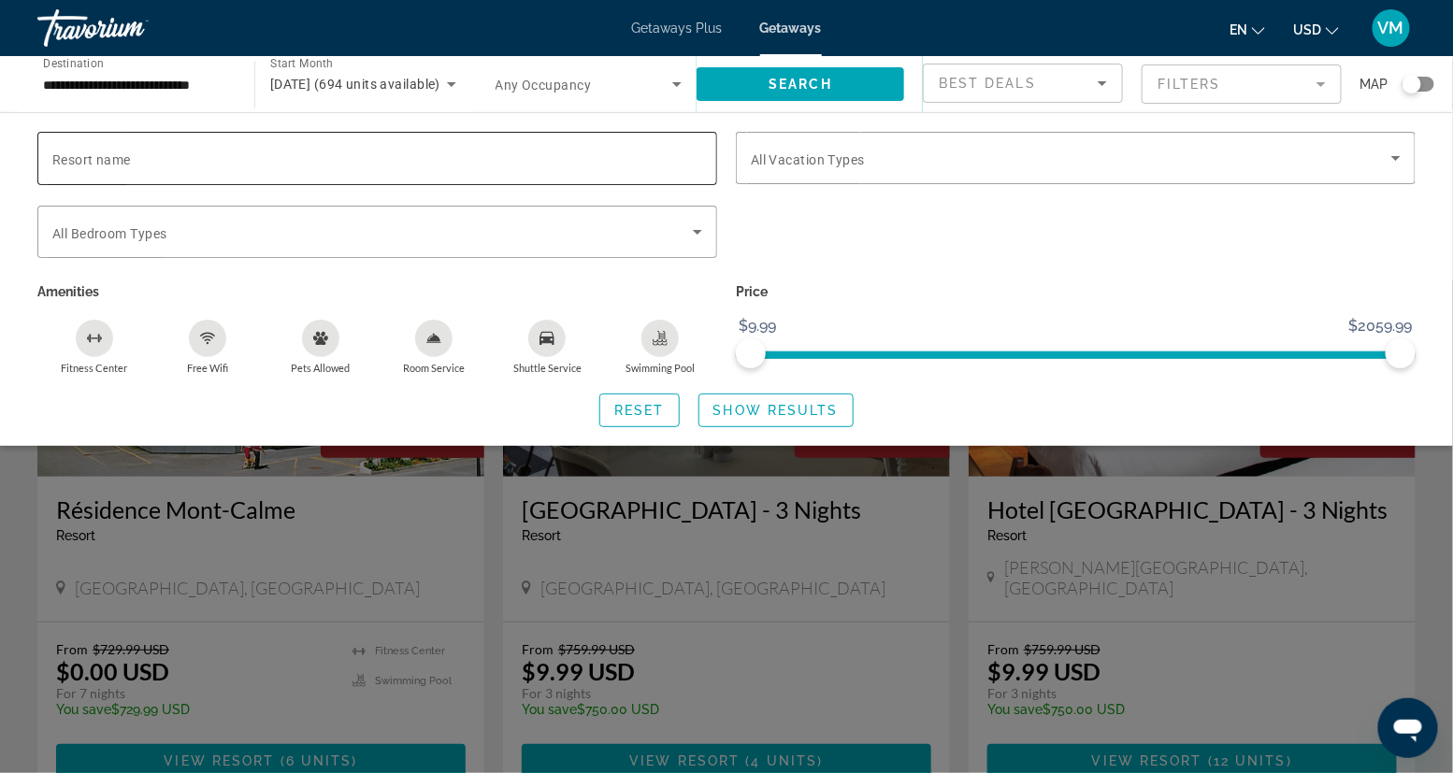
click at [207, 153] on input "Resort name" at bounding box center [377, 159] width 650 height 22
type input "********"
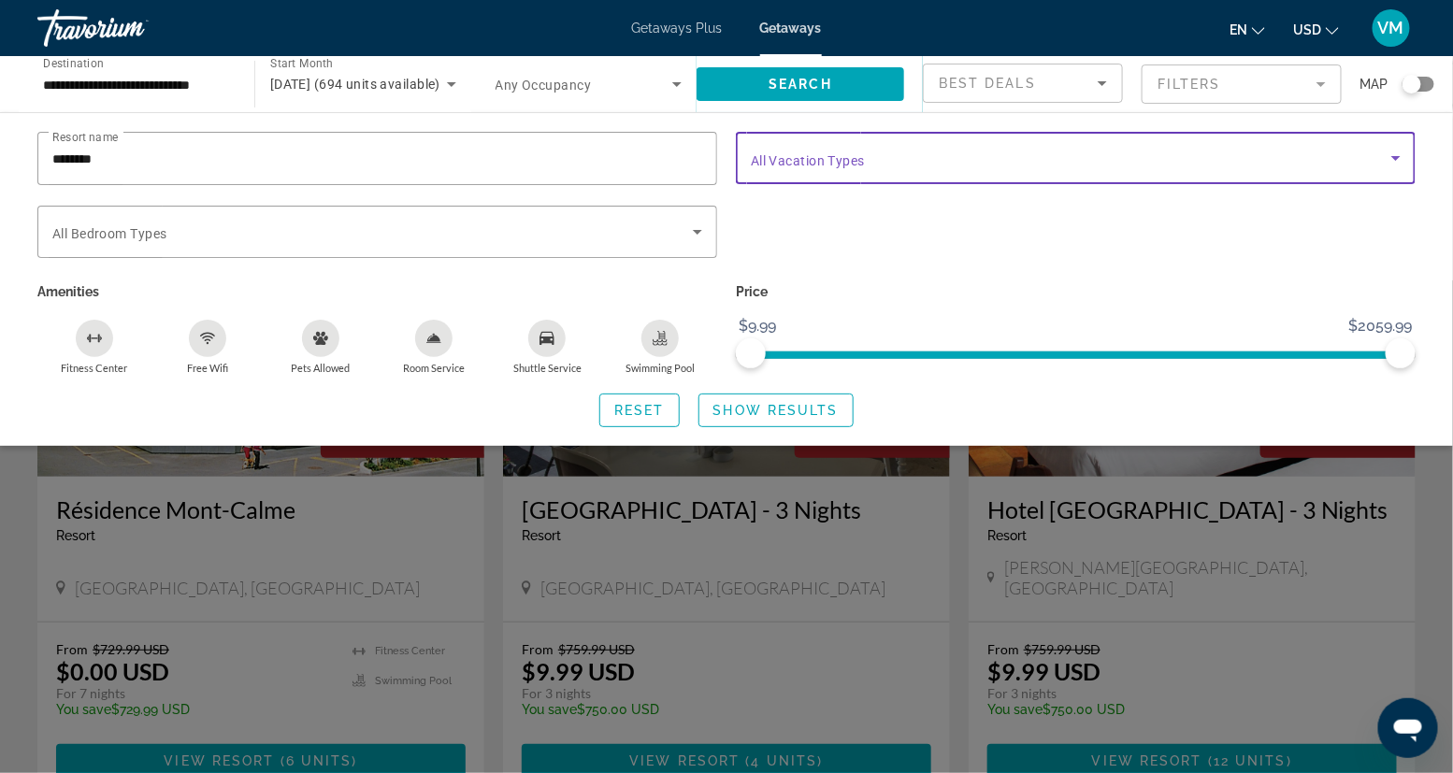
click at [1065, 159] on icon "Search widget" at bounding box center [1395, 158] width 22 height 22
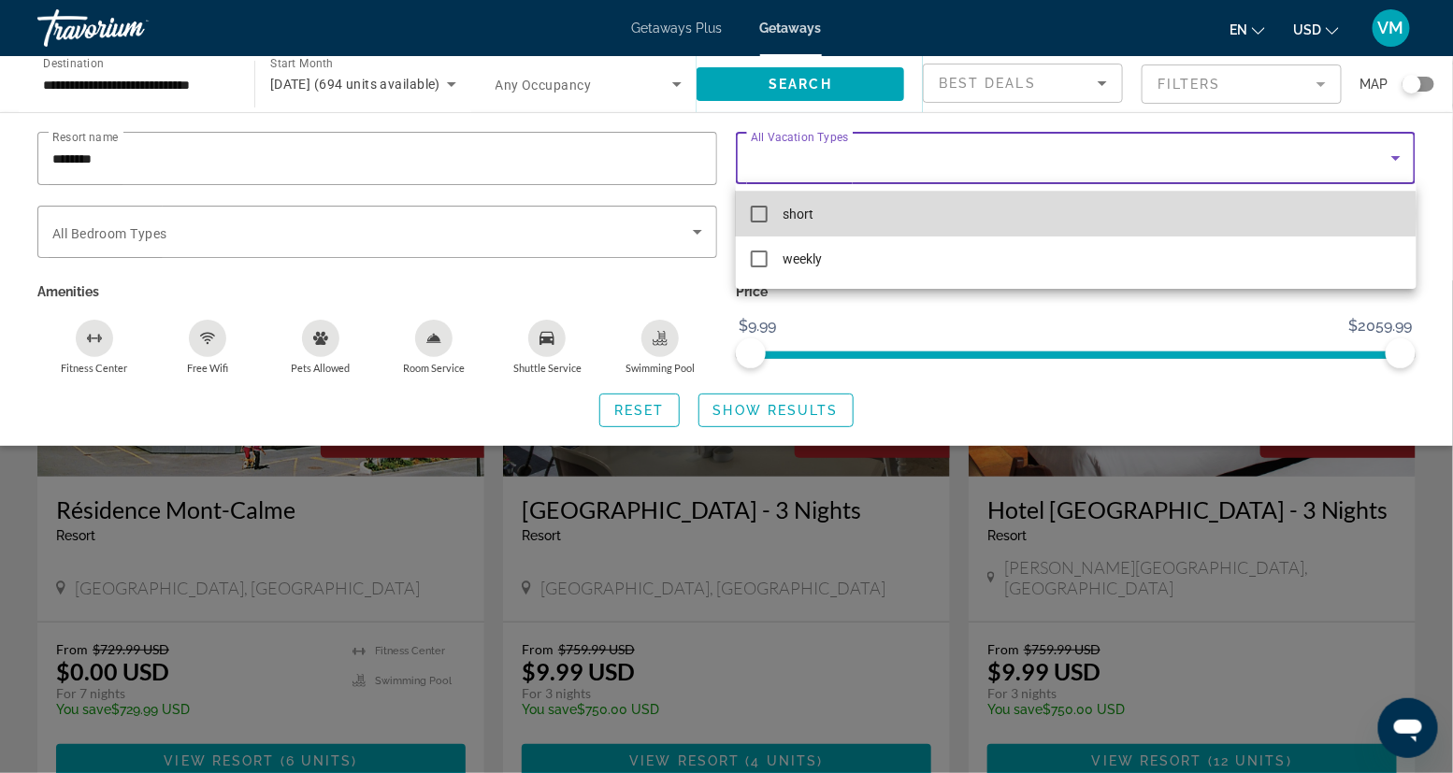
click at [761, 213] on mat-pseudo-checkbox at bounding box center [759, 214] width 17 height 17
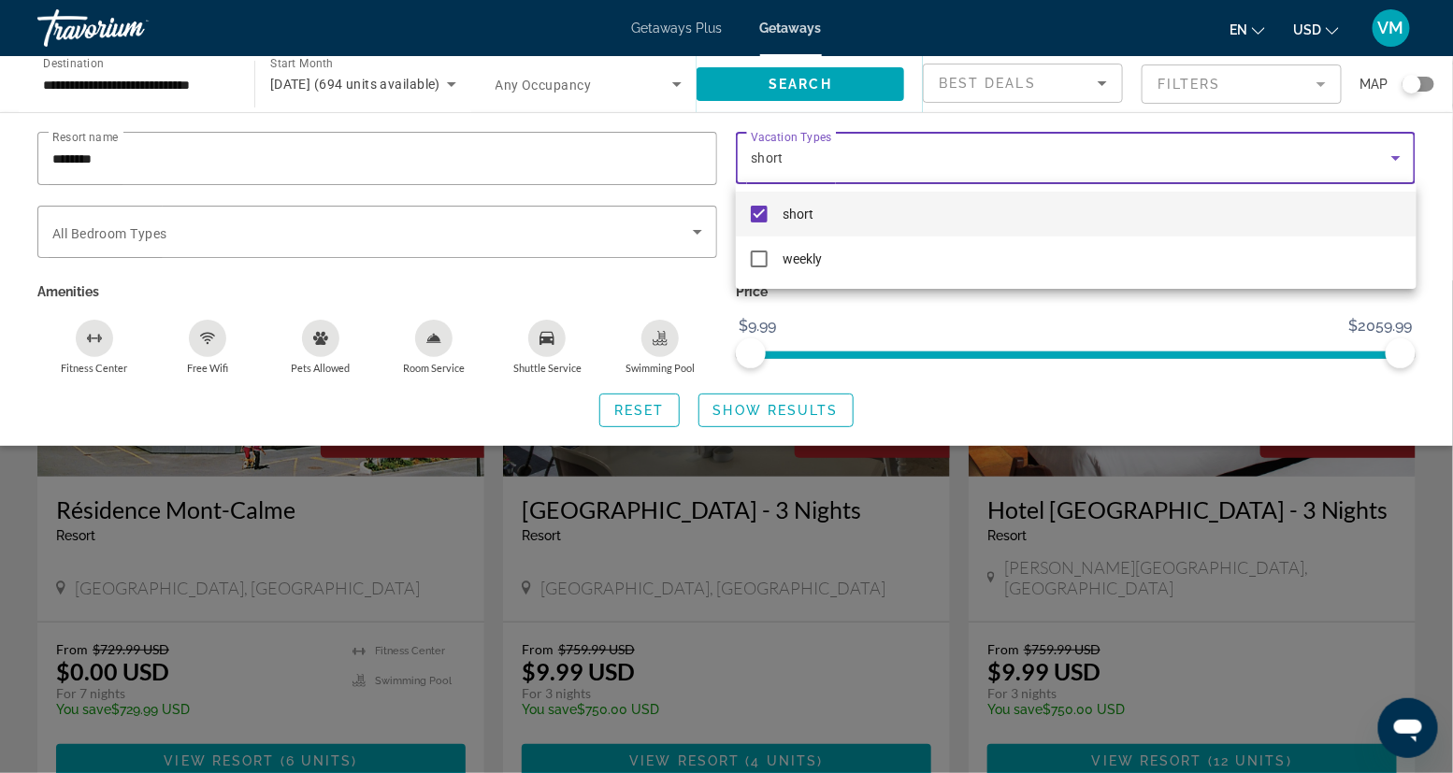
click at [770, 404] on div at bounding box center [726, 386] width 1453 height 773
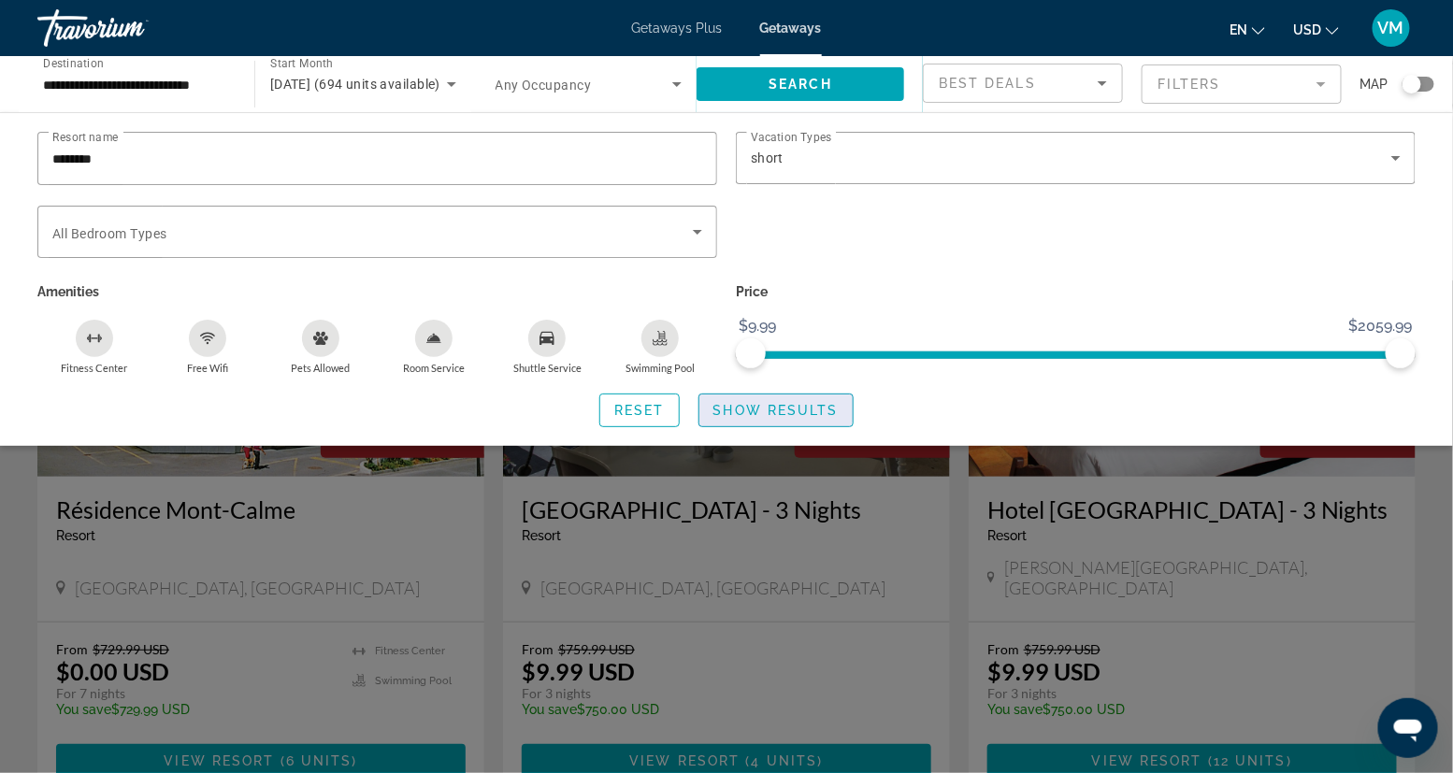
click at [764, 405] on span "Show Results" at bounding box center [775, 410] width 125 height 15
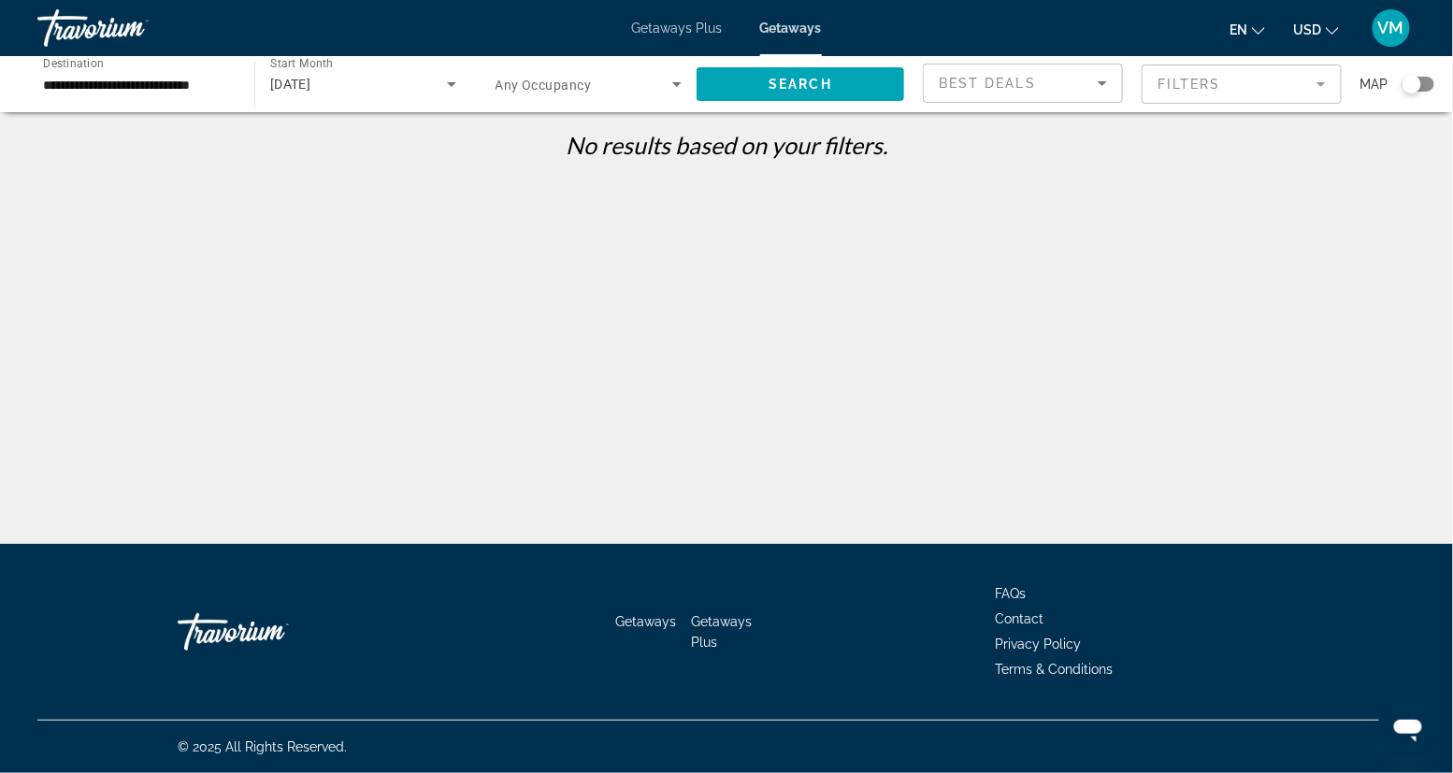
click at [1065, 87] on mat-form-field "Filters" at bounding box center [1241, 84] width 200 height 39
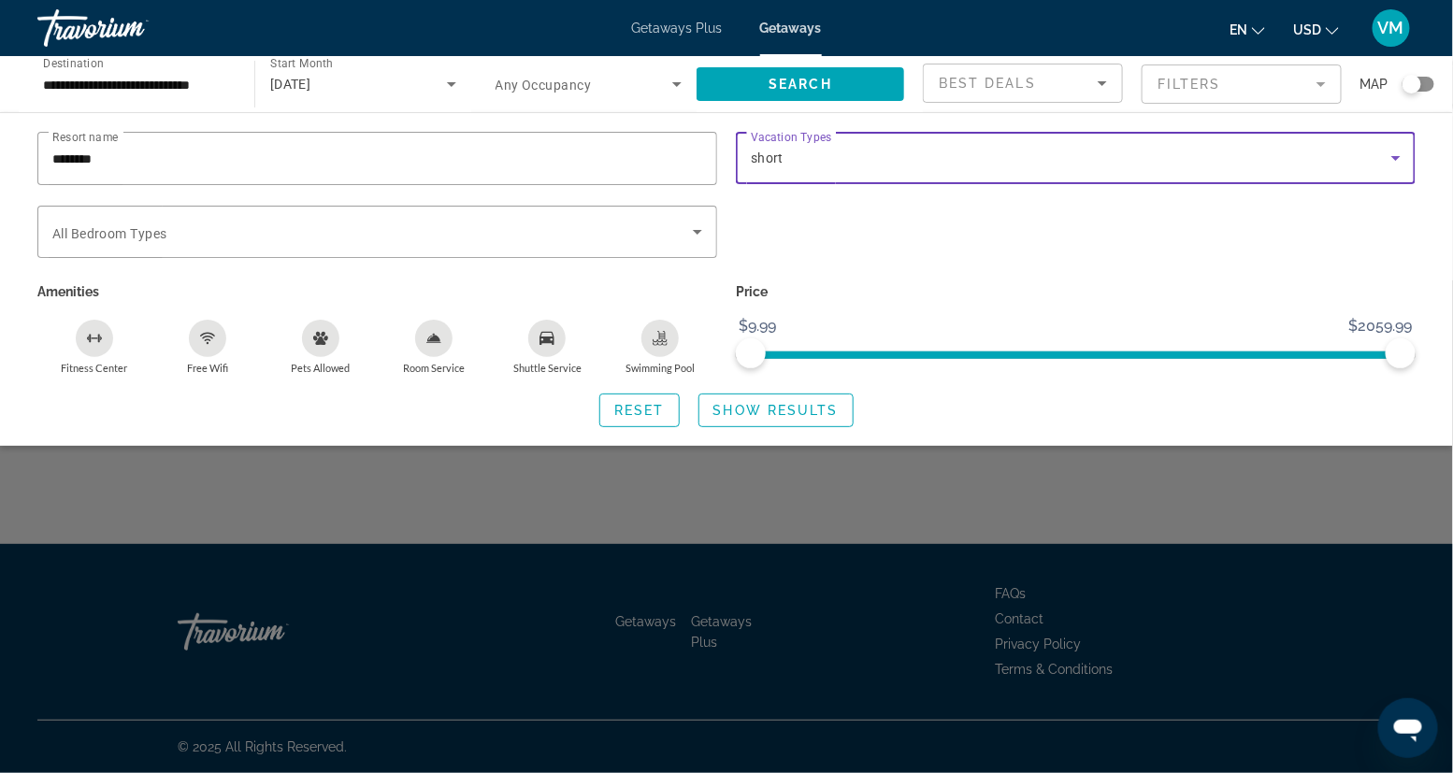
click at [1065, 157] on icon "Search widget" at bounding box center [1395, 158] width 22 height 22
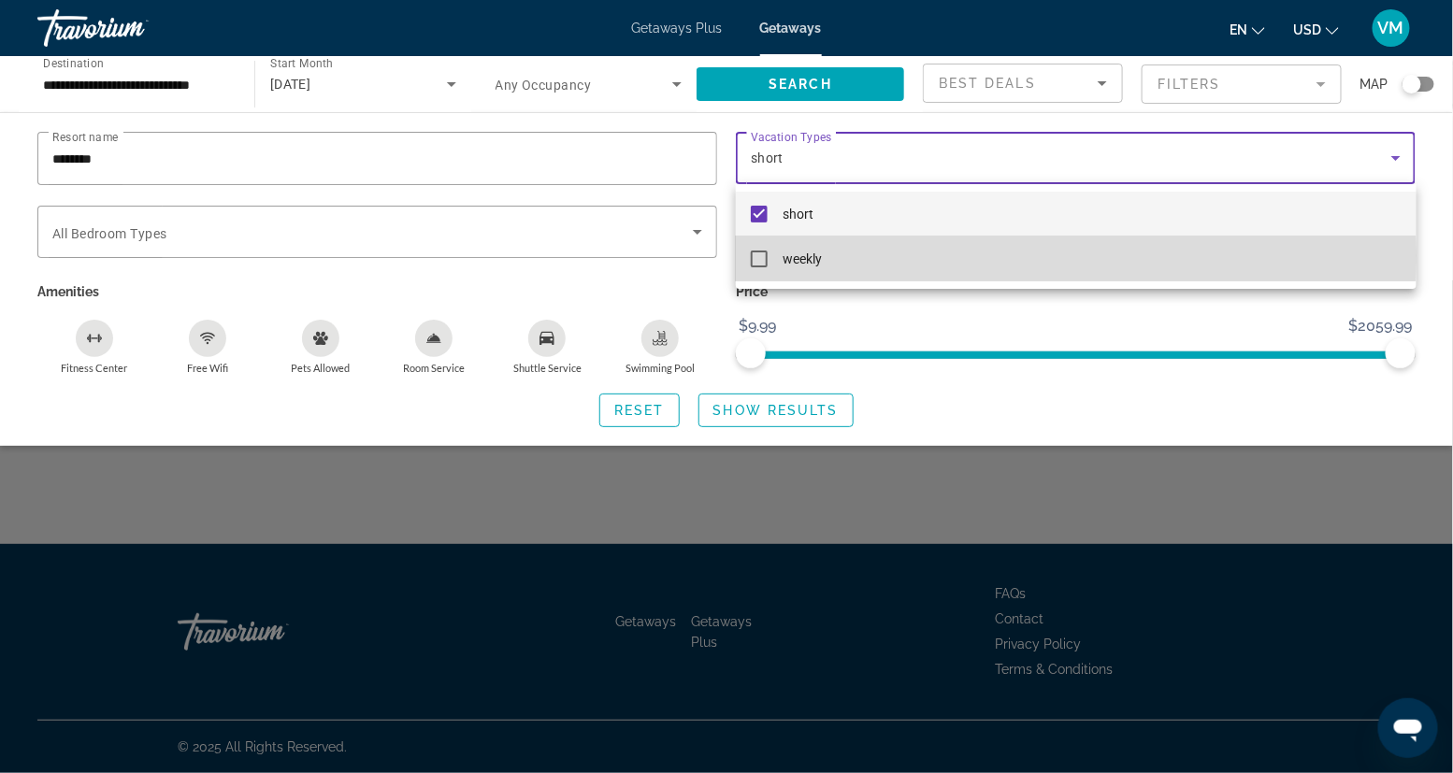
click at [759, 255] on mat-pseudo-checkbox at bounding box center [759, 259] width 17 height 17
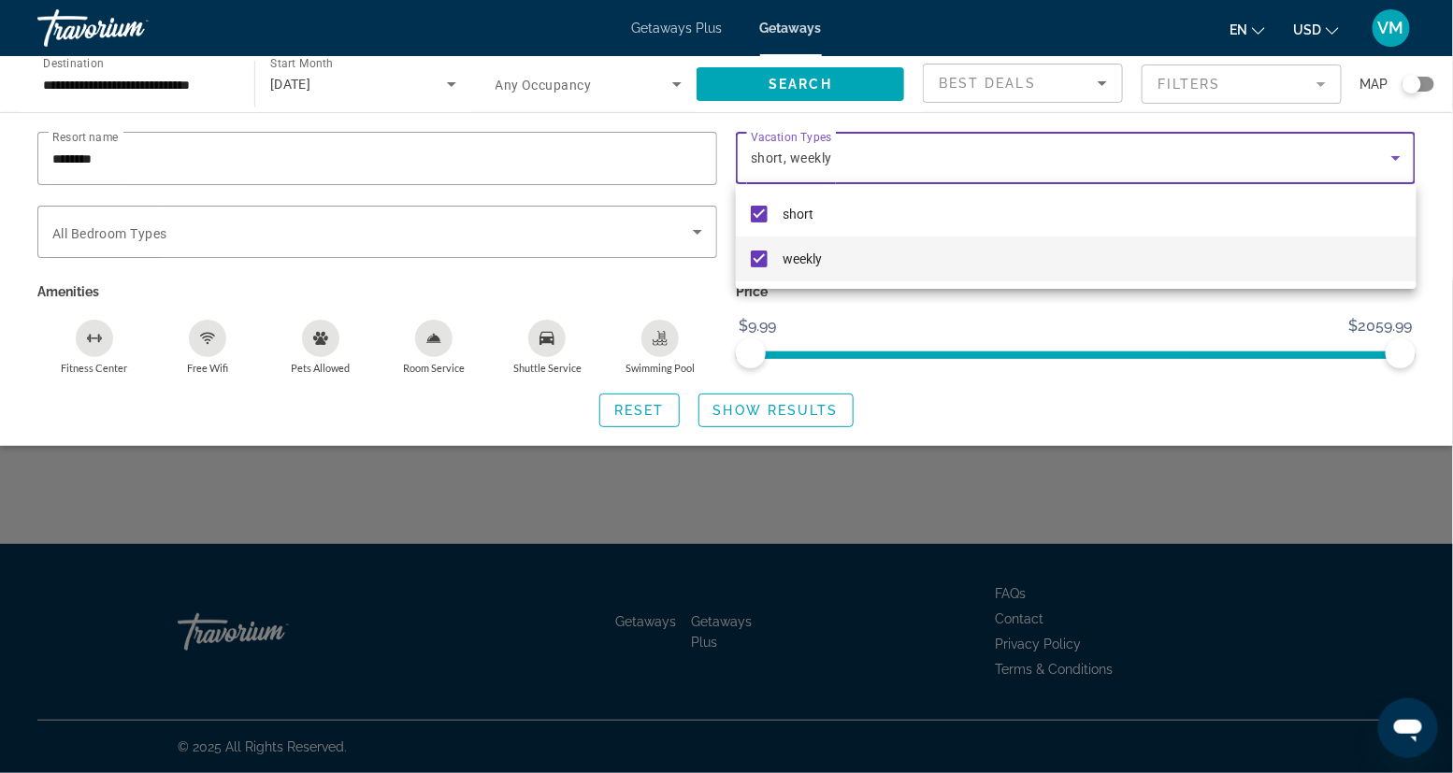
click at [773, 408] on div at bounding box center [726, 386] width 1453 height 773
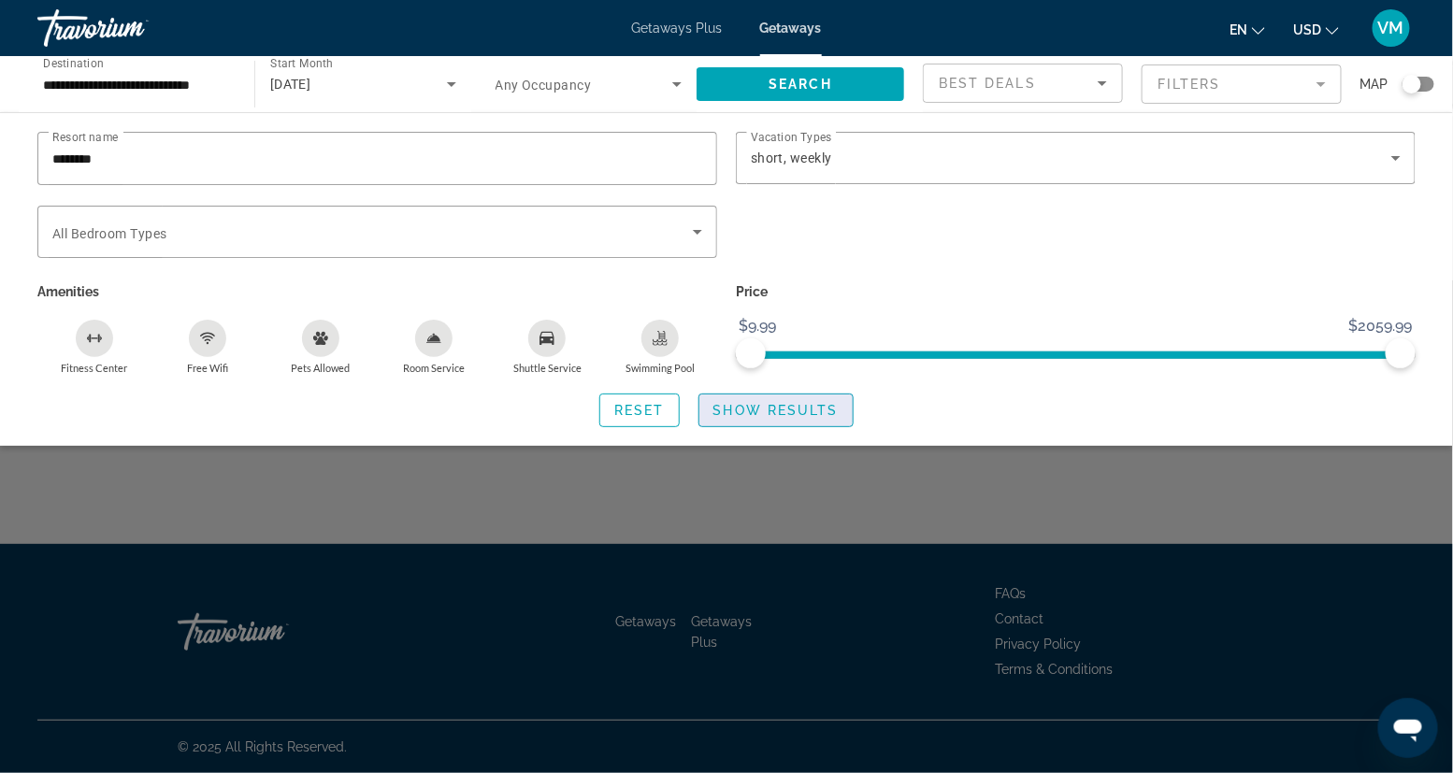
click at [775, 407] on span "Show Results" at bounding box center [775, 410] width 125 height 15
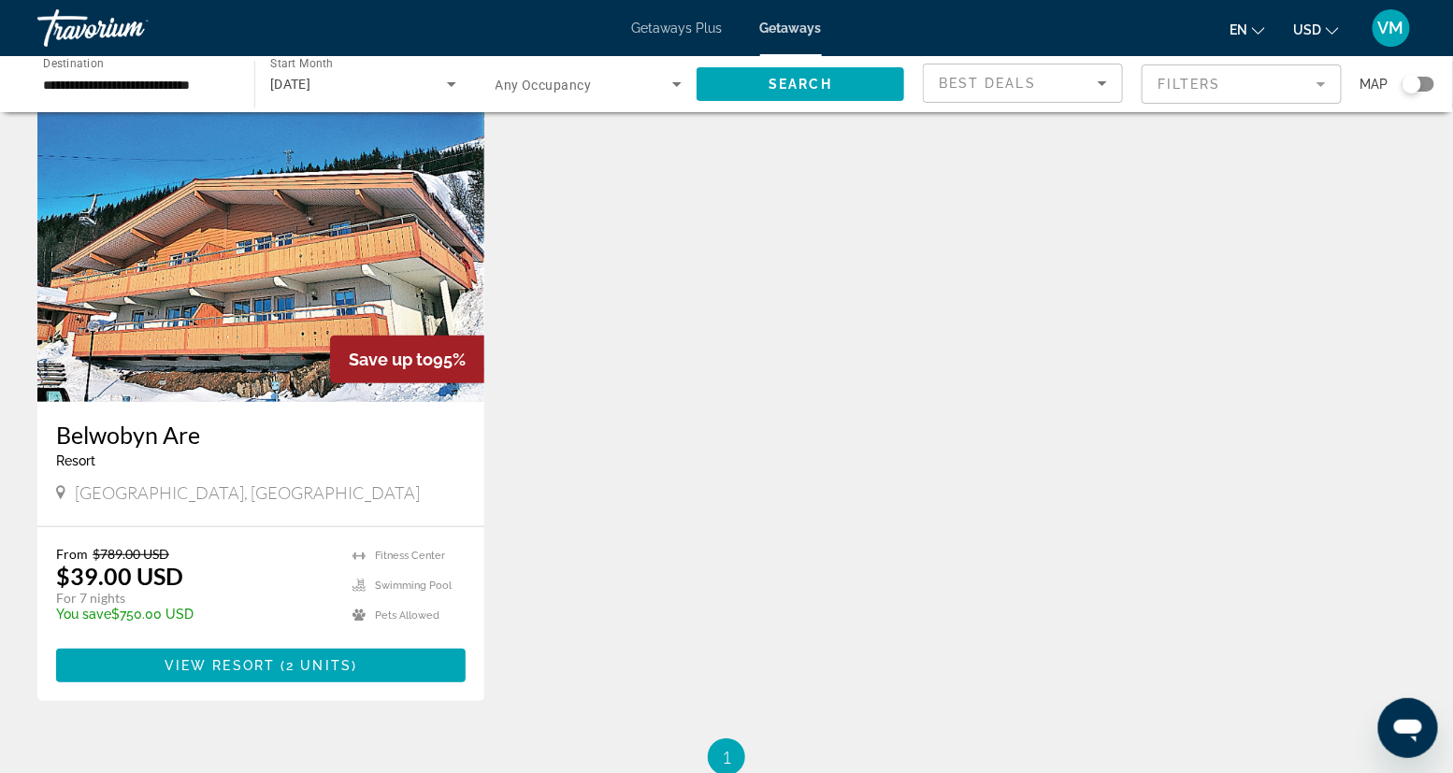
scroll to position [70, 0]
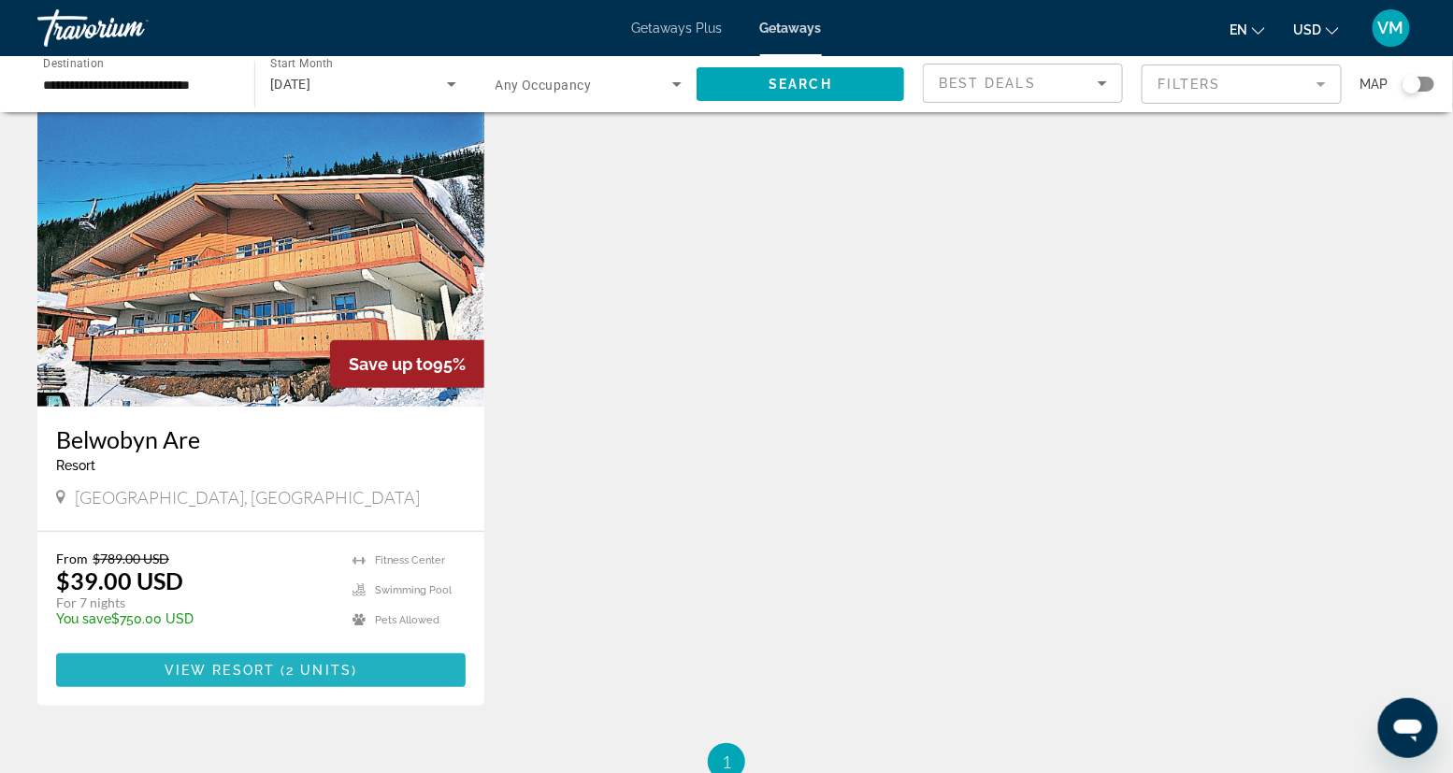
click at [240, 566] on span "View Resort" at bounding box center [220, 670] width 110 height 15
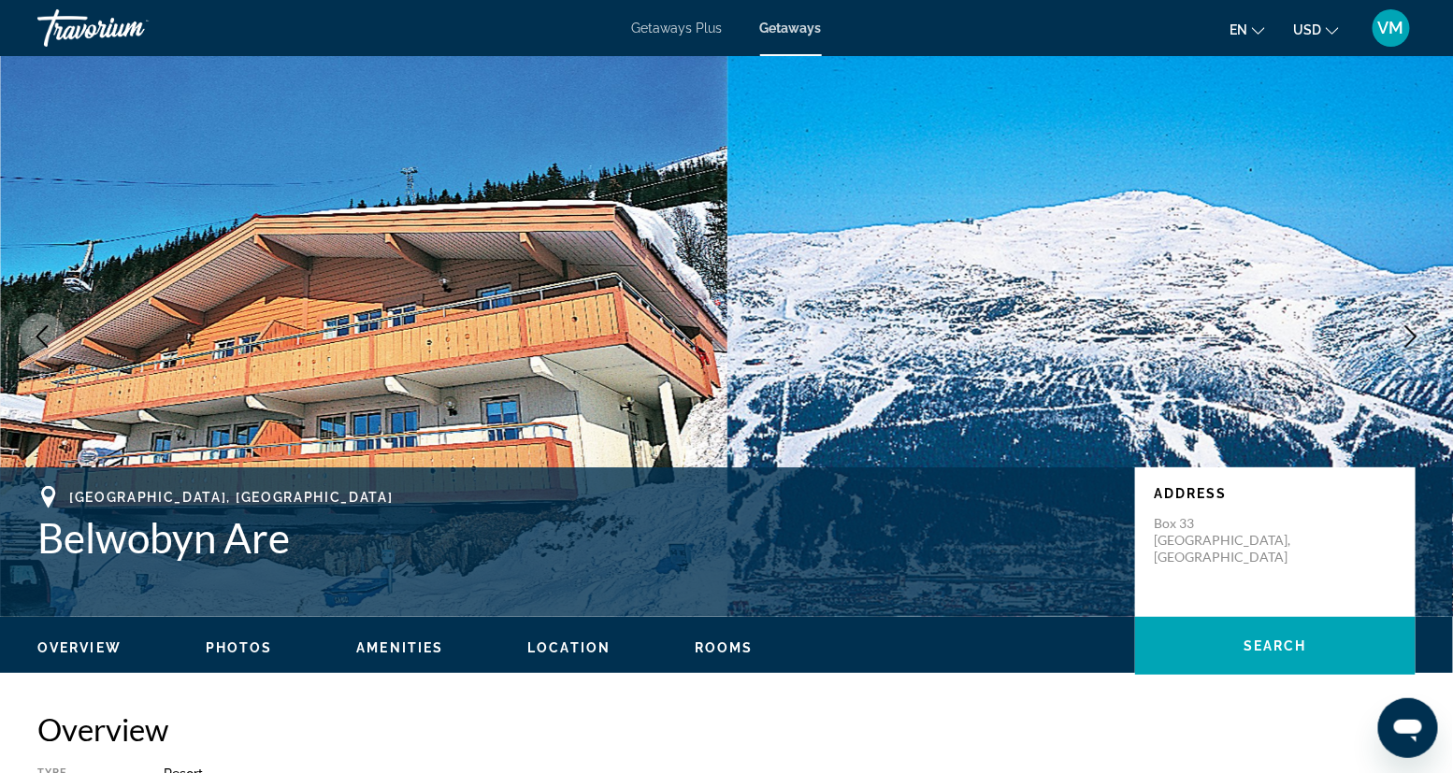
click at [1065, 30] on span "VM" at bounding box center [1391, 28] width 26 height 19
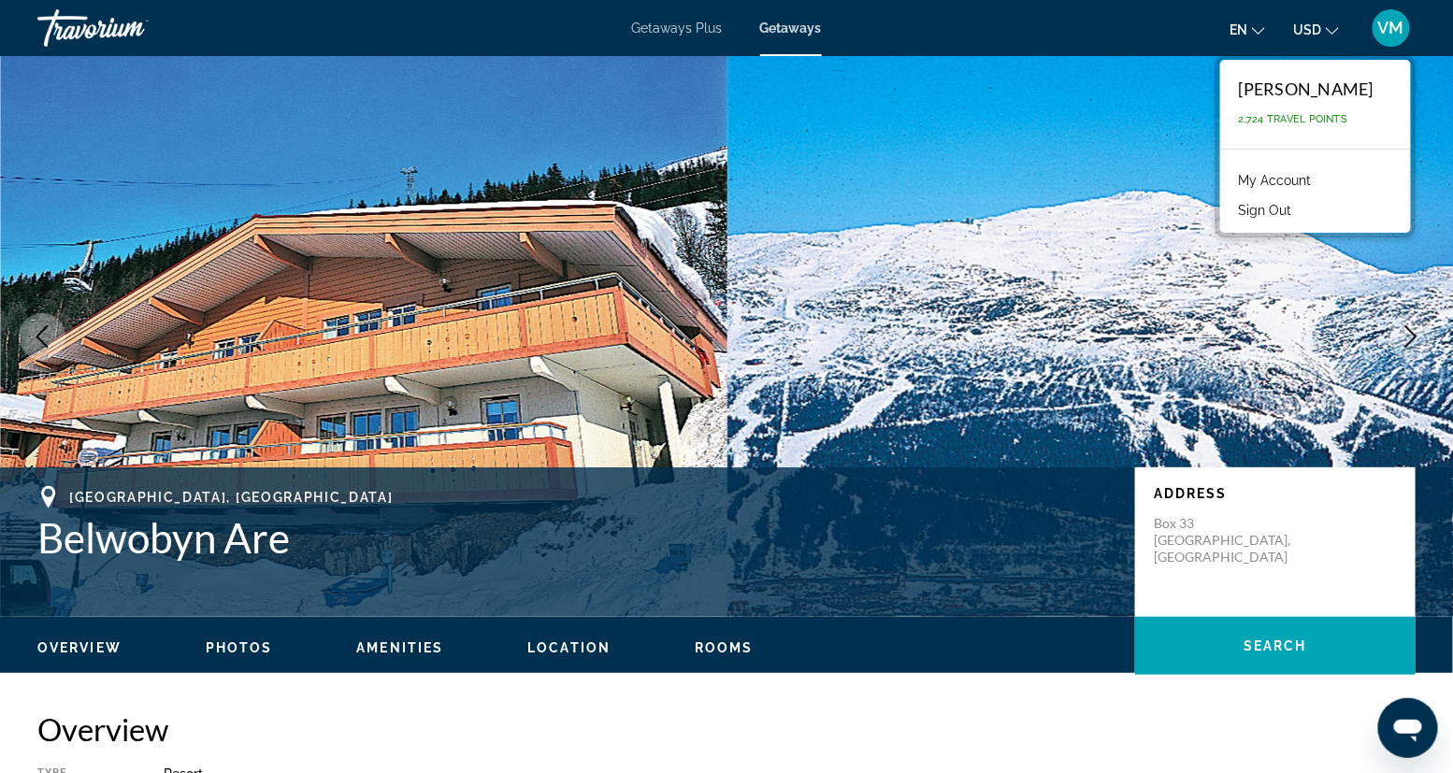
click at [1065, 178] on link "My Account" at bounding box center [1275, 180] width 92 height 24
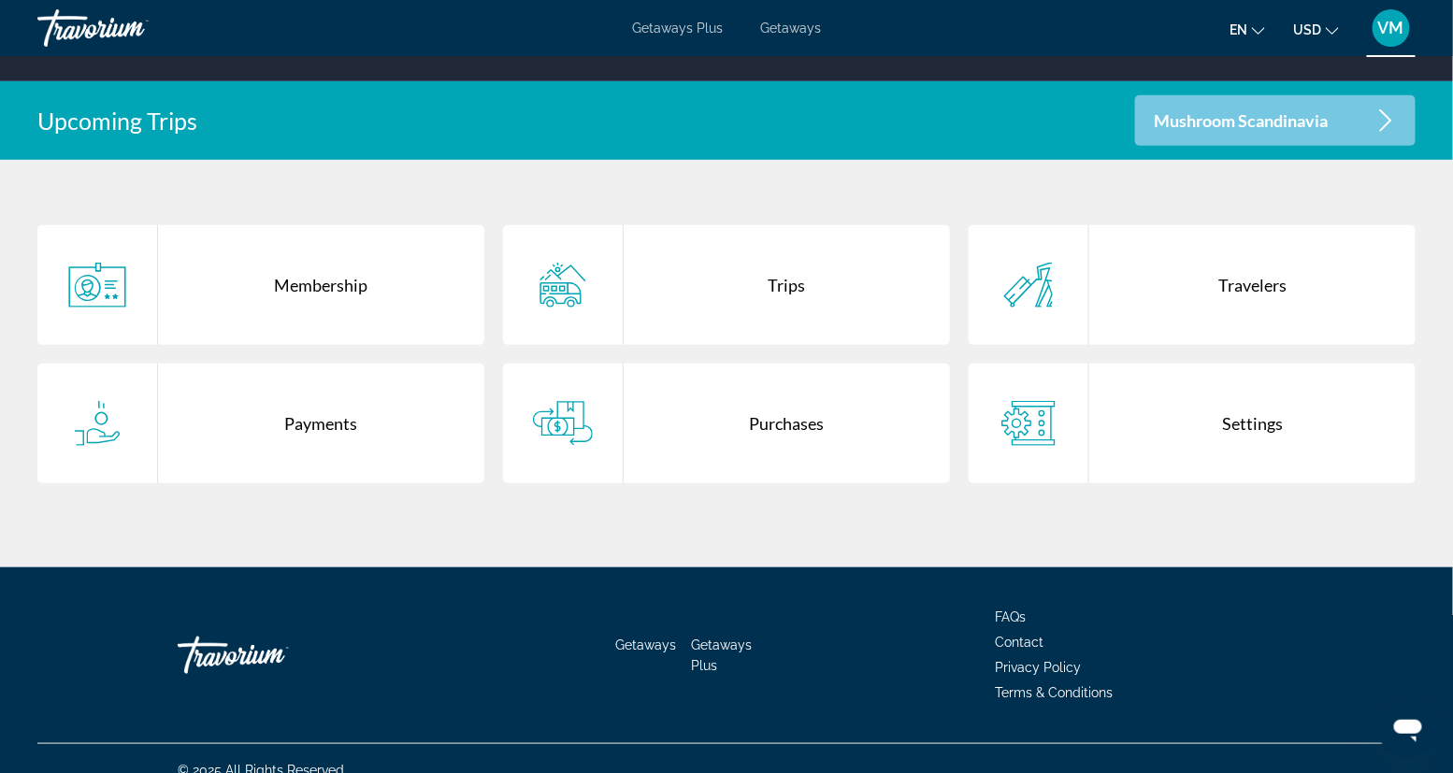
scroll to position [358, 0]
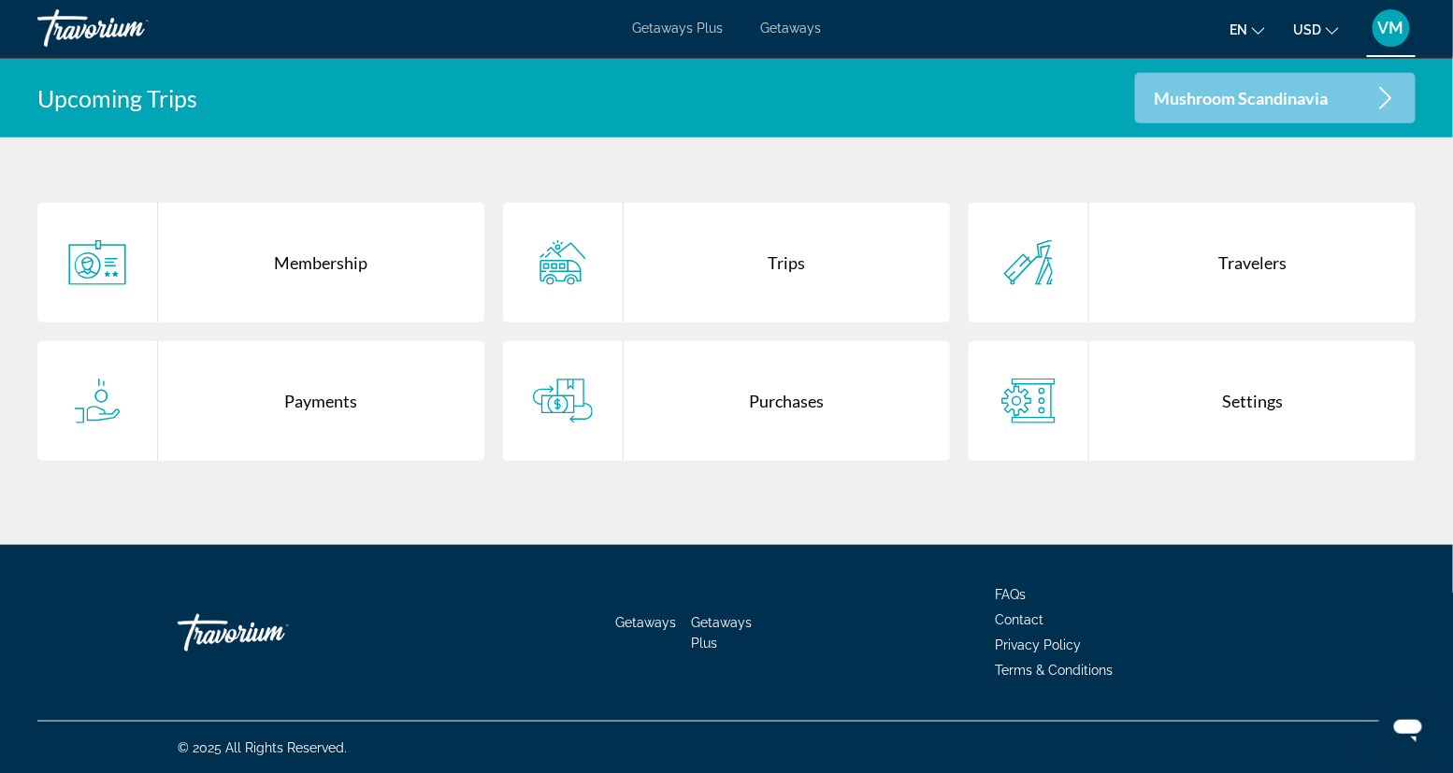
click at [1031, 566] on span "Contact" at bounding box center [1019, 619] width 49 height 15
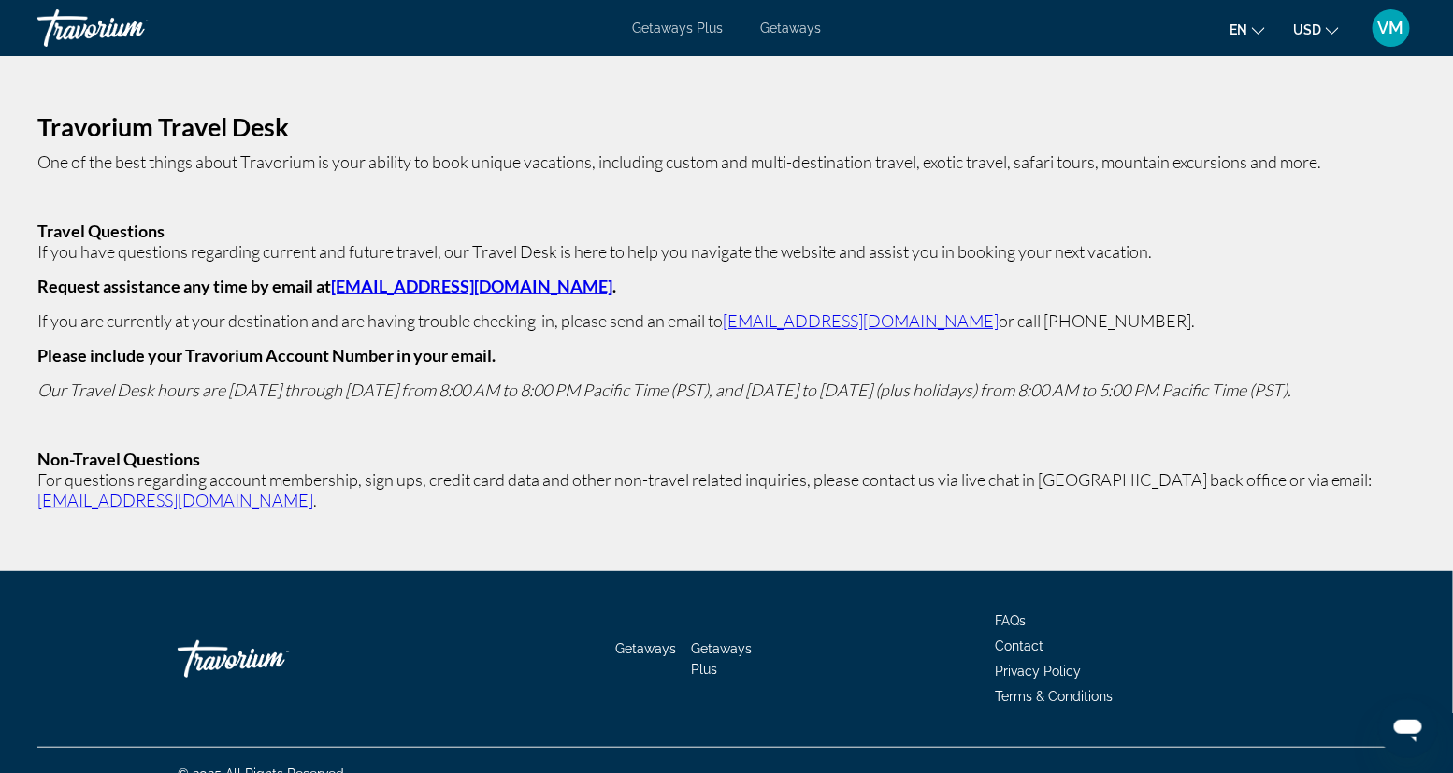
click at [467, 287] on link "[EMAIL_ADDRESS][DOMAIN_NAME]" at bounding box center [471, 286] width 281 height 21
